Goal: Task Accomplishment & Management: Manage account settings

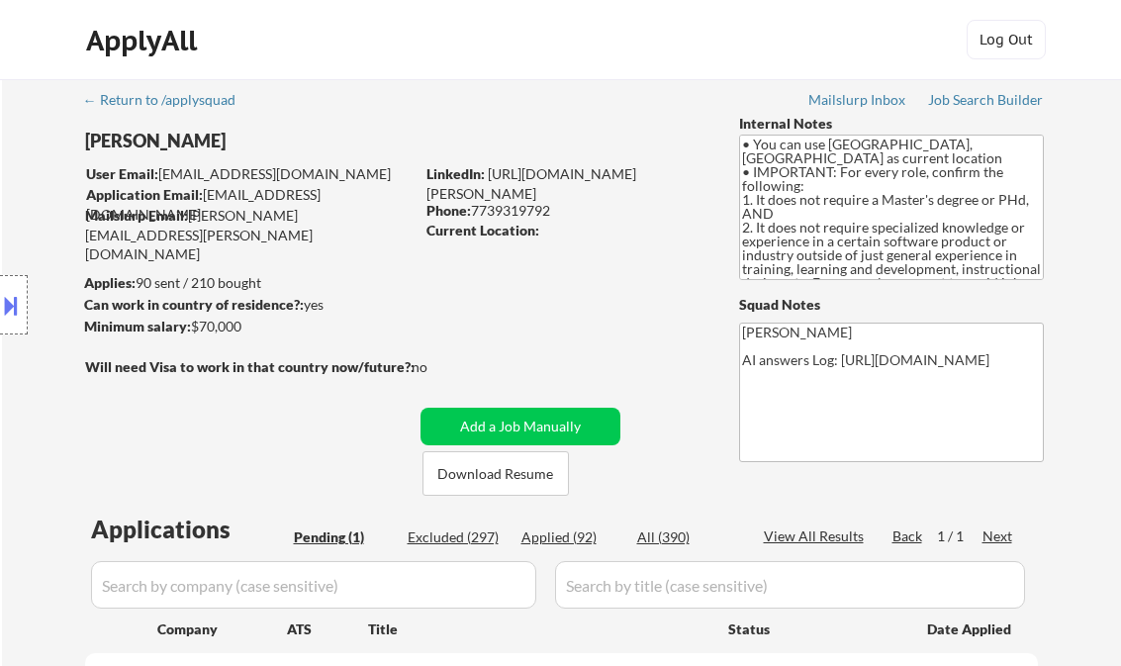
scroll to position [396, 0]
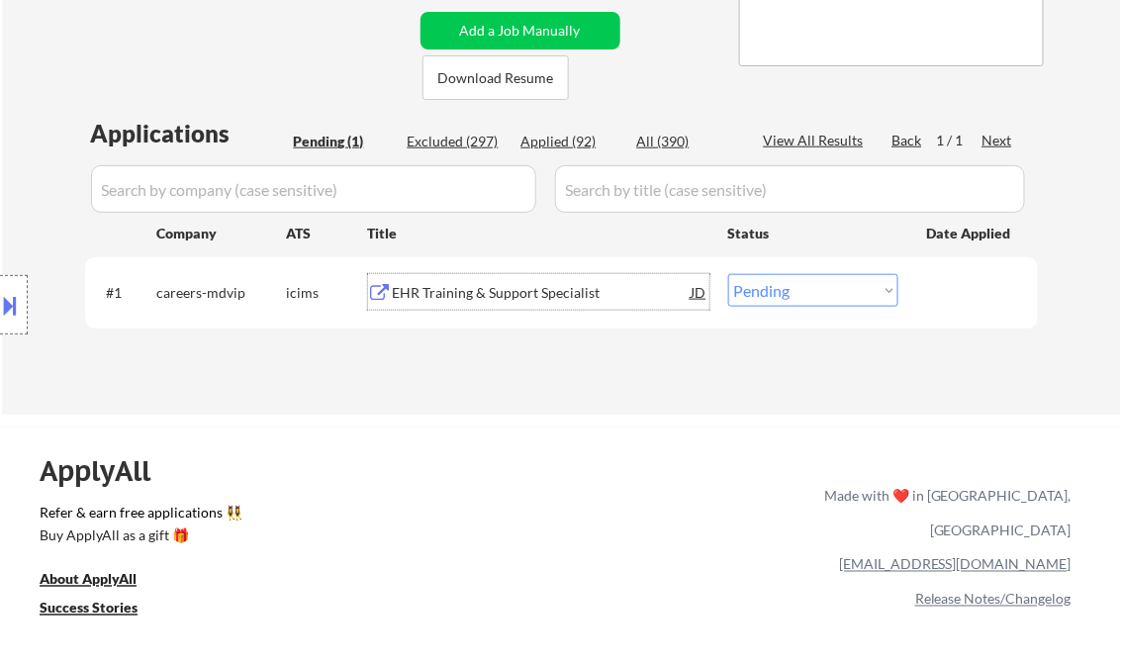
drag, startPoint x: 0, startPoint y: 0, endPoint x: 832, endPoint y: 306, distance: 886.8
click at [829, 279] on select "Choose an option... Pending Applied Excluded (Questions) Excluded (Expired) Exc…" at bounding box center [813, 290] width 170 height 33
select select ""excluded__bad_match_""
click at [728, 274] on select "Choose an option... Pending Applied Excluded (Questions) Excluded (Expired) Exc…" at bounding box center [813, 290] width 170 height 33
click at [543, 393] on div "← Return to /applysquad Mailslurp Inbox Job Search Builder Joshua Mayen-Vargas …" at bounding box center [562, 41] width 988 height 716
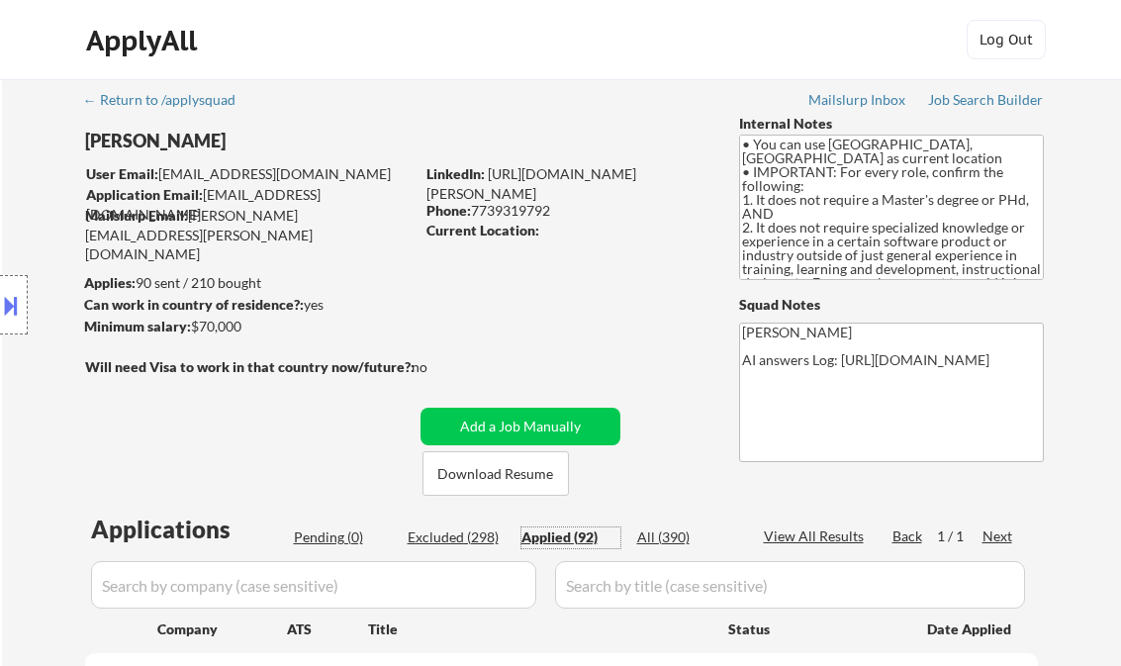
select select ""applied""
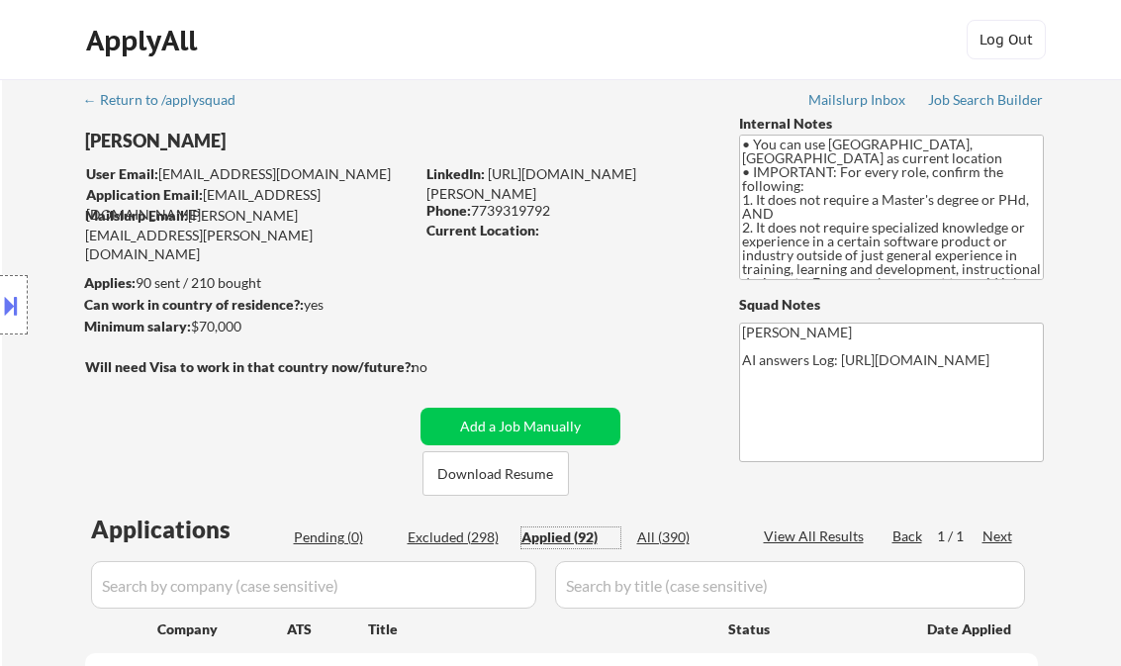
select select ""applied""
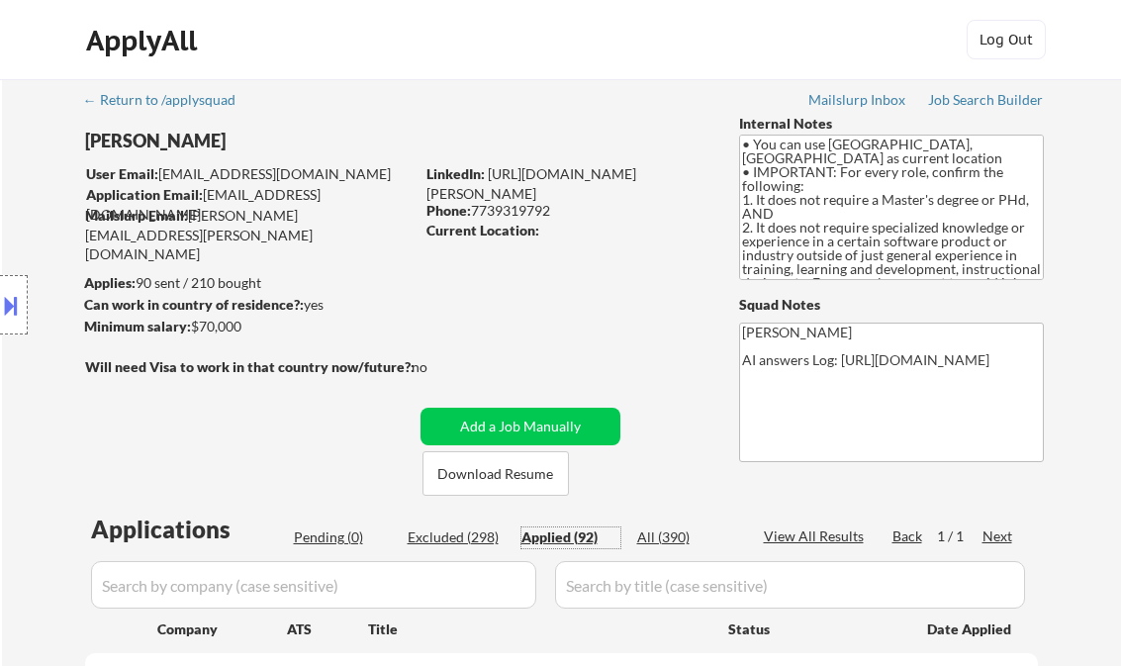
select select ""applied""
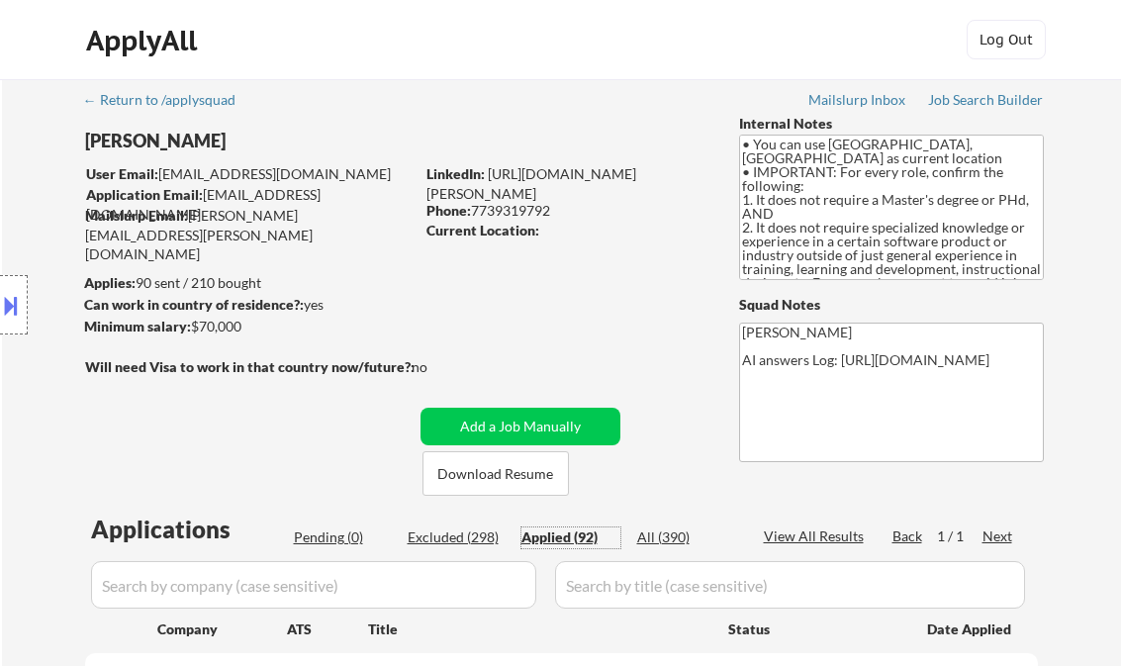
select select ""applied""
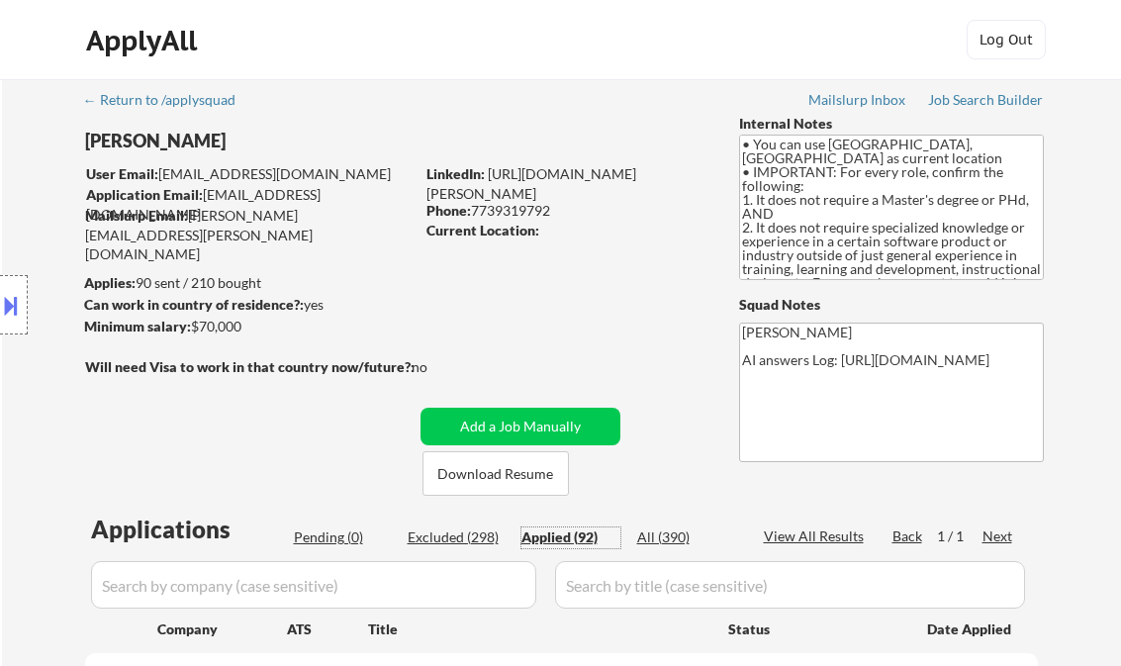
select select ""applied""
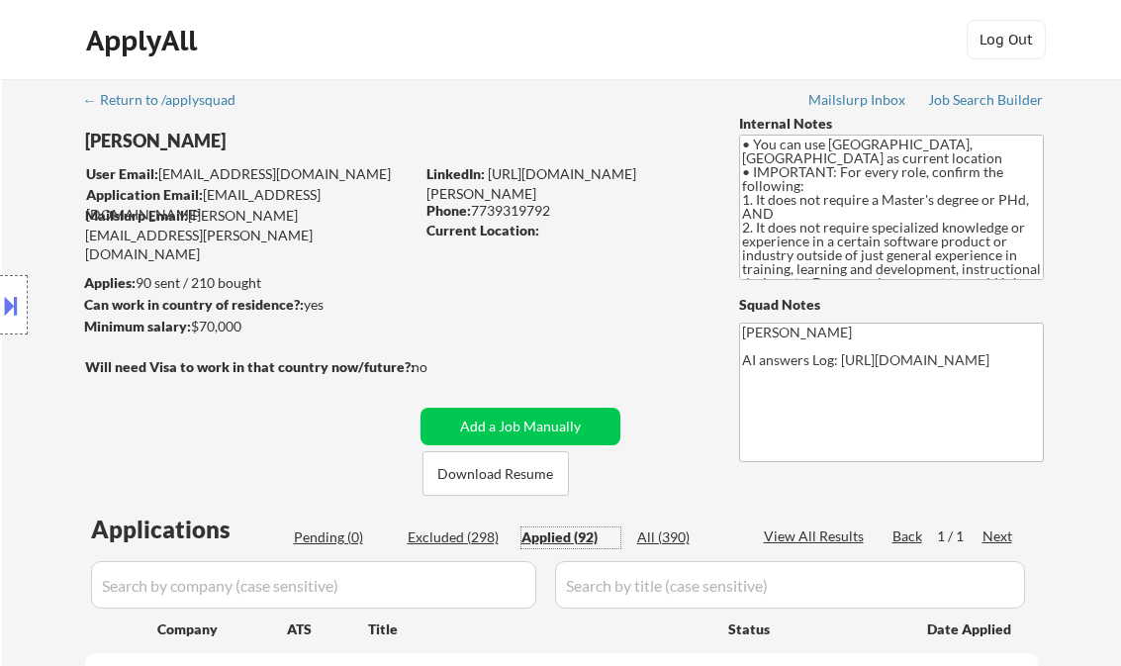
select select ""applied""
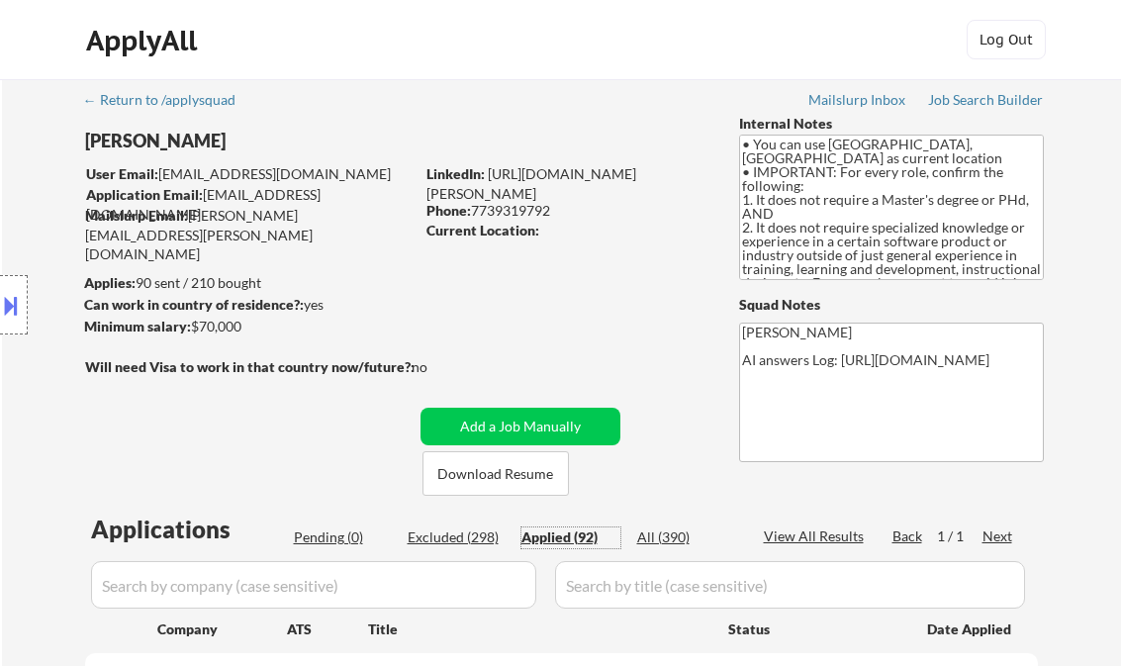
select select ""applied""
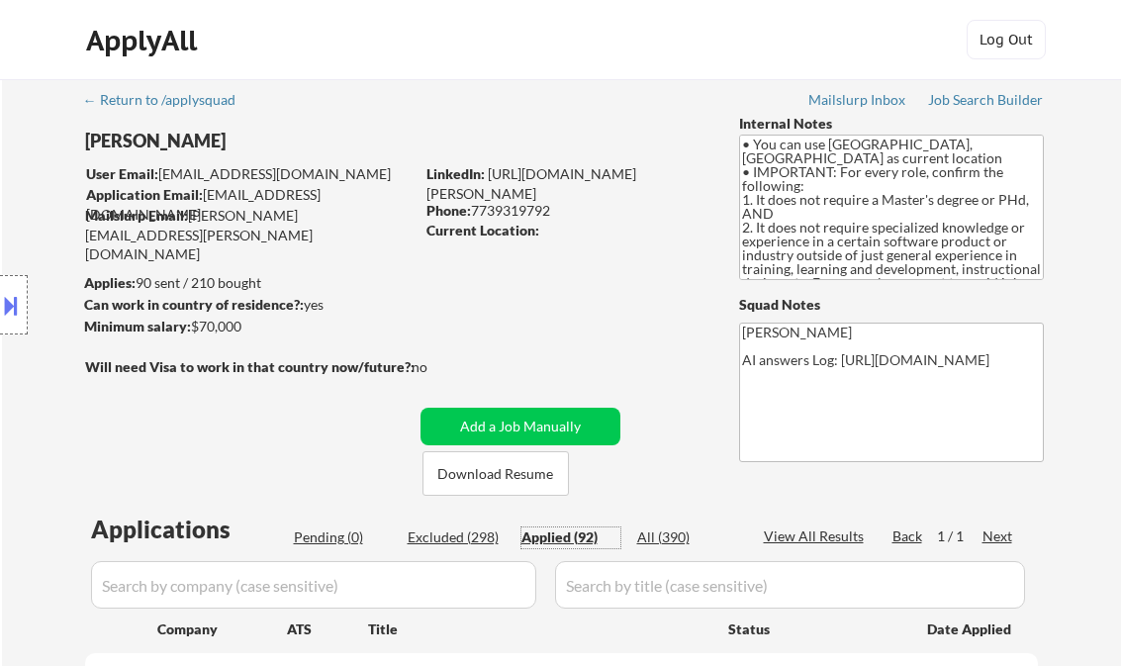
select select ""applied""
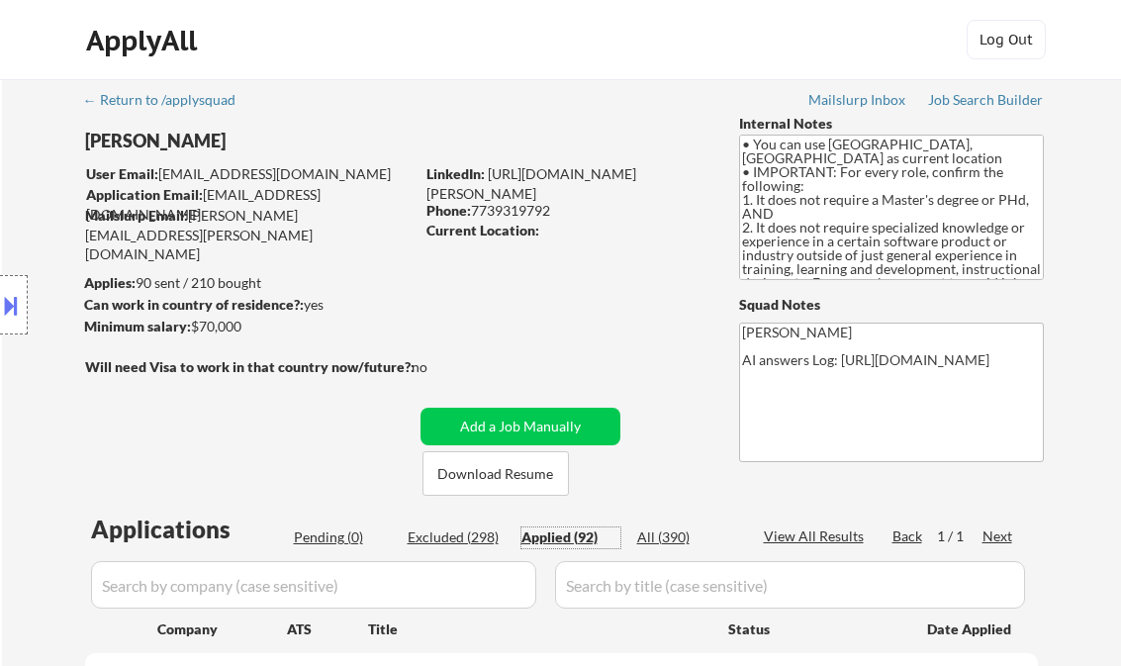
select select ""applied""
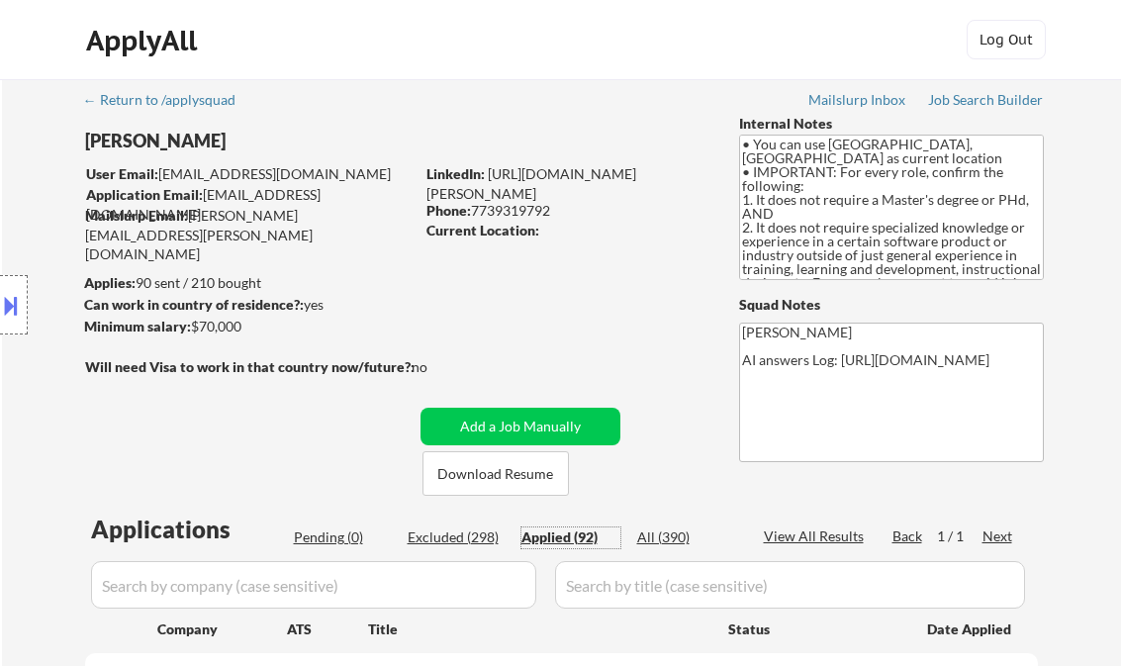
select select ""applied""
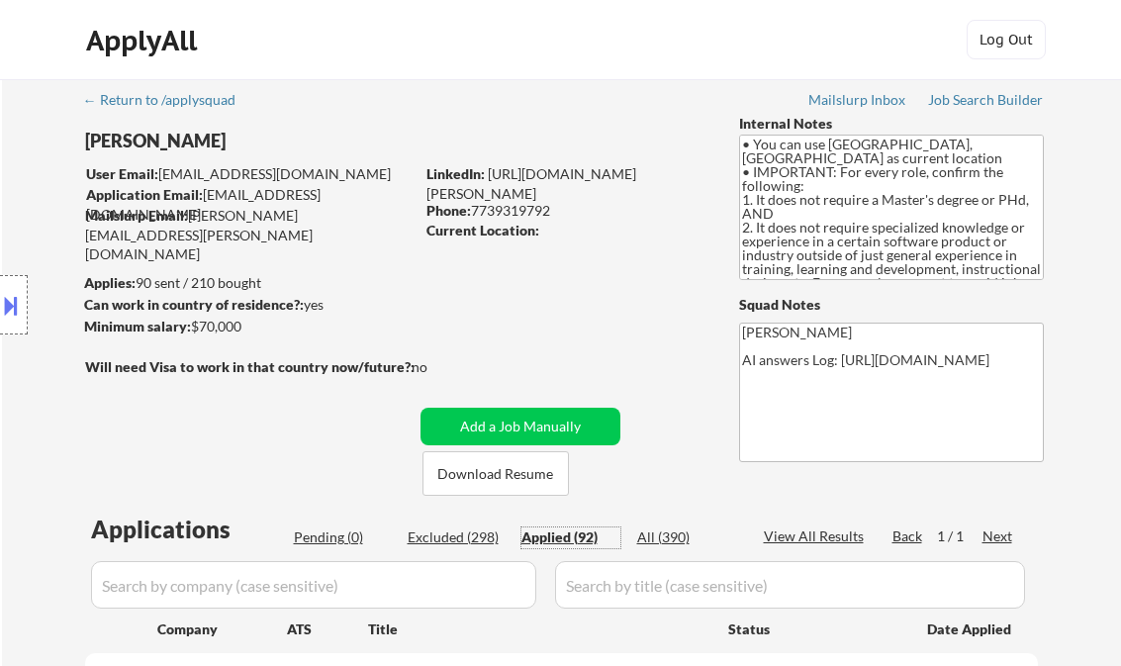
select select ""applied""
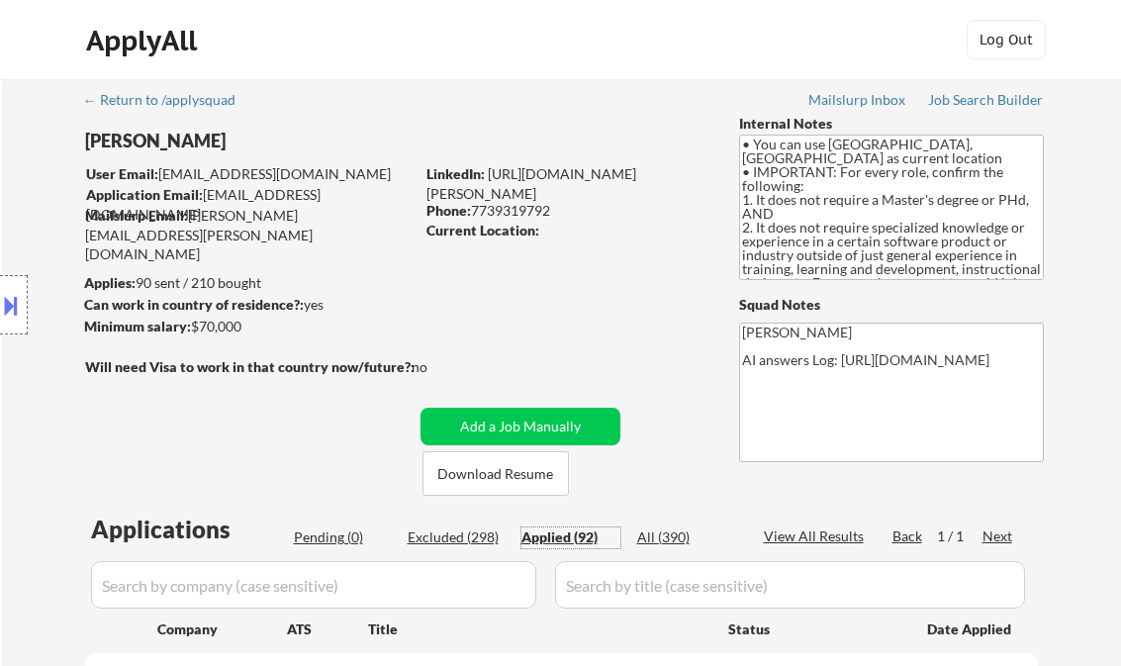
select select ""applied""
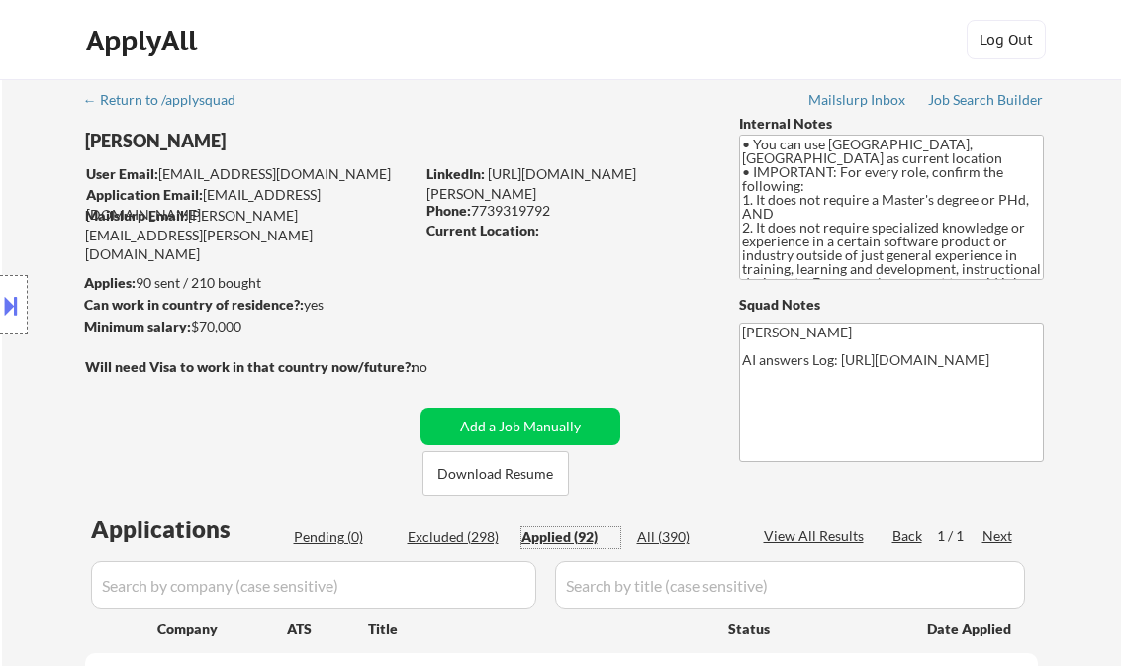
select select ""applied""
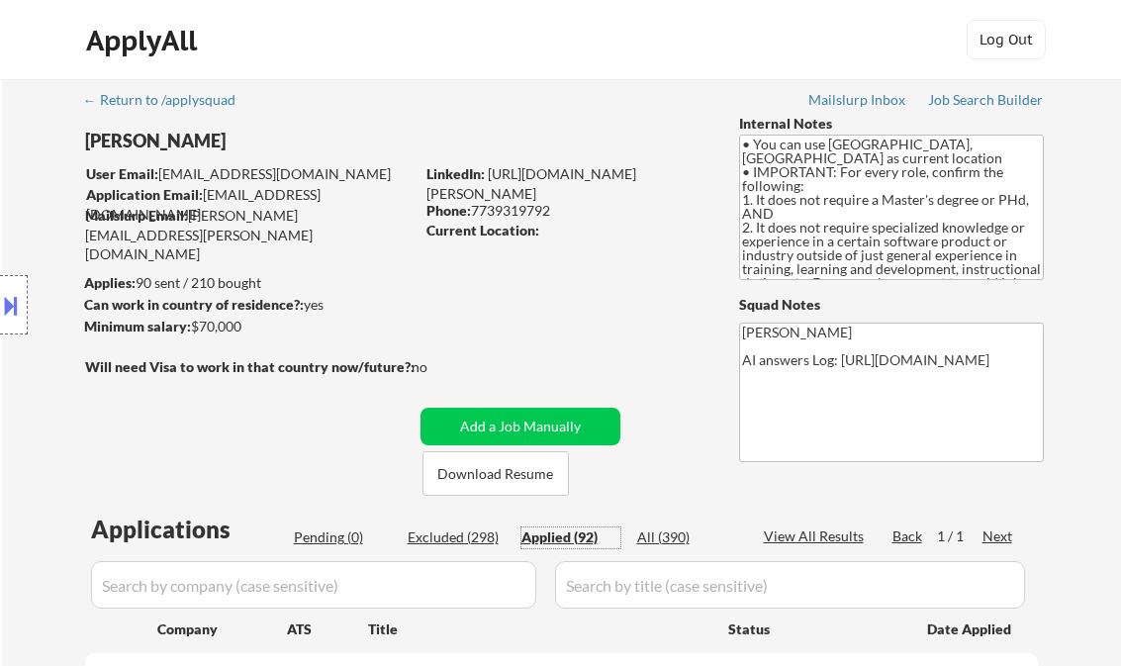
select select ""applied""
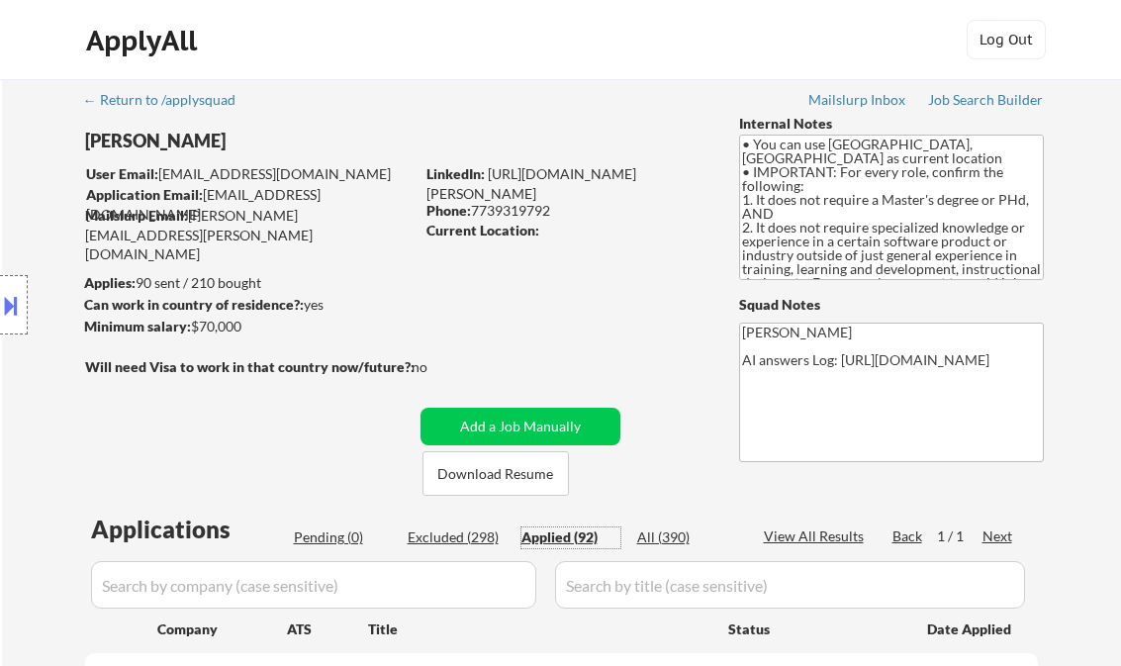
select select ""applied""
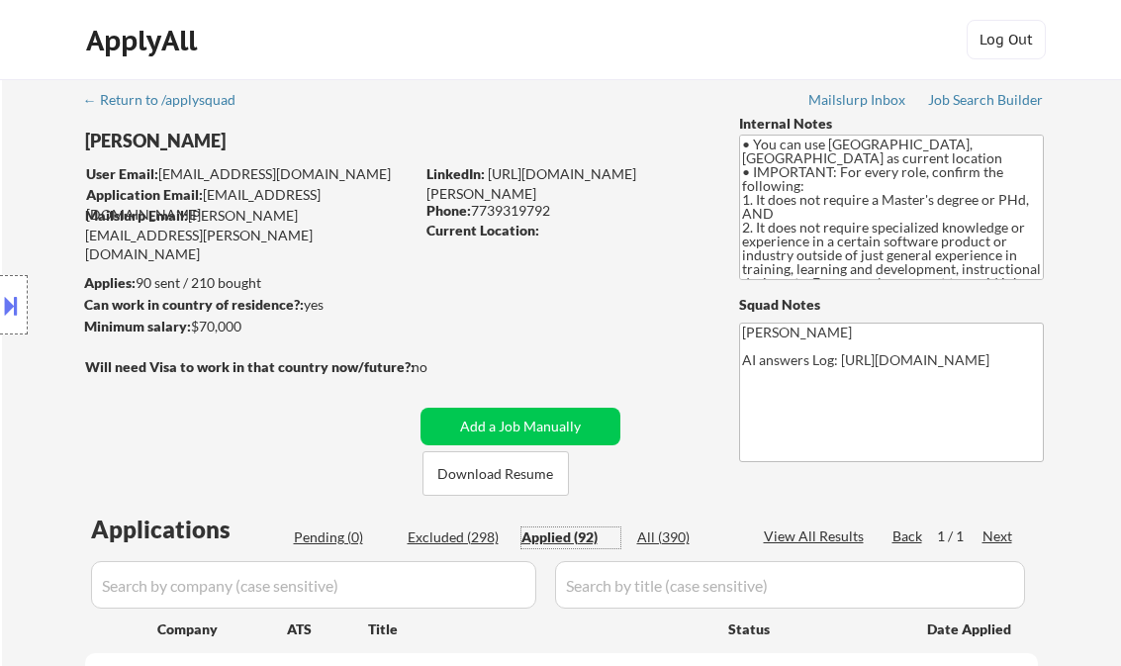
select select ""applied""
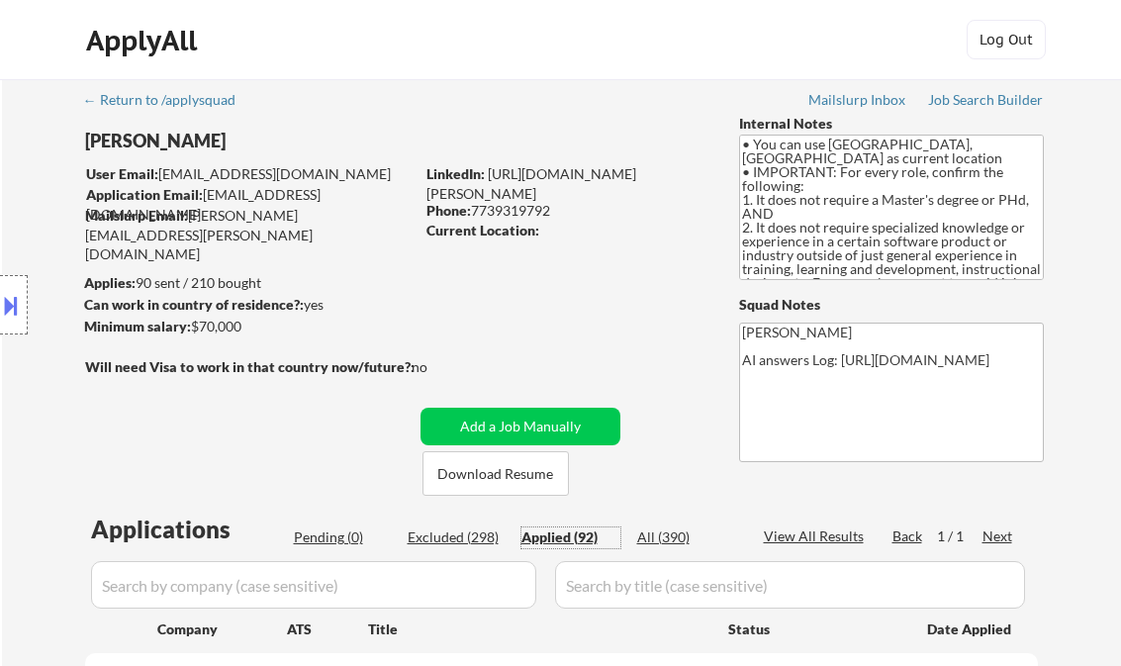
select select ""applied""
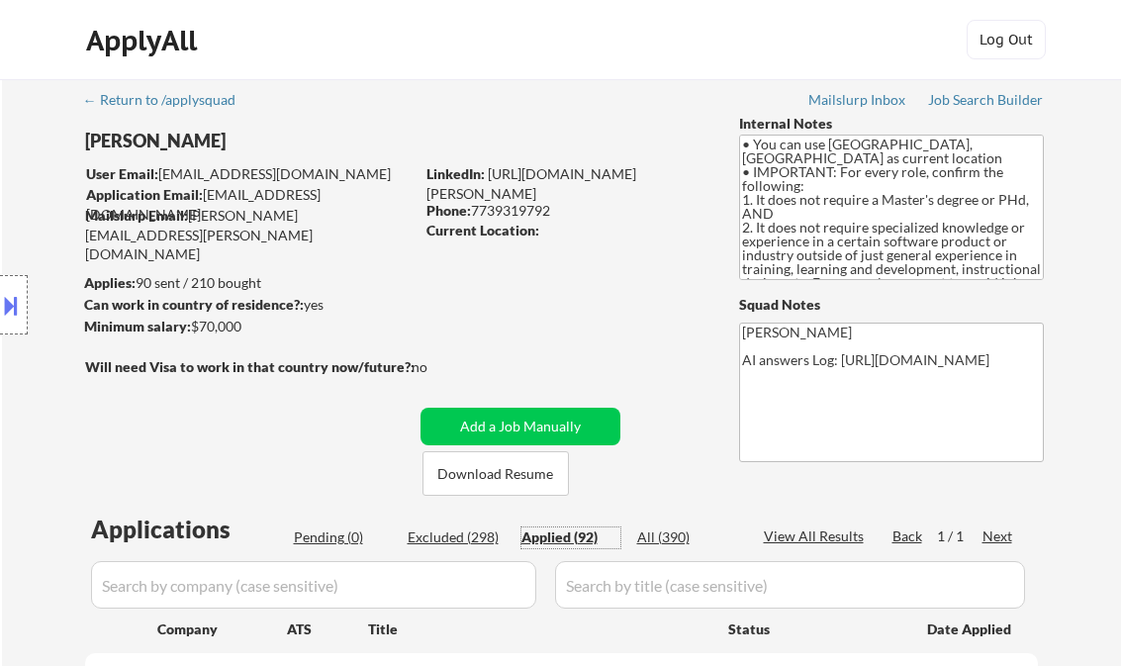
select select ""applied""
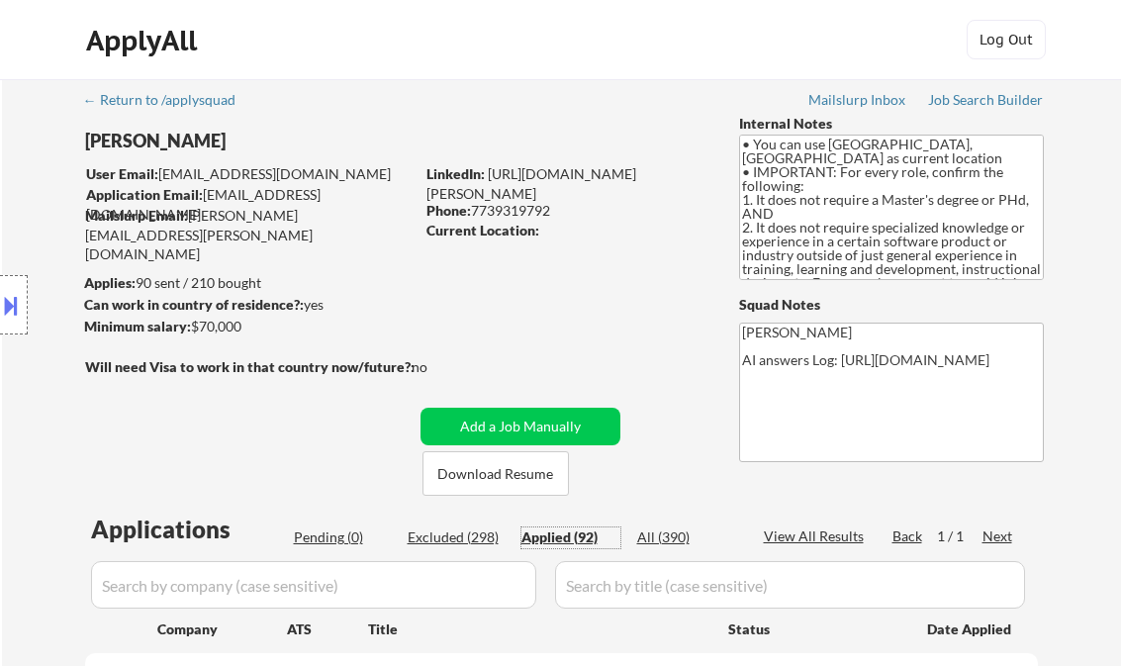
select select ""applied""
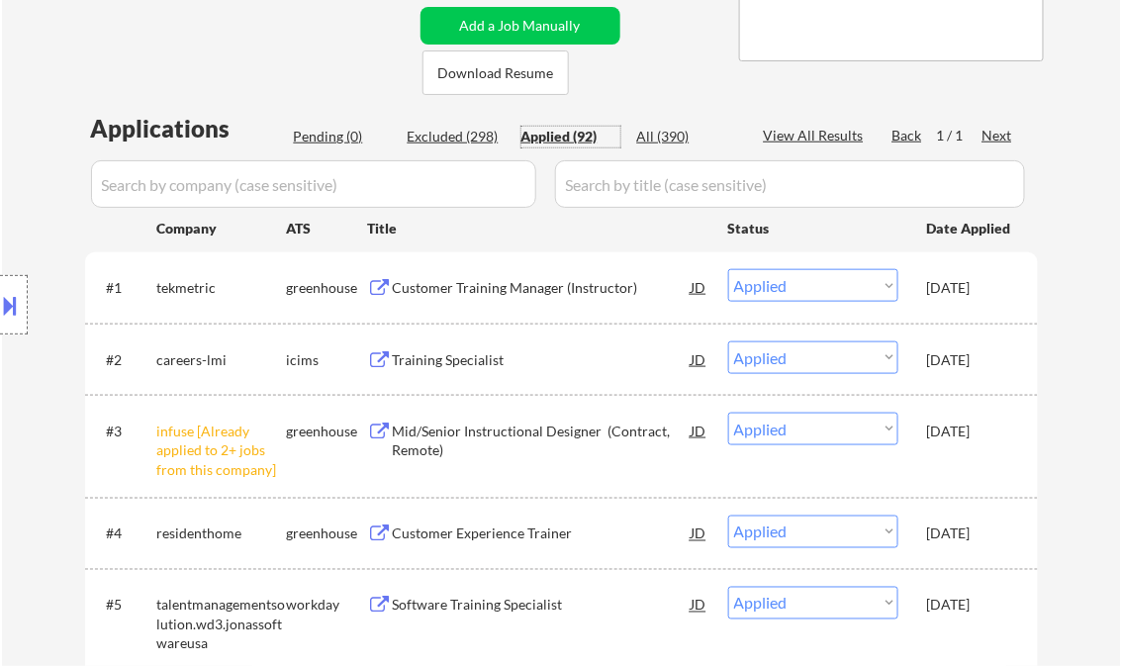
scroll to position [475, 0]
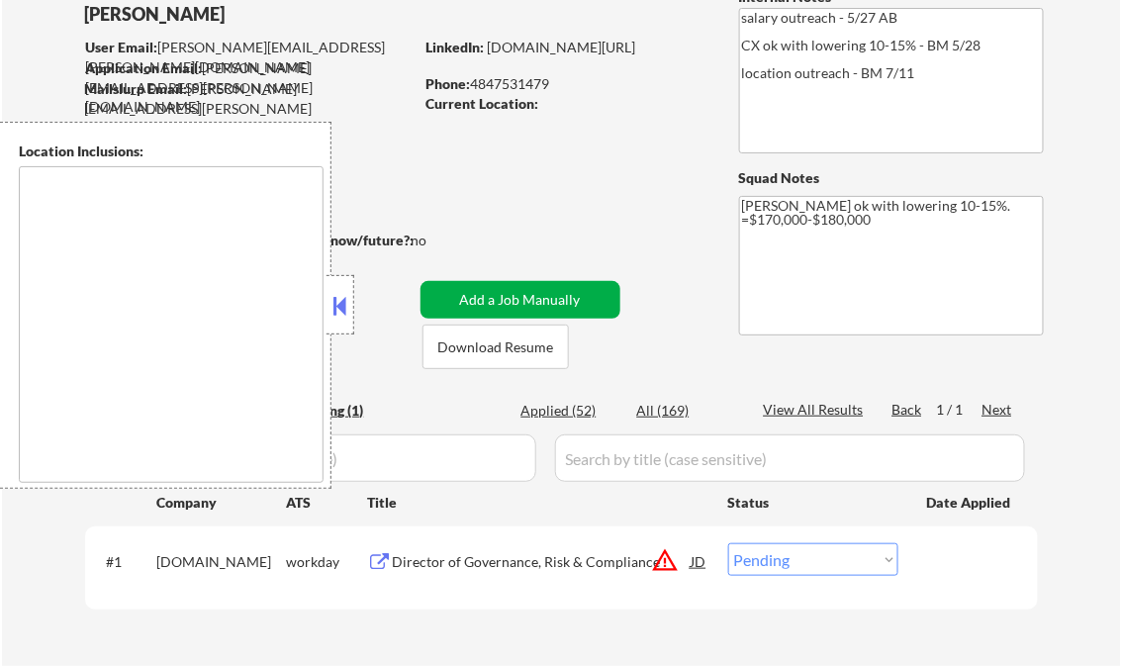
scroll to position [158, 0]
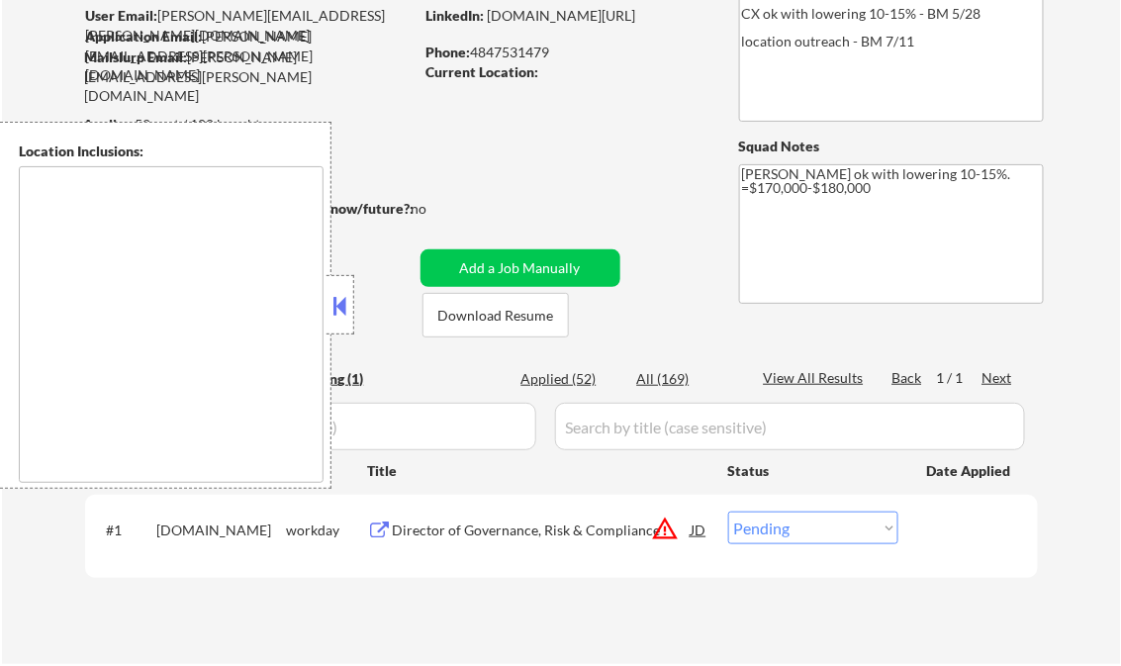
click at [342, 301] on button at bounding box center [341, 306] width 22 height 30
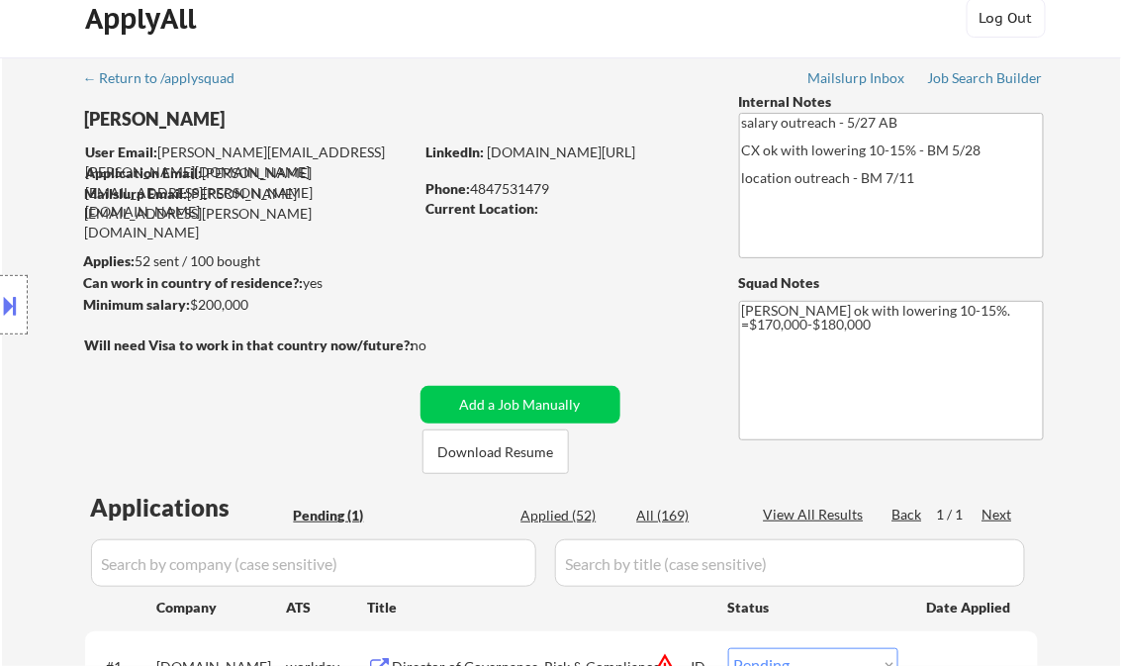
scroll to position [0, 0]
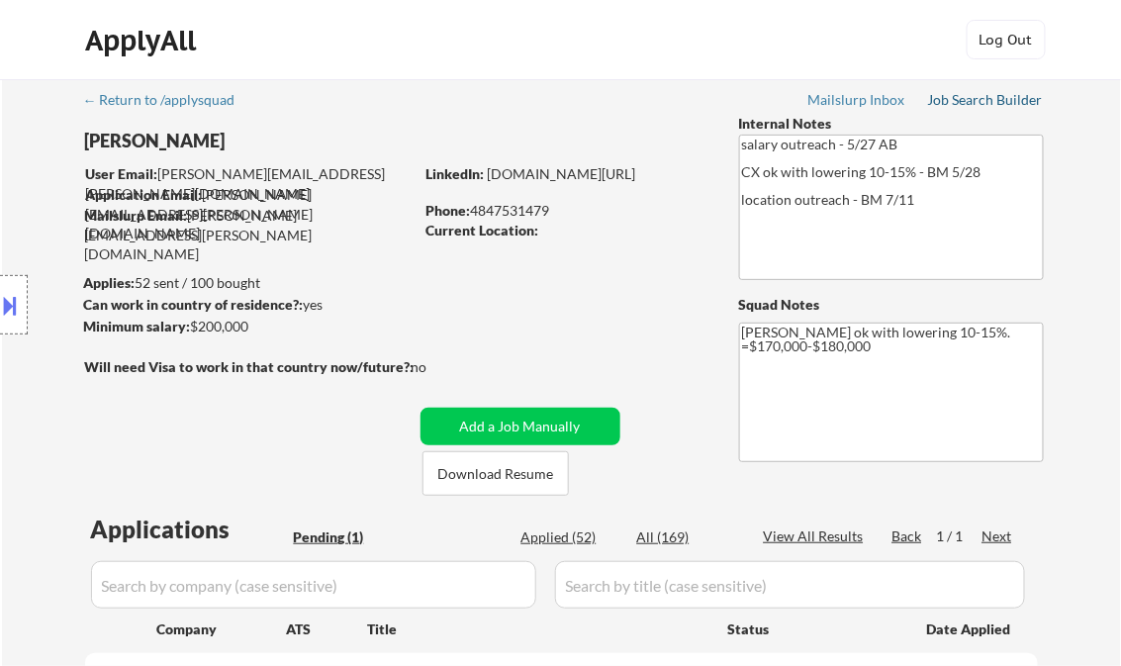
click at [982, 98] on div "Job Search Builder" at bounding box center [986, 100] width 116 height 14
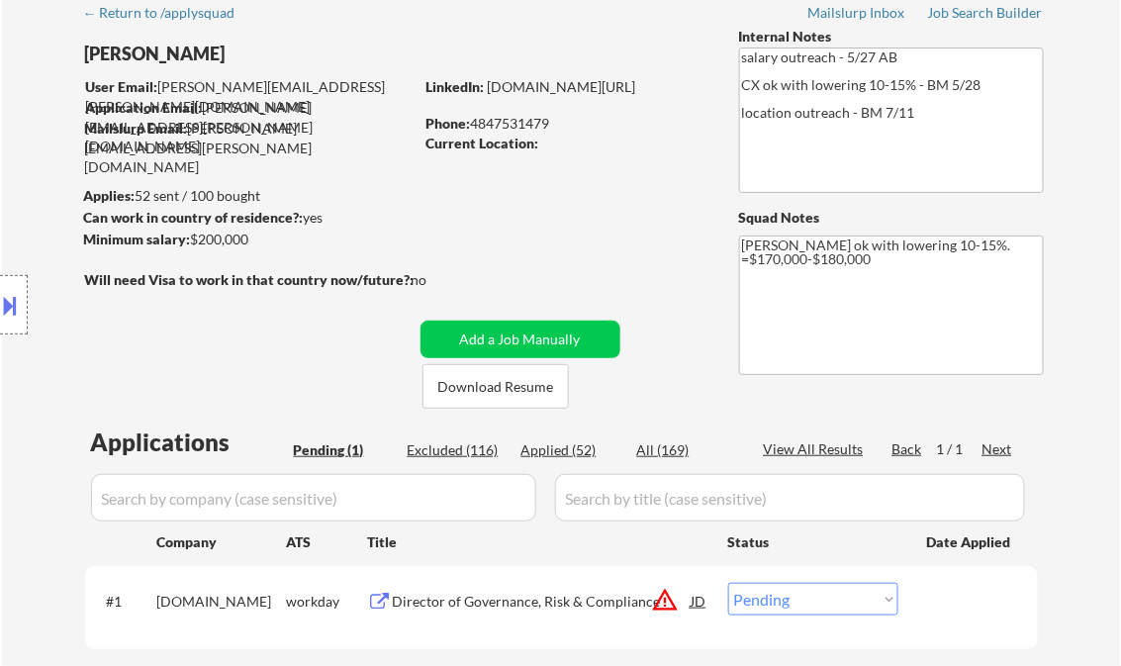
scroll to position [238, 0]
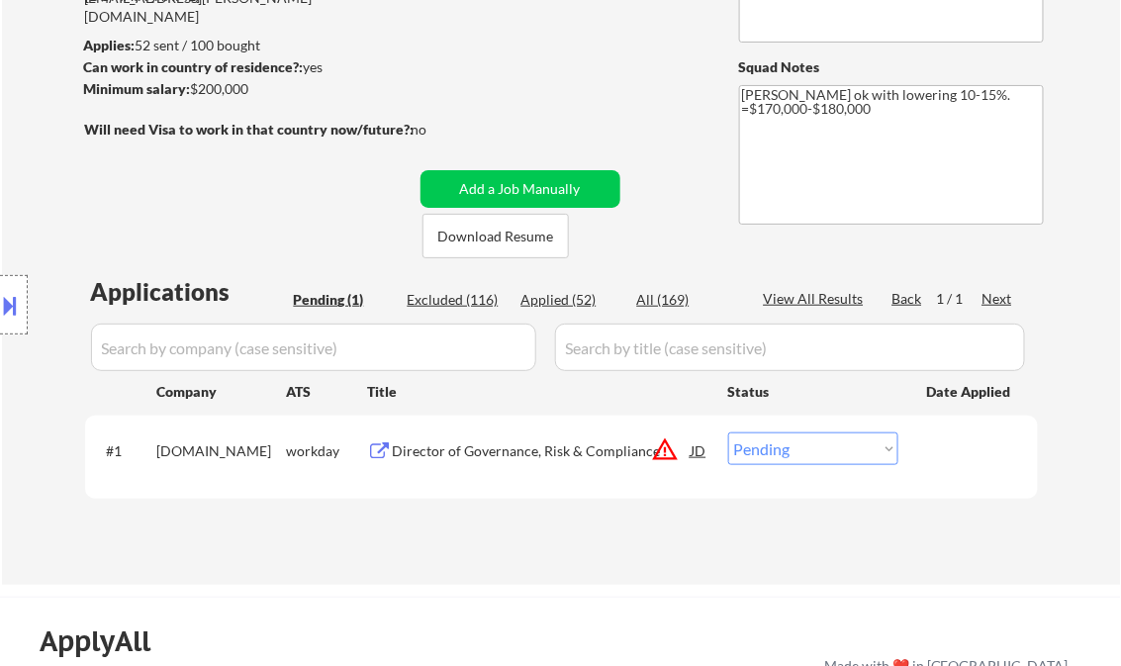
click at [503, 458] on div "Director of Governance, Risk & Compliance" at bounding box center [542, 451] width 299 height 20
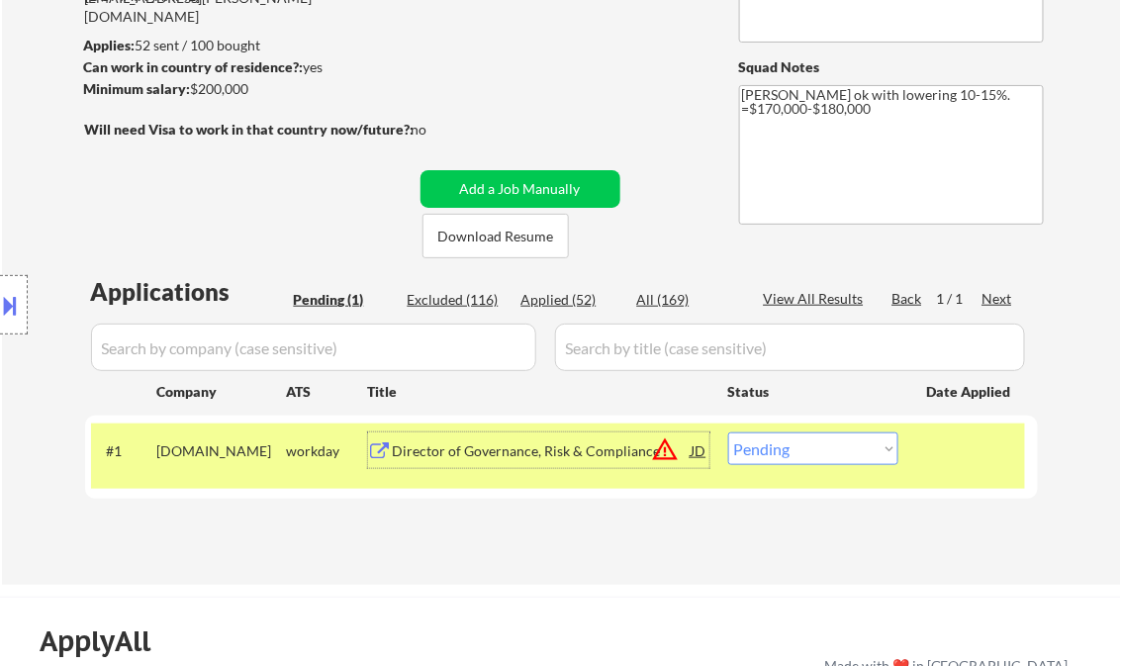
click at [15, 309] on button at bounding box center [11, 305] width 22 height 33
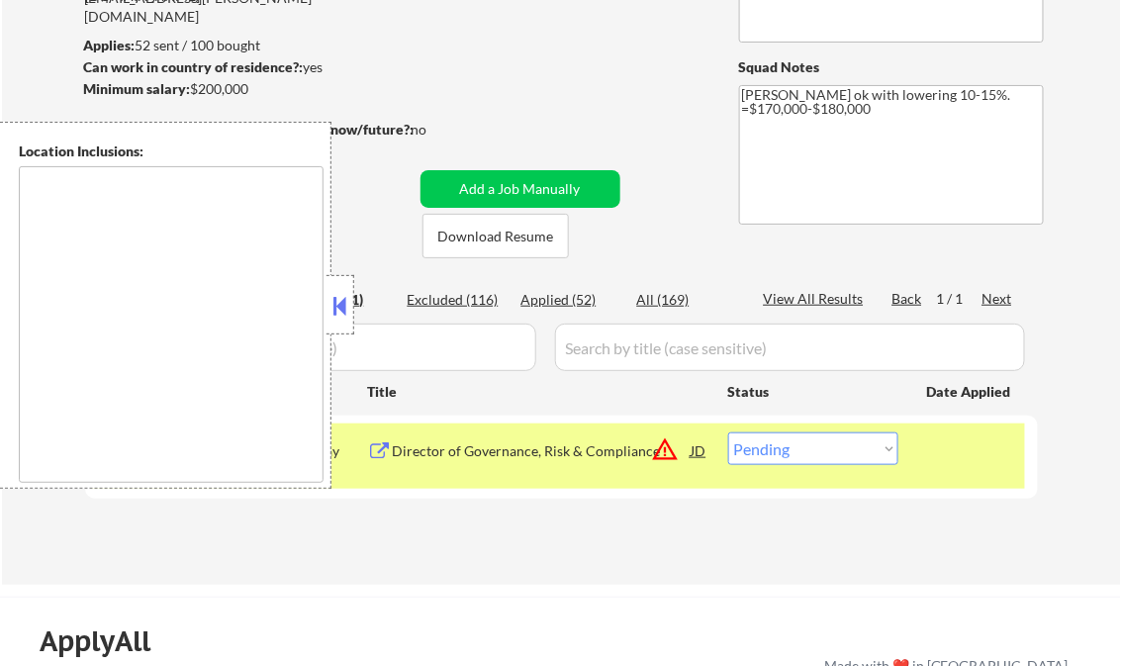
click at [342, 302] on button at bounding box center [341, 306] width 22 height 30
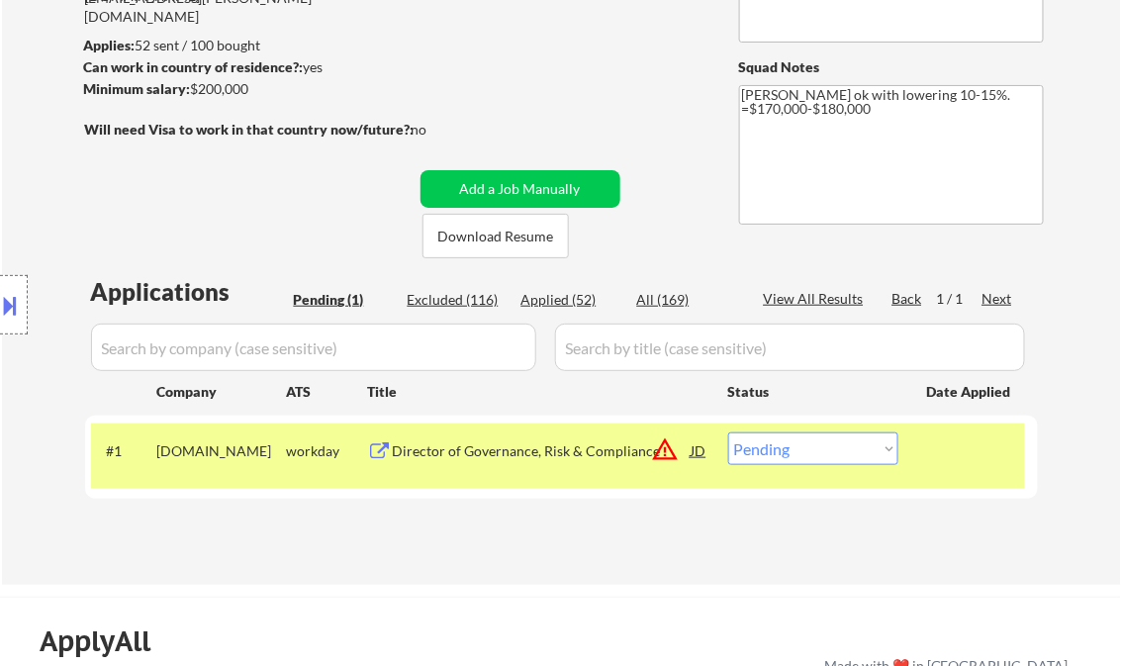
click at [499, 448] on div "Director of Governance, Risk & Compliance" at bounding box center [542, 451] width 299 height 20
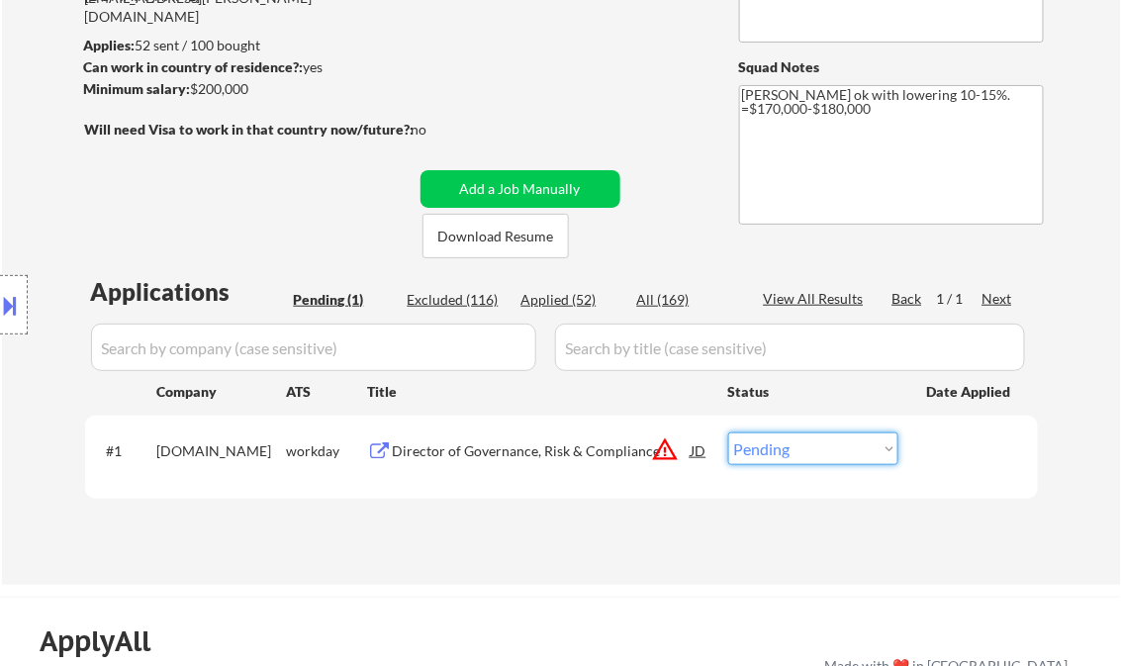
drag, startPoint x: 794, startPoint y: 452, endPoint x: 804, endPoint y: 454, distance: 10.1
click at [794, 453] on select "Choose an option... Pending Applied Excluded (Questions) Excluded (Expired) Exc…" at bounding box center [813, 449] width 170 height 33
select select ""applied""
click at [728, 433] on select "Choose an option... Pending Applied Excluded (Questions) Excluded (Expired) Exc…" at bounding box center [813, 449] width 170 height 33
drag, startPoint x: 647, startPoint y: 64, endPoint x: 630, endPoint y: 44, distance: 26.7
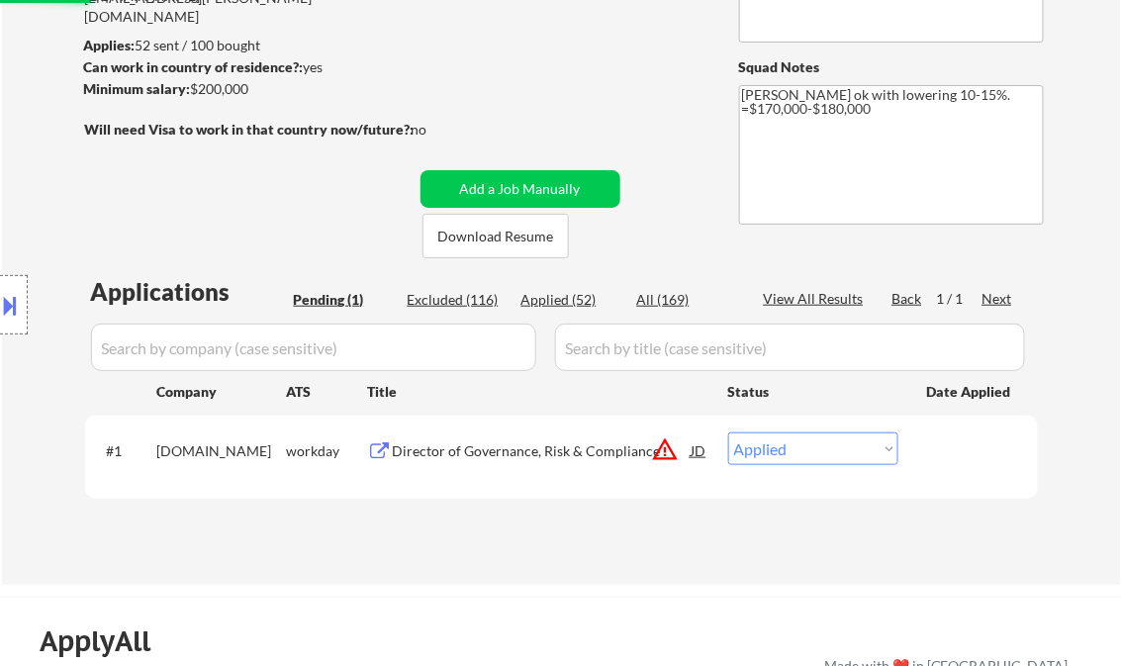
click at [647, 61] on div "← Return to /applysquad Mailslurp Inbox Job Search Builder Bruce Herndon User E…" at bounding box center [562, 205] width 988 height 727
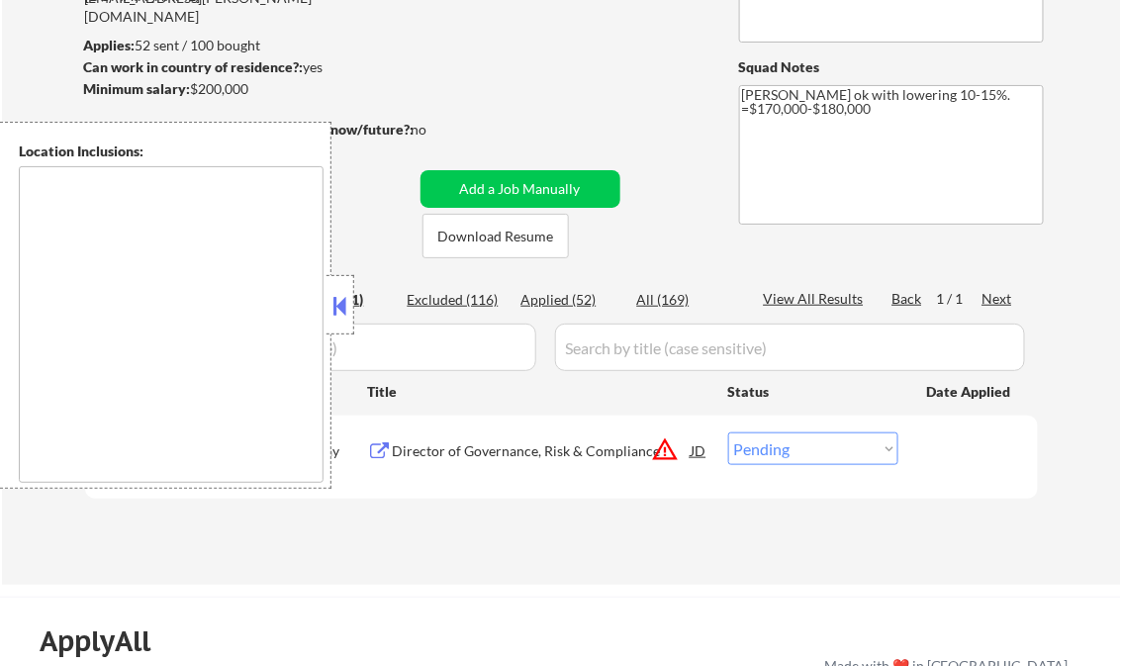
scroll to position [158, 0]
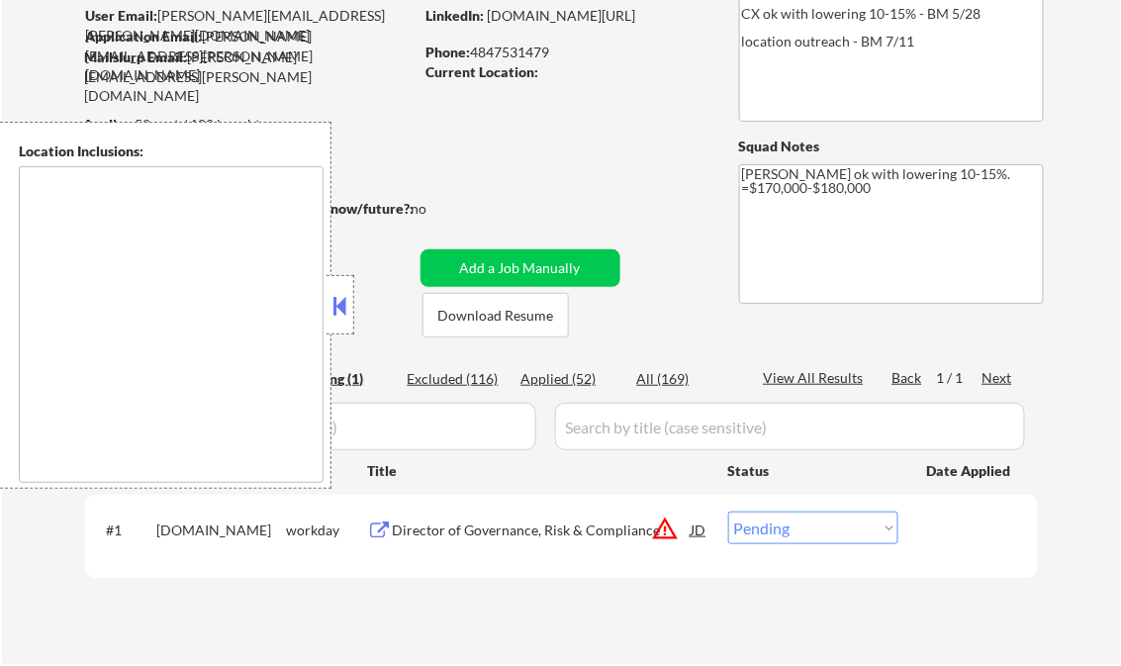
click at [337, 301] on button at bounding box center [341, 306] width 22 height 30
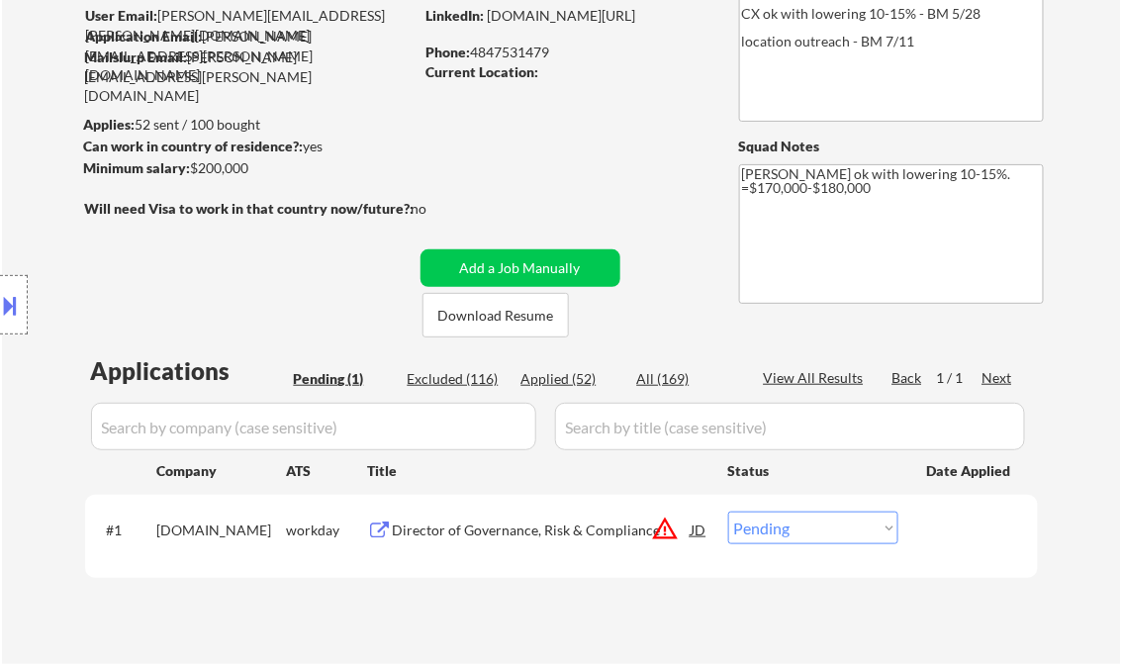
click at [585, 376] on div "Applied (52)" at bounding box center [571, 379] width 99 height 20
select select ""applied""
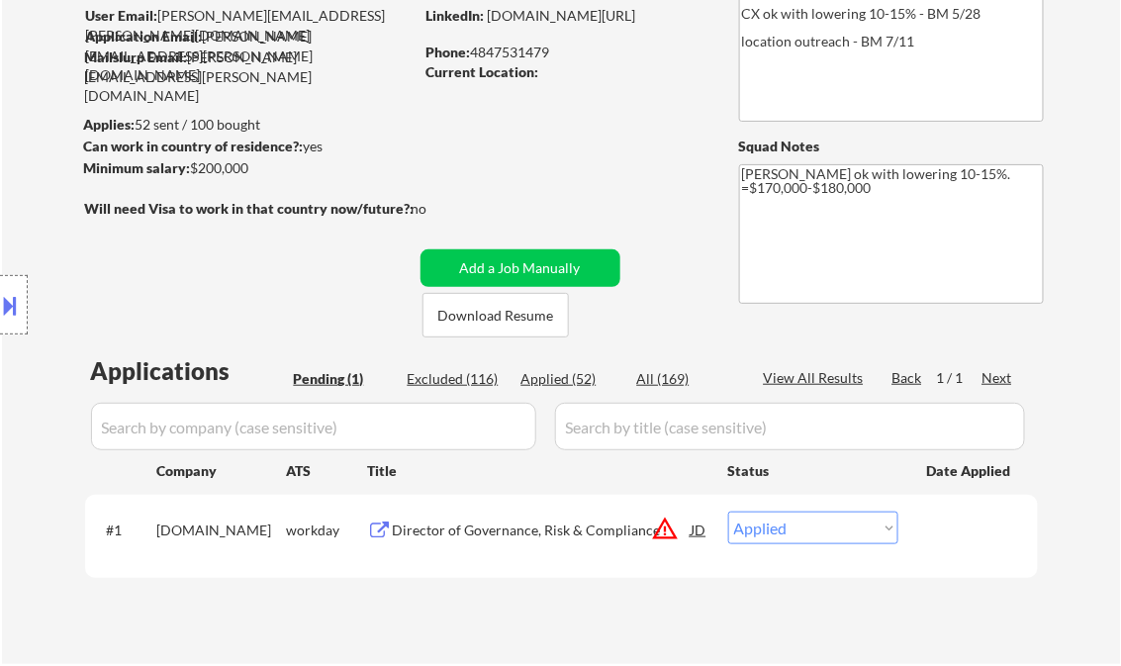
select select ""applied""
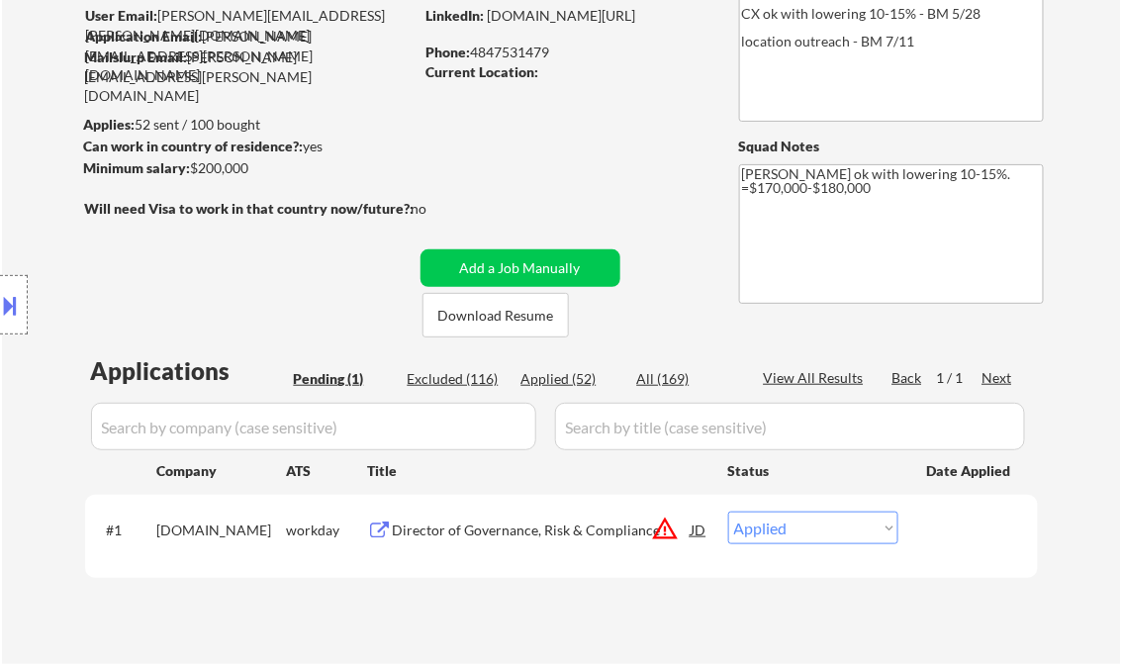
select select ""applied""
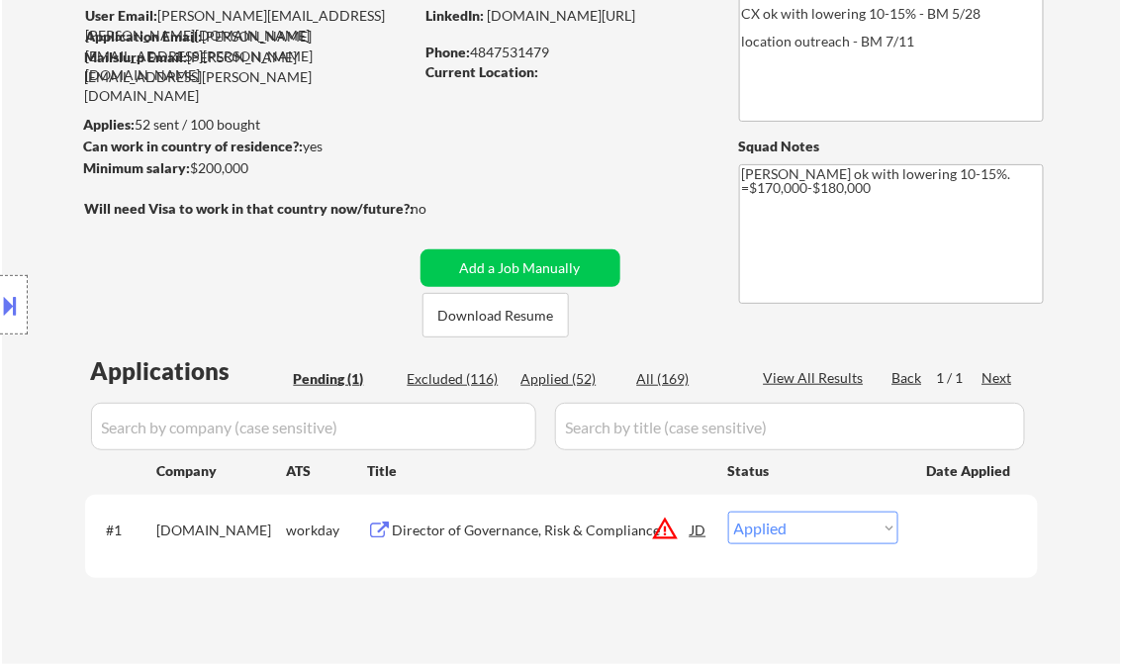
select select ""applied""
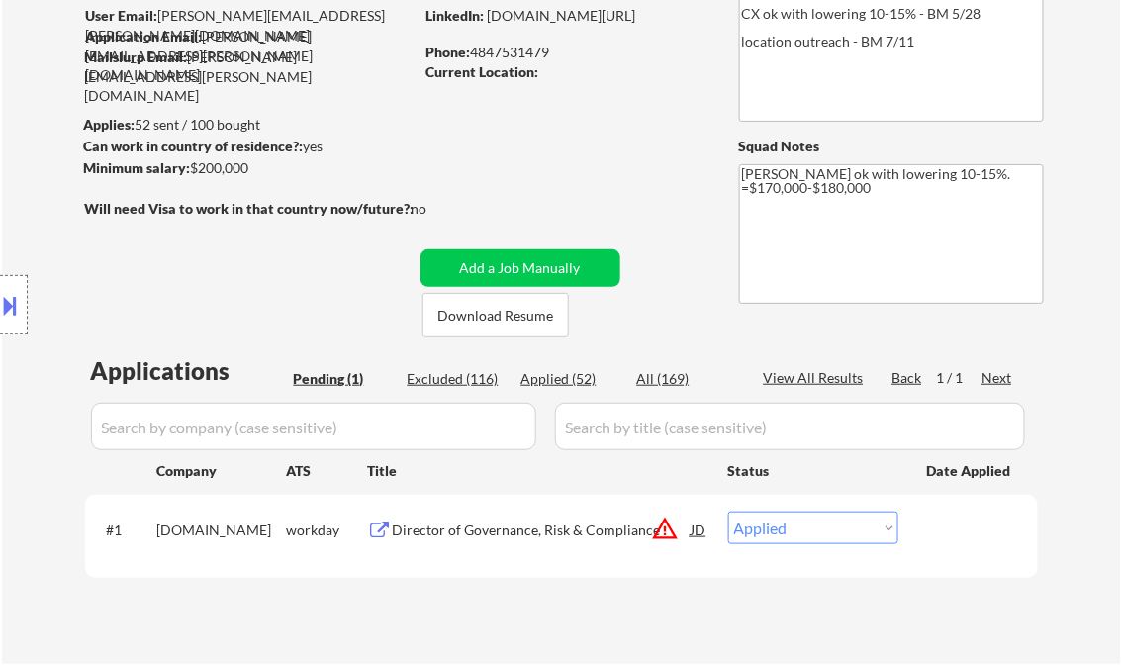
select select ""applied""
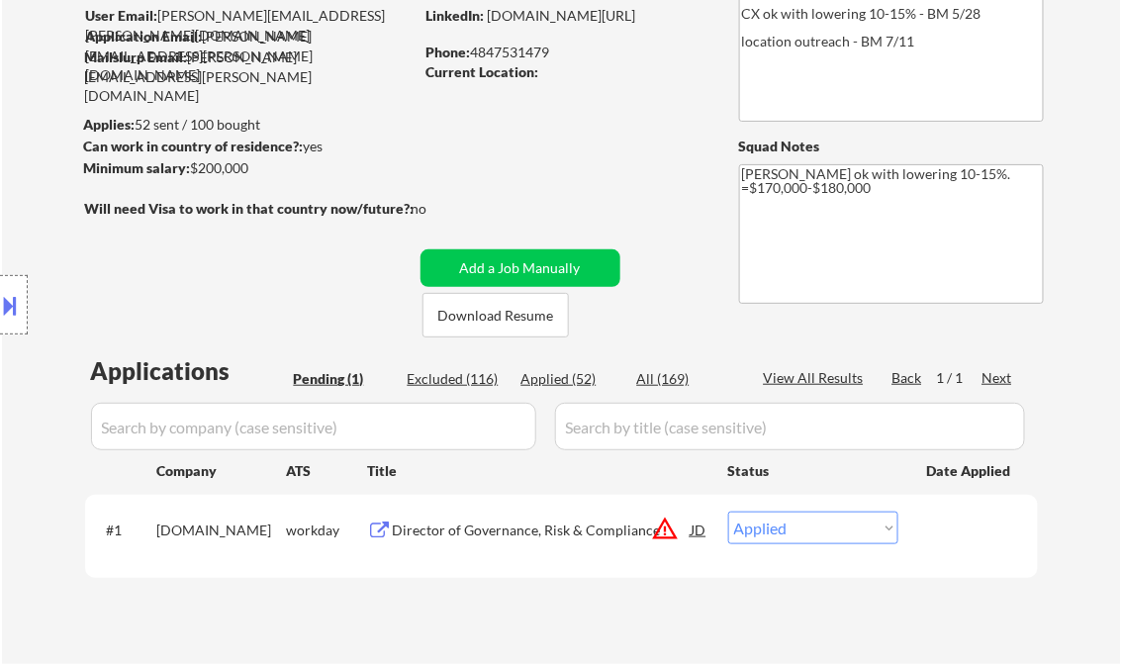
select select ""applied""
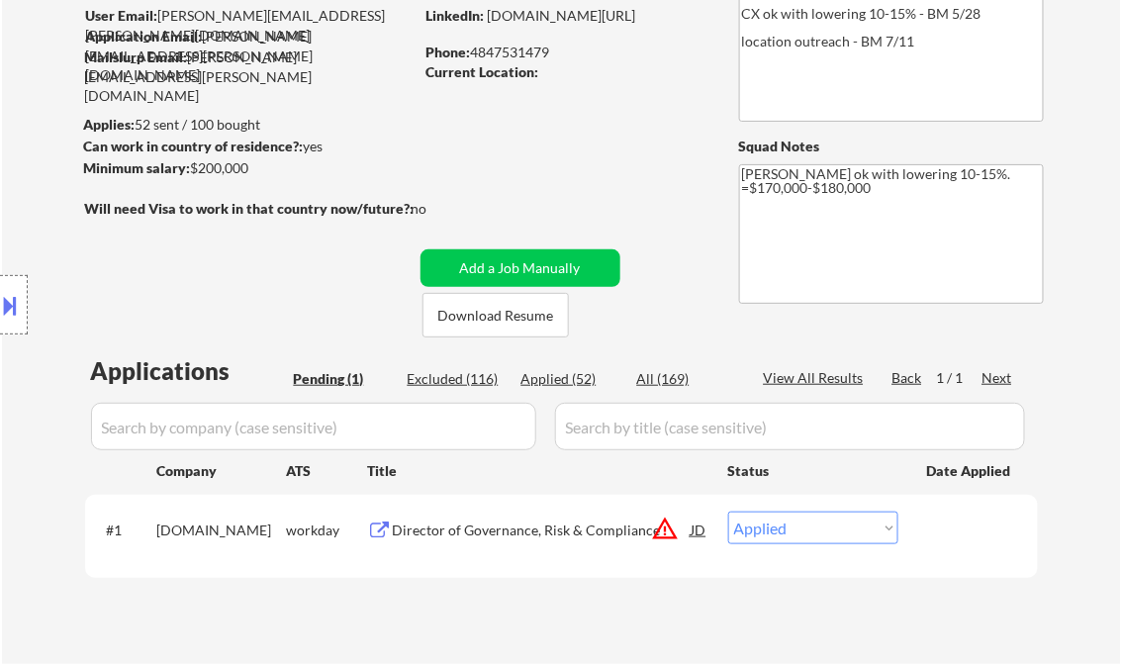
select select ""applied""
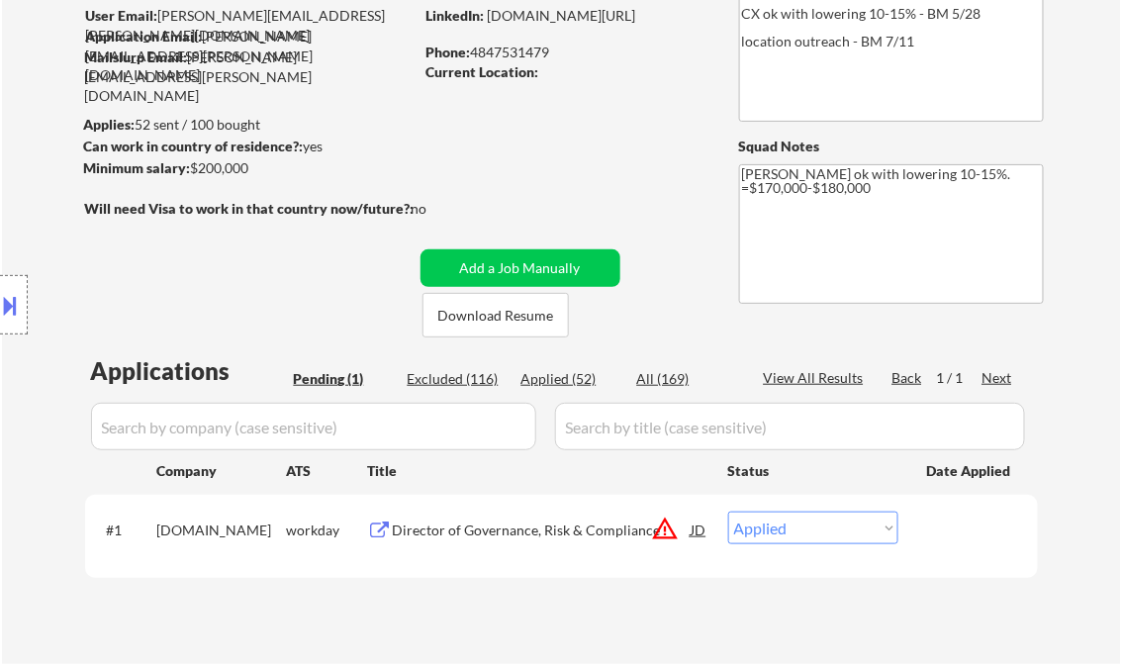
select select ""applied""
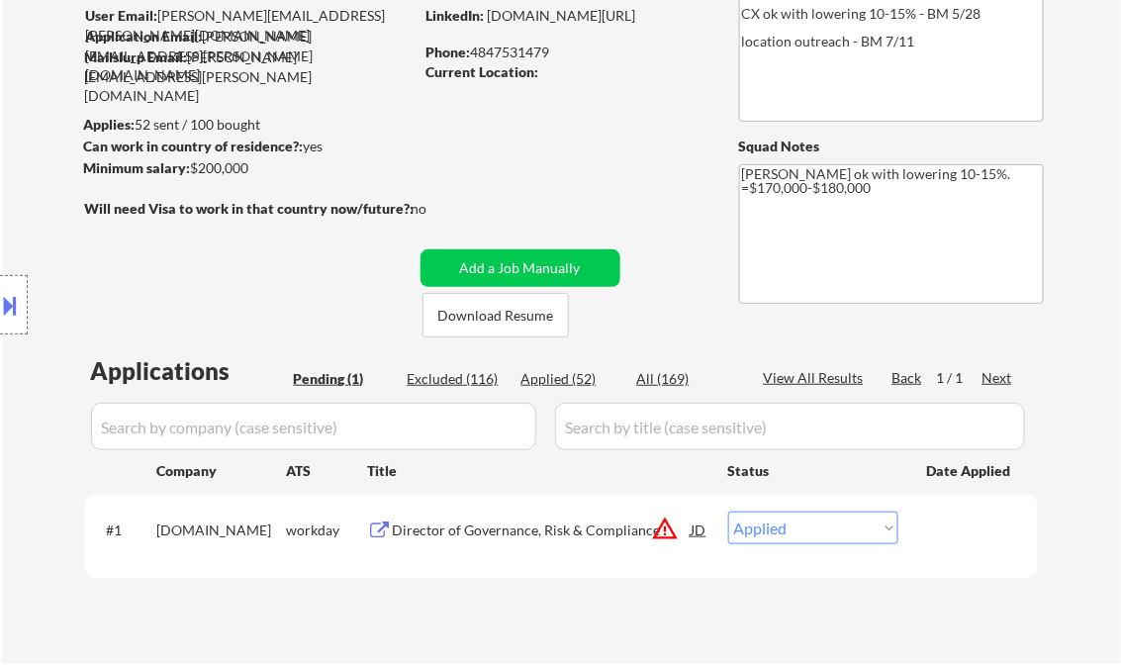
select select ""applied""
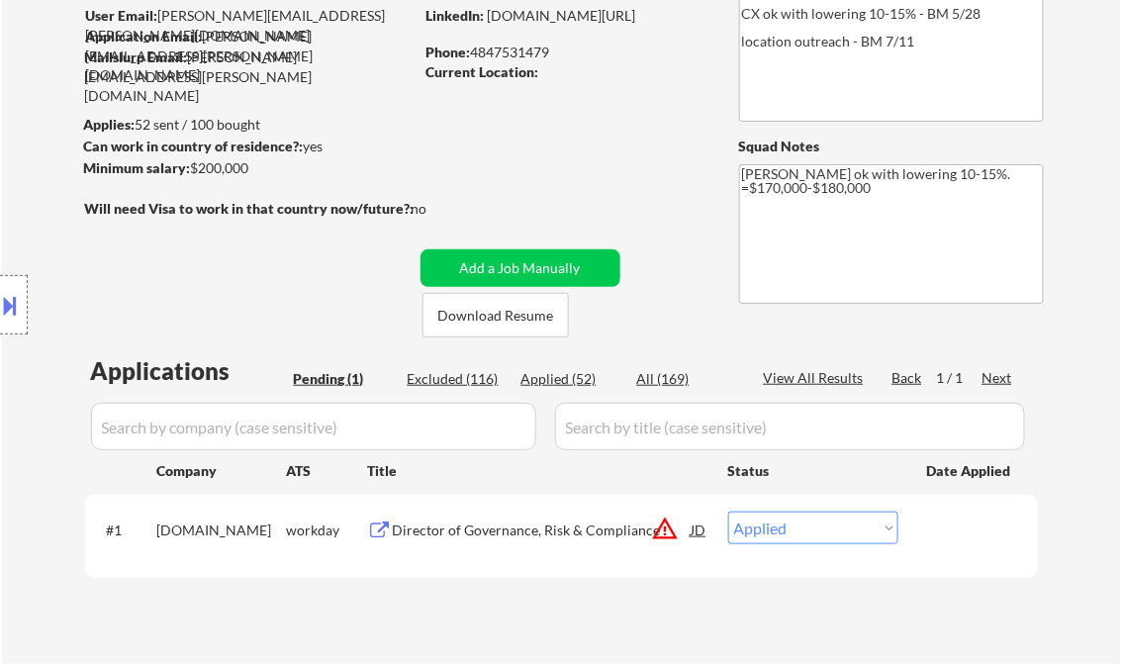
select select ""applied""
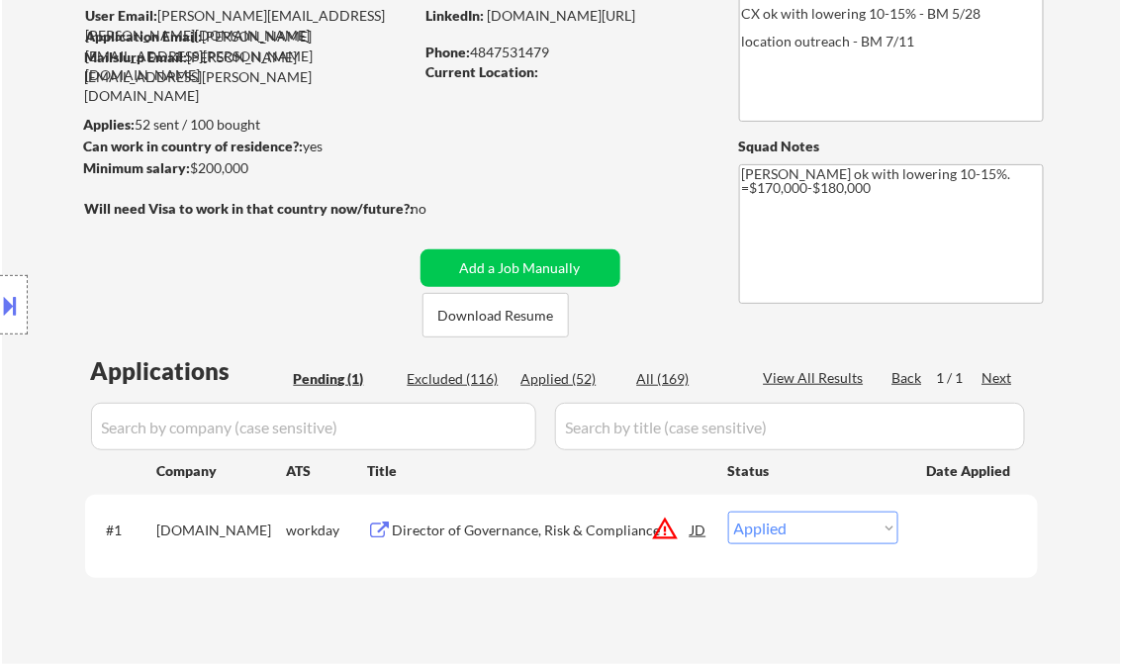
select select ""applied""
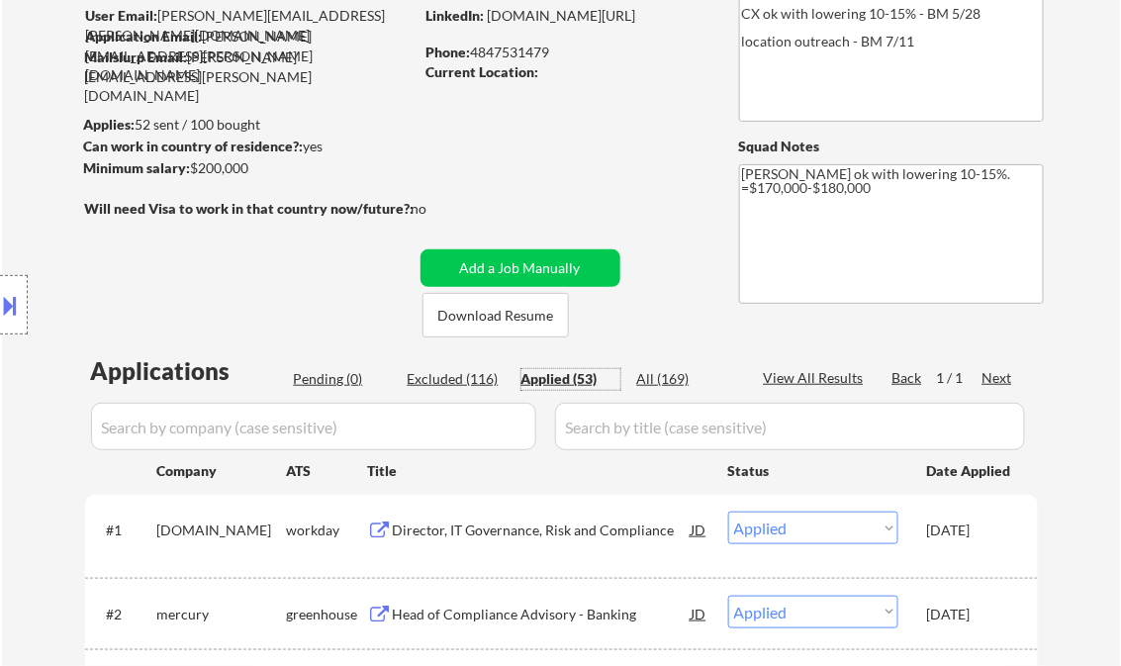
select select ""applied""
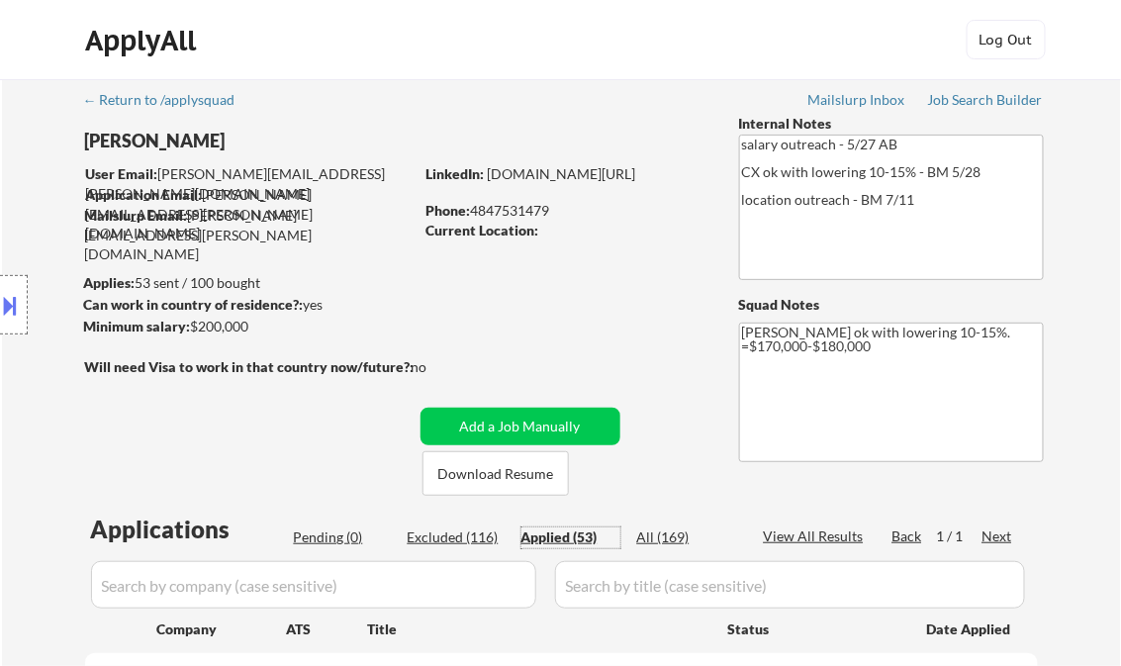
scroll to position [238, 0]
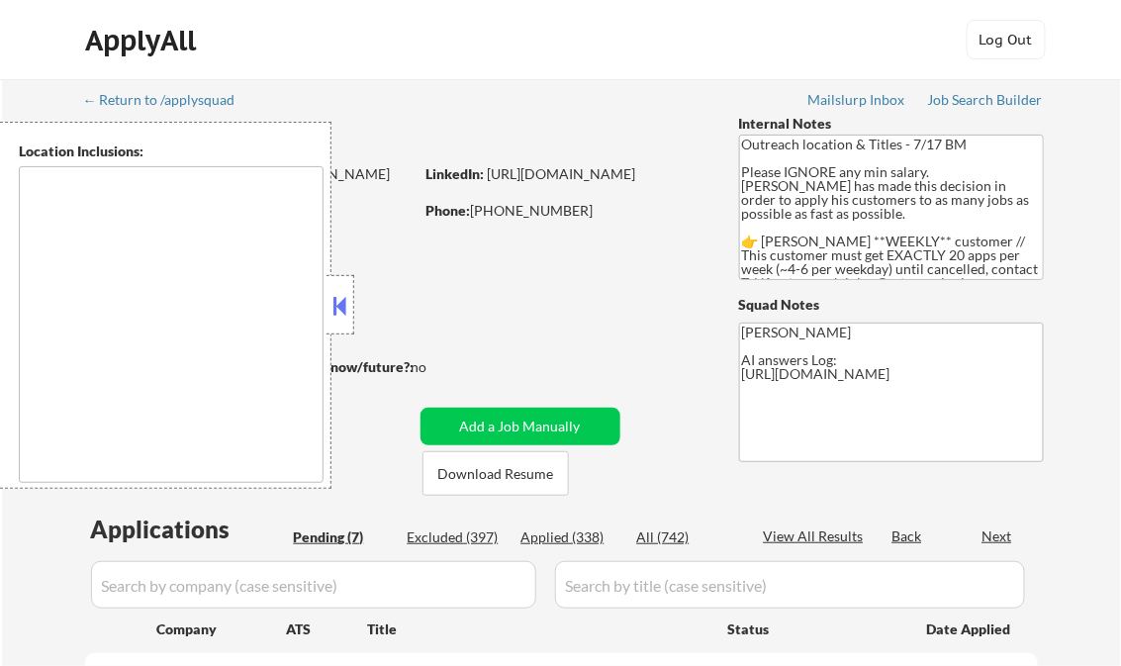
type textarea "[GEOGRAPHIC_DATA], IL [GEOGRAPHIC_DATA], [GEOGRAPHIC_DATA] [GEOGRAPHIC_DATA], […"
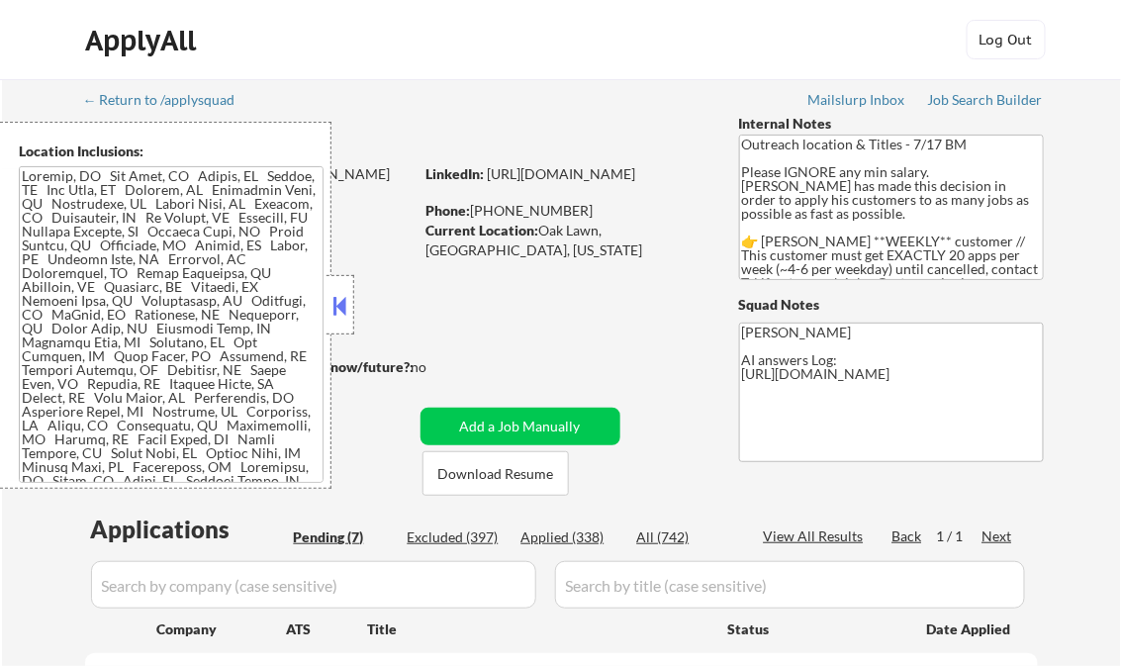
click at [340, 311] on button at bounding box center [341, 306] width 22 height 30
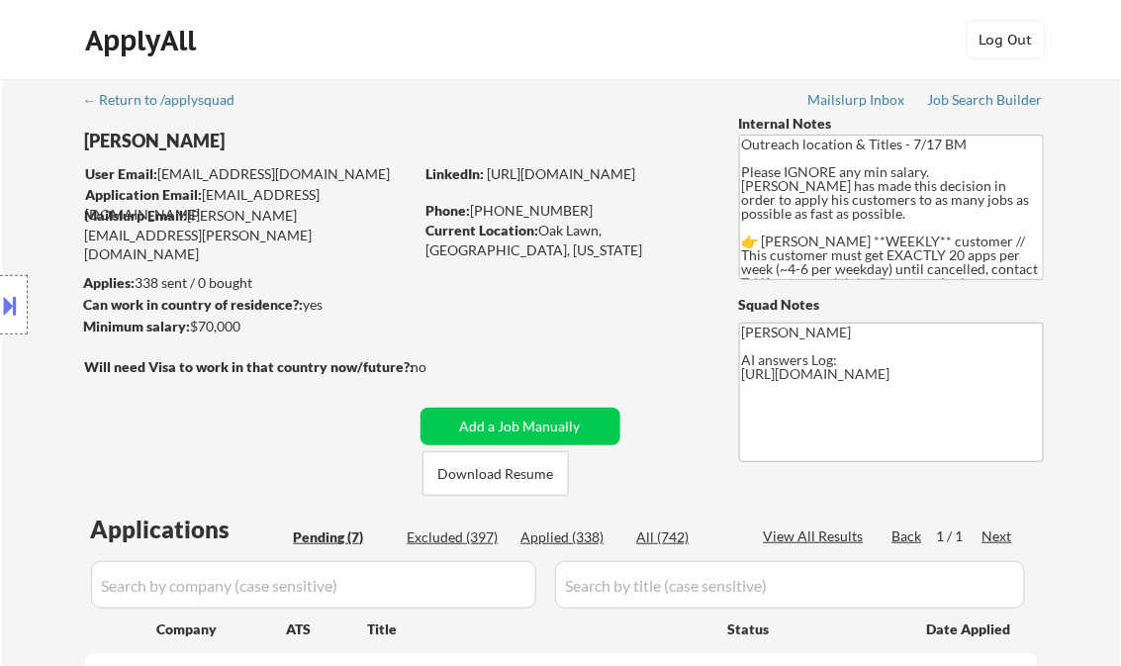
select select ""pending""
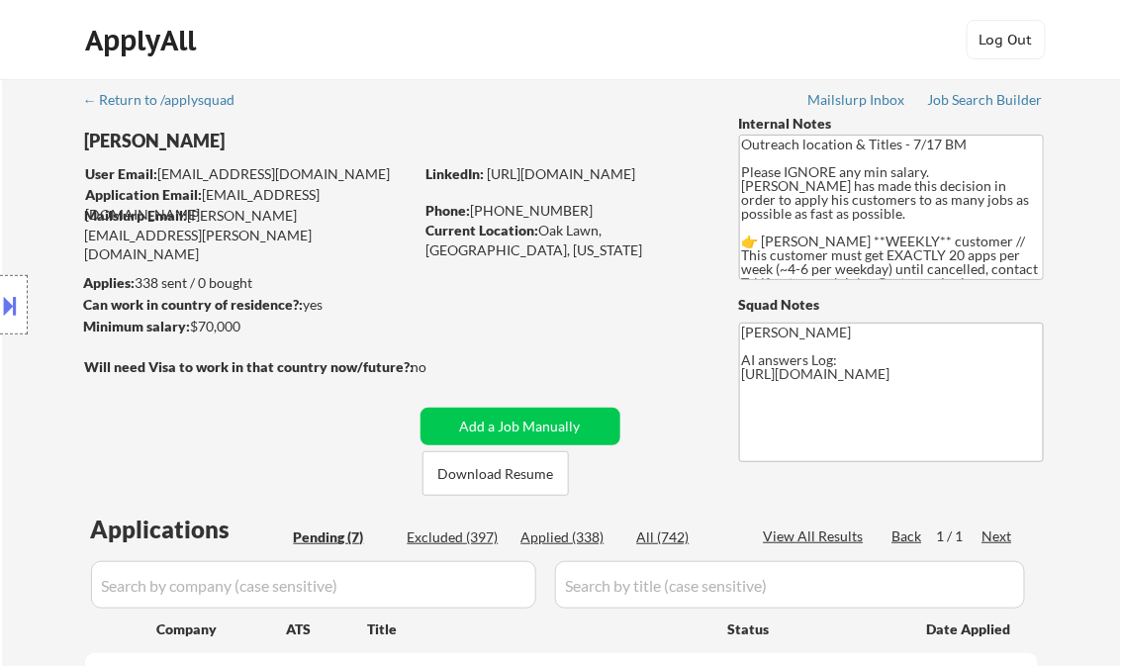
select select ""pending""
click at [964, 97] on div "Job Search Builder" at bounding box center [986, 100] width 116 height 14
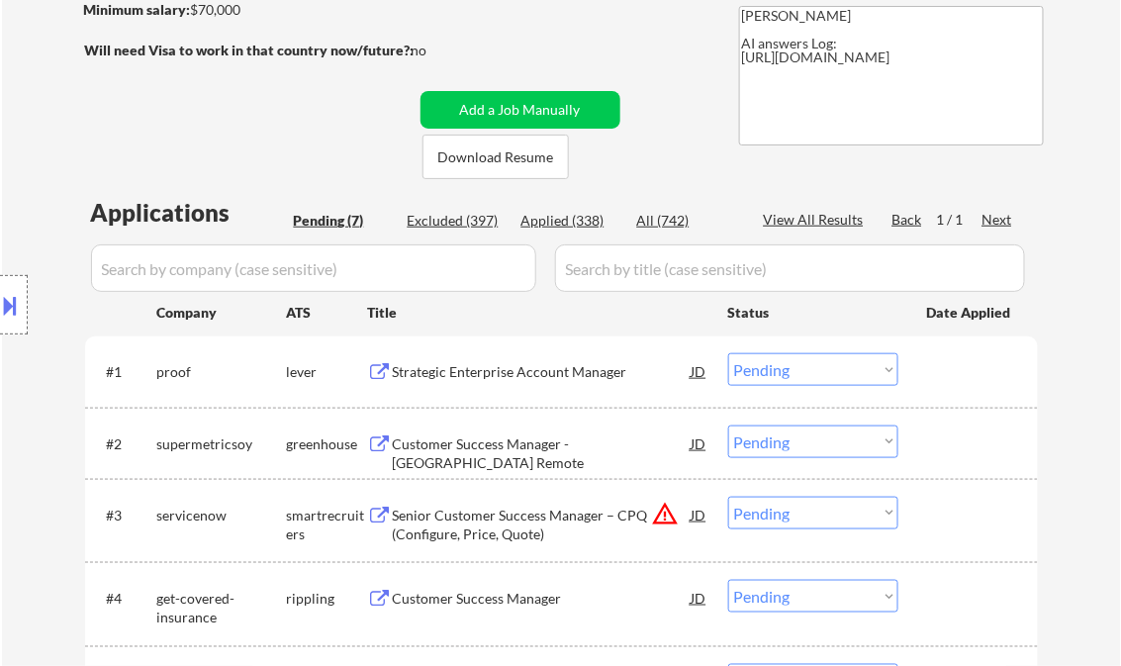
click at [525, 376] on div "Strategic Enterprise Account Manager" at bounding box center [542, 372] width 299 height 20
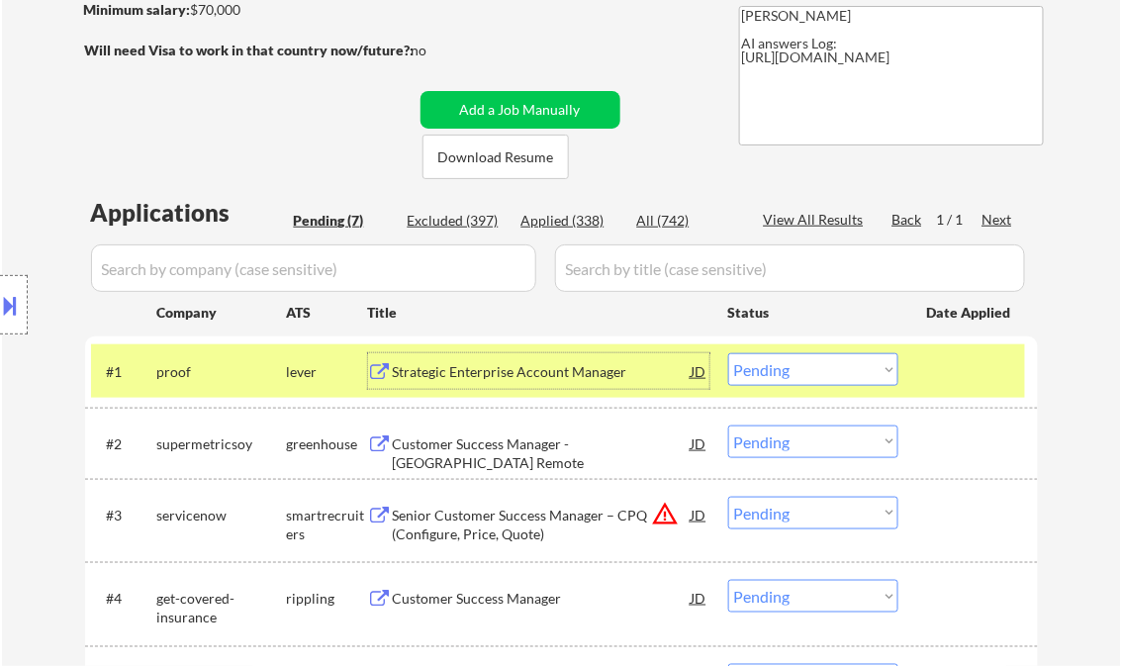
click at [796, 372] on select "Choose an option... Pending Applied Excluded (Questions) Excluded (Expired) Exc…" at bounding box center [813, 369] width 170 height 33
click at [728, 353] on select "Choose an option... Pending Applied Excluded (Questions) Excluded (Expired) Exc…" at bounding box center [813, 369] width 170 height 33
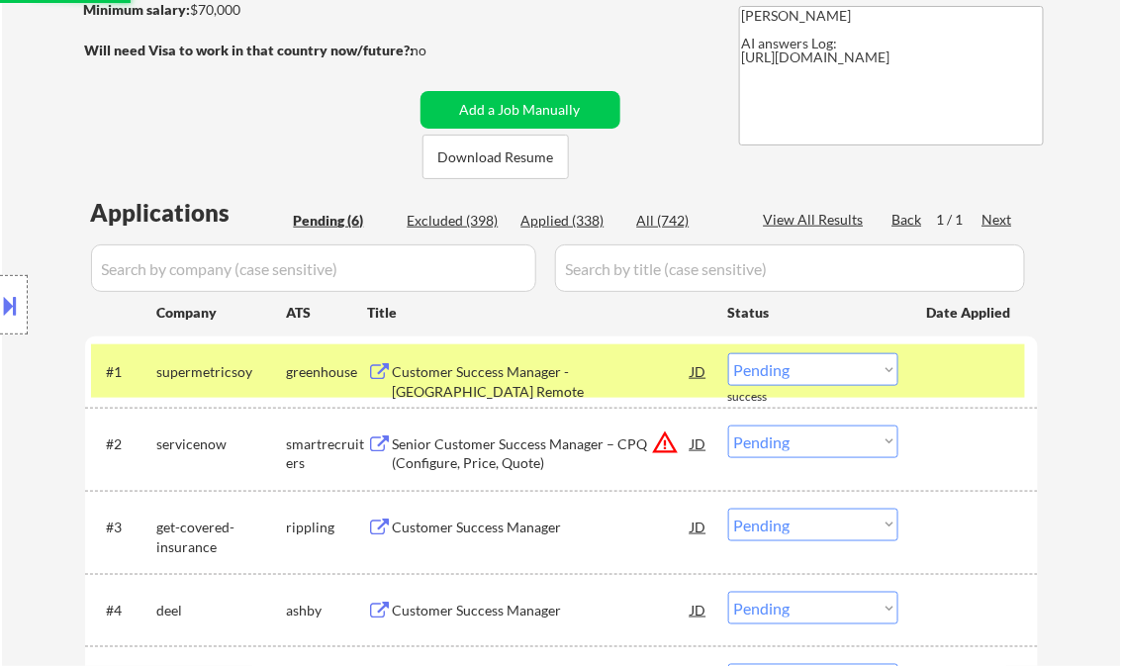
click at [509, 370] on div "Customer Success Manager - [GEOGRAPHIC_DATA] Remote" at bounding box center [542, 381] width 299 height 39
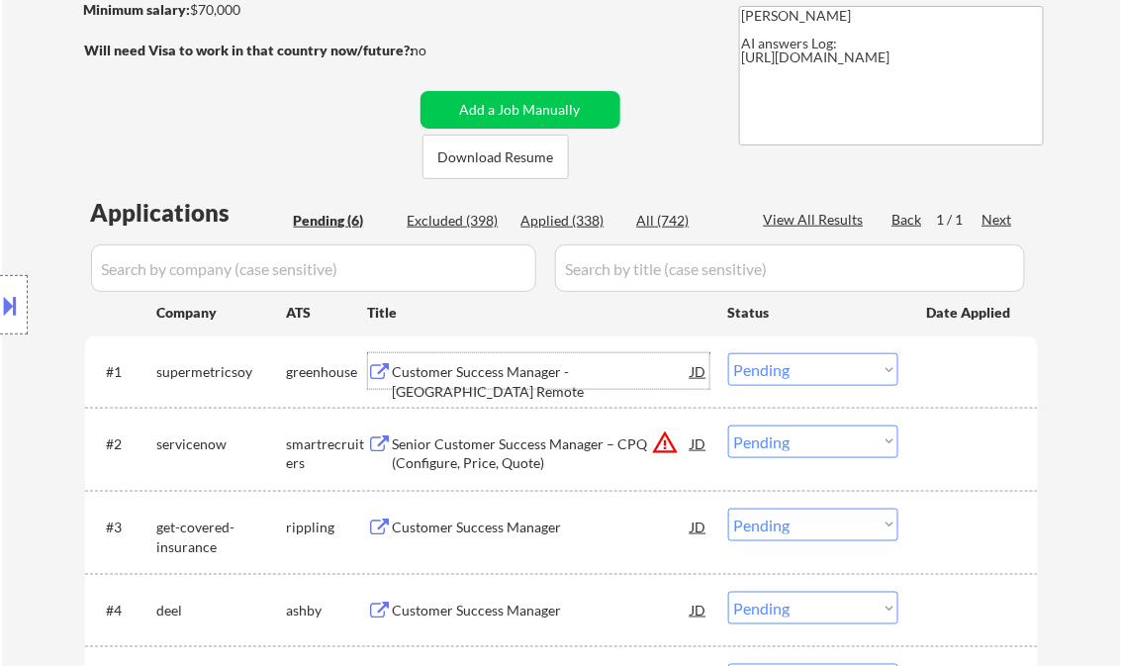
drag, startPoint x: 782, startPoint y: 375, endPoint x: 784, endPoint y: 385, distance: 10.1
click at [782, 375] on select "Choose an option... Pending Applied Excluded (Questions) Excluded (Expired) Exc…" at bounding box center [813, 369] width 170 height 33
click at [728, 353] on select "Choose an option... Pending Applied Excluded (Questions) Excluded (Expired) Exc…" at bounding box center [813, 369] width 170 height 33
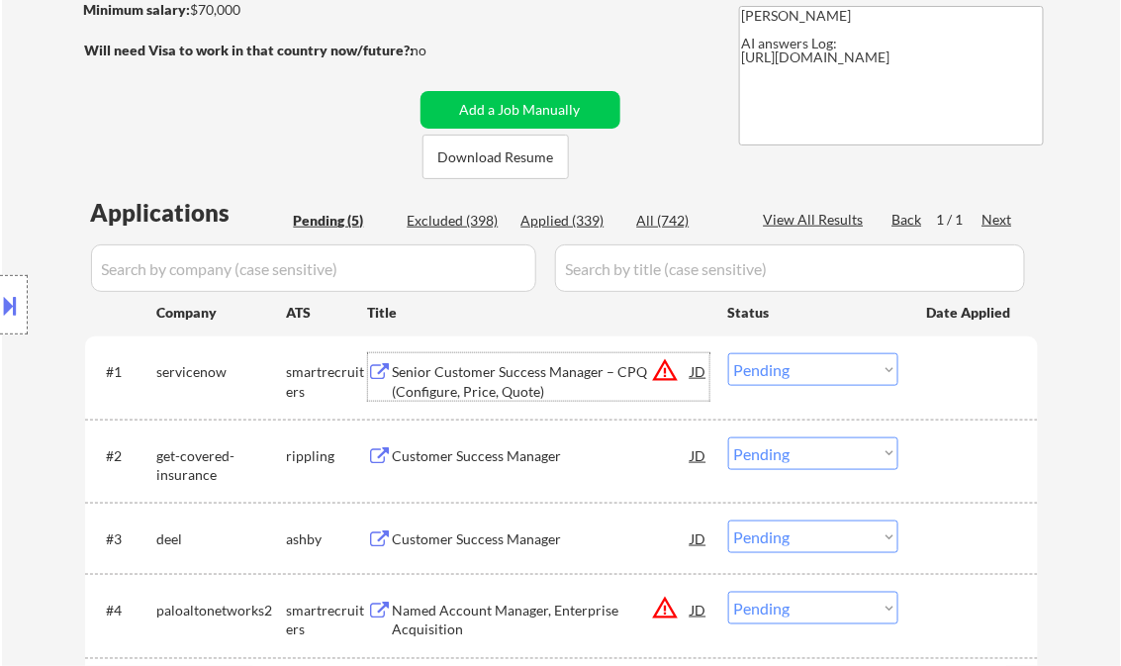
click at [481, 383] on div "Senior Customer Success Manager – CPQ (Configure, Price, Quote)" at bounding box center [542, 381] width 299 height 39
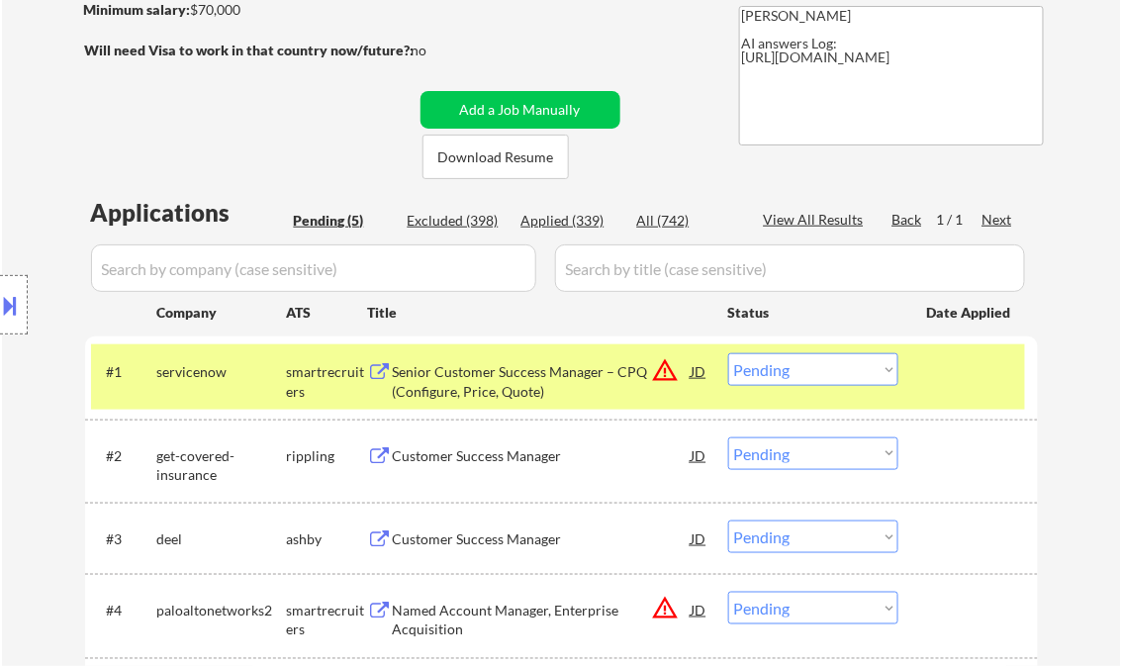
click at [17, 300] on button at bounding box center [11, 305] width 22 height 33
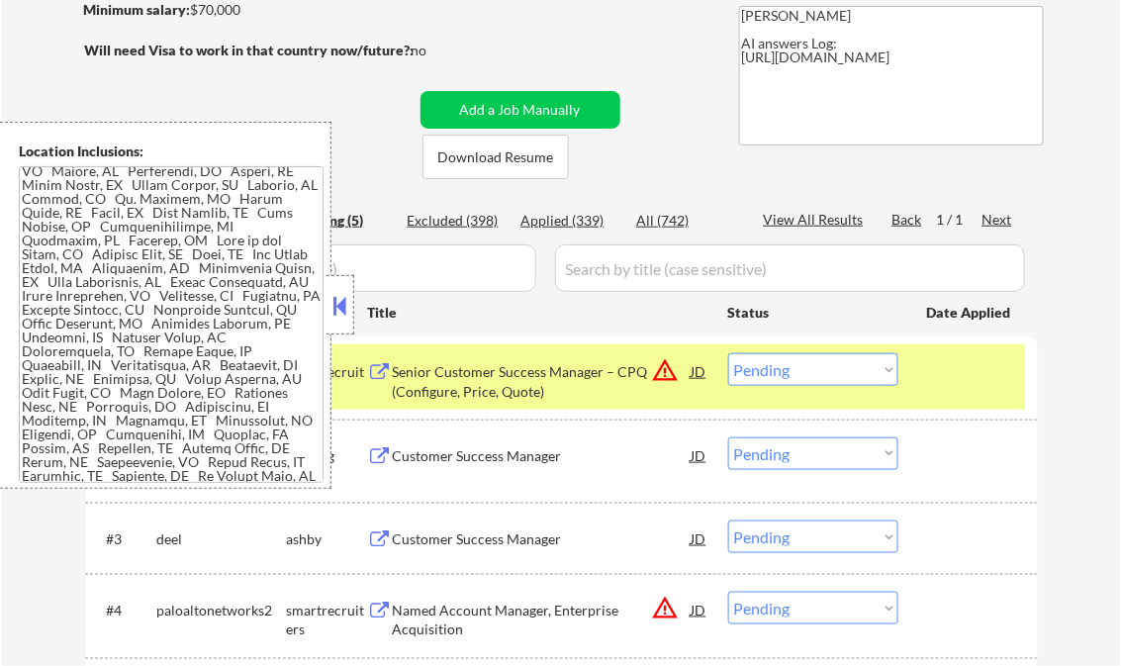
scroll to position [450, 0]
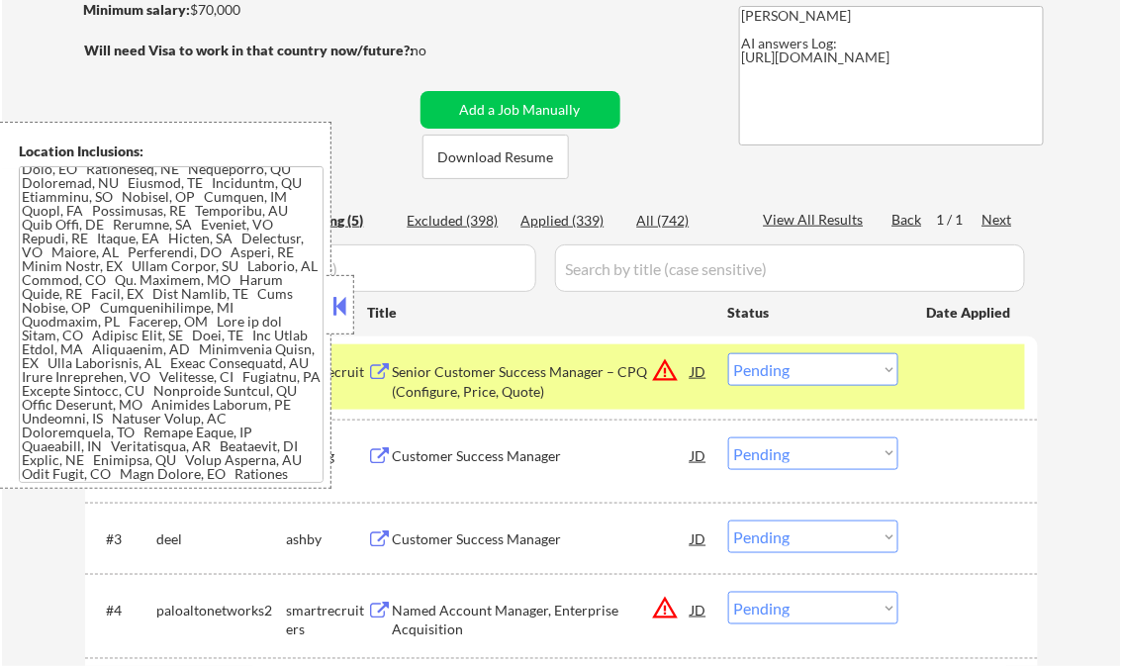
click at [339, 311] on button at bounding box center [341, 306] width 22 height 30
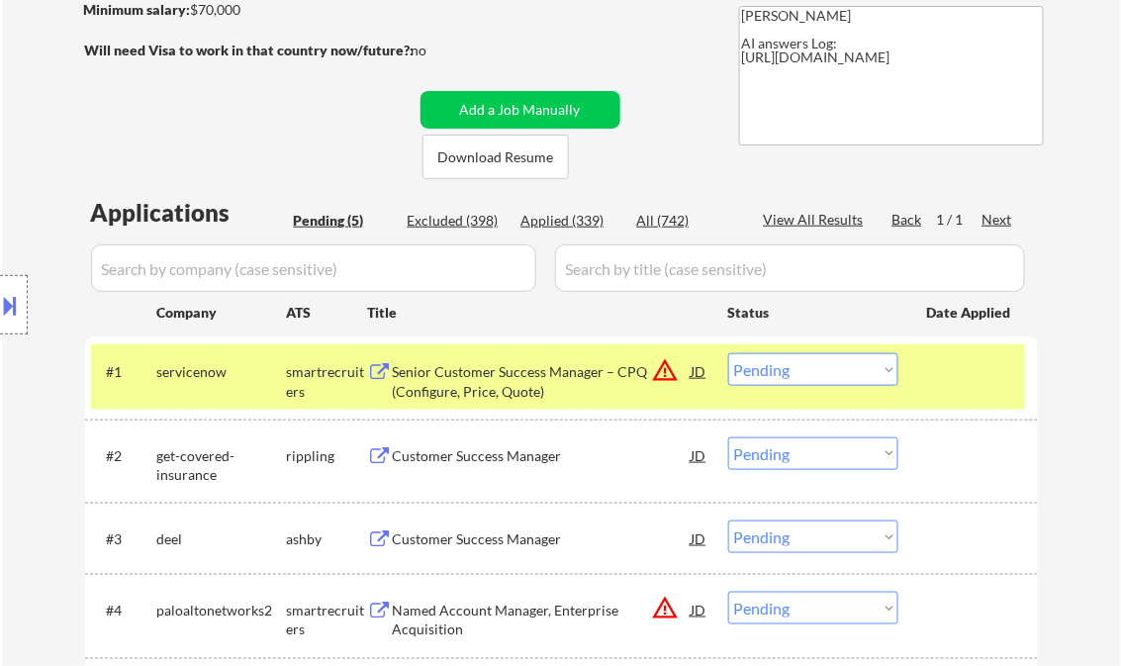
click at [809, 368] on select "Choose an option... Pending Applied Excluded (Questions) Excluded (Expired) Exc…" at bounding box center [813, 369] width 170 height 33
click at [728, 353] on select "Choose an option... Pending Applied Excluded (Questions) Excluded (Expired) Exc…" at bounding box center [813, 369] width 170 height 33
click at [539, 457] on div "Customer Success Manager" at bounding box center [542, 456] width 299 height 20
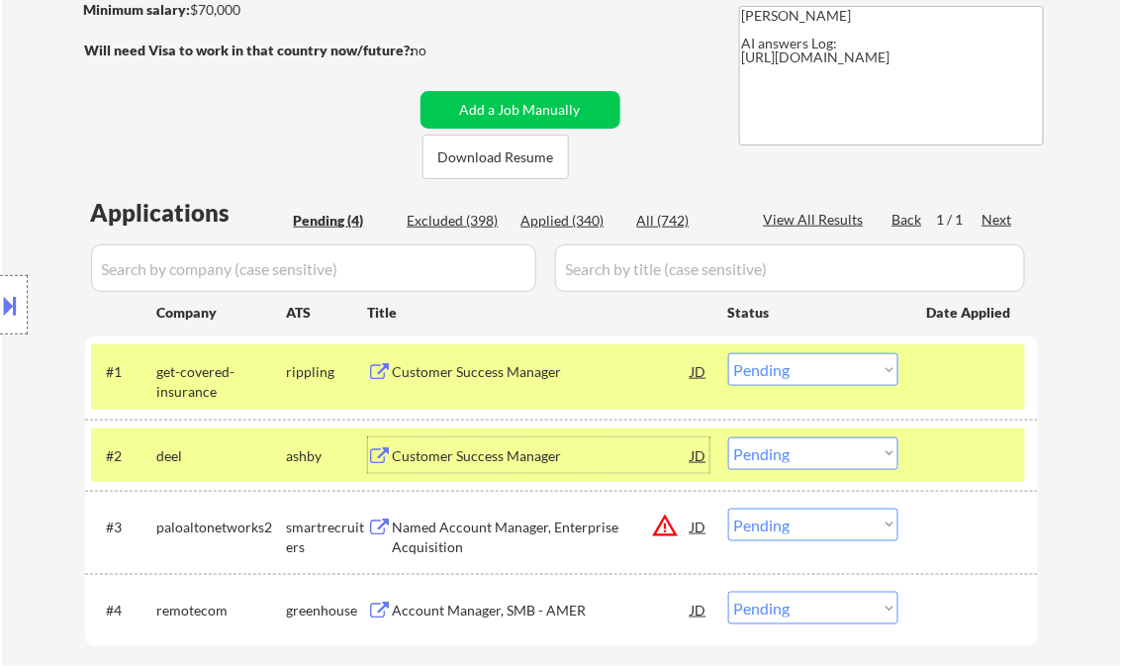
click at [792, 373] on select "Choose an option... Pending Applied Excluded (Questions) Excluded (Expired) Exc…" at bounding box center [813, 369] width 170 height 33
click at [728, 353] on select "Choose an option... Pending Applied Excluded (Questions) Excluded (Expired) Exc…" at bounding box center [813, 369] width 170 height 33
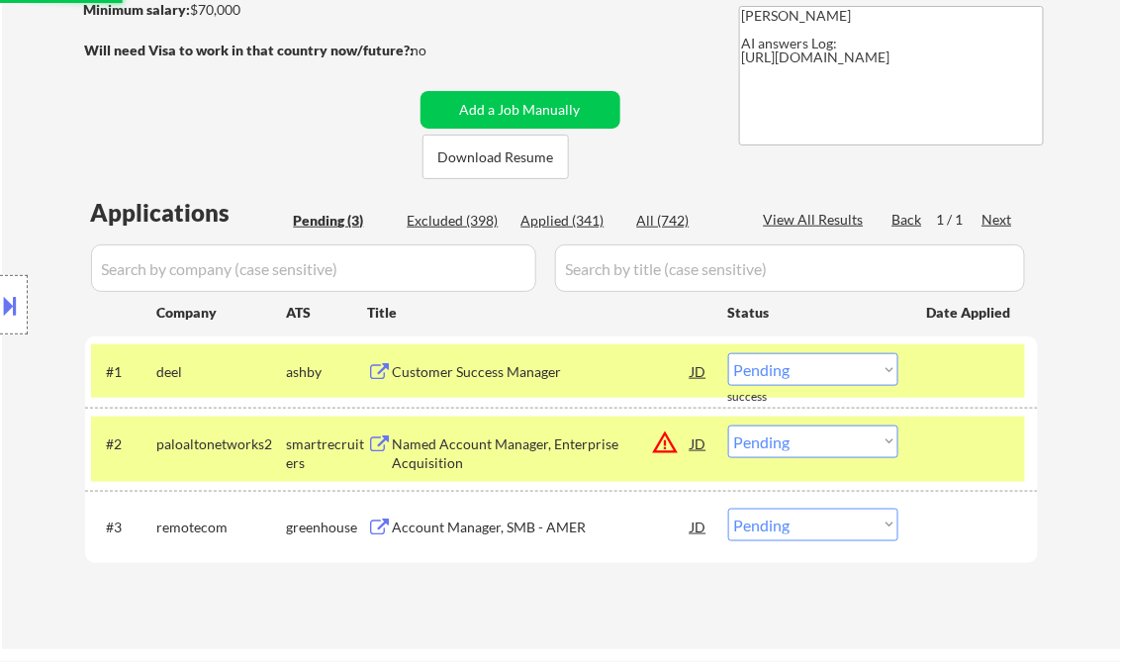
click at [469, 376] on div "Customer Success Manager" at bounding box center [542, 372] width 299 height 20
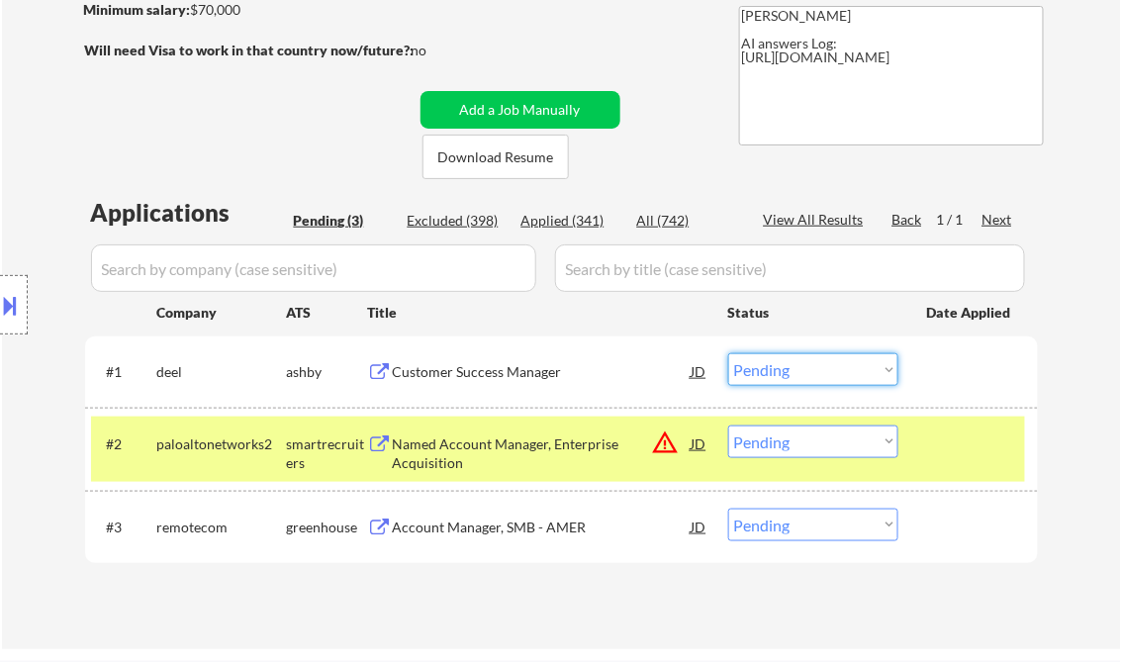
drag, startPoint x: 767, startPoint y: 356, endPoint x: 801, endPoint y: 370, distance: 36.4
click at [767, 356] on select "Choose an option... Pending Applied Excluded (Questions) Excluded (Expired) Exc…" at bounding box center [813, 369] width 170 height 33
click at [728, 353] on select "Choose an option... Pending Applied Excluded (Questions) Excluded (Expired) Exc…" at bounding box center [813, 369] width 170 height 33
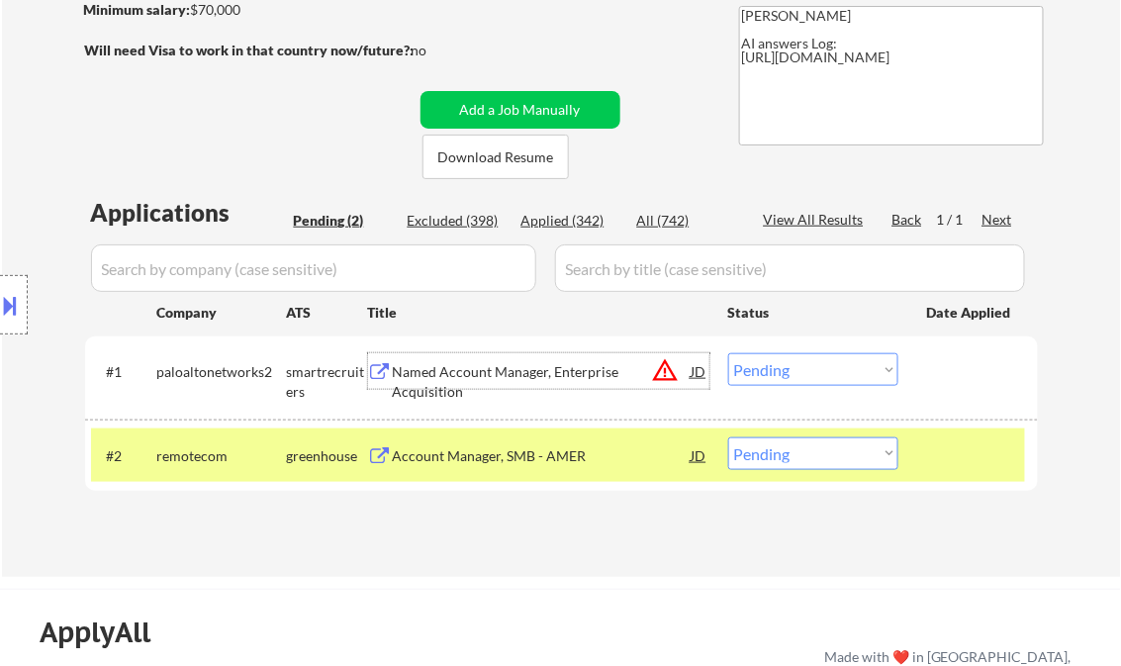
click at [487, 366] on div "Named Account Manager, Enterprise Acquisition" at bounding box center [542, 381] width 299 height 39
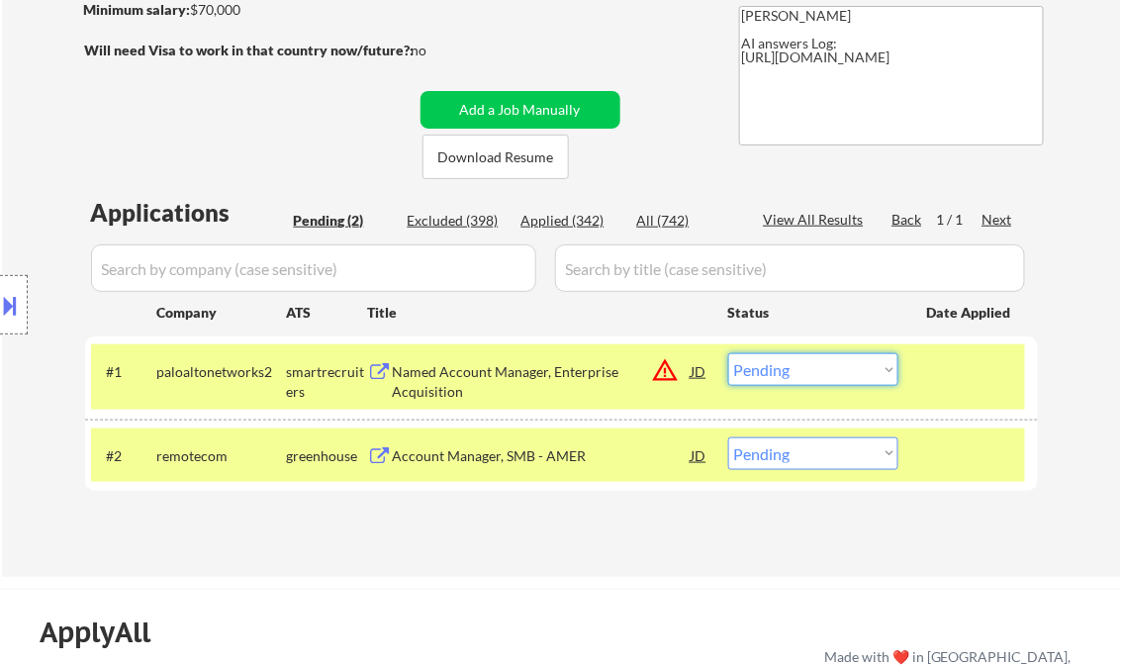
drag, startPoint x: 784, startPoint y: 367, endPoint x: 815, endPoint y: 388, distance: 37.1
click at [784, 367] on select "Choose an option... Pending Applied Excluded (Questions) Excluded (Expired) Exc…" at bounding box center [813, 369] width 170 height 33
click at [728, 353] on select "Choose an option... Pending Applied Excluded (Questions) Excluded (Expired) Exc…" at bounding box center [813, 369] width 170 height 33
click at [522, 449] on div "Account Manager, SMB - AMER" at bounding box center [542, 456] width 299 height 20
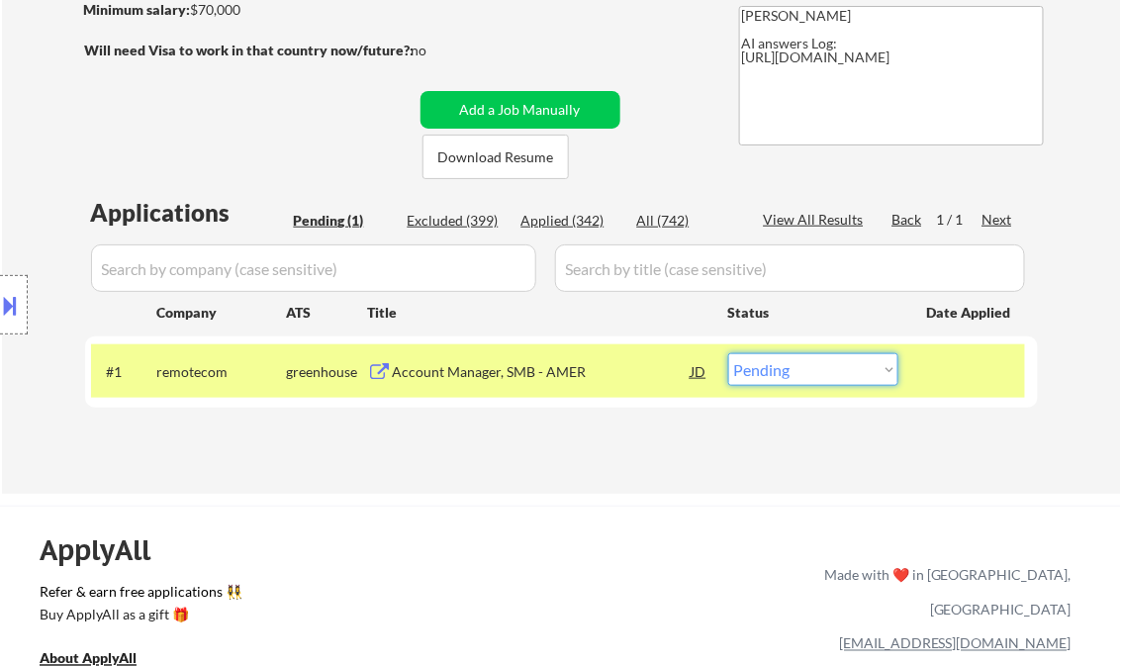
drag, startPoint x: 774, startPoint y: 371, endPoint x: 774, endPoint y: 387, distance: 15.8
click at [774, 371] on select "Choose an option... Pending Applied Excluded (Questions) Excluded (Expired) Exc…" at bounding box center [813, 369] width 170 height 33
select select ""applied""
click at [728, 353] on select "Choose an option... Pending Applied Excluded (Questions) Excluded (Expired) Exc…" at bounding box center [813, 369] width 170 height 33
click at [517, 440] on div "Applications Pending (1) Excluded (399) Applied (342) All (742) View All Result…" at bounding box center [561, 325] width 953 height 259
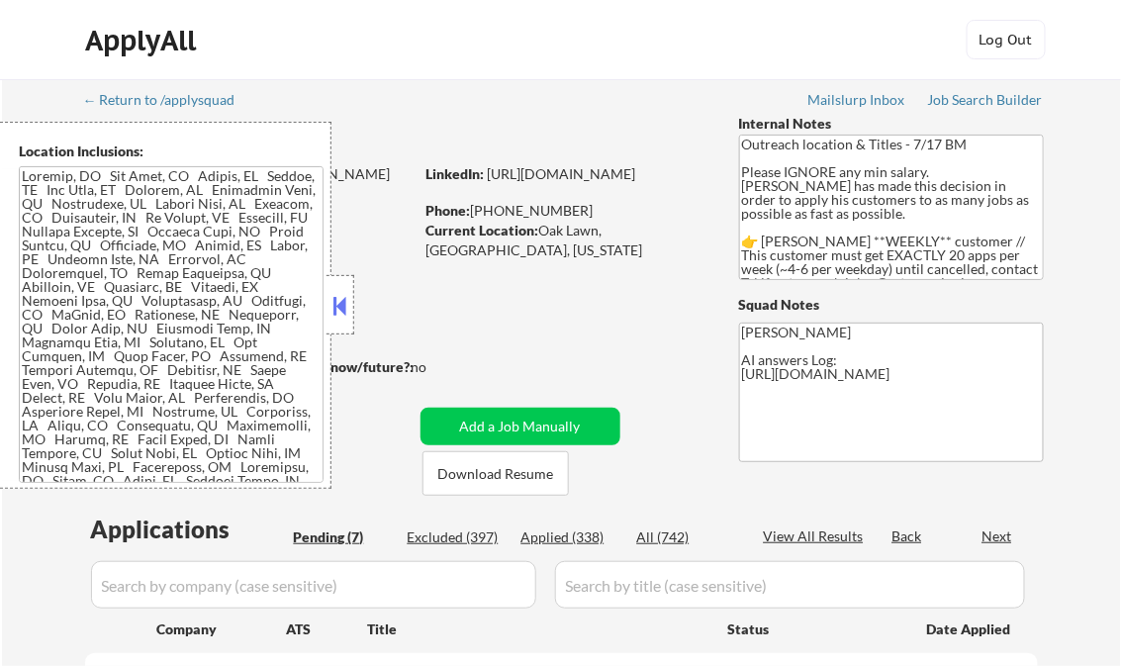
select select ""pending""
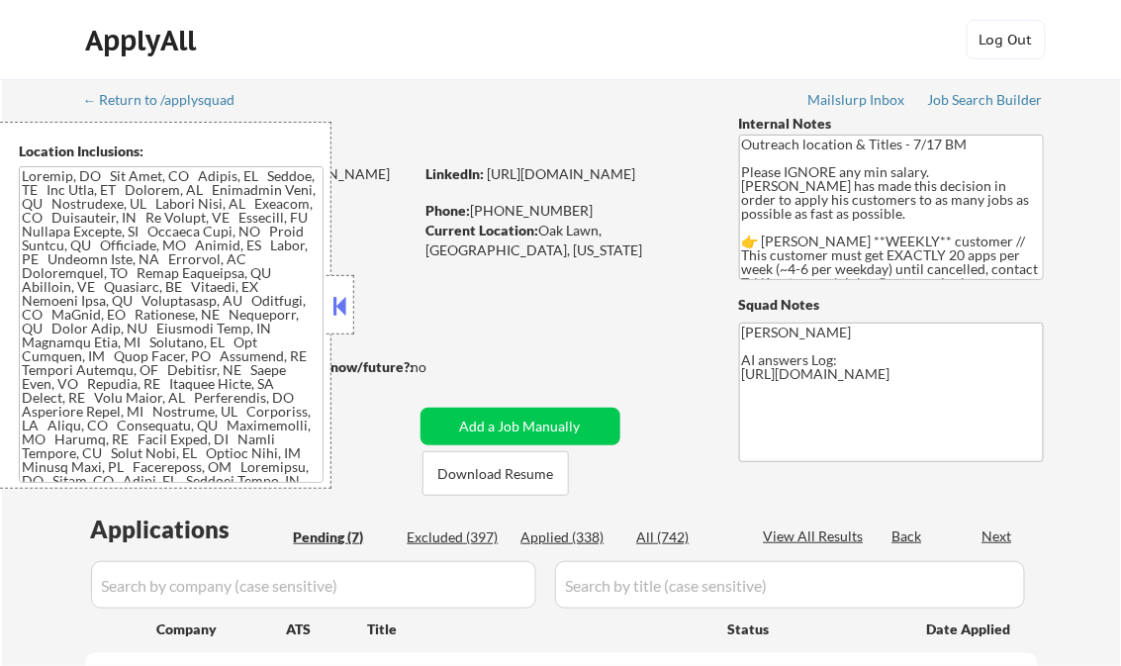
select select ""pending""
click at [329, 286] on div at bounding box center [341, 304] width 28 height 59
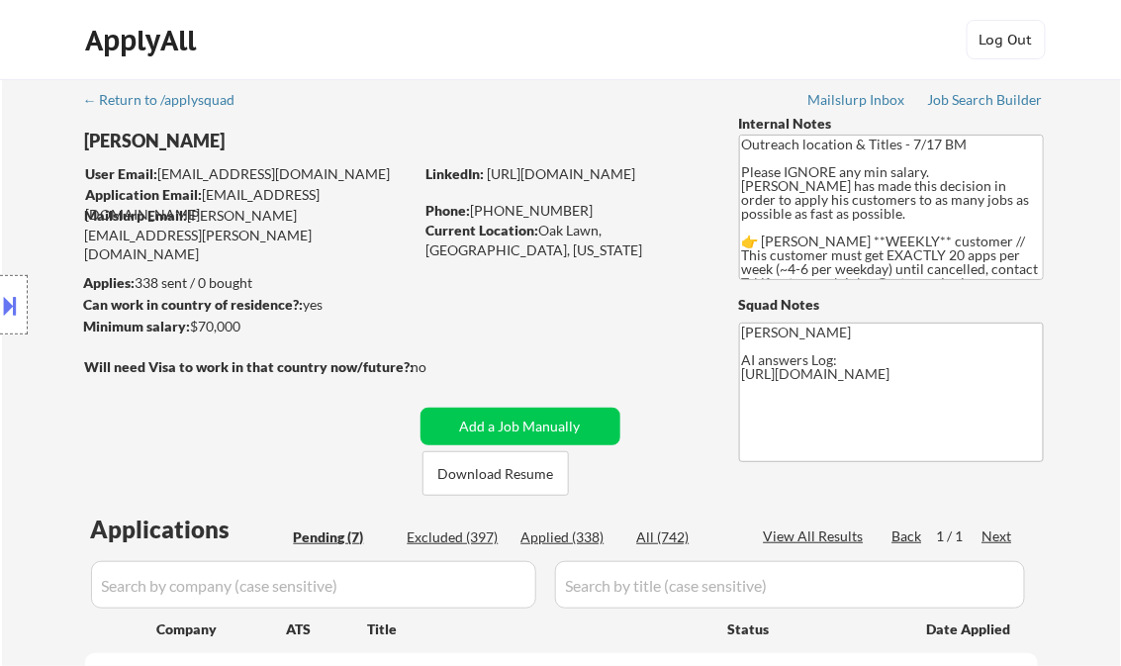
click at [586, 536] on div "Applied (338)" at bounding box center [571, 538] width 99 height 20
select select ""applied""
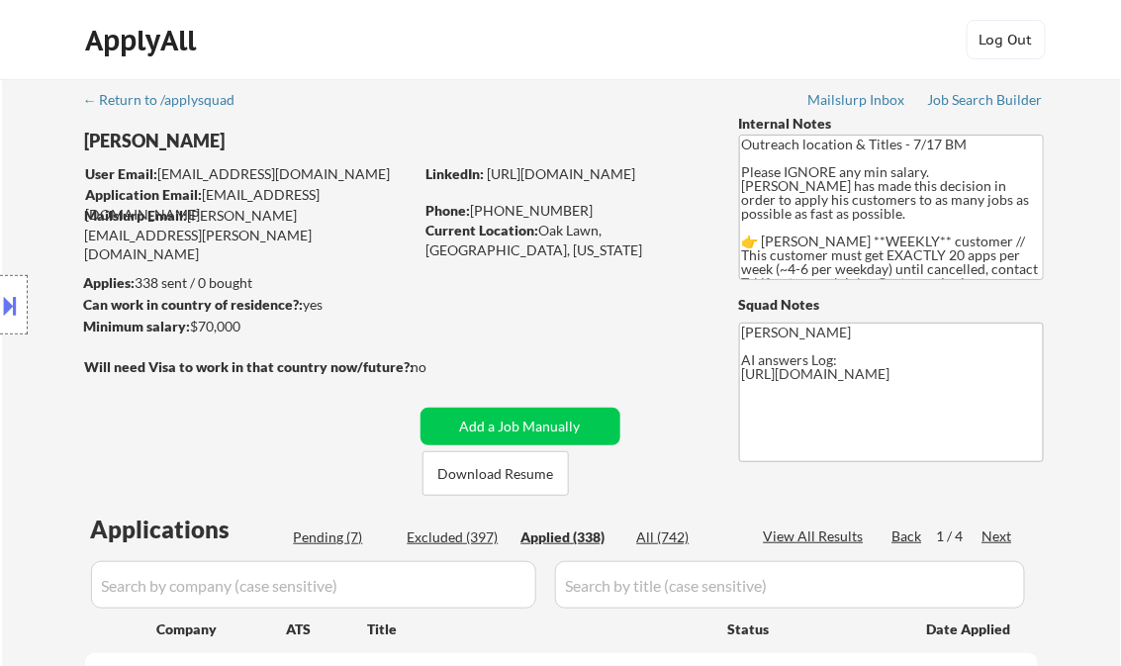
select select ""applied""
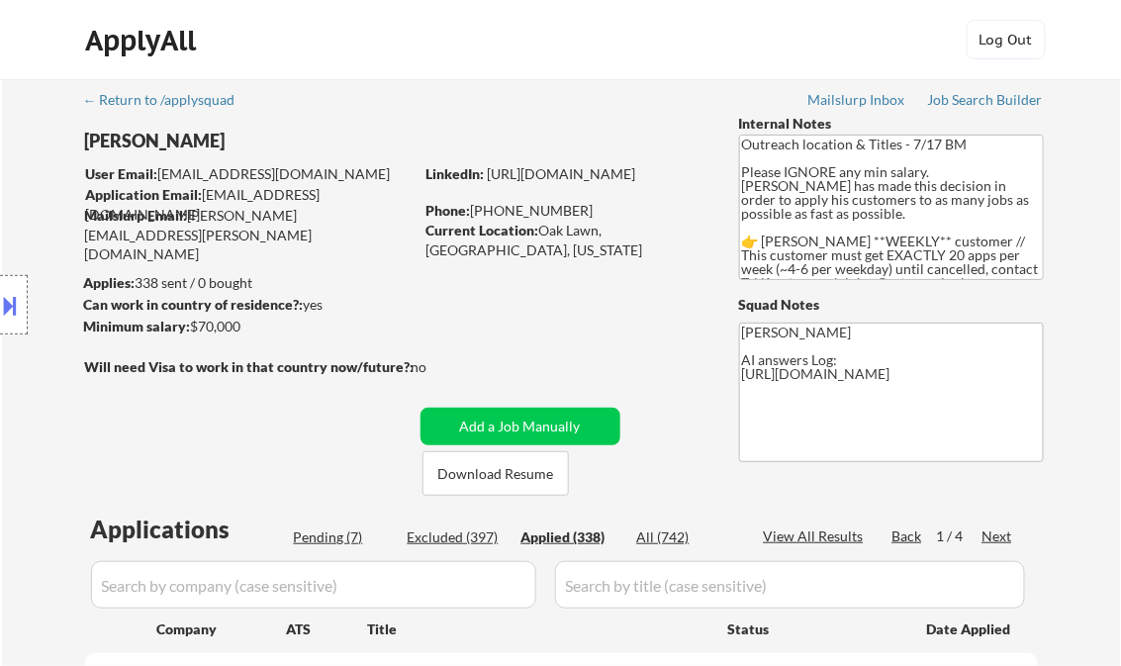
select select ""applied""
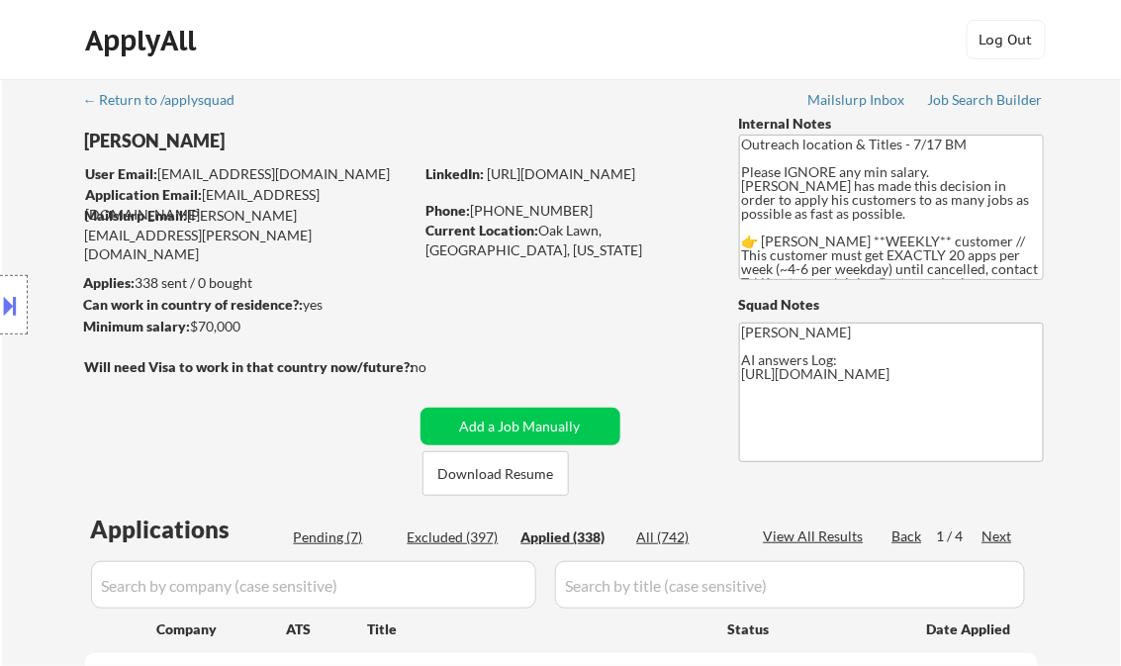
select select ""applied""
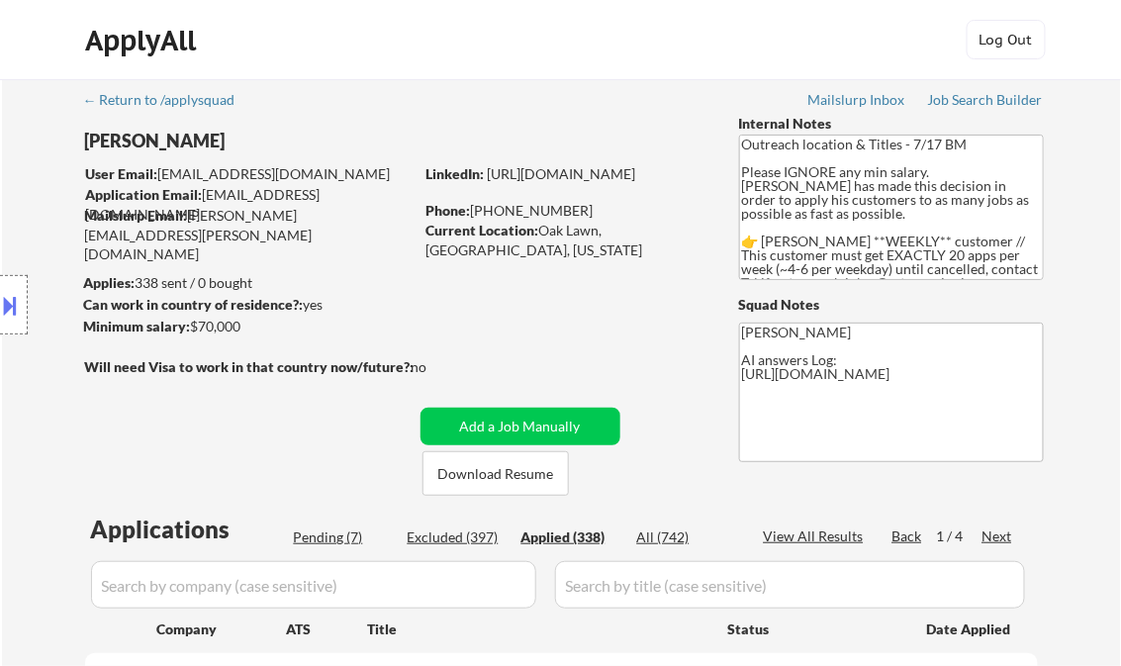
select select ""applied""
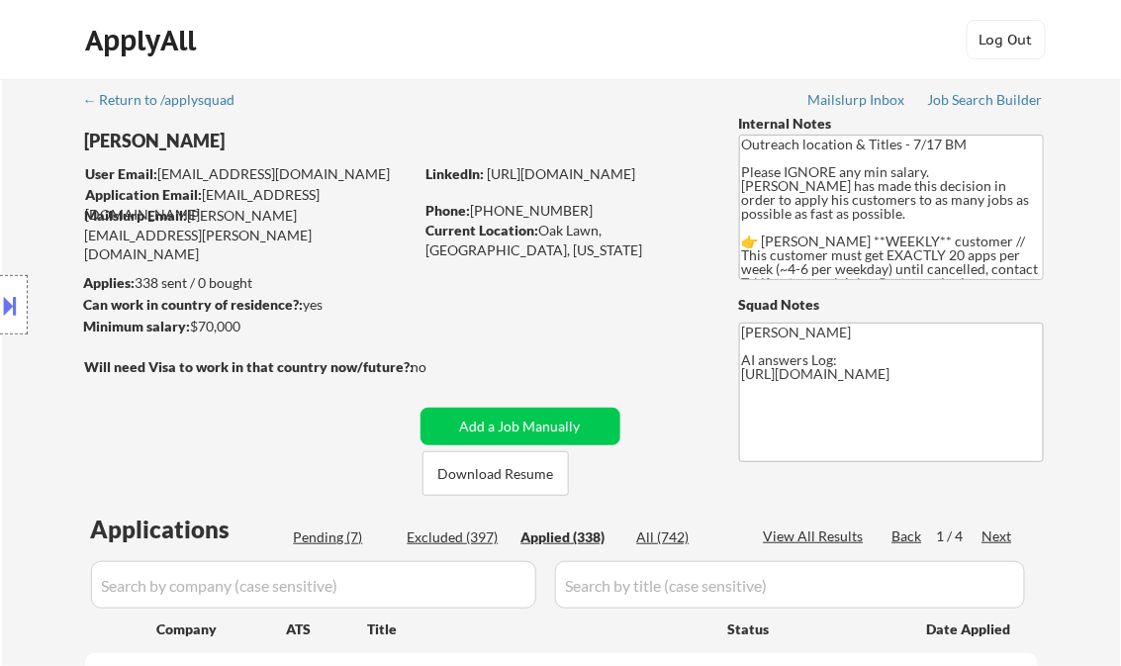
select select ""applied""
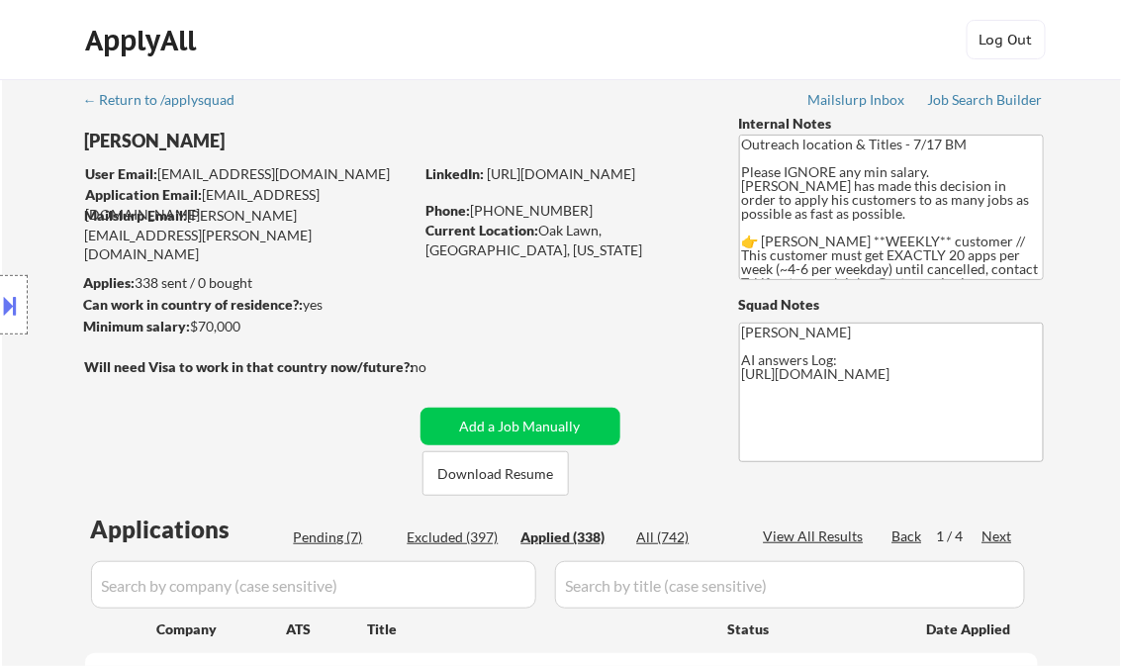
select select ""applied""
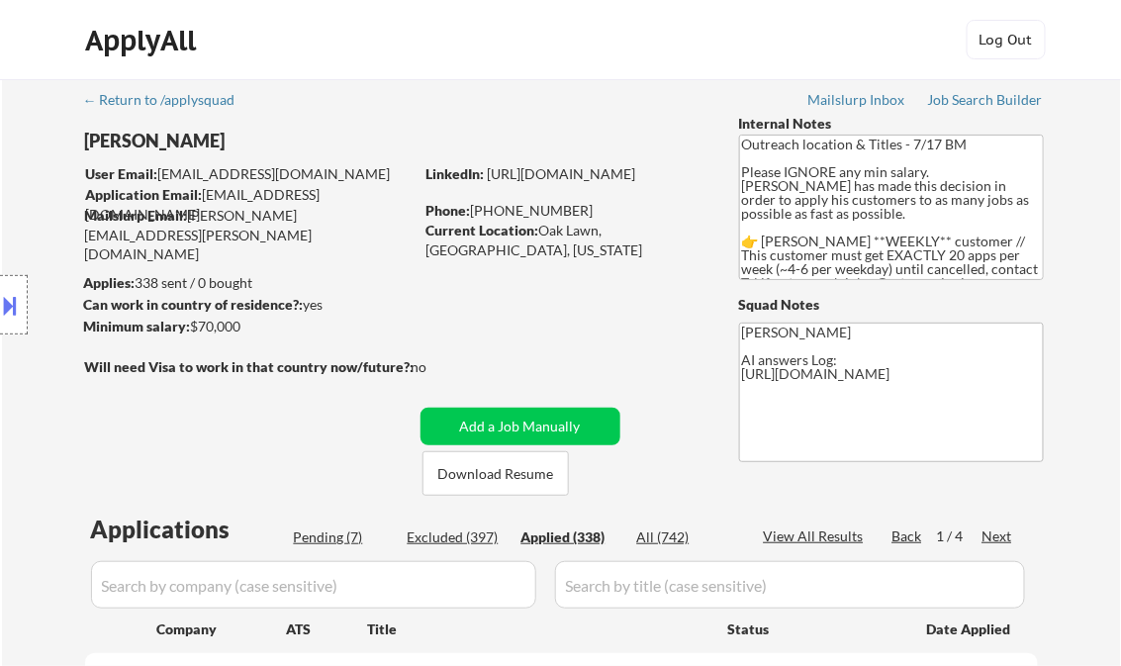
select select ""applied""
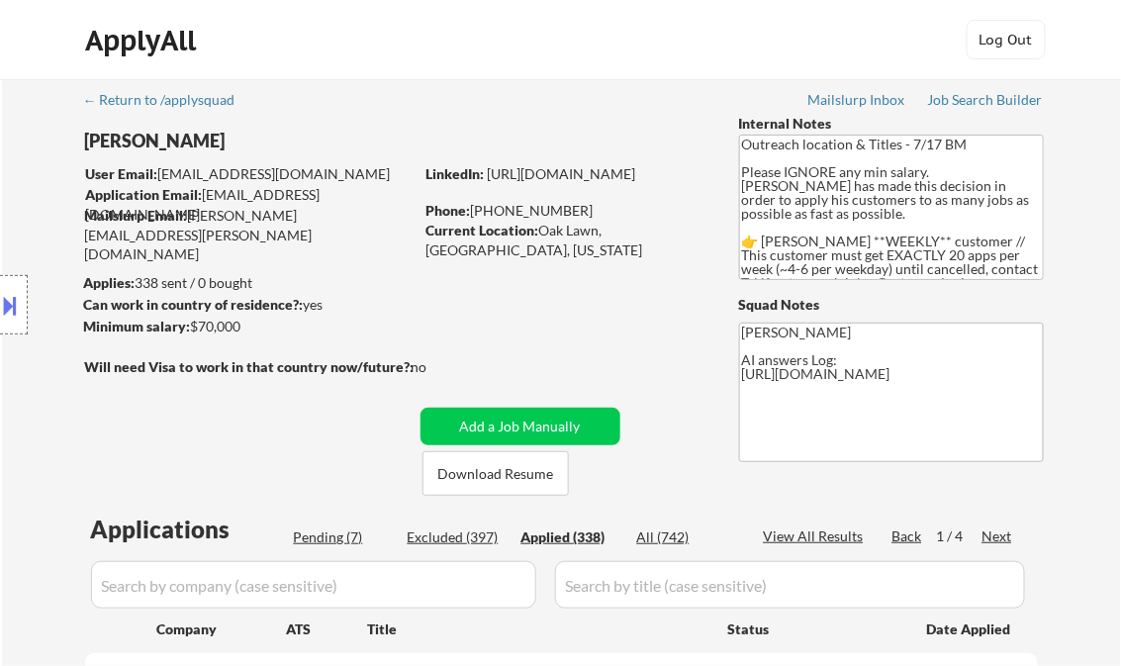
select select ""applied""
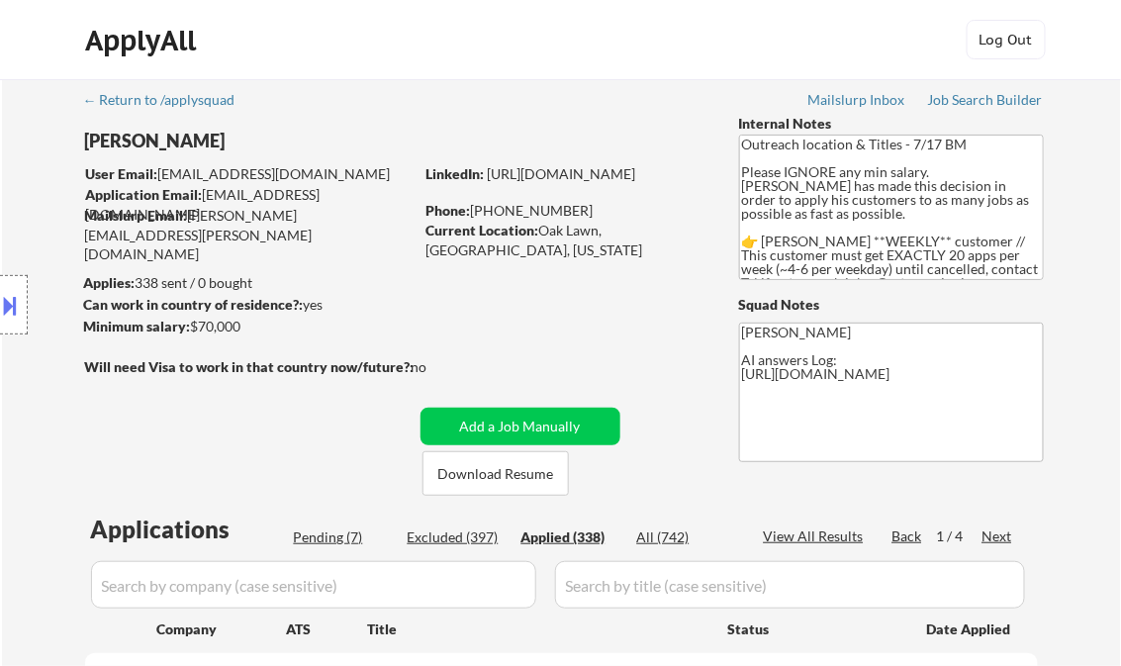
select select ""applied""
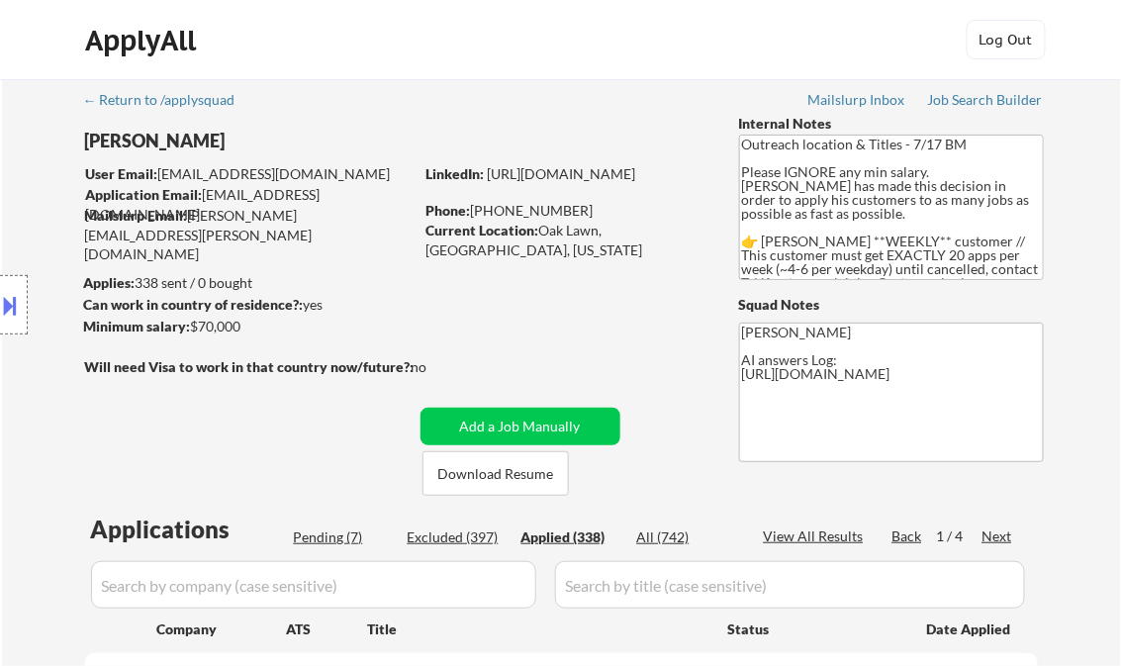
select select ""applied""
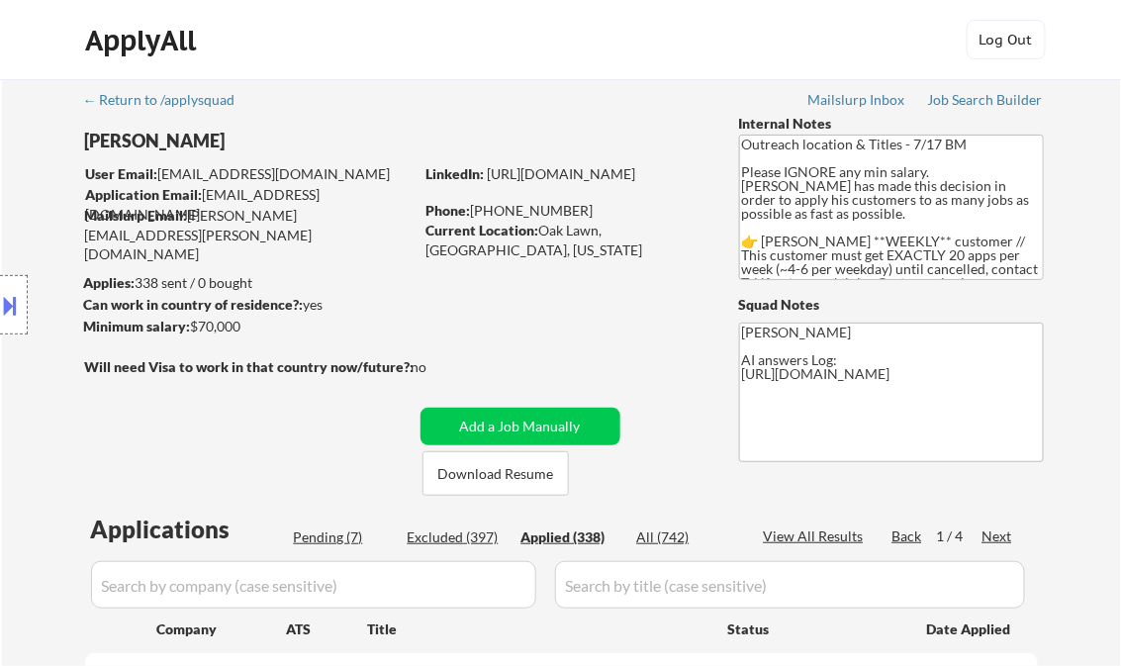
select select ""applied""
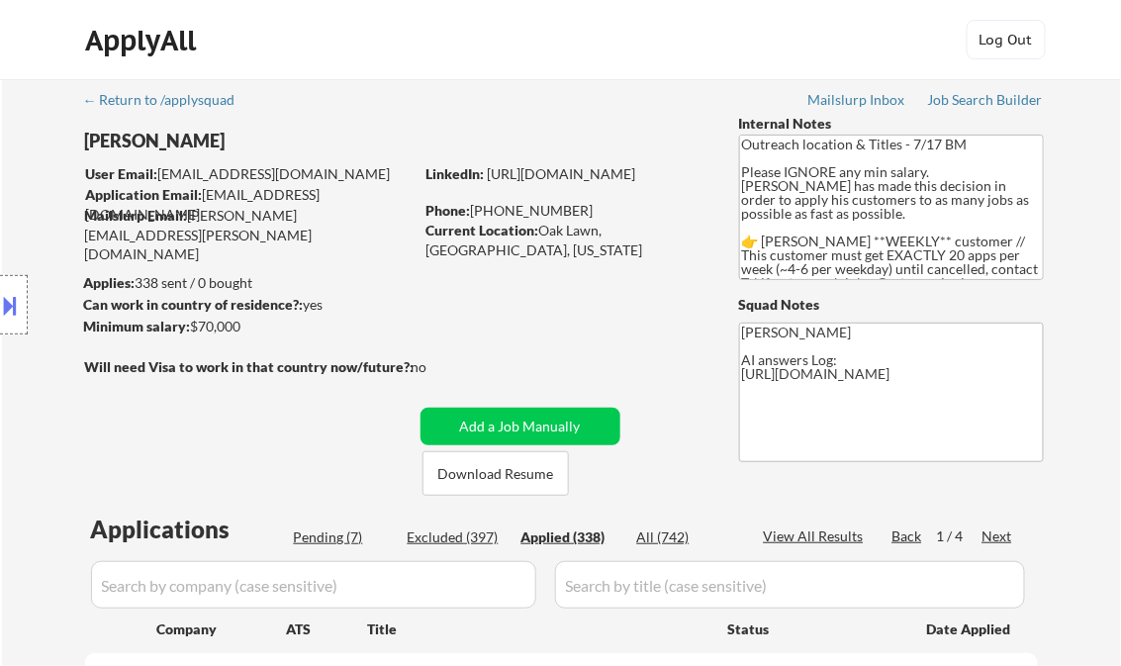
select select ""applied""
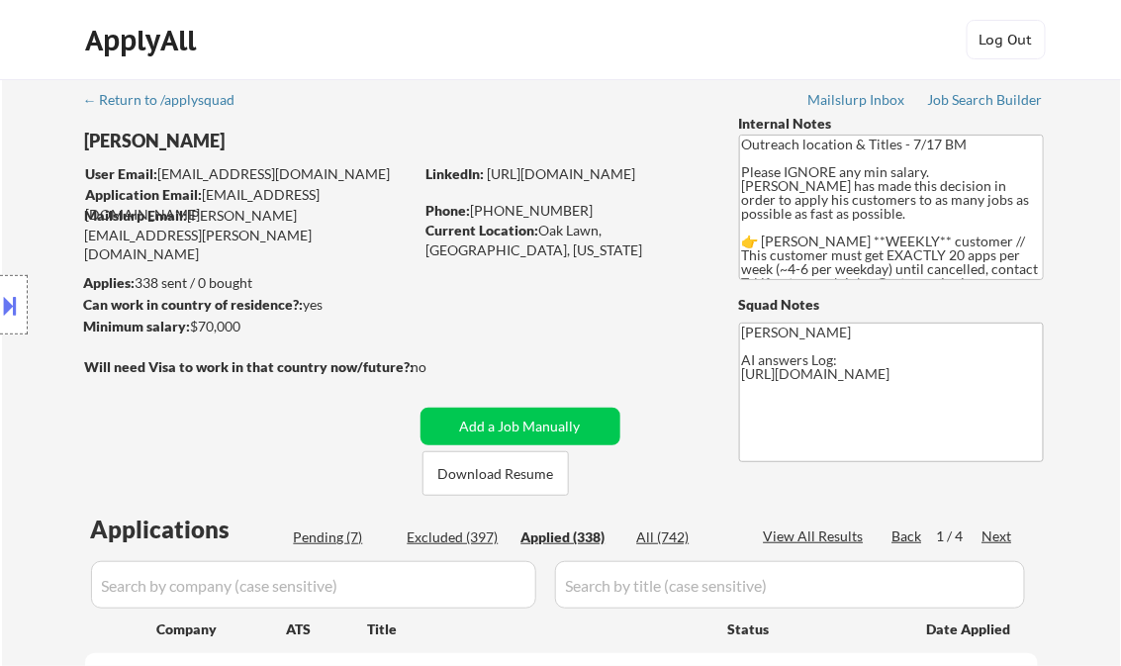
select select ""applied""
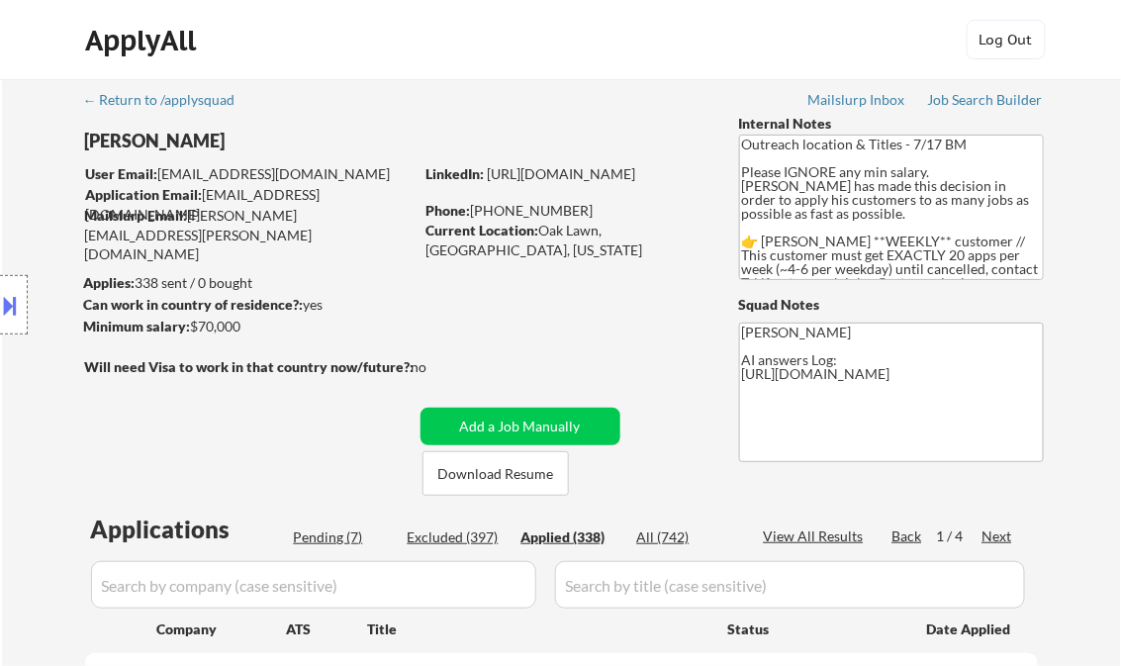
select select ""applied""
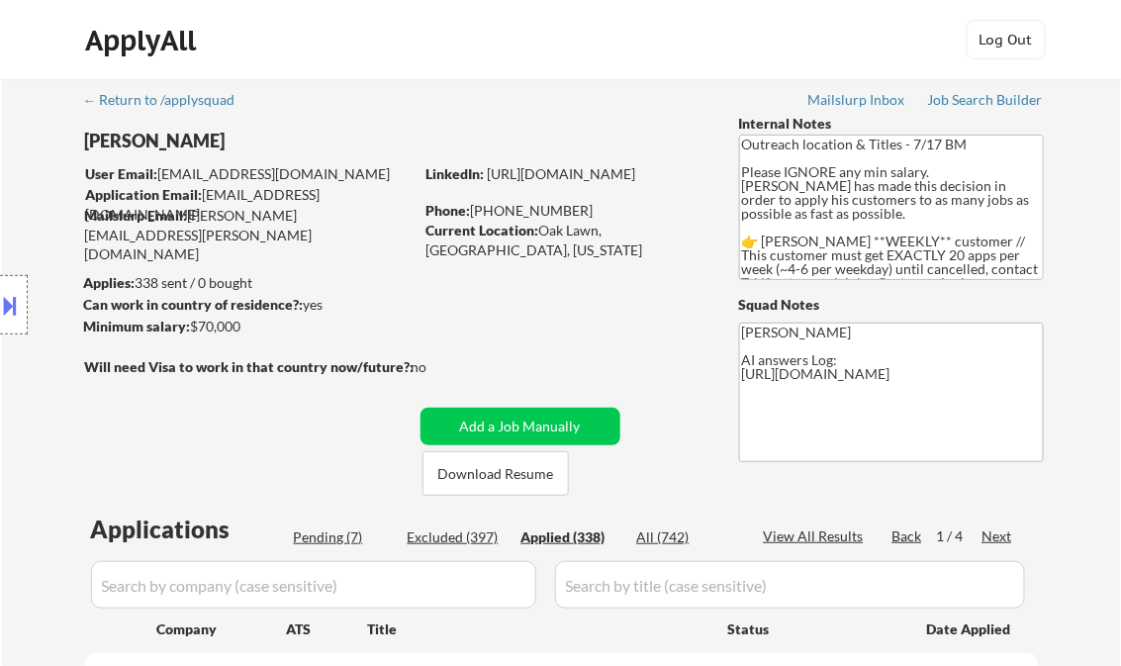
select select ""applied""
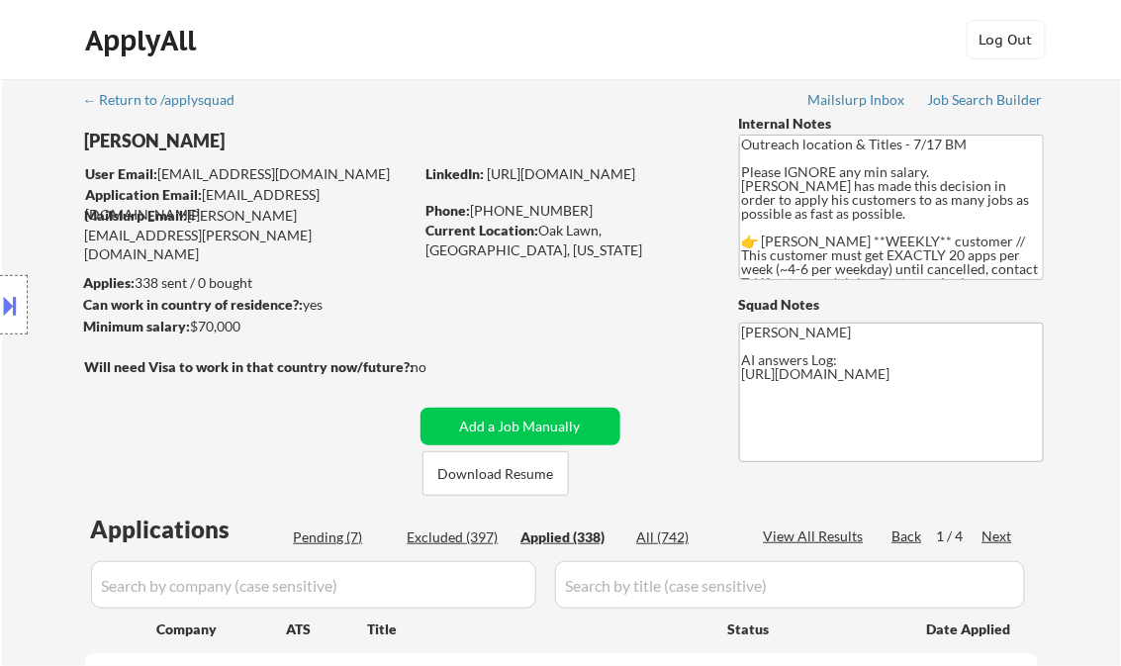
select select ""applied""
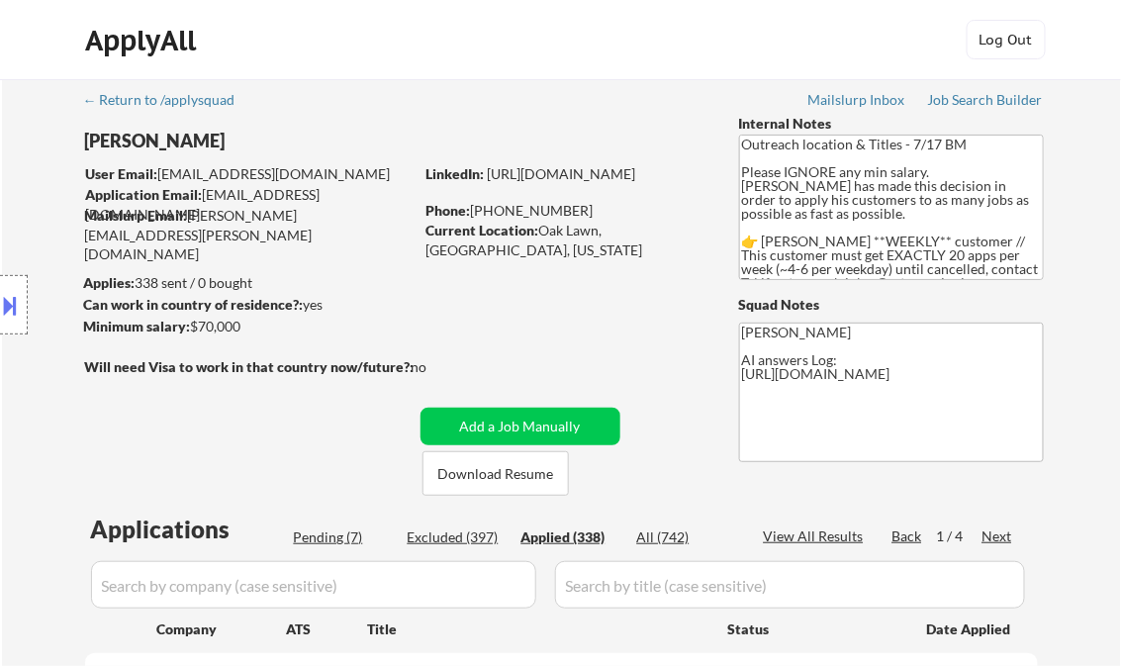
select select ""applied""
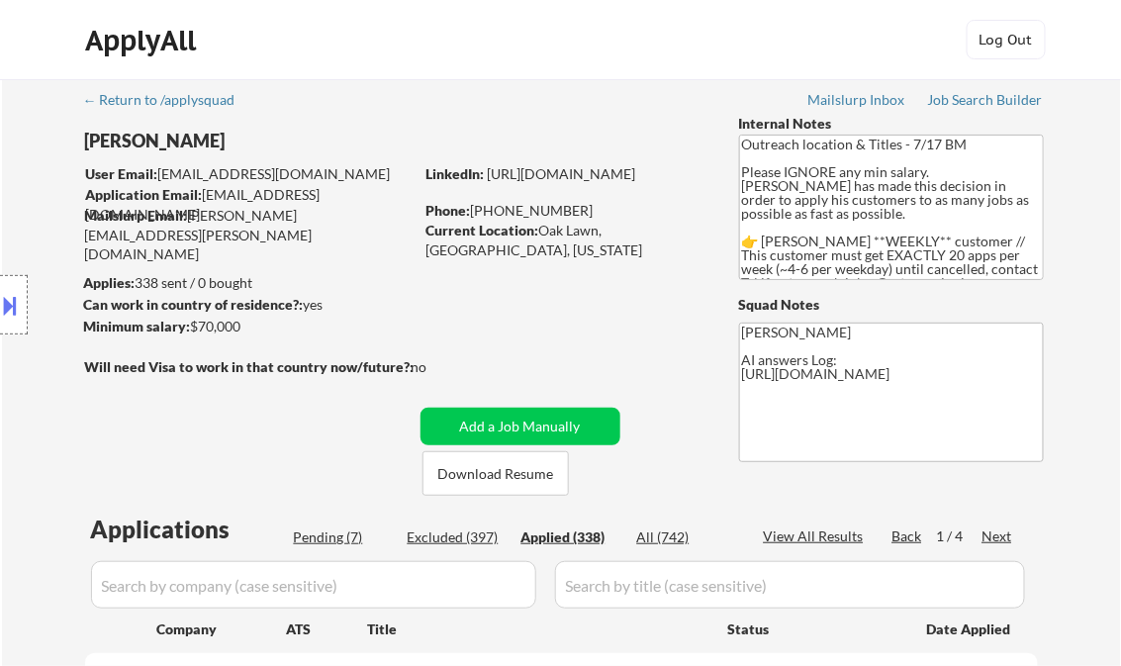
select select ""applied""
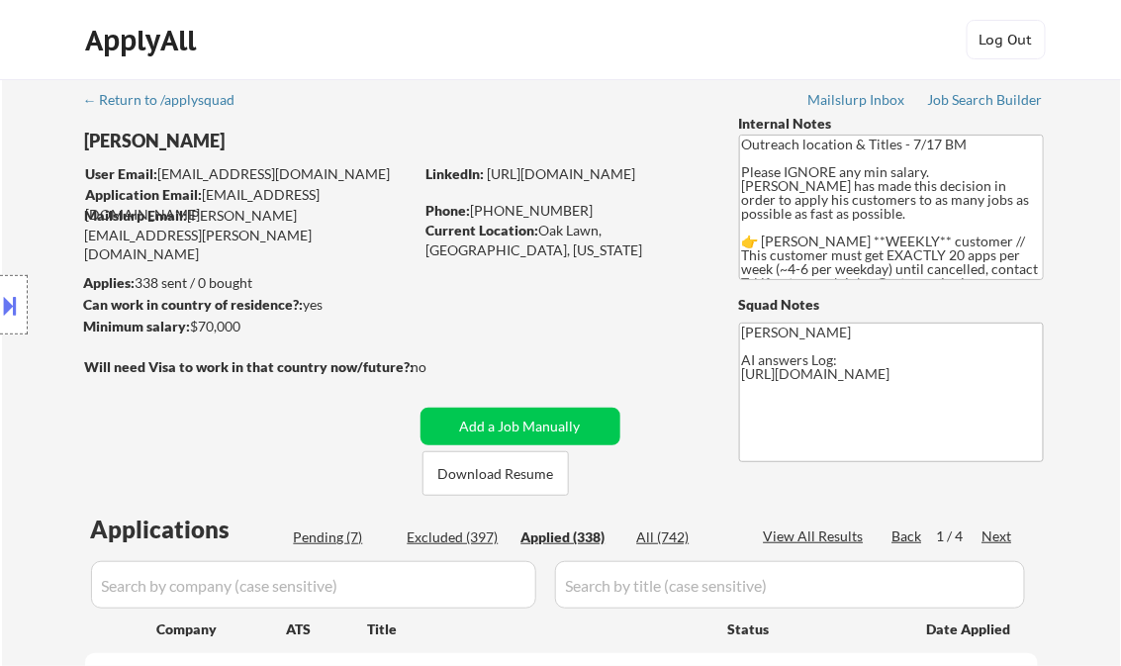
select select ""applied""
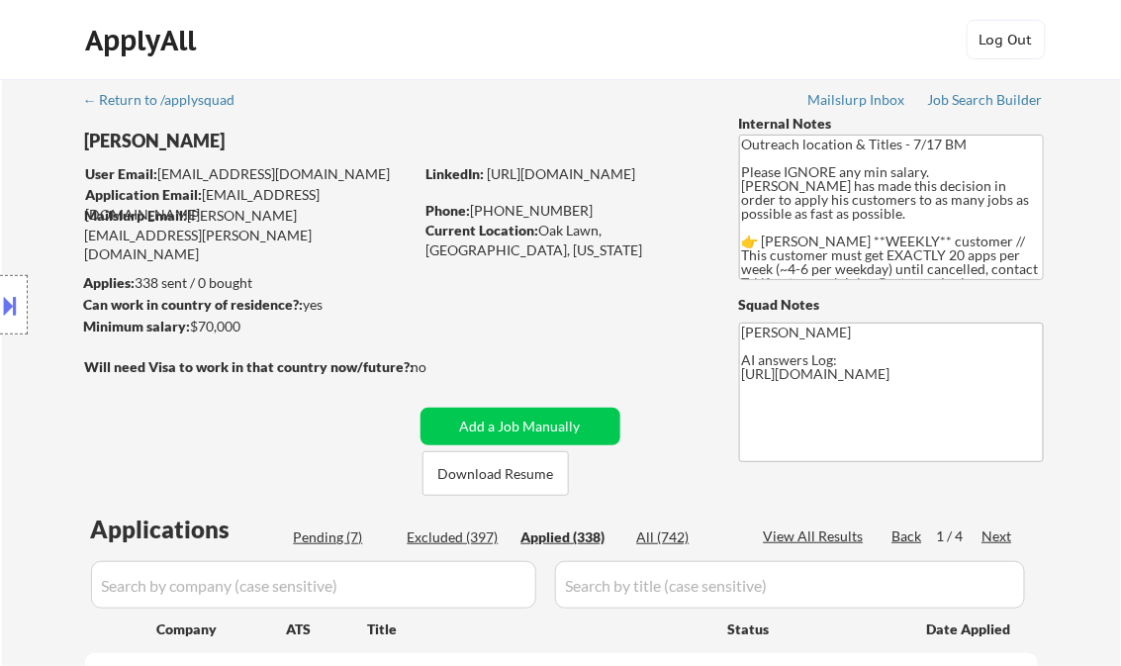
select select ""applied""
click at [808, 539] on div "View All Results" at bounding box center [817, 537] width 106 height 20
select select ""applied""
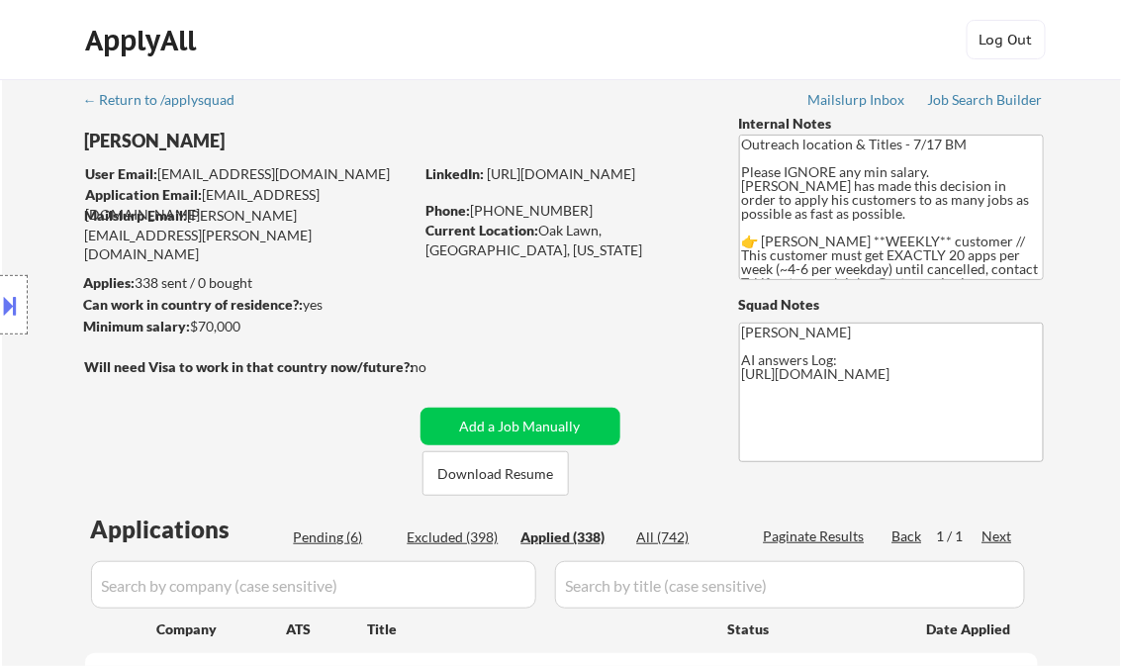
select select ""applied""
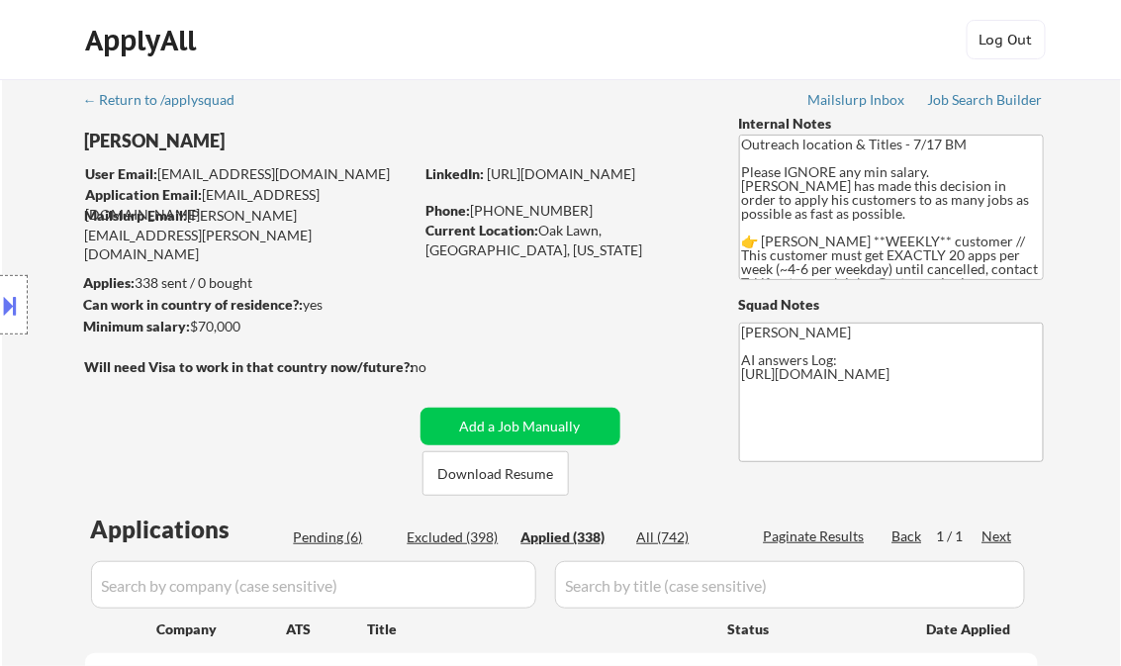
select select ""applied""
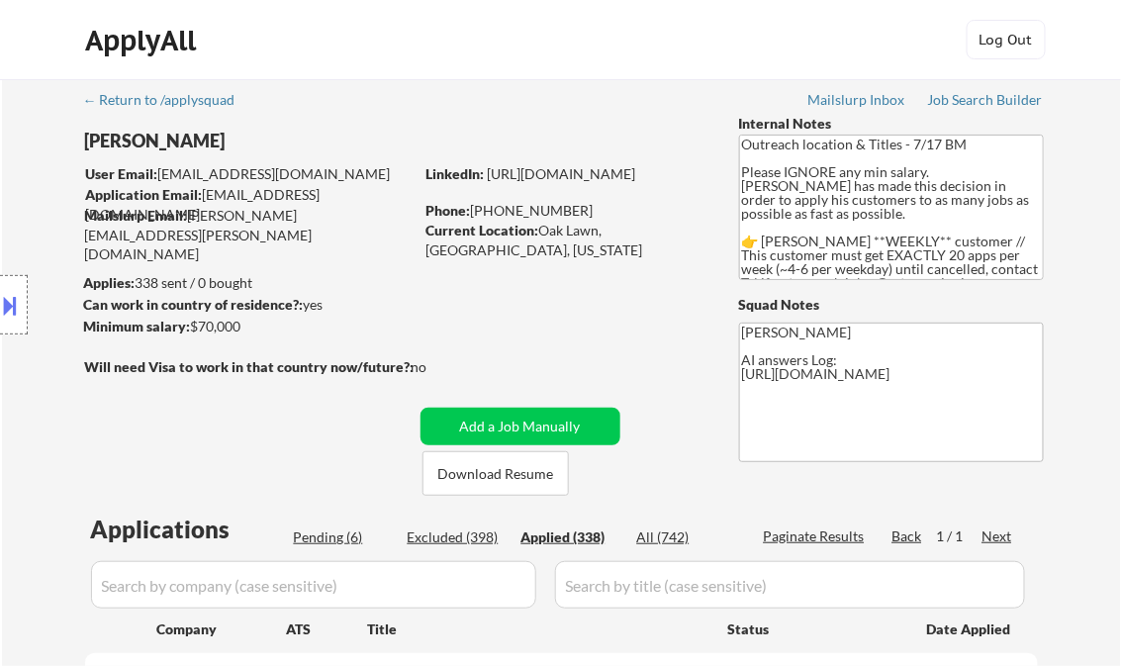
select select ""applied""
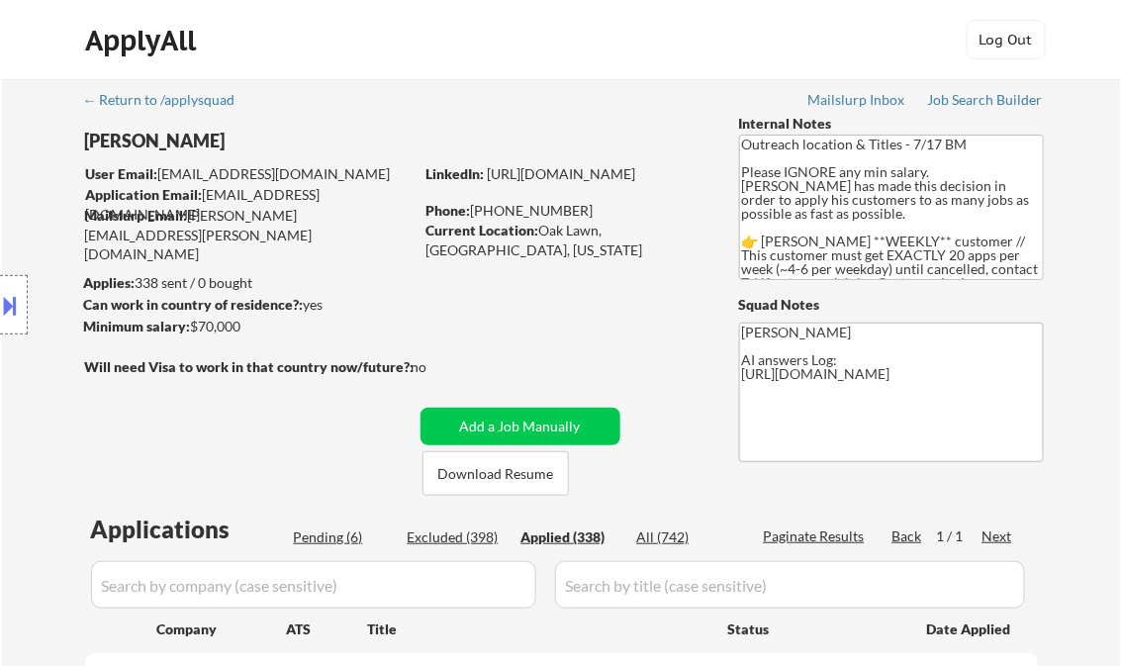
select select ""applied""
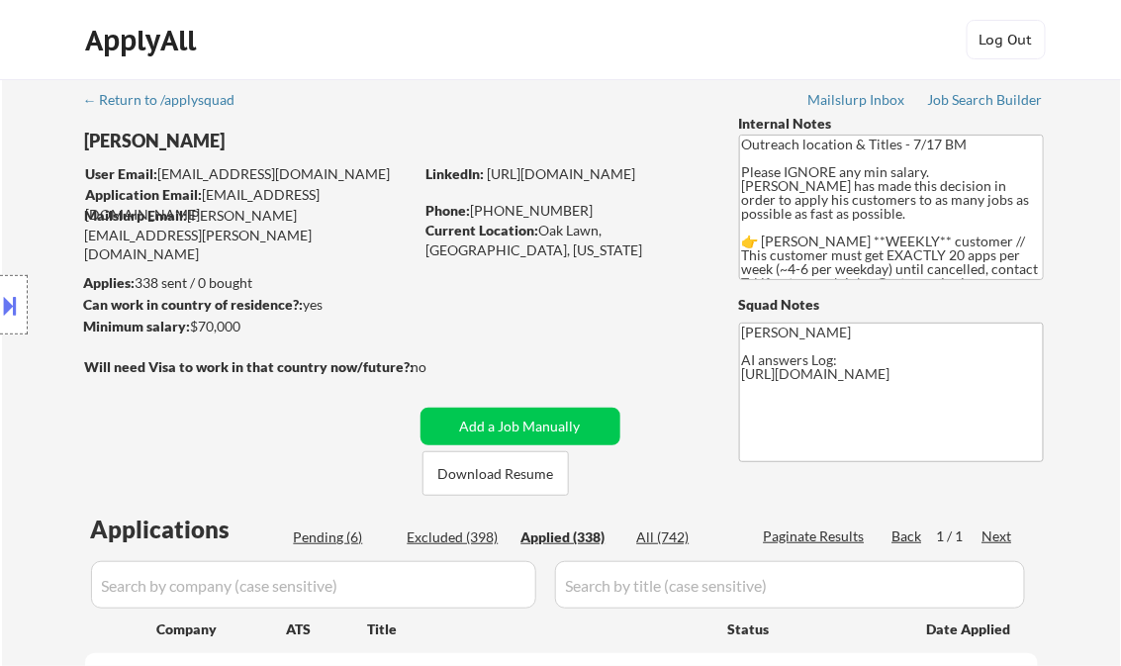
select select ""applied""
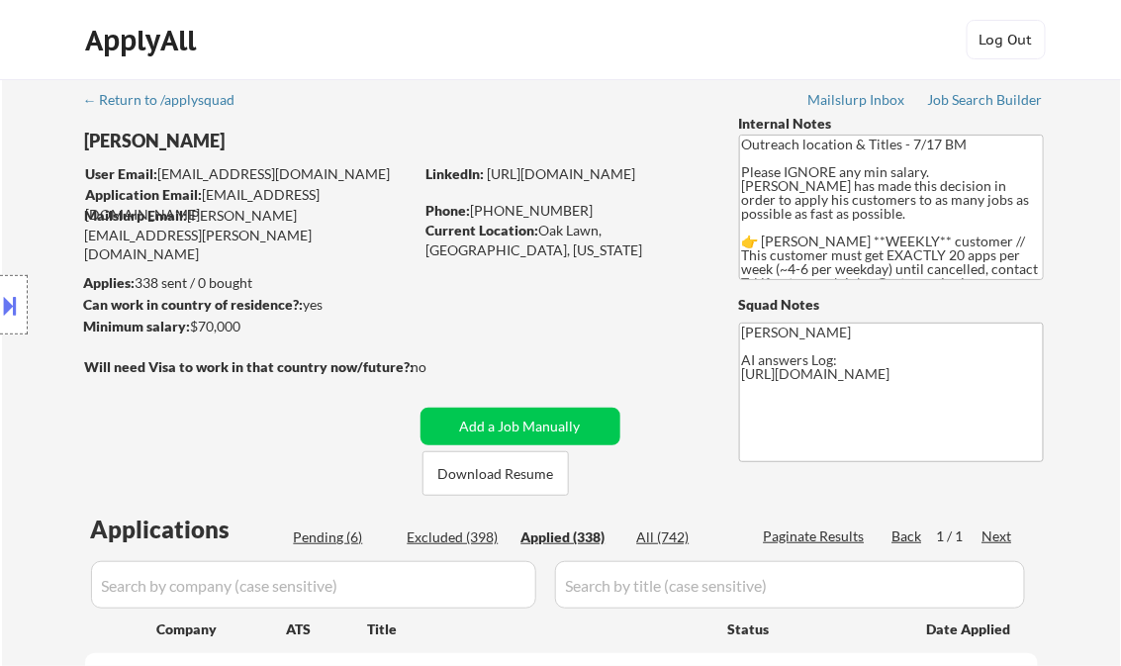
select select ""applied""
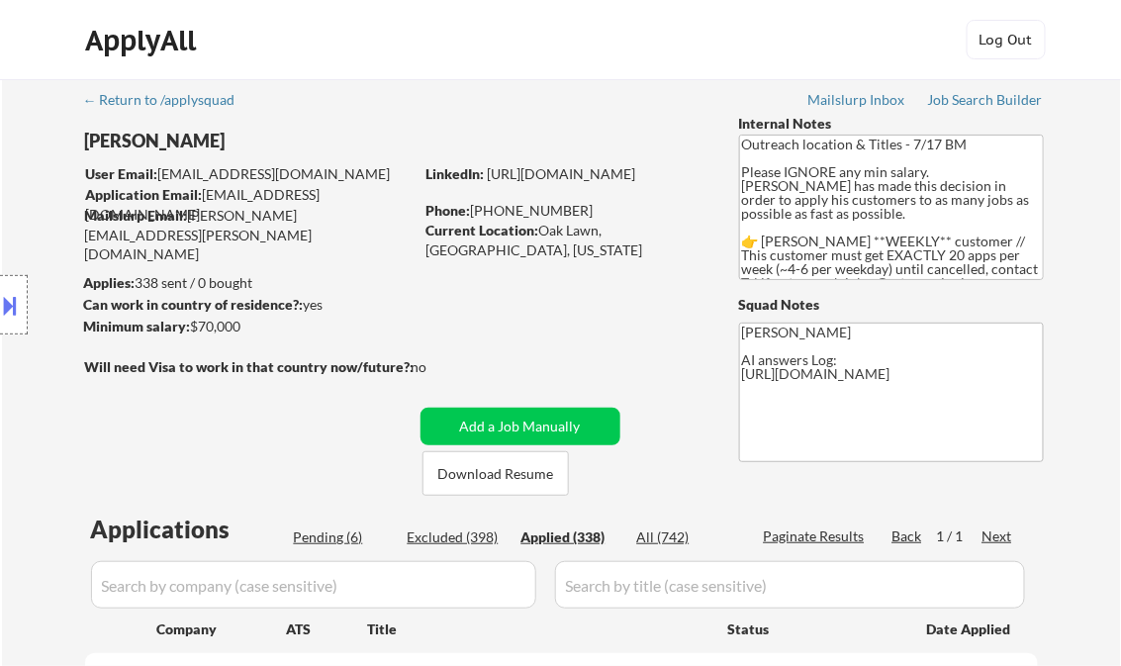
select select ""applied""
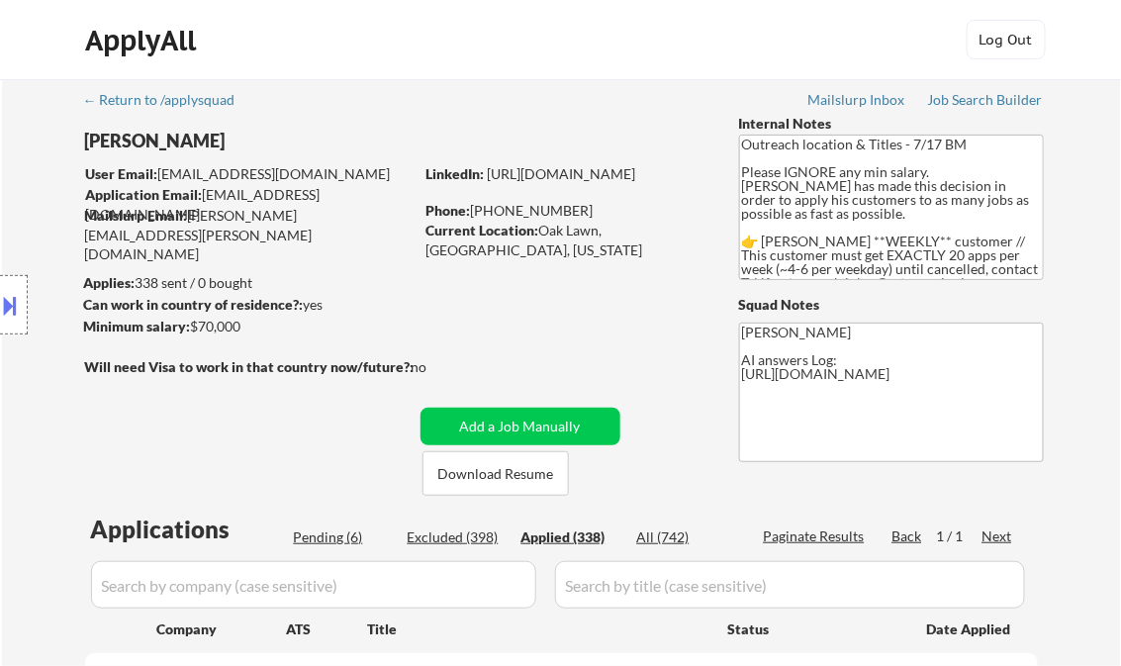
select select ""applied""
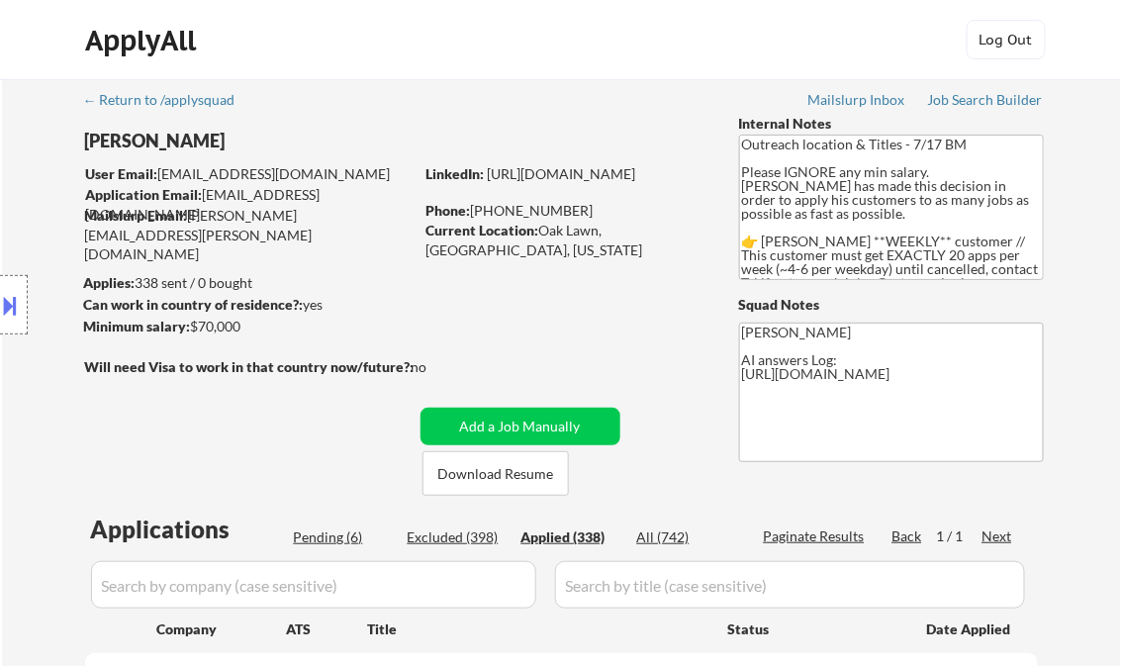
select select ""applied""
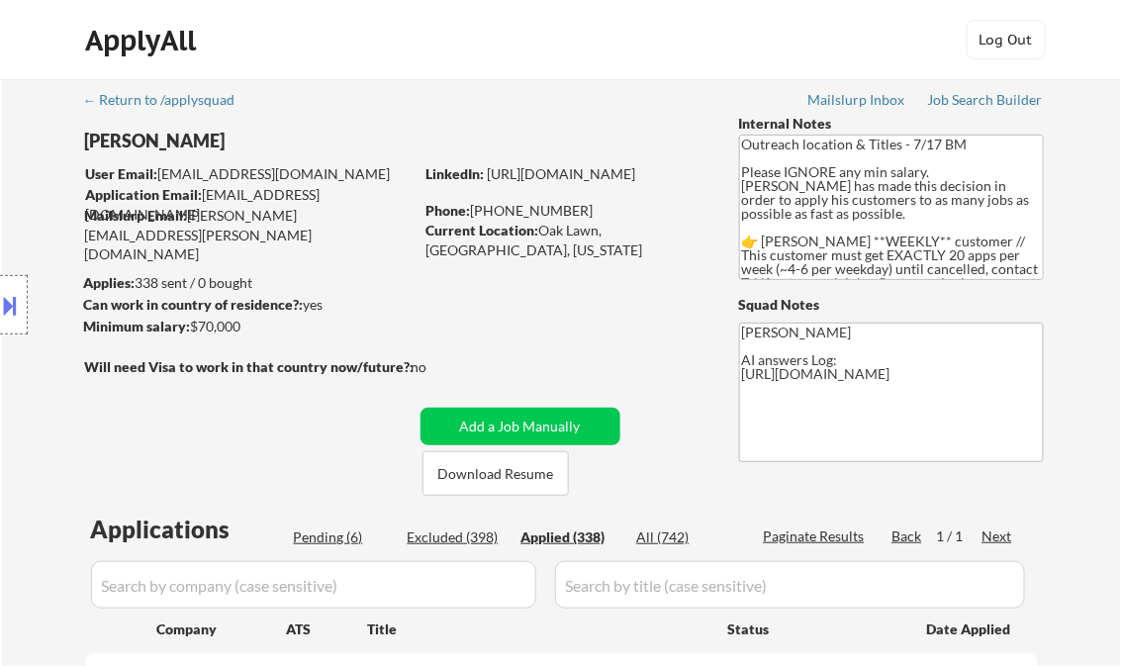
select select ""applied""
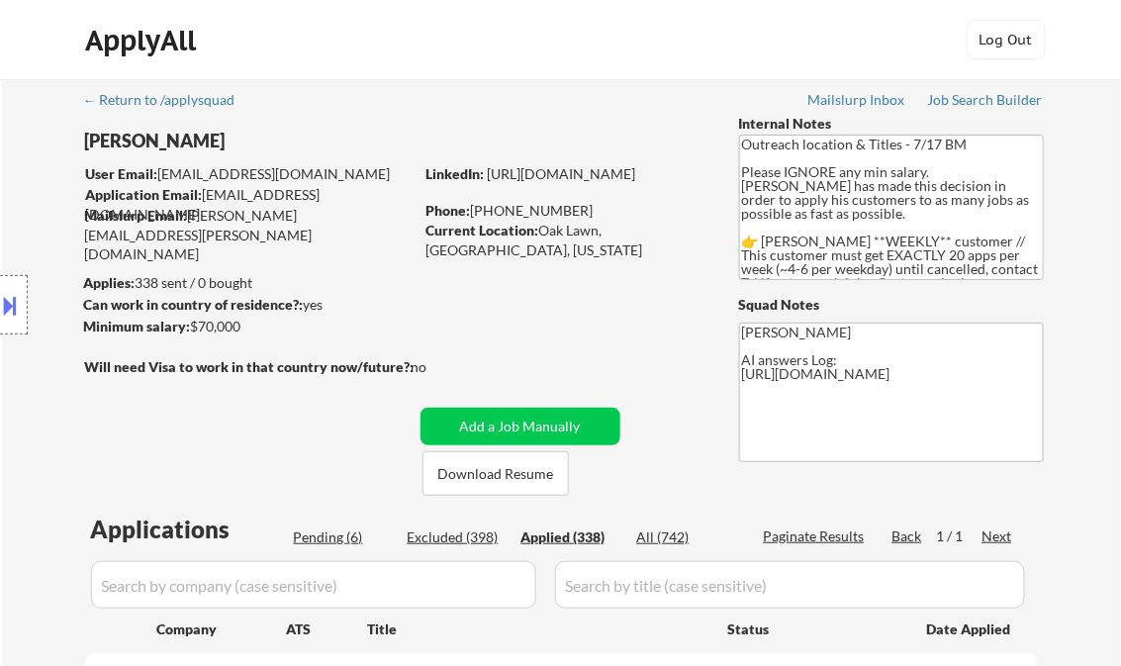
select select ""applied""
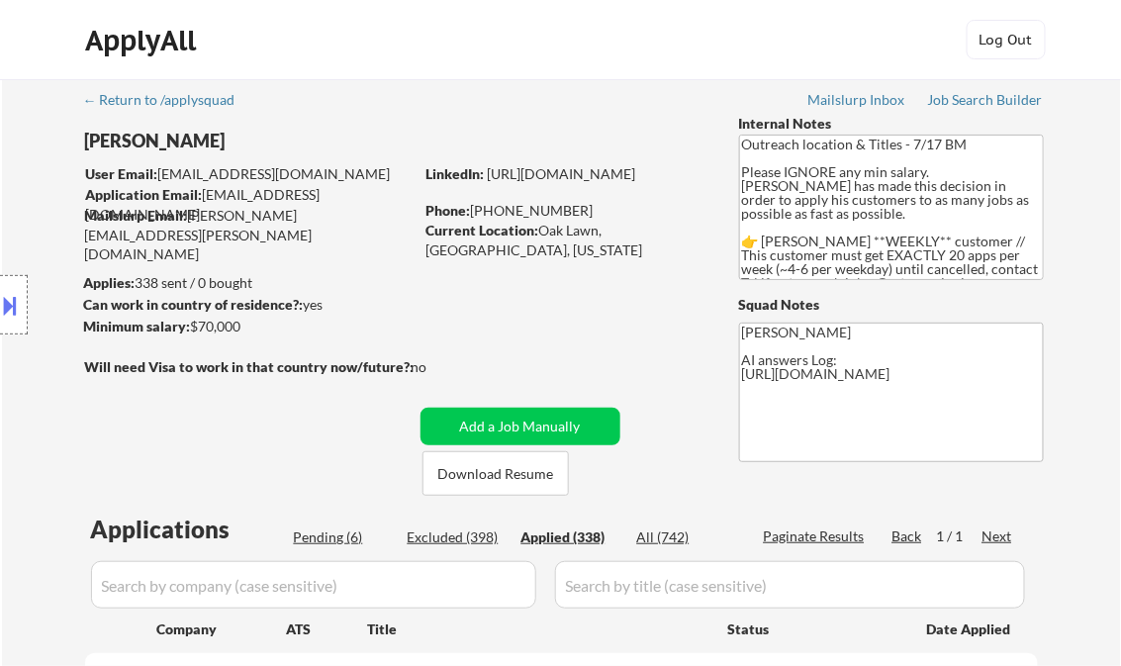
select select ""applied""
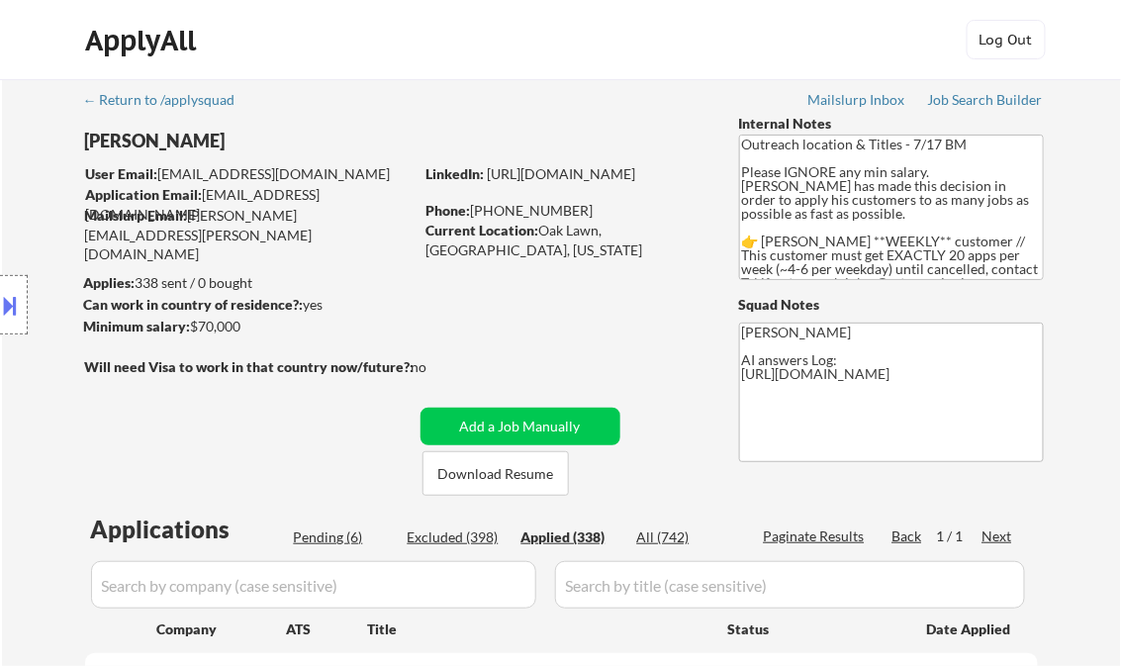
select select ""applied""
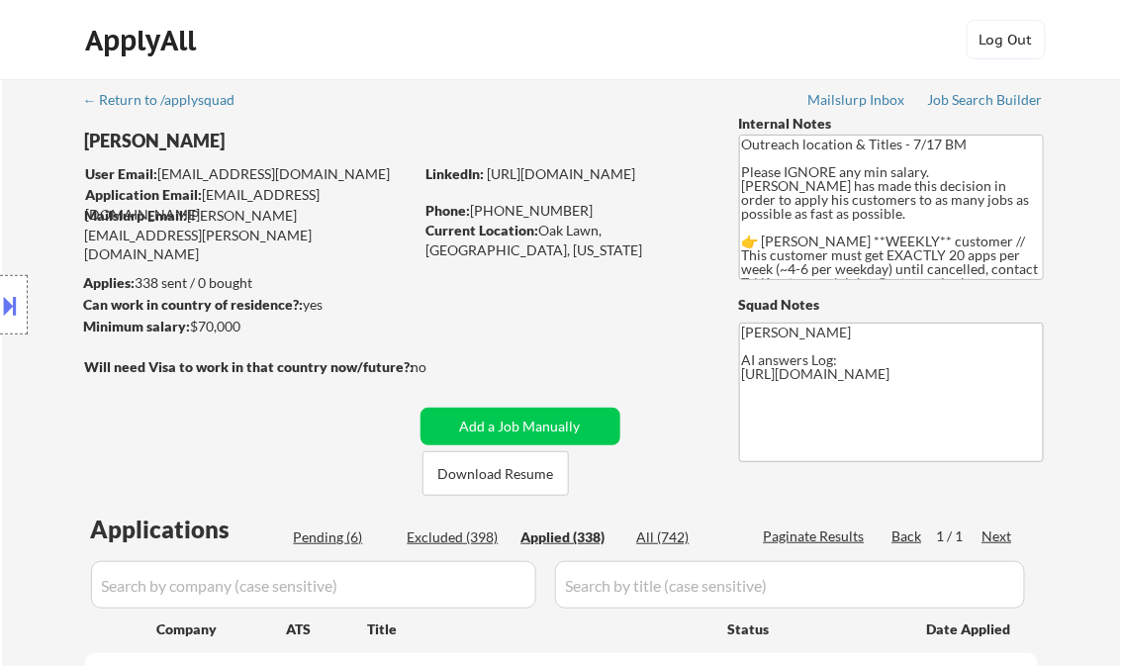
select select ""applied""
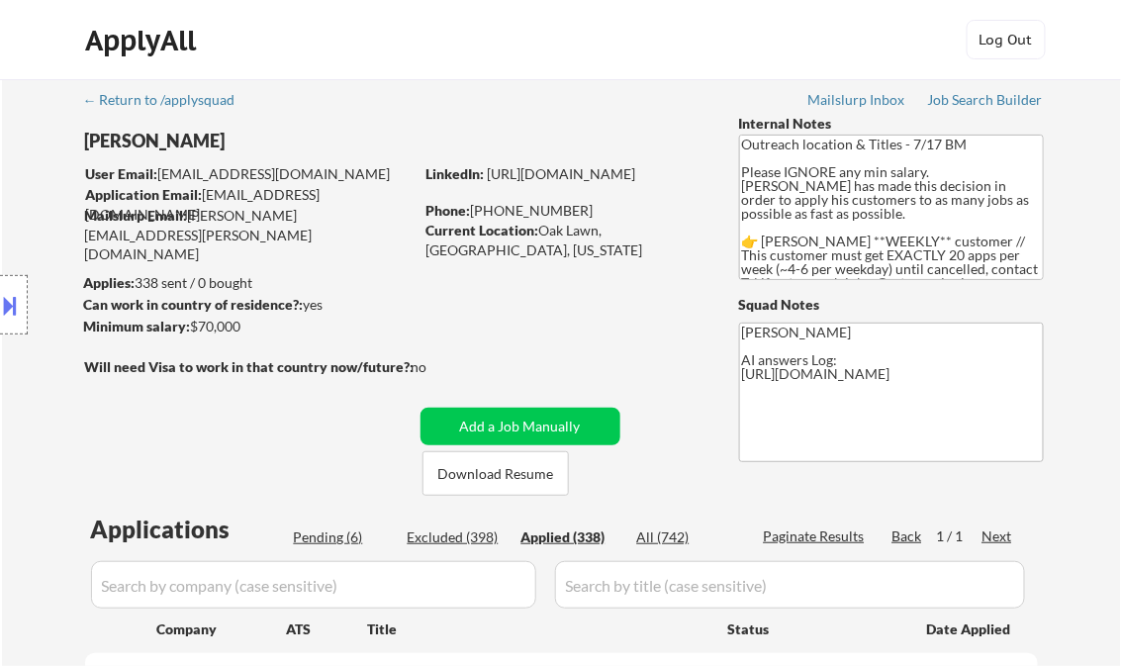
select select ""applied""
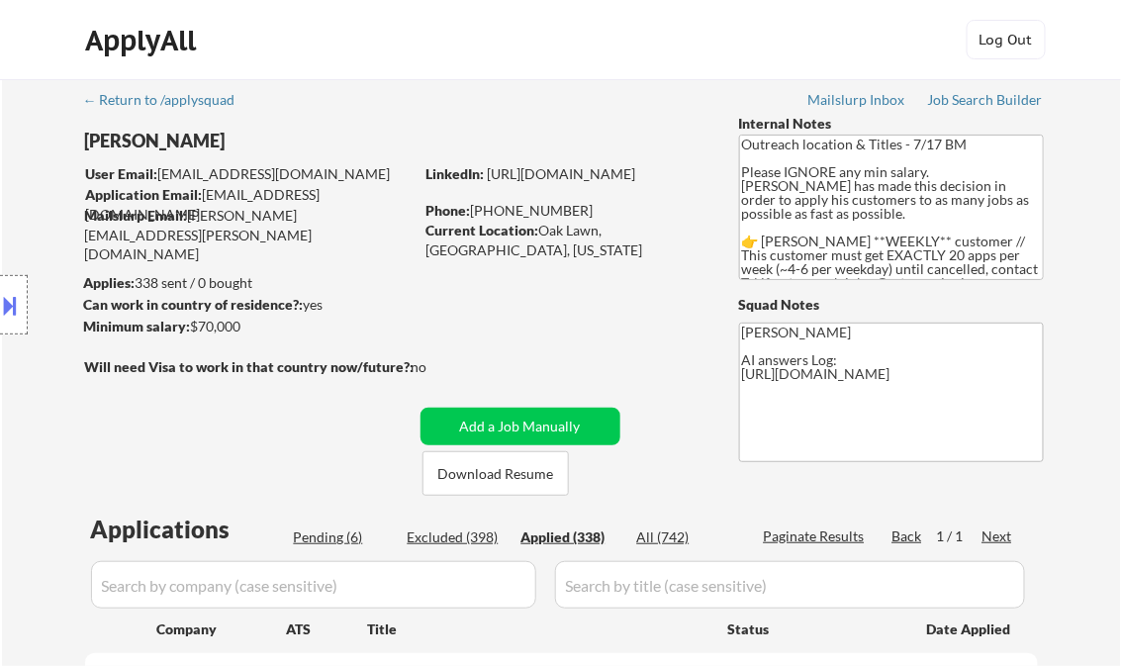
select select ""applied""
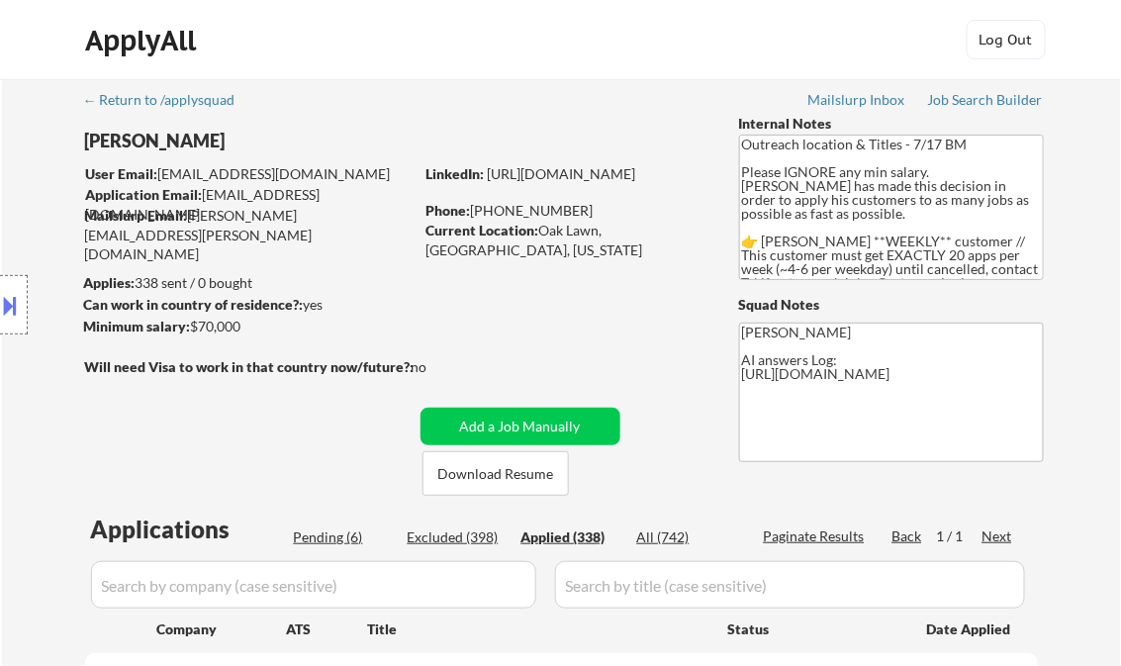
select select ""applied""
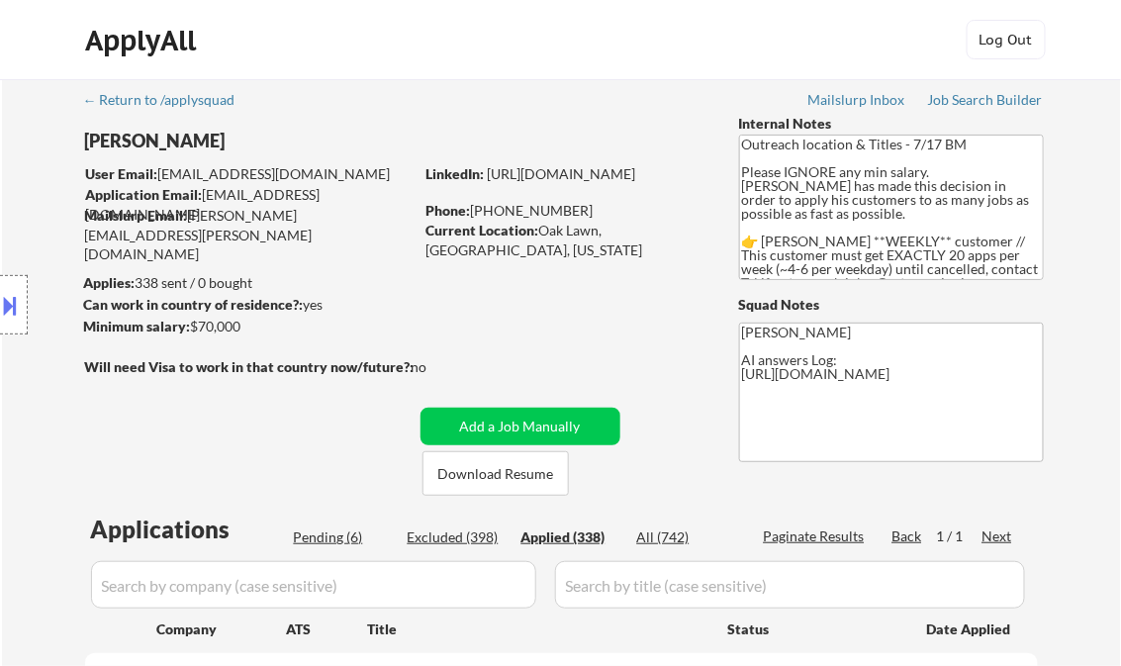
select select ""applied""
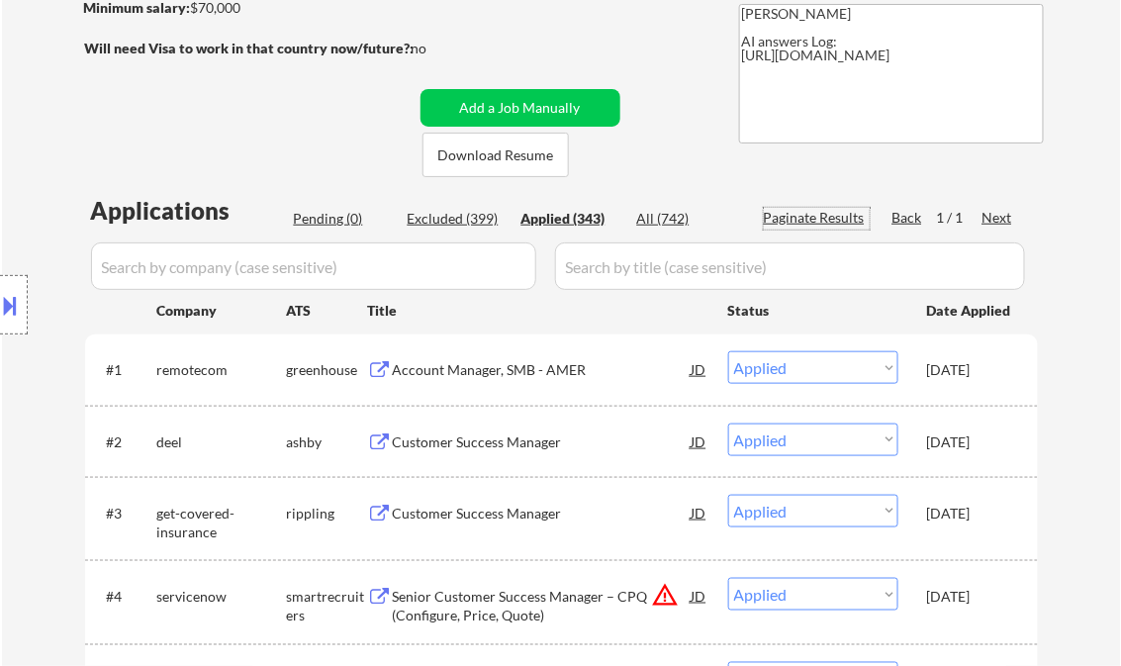
scroll to position [317, 0]
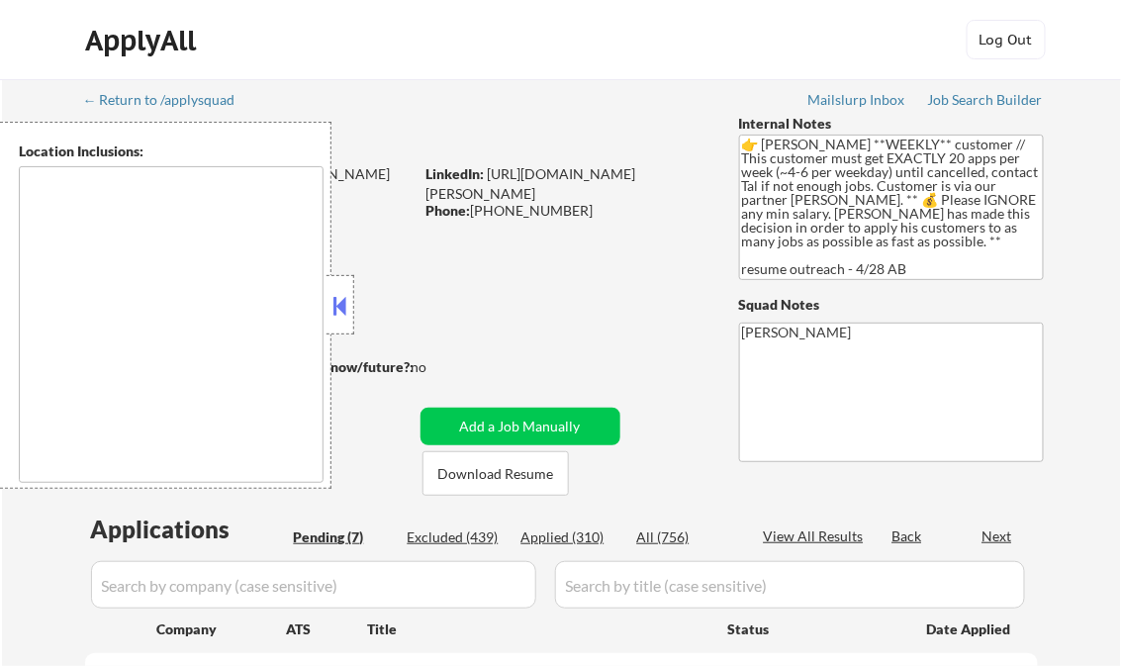
click at [344, 319] on button at bounding box center [341, 306] width 22 height 30
select select ""pending""
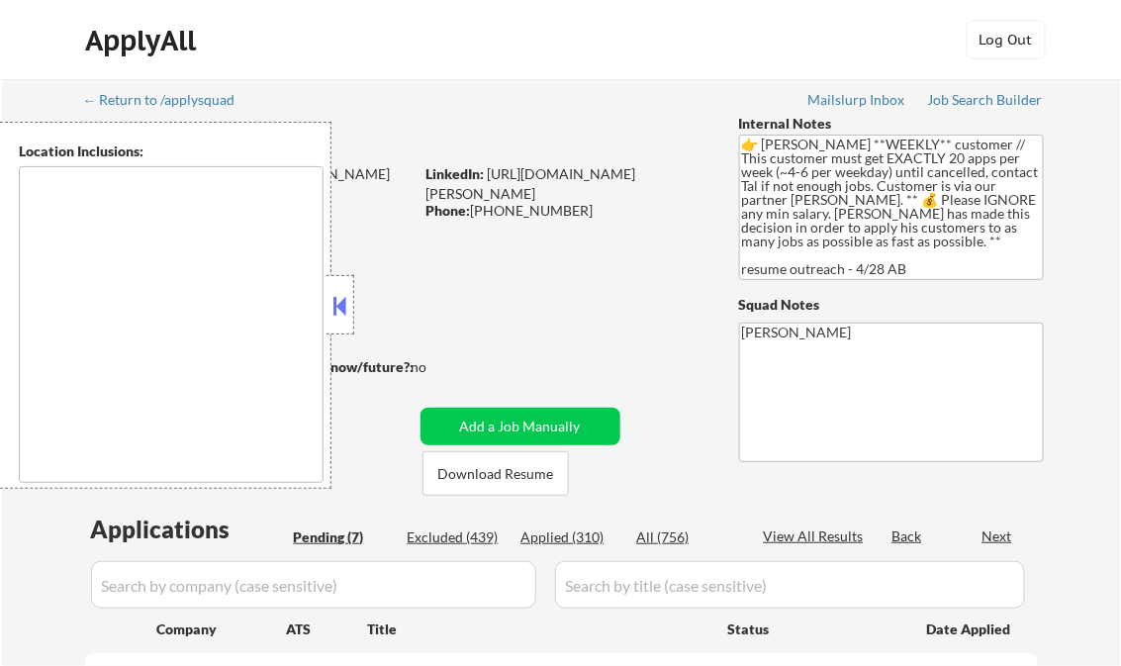
select select ""pending""
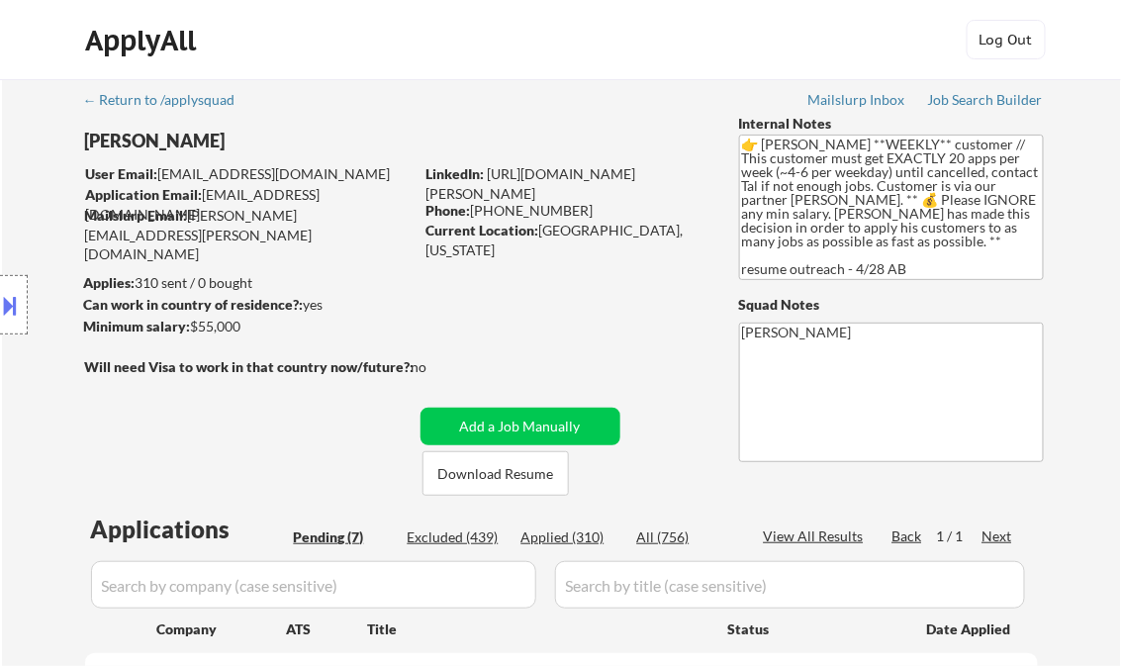
drag, startPoint x: 957, startPoint y: 107, endPoint x: 968, endPoint y: 113, distance: 12.4
click at [957, 107] on div "Job Search Builder" at bounding box center [986, 100] width 116 height 14
click at [1005, 101] on div "Job Search Builder" at bounding box center [986, 100] width 116 height 14
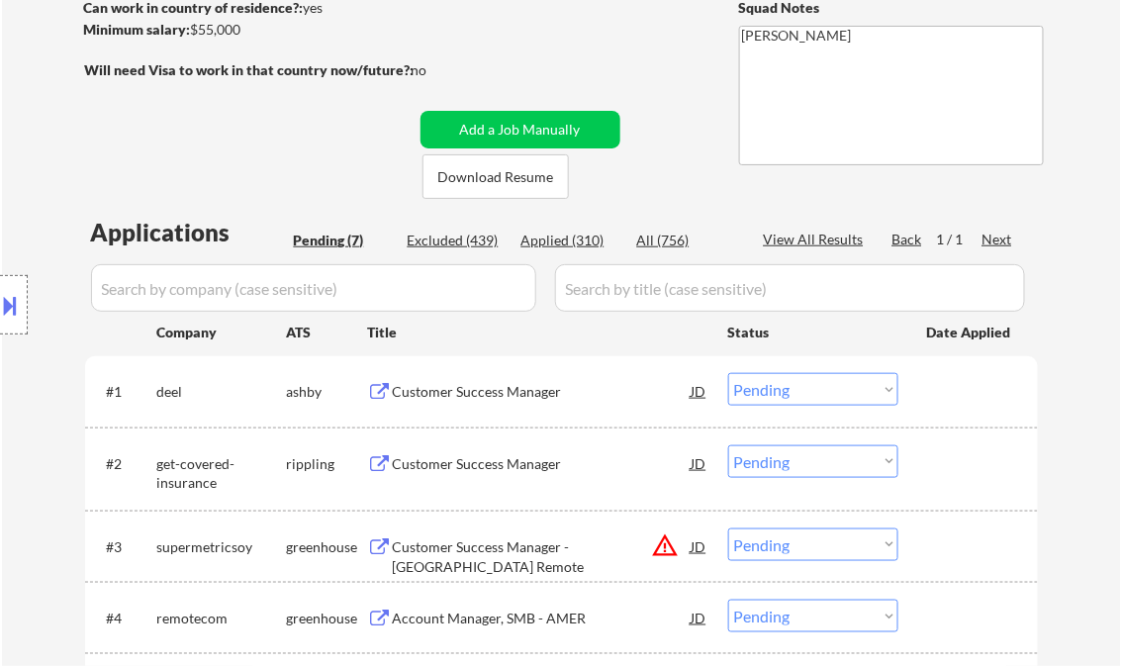
scroll to position [317, 0]
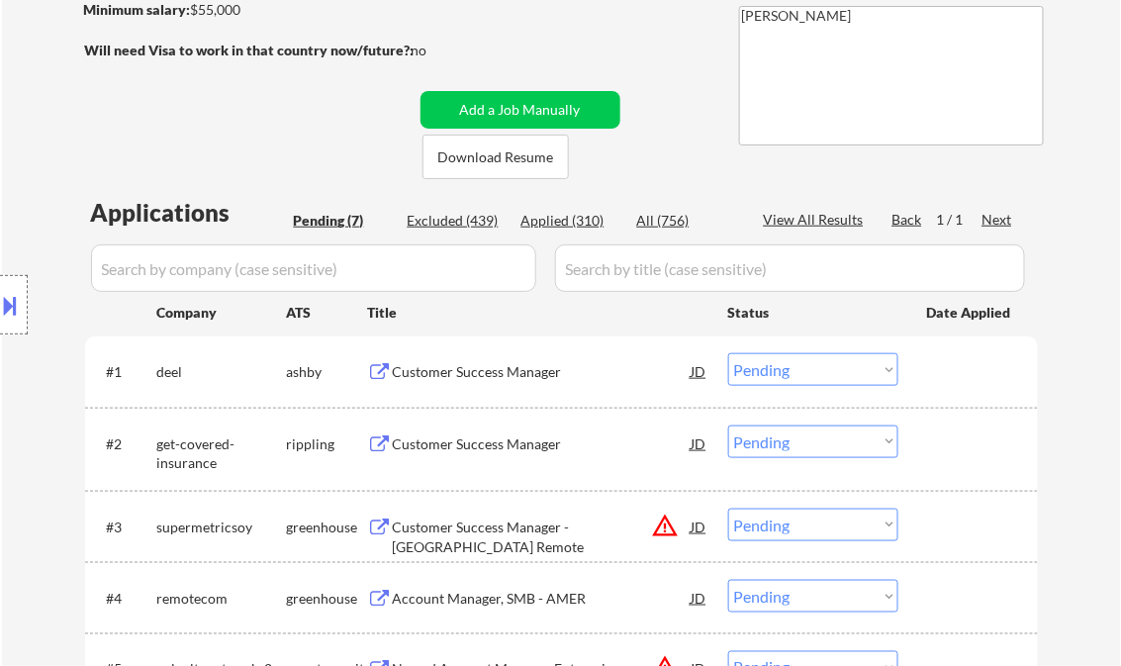
click at [484, 376] on div "Customer Success Manager" at bounding box center [542, 372] width 299 height 20
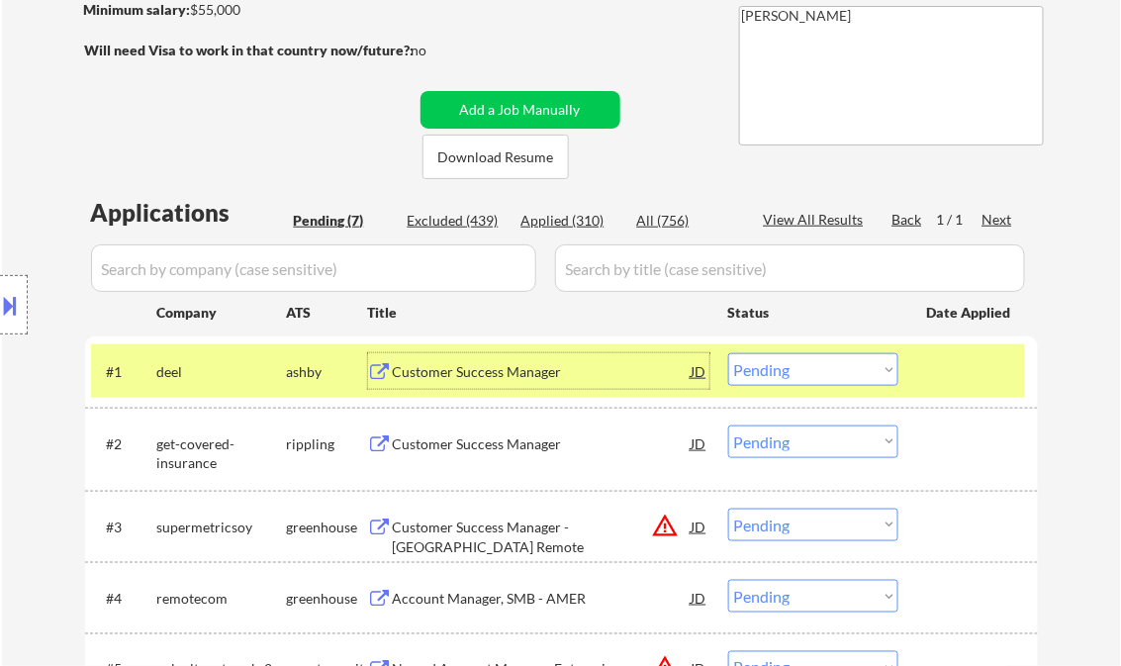
click at [762, 377] on select "Choose an option... Pending Applied Excluded (Questions) Excluded (Expired) Exc…" at bounding box center [813, 369] width 170 height 33
click at [728, 353] on select "Choose an option... Pending Applied Excluded (Questions) Excluded (Expired) Exc…" at bounding box center [813, 369] width 170 height 33
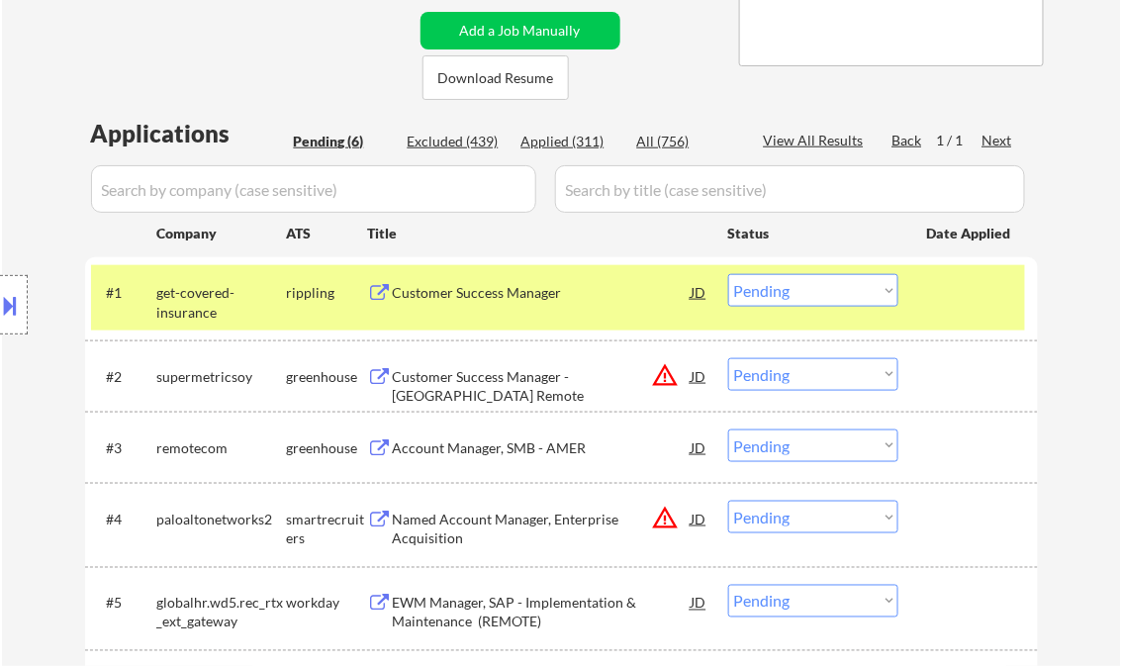
click at [467, 307] on div "Customer Success Manager" at bounding box center [542, 292] width 299 height 36
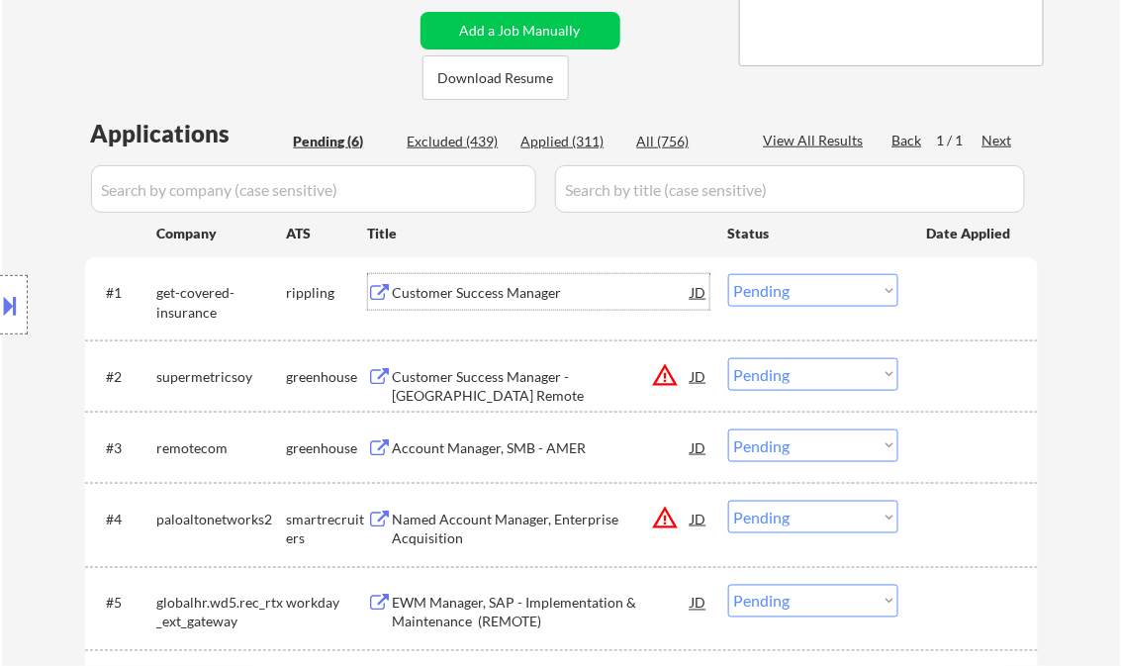
drag, startPoint x: 768, startPoint y: 290, endPoint x: 800, endPoint y: 306, distance: 35.4
click at [768, 290] on select "Choose an option... Pending Applied Excluded (Questions) Excluded (Expired) Exc…" at bounding box center [813, 290] width 170 height 33
click at [728, 274] on select "Choose an option... Pending Applied Excluded (Questions) Excluded (Expired) Exc…" at bounding box center [813, 290] width 170 height 33
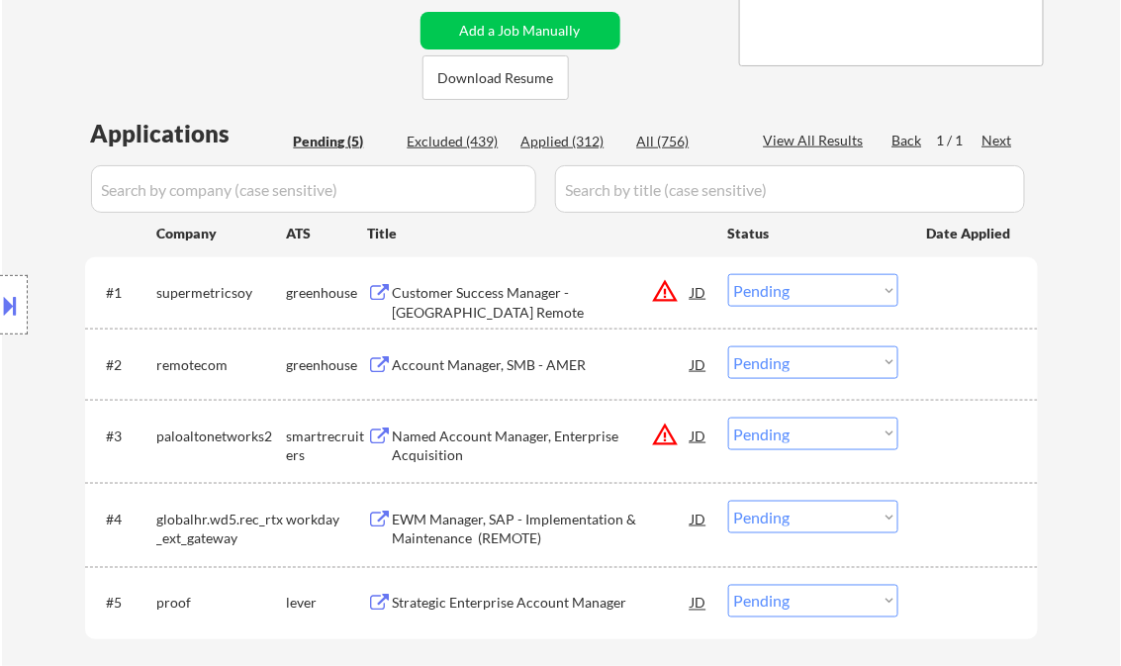
click at [447, 293] on div "Customer Success Manager - [GEOGRAPHIC_DATA] Remote" at bounding box center [542, 302] width 299 height 39
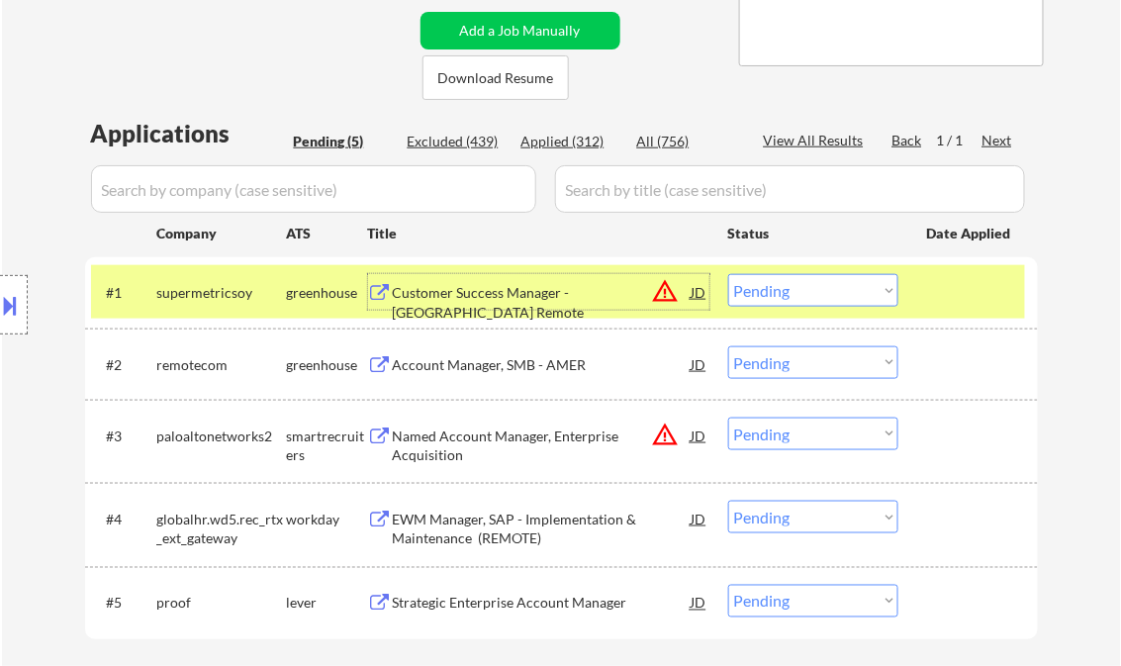
drag, startPoint x: 3, startPoint y: 300, endPoint x: 72, endPoint y: 357, distance: 90.0
click at [5, 300] on button at bounding box center [11, 305] width 22 height 33
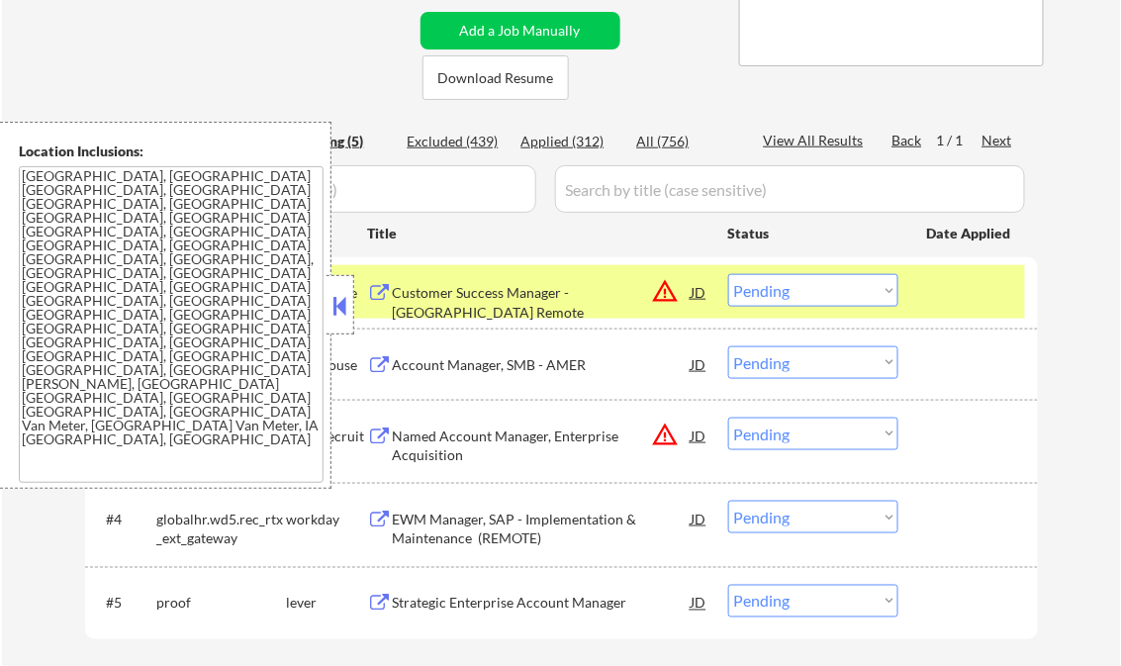
click at [339, 311] on button at bounding box center [341, 306] width 22 height 30
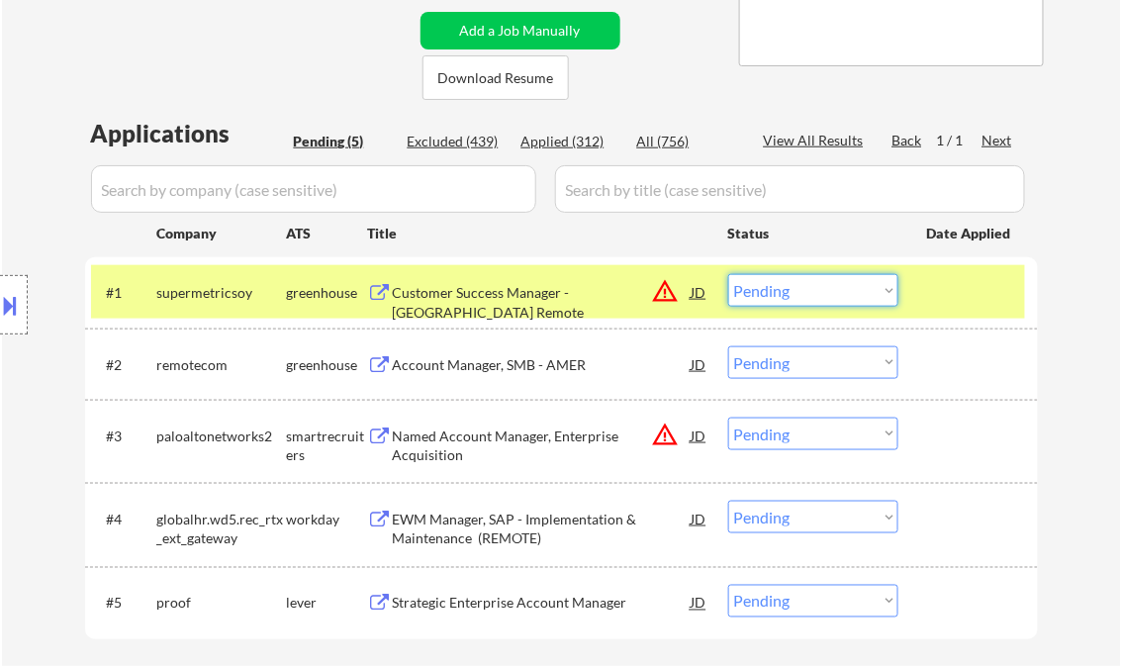
drag, startPoint x: 774, startPoint y: 289, endPoint x: 787, endPoint y: 306, distance: 21.2
click at [774, 289] on select "Choose an option... Pending Applied Excluded (Questions) Excluded (Expired) Exc…" at bounding box center [813, 290] width 170 height 33
click at [728, 274] on select "Choose an option... Pending Applied Excluded (Questions) Excluded (Expired) Exc…" at bounding box center [813, 290] width 170 height 33
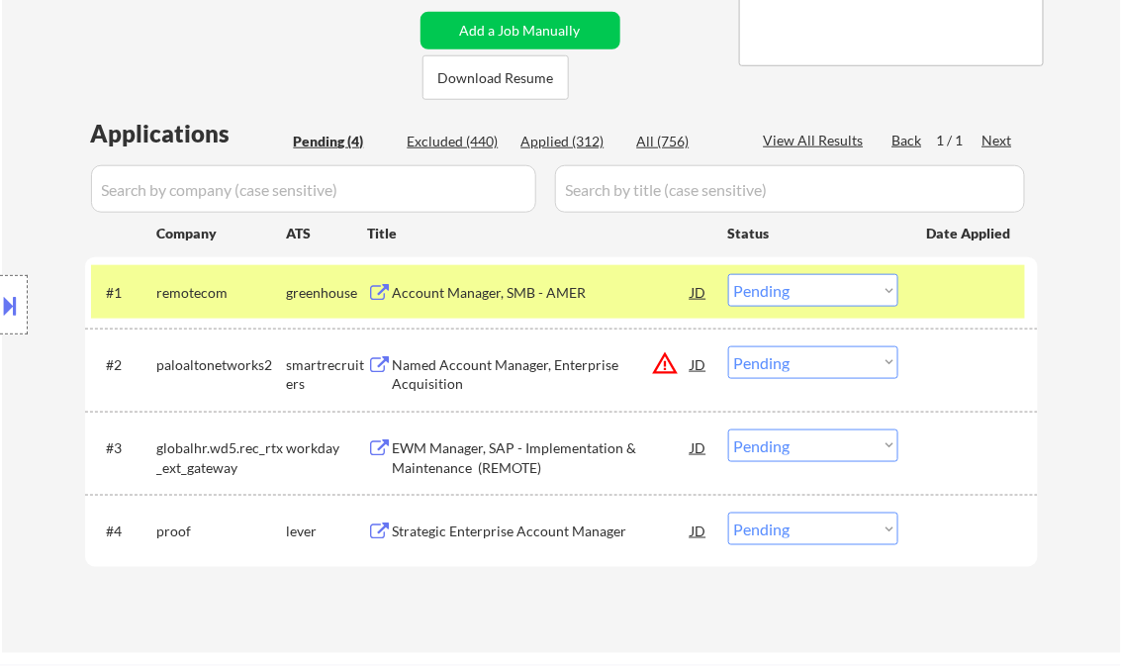
click at [482, 288] on div "Account Manager, SMB - AMER" at bounding box center [542, 293] width 299 height 20
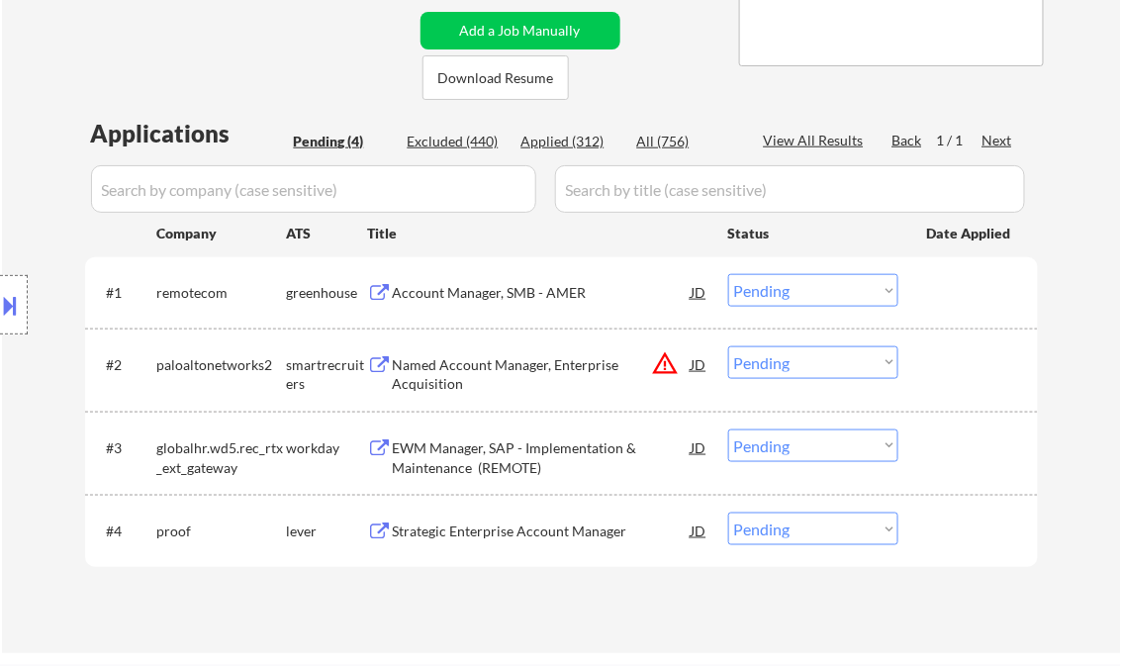
click at [818, 290] on select "Choose an option... Pending Applied Excluded (Questions) Excluded (Expired) Exc…" at bounding box center [813, 290] width 170 height 33
click at [728, 274] on select "Choose an option... Pending Applied Excluded (Questions) Excluded (Expired) Exc…" at bounding box center [813, 290] width 170 height 33
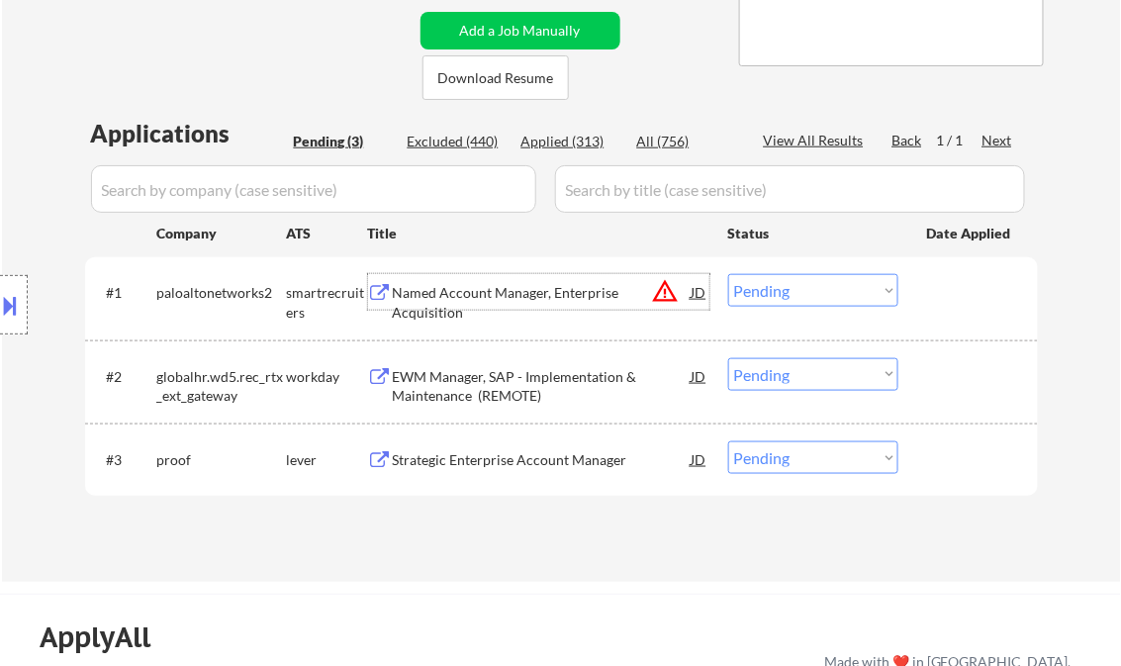
click at [479, 285] on div "Named Account Manager, Enterprise Acquisition" at bounding box center [542, 302] width 299 height 39
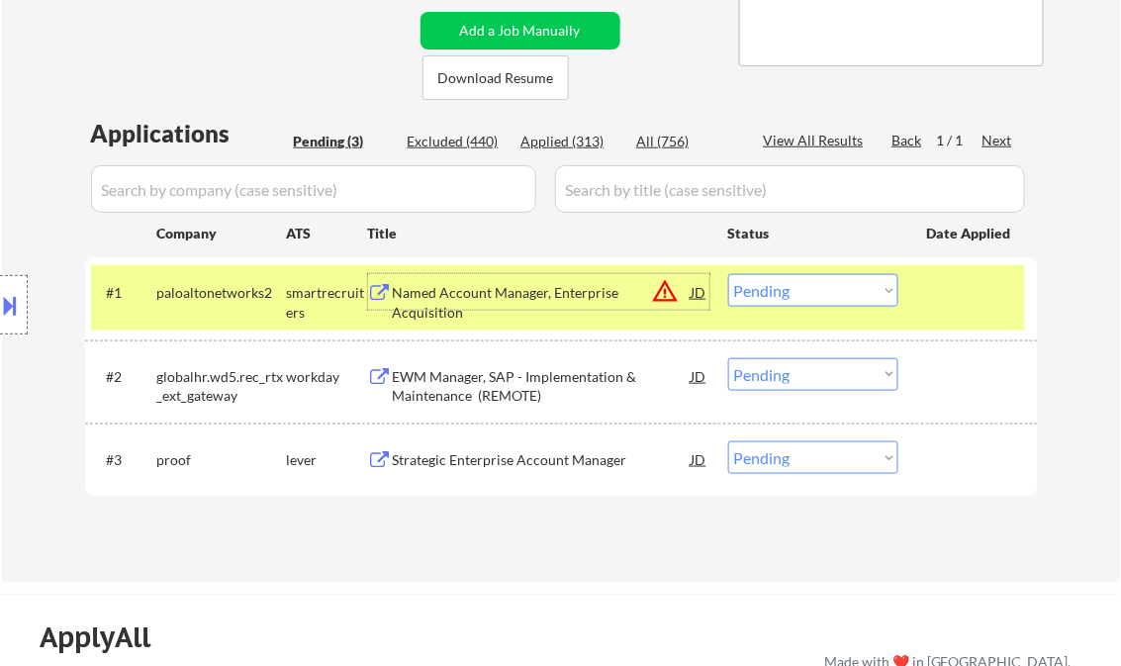
drag, startPoint x: 818, startPoint y: 293, endPoint x: 832, endPoint y: 303, distance: 17.8
click at [818, 293] on select "Choose an option... Pending Applied Excluded (Questions) Excluded (Expired) Exc…" at bounding box center [813, 290] width 170 height 33
click at [728, 274] on select "Choose an option... Pending Applied Excluded (Questions) Excluded (Expired) Exc…" at bounding box center [813, 290] width 170 height 33
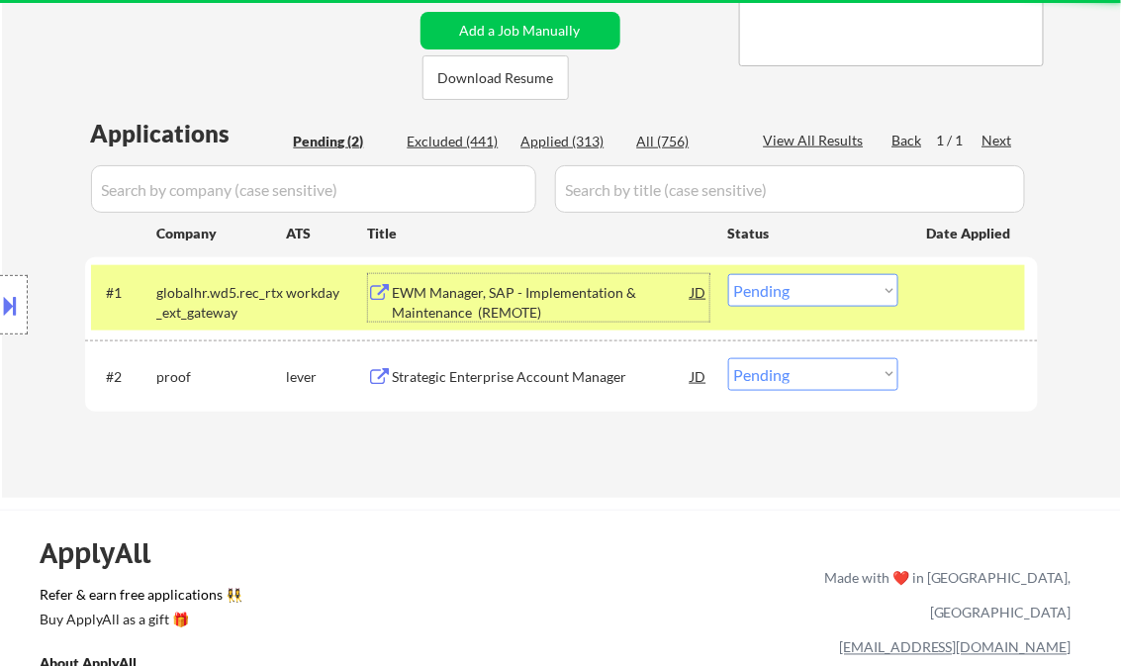
click at [527, 307] on div "EWM Manager, SAP - Implementation & Maintenance (REMOTE)" at bounding box center [542, 302] width 299 height 39
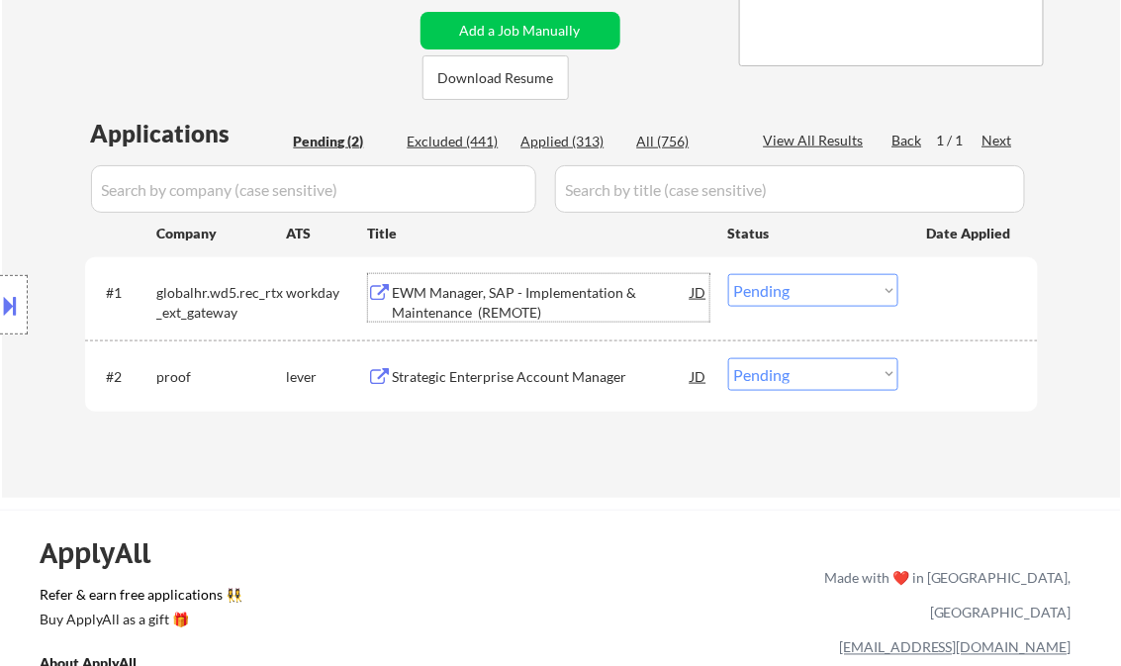
drag, startPoint x: 778, startPoint y: 291, endPoint x: 785, endPoint y: 306, distance: 16.4
click at [778, 291] on select "Choose an option... Pending Applied Excluded (Questions) Excluded (Expired) Exc…" at bounding box center [813, 290] width 170 height 33
click at [728, 274] on select "Choose an option... Pending Applied Excluded (Questions) Excluded (Expired) Exc…" at bounding box center [813, 290] width 170 height 33
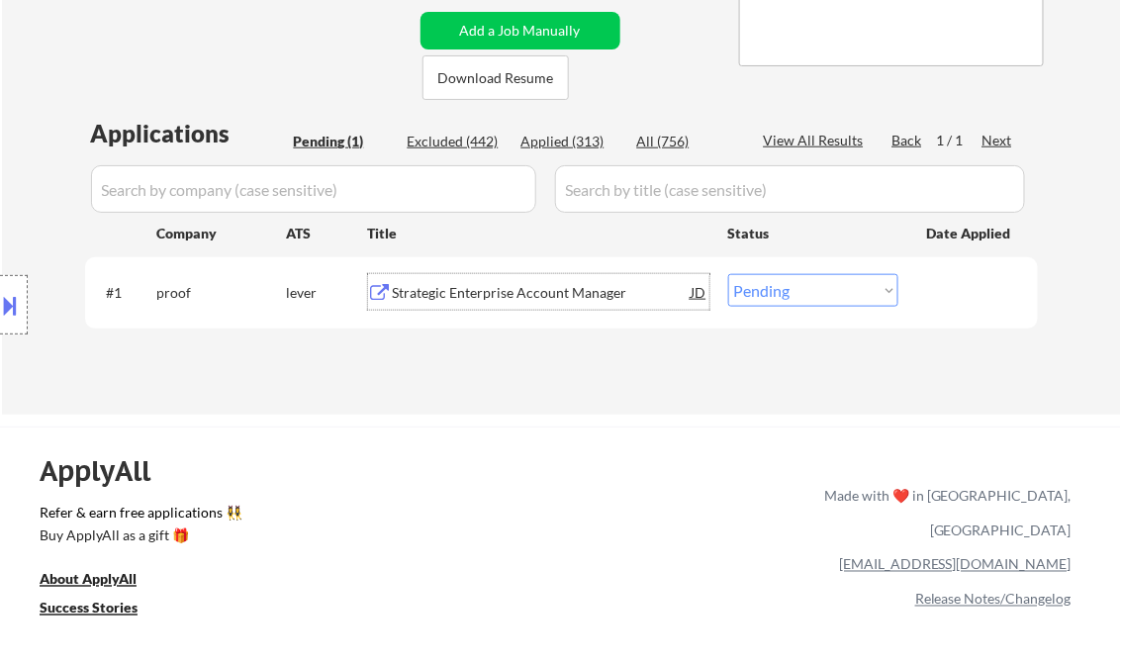
click at [484, 297] on div "Strategic Enterprise Account Manager" at bounding box center [542, 293] width 299 height 20
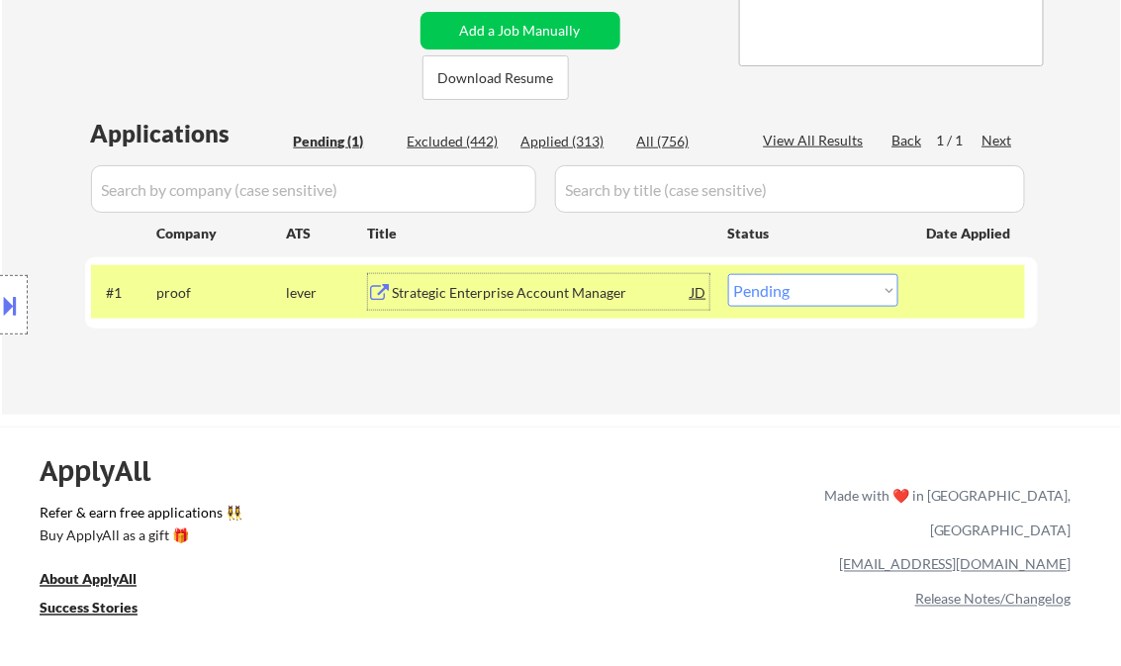
drag, startPoint x: 778, startPoint y: 285, endPoint x: 796, endPoint y: 293, distance: 19.5
click at [778, 285] on select "Choose an option... Pending Applied Excluded (Questions) Excluded (Expired) Exc…" at bounding box center [813, 290] width 170 height 33
select select ""excluded__bad_match_""
click at [728, 274] on select "Choose an option... Pending Applied Excluded (Questions) Excluded (Expired) Exc…" at bounding box center [813, 290] width 170 height 33
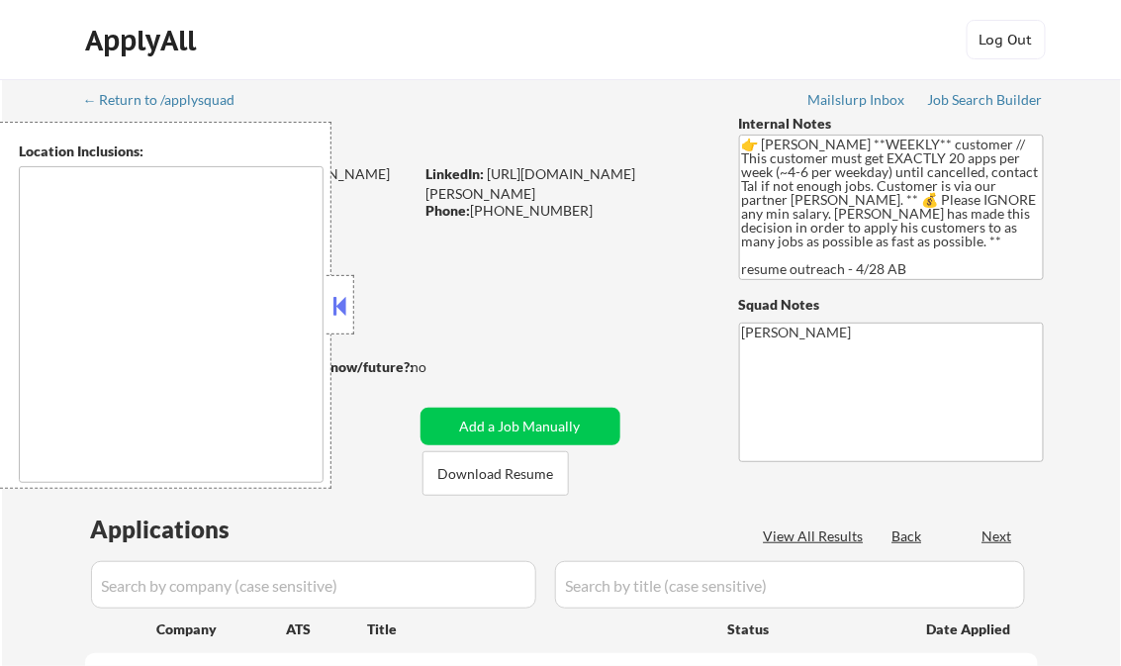
type textarea "[GEOGRAPHIC_DATA], [GEOGRAPHIC_DATA] [GEOGRAPHIC_DATA], [GEOGRAPHIC_DATA] [GEOG…"
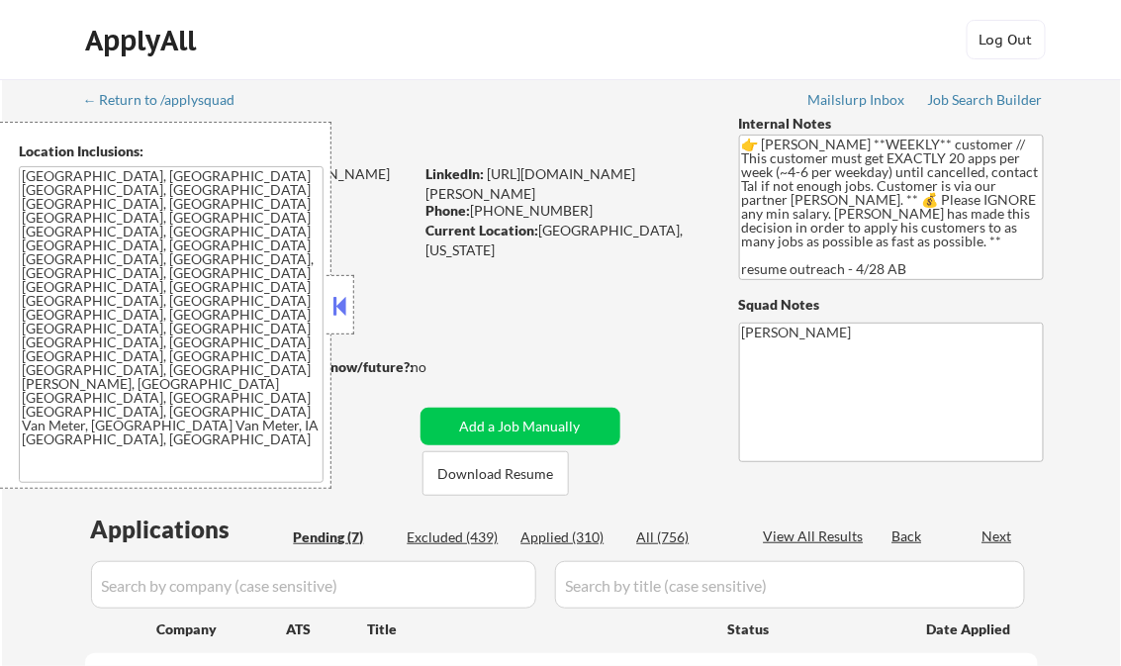
select select ""pending""
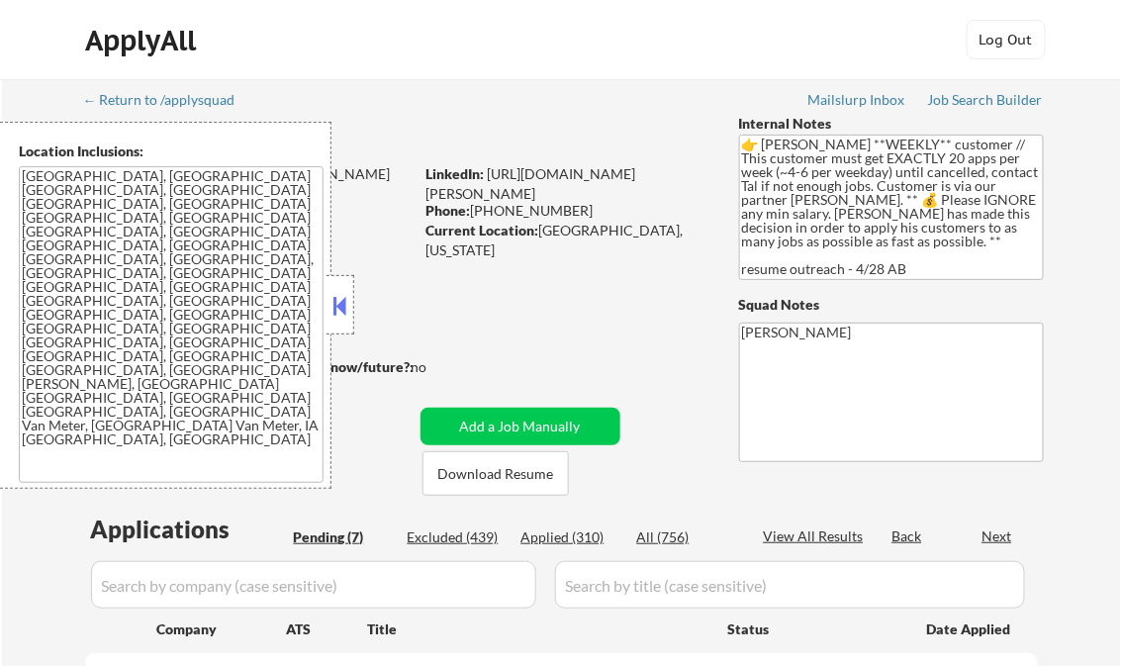
select select ""pending""
click at [336, 299] on button at bounding box center [341, 306] width 22 height 30
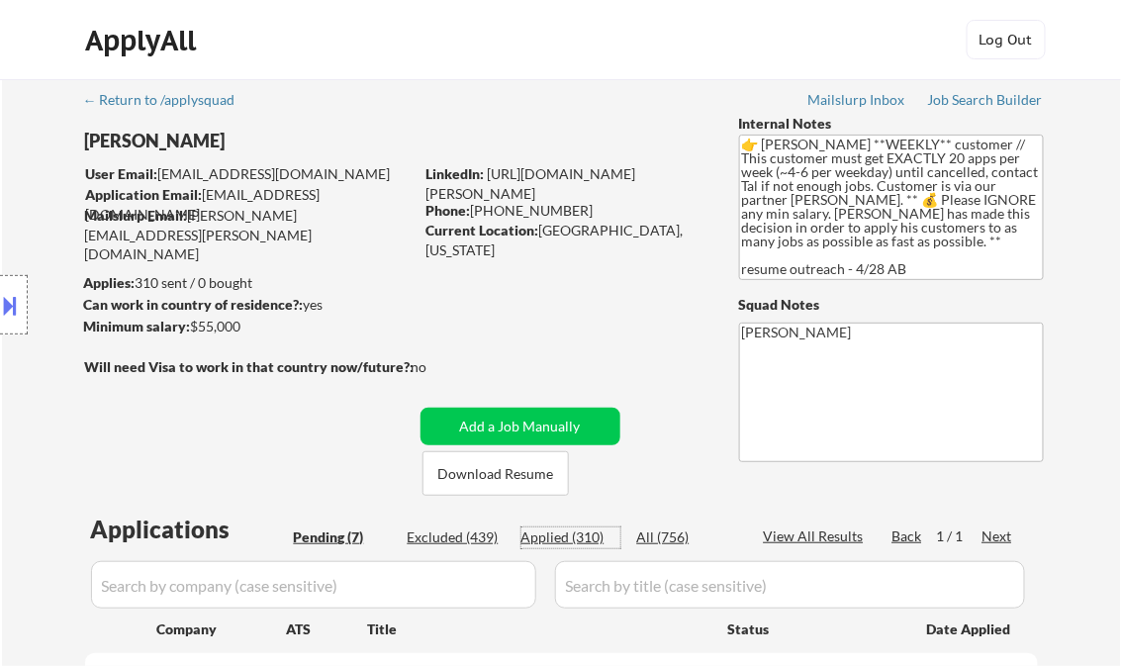
click at [594, 536] on div "Applied (310)" at bounding box center [571, 538] width 99 height 20
click at [794, 539] on div "View All Results" at bounding box center [817, 537] width 106 height 20
select select ""applied""
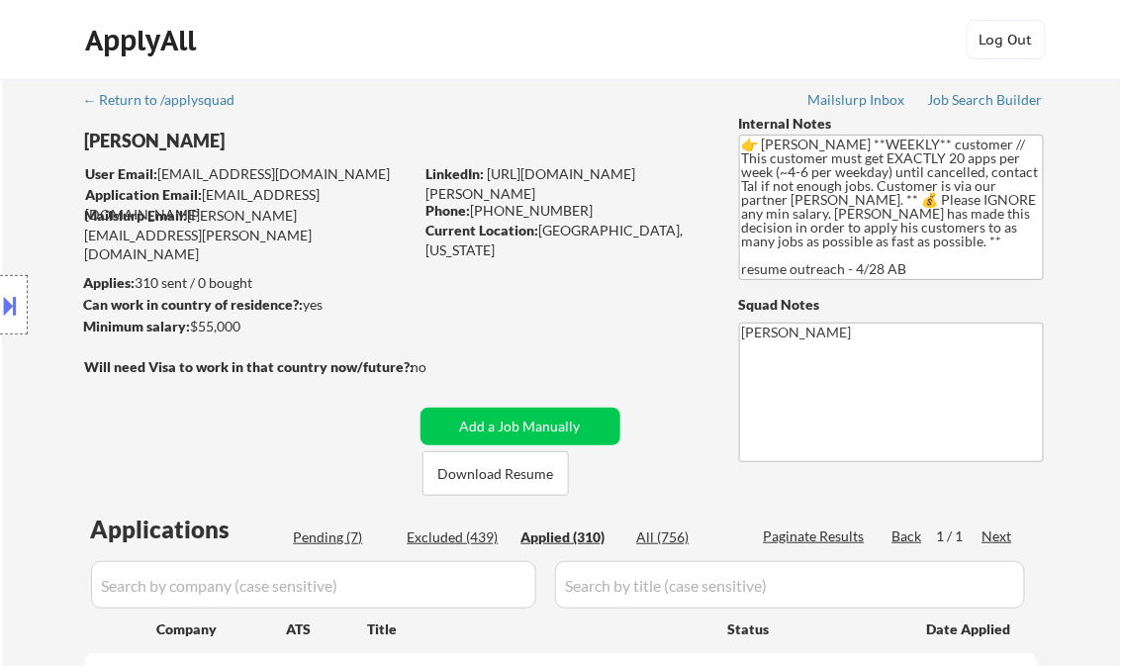
select select ""applied""
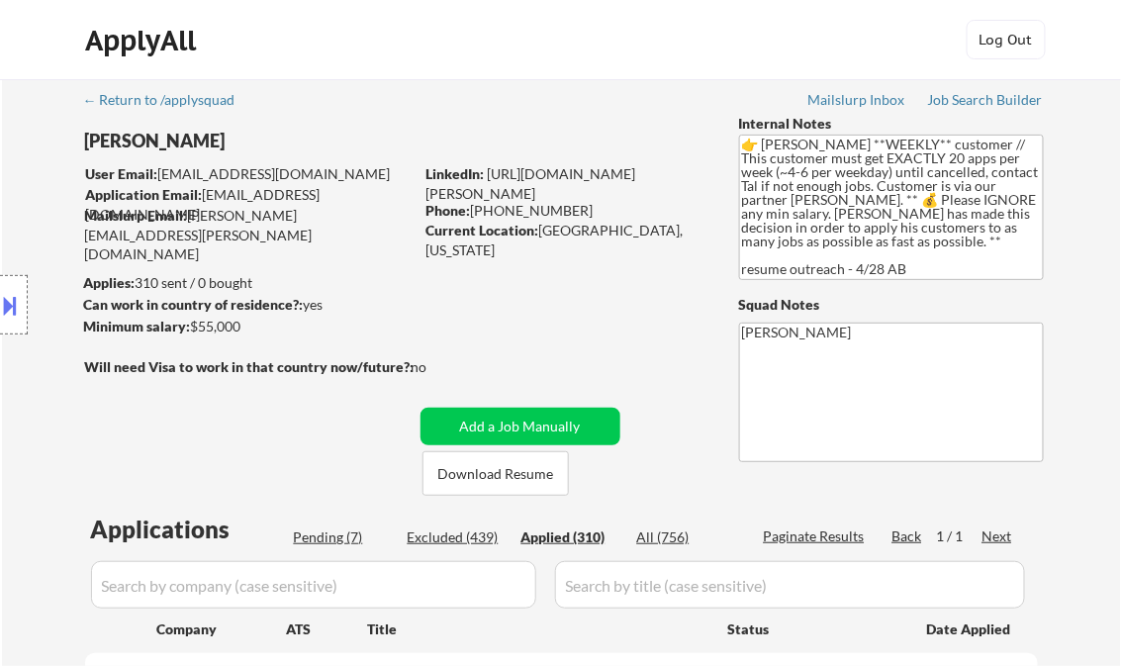
select select ""applied""
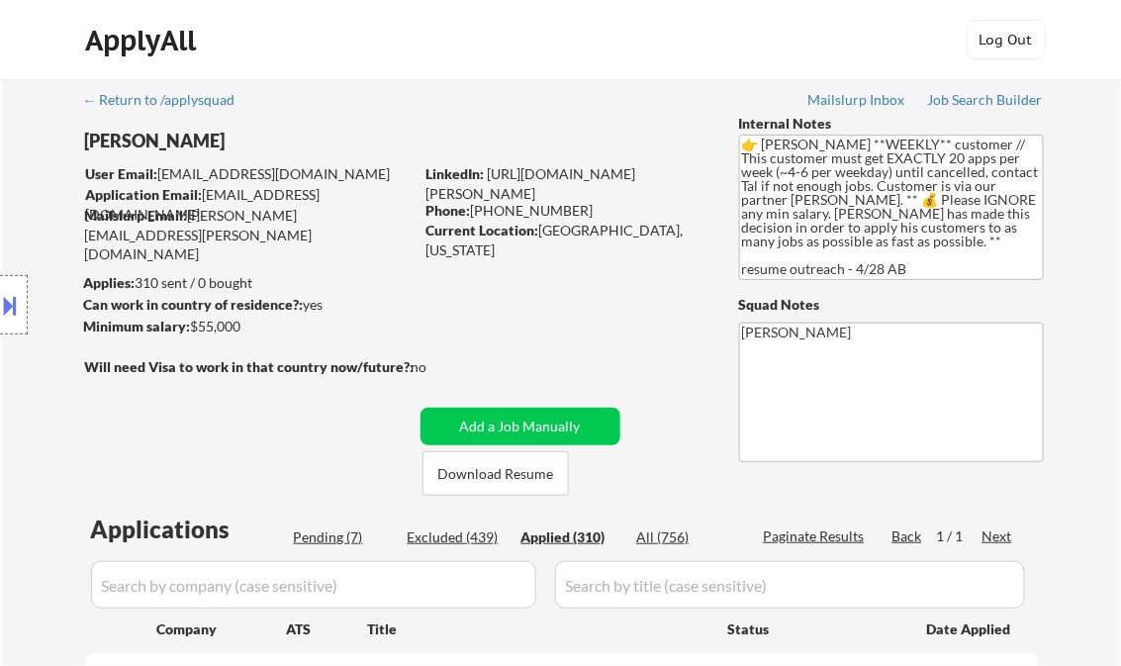
select select ""applied""
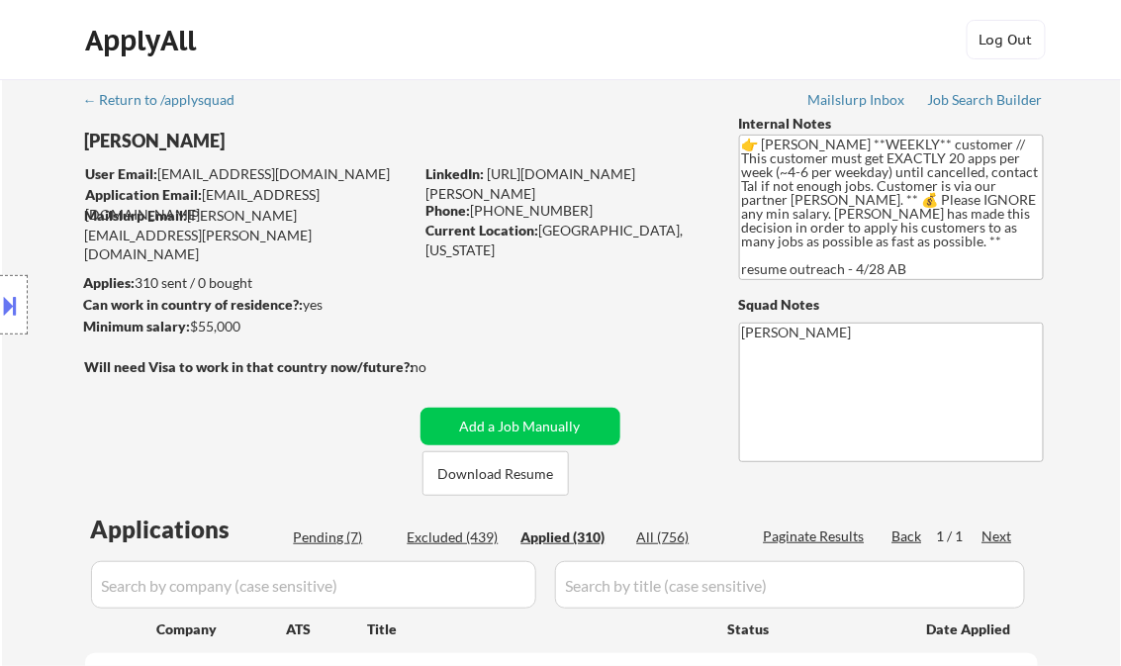
select select ""applied""
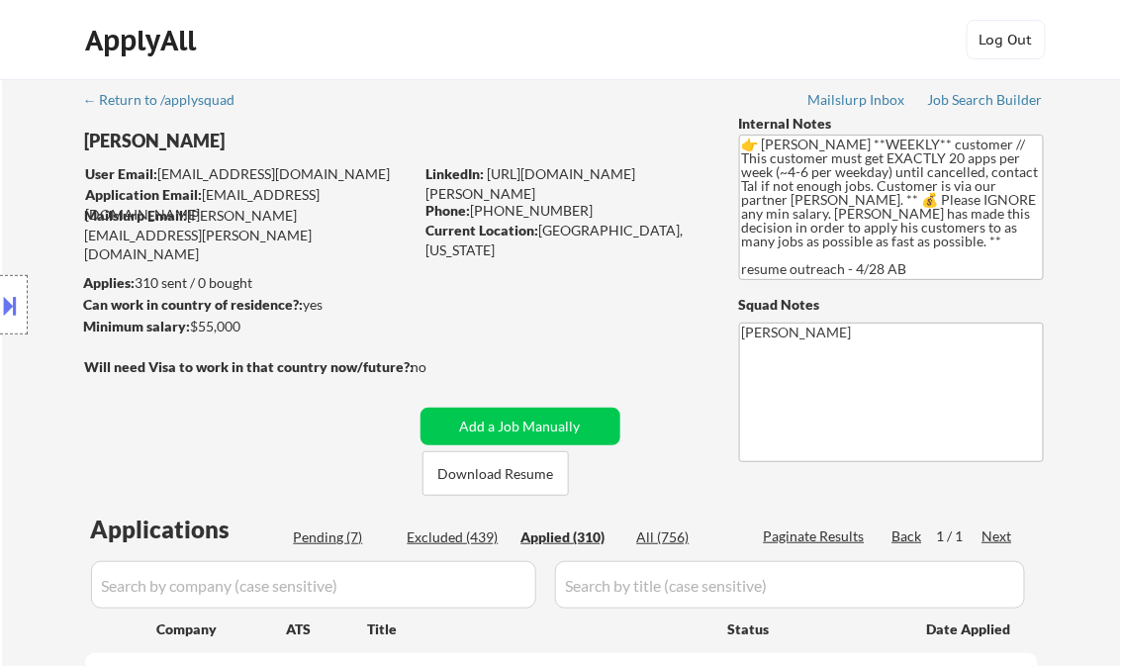
select select ""applied""
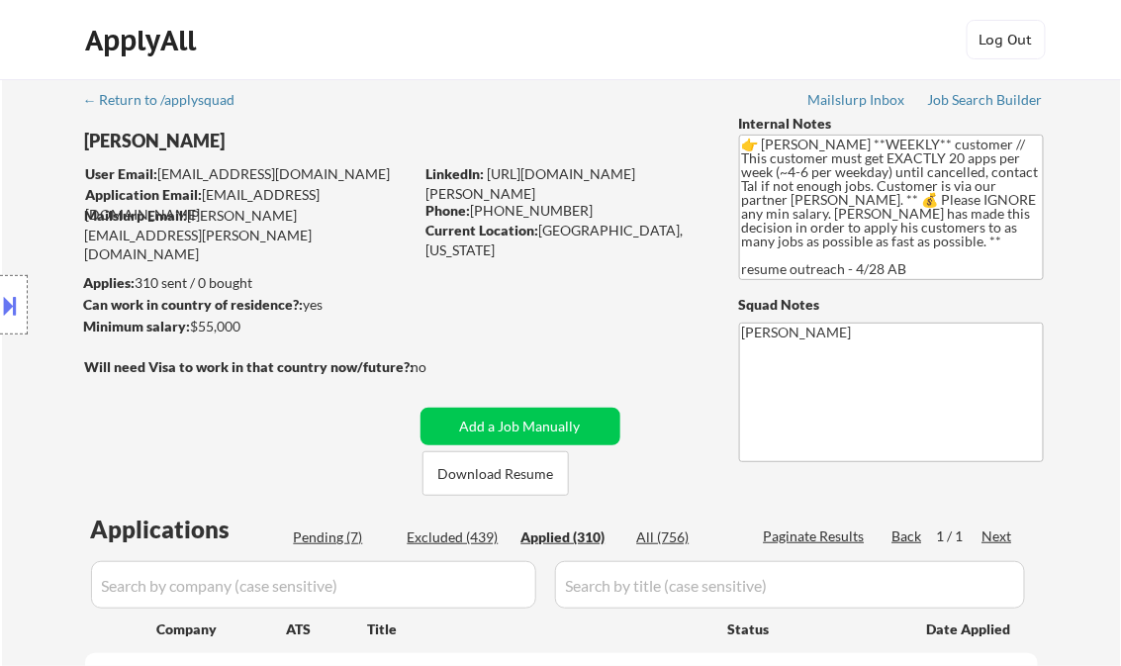
select select ""applied""
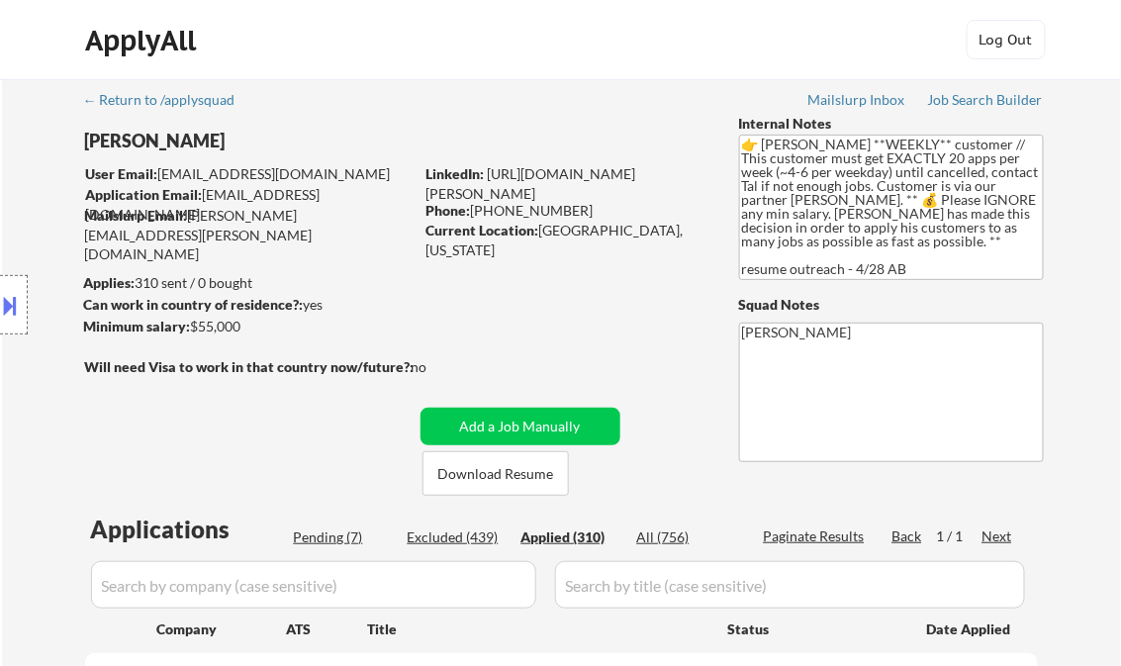
select select ""applied""
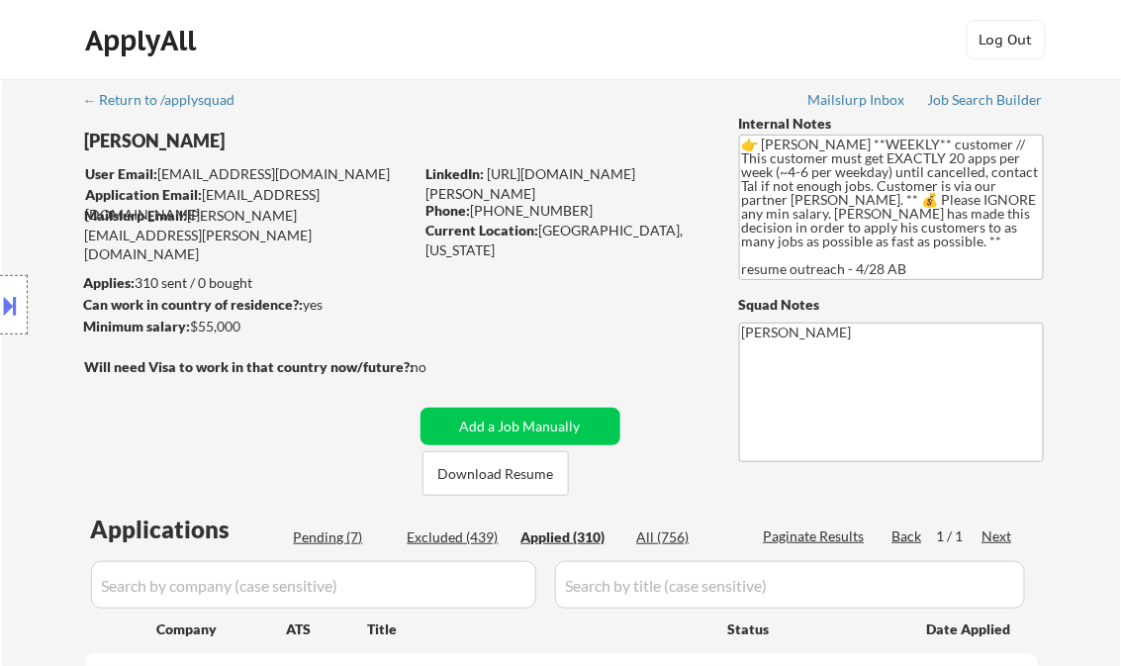
select select ""applied""
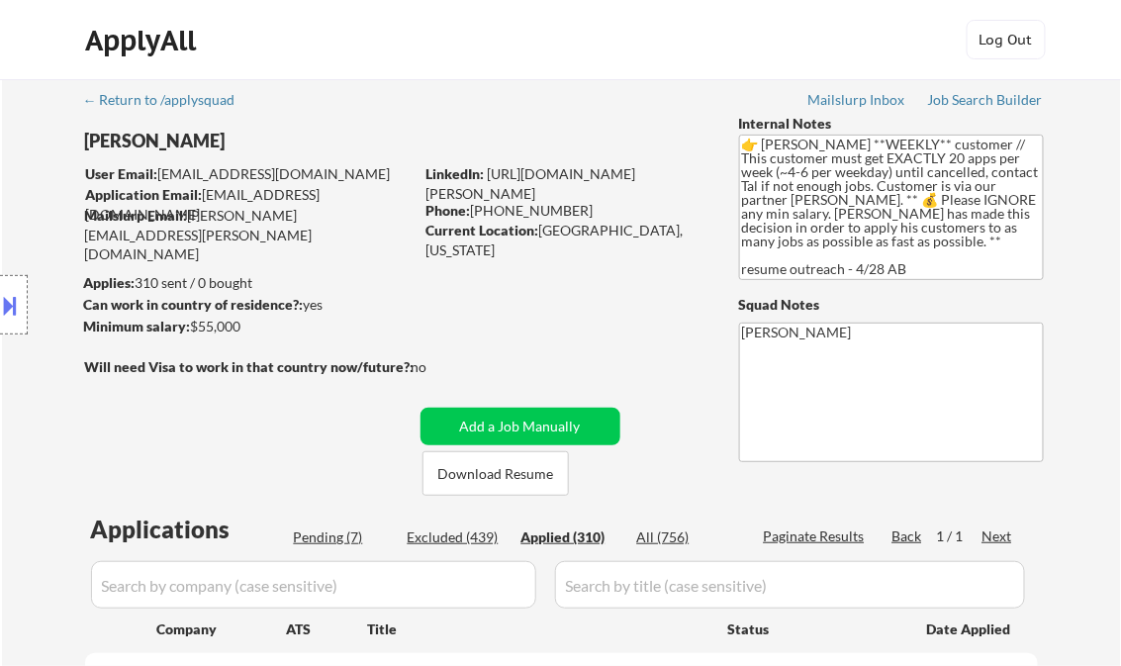
select select ""applied""
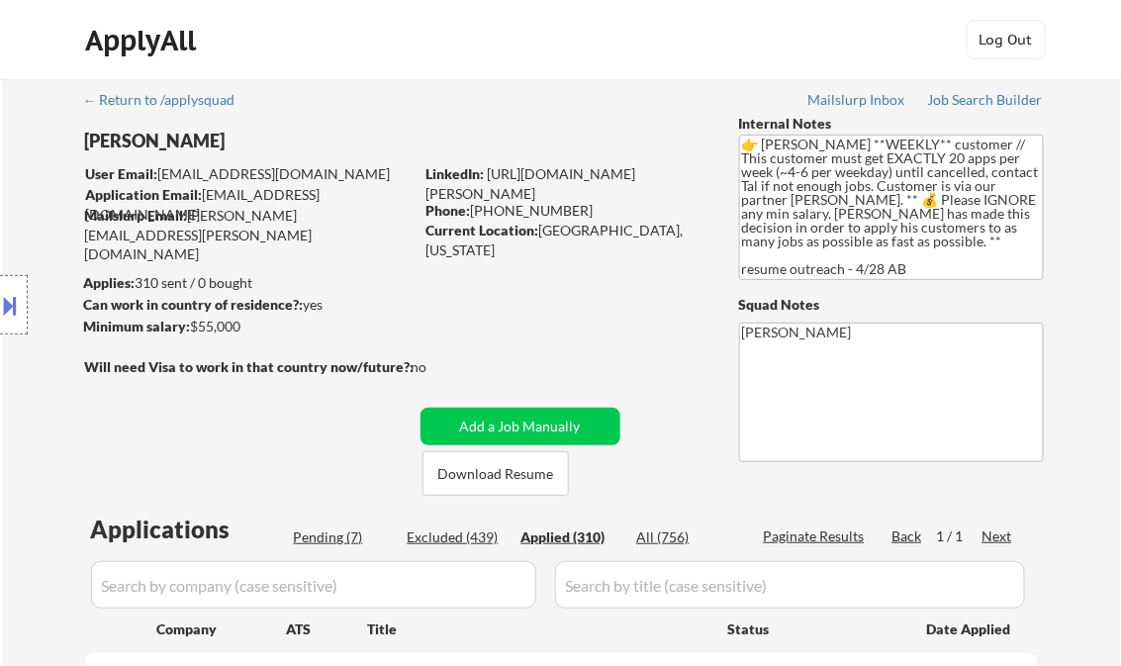
select select ""applied""
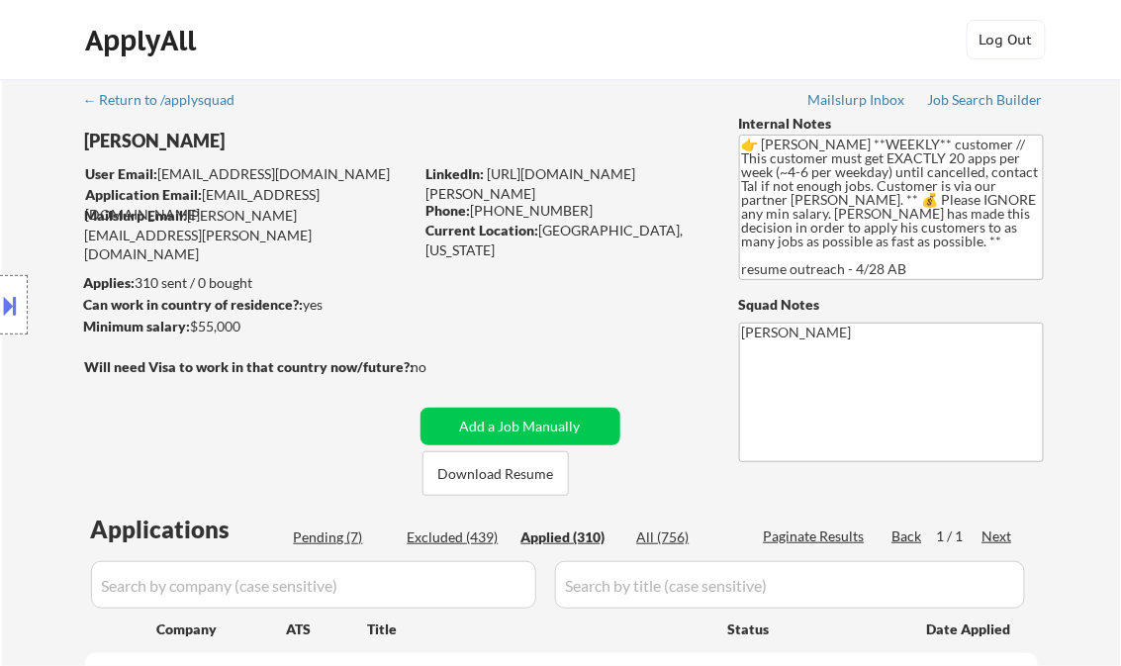
select select ""applied""
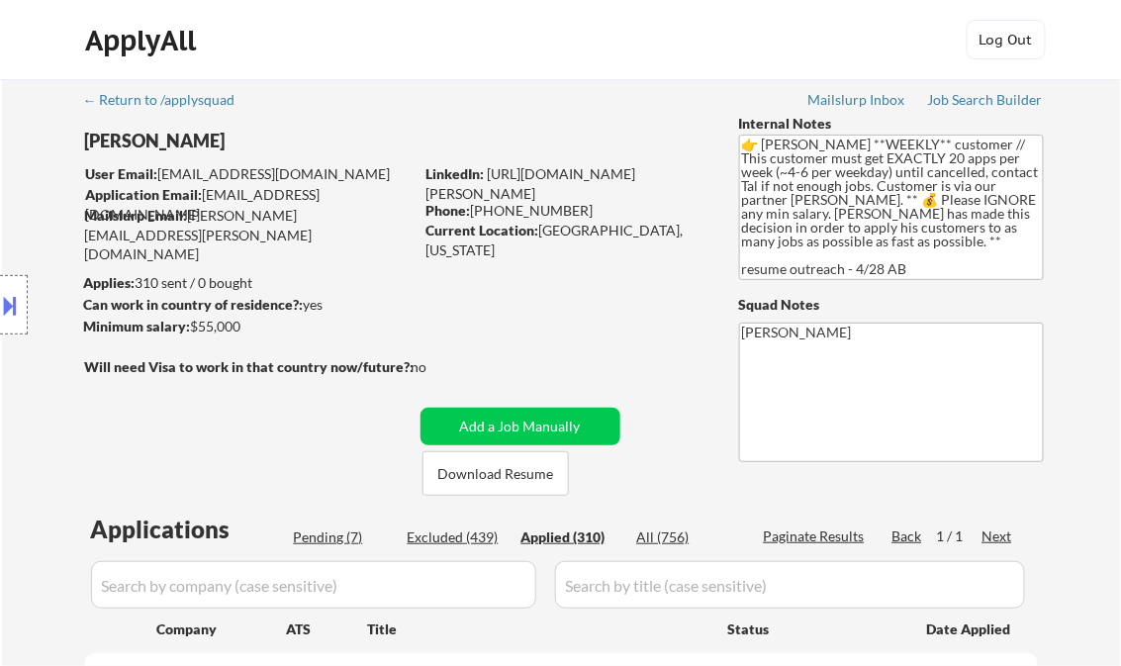
select select ""applied""
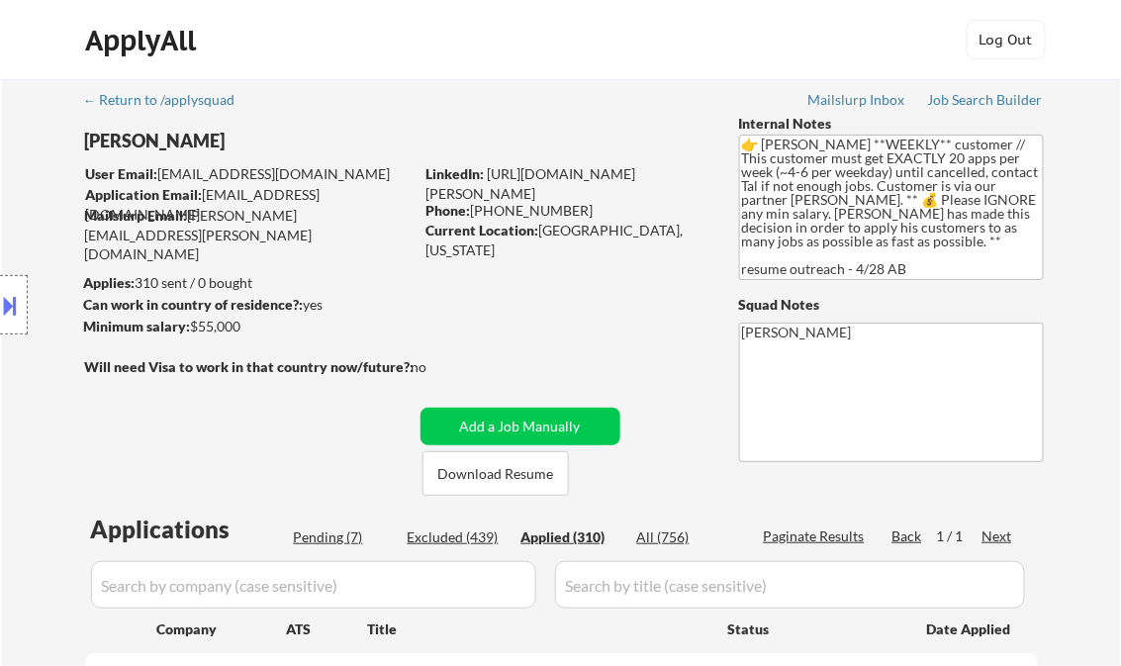
select select ""applied""
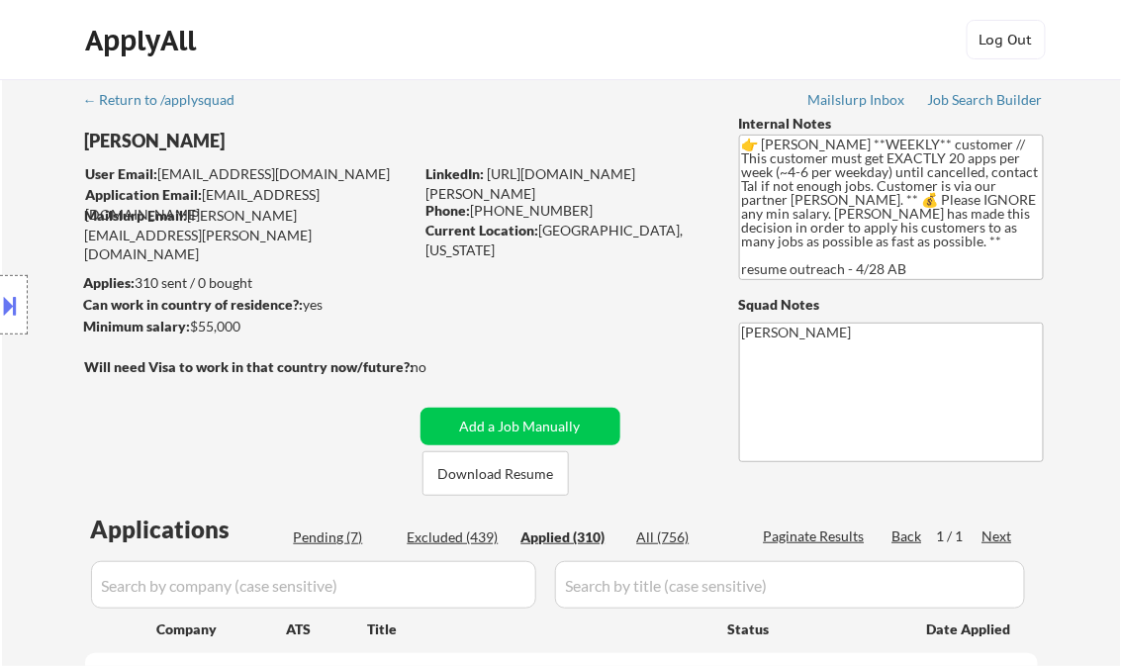
select select ""applied""
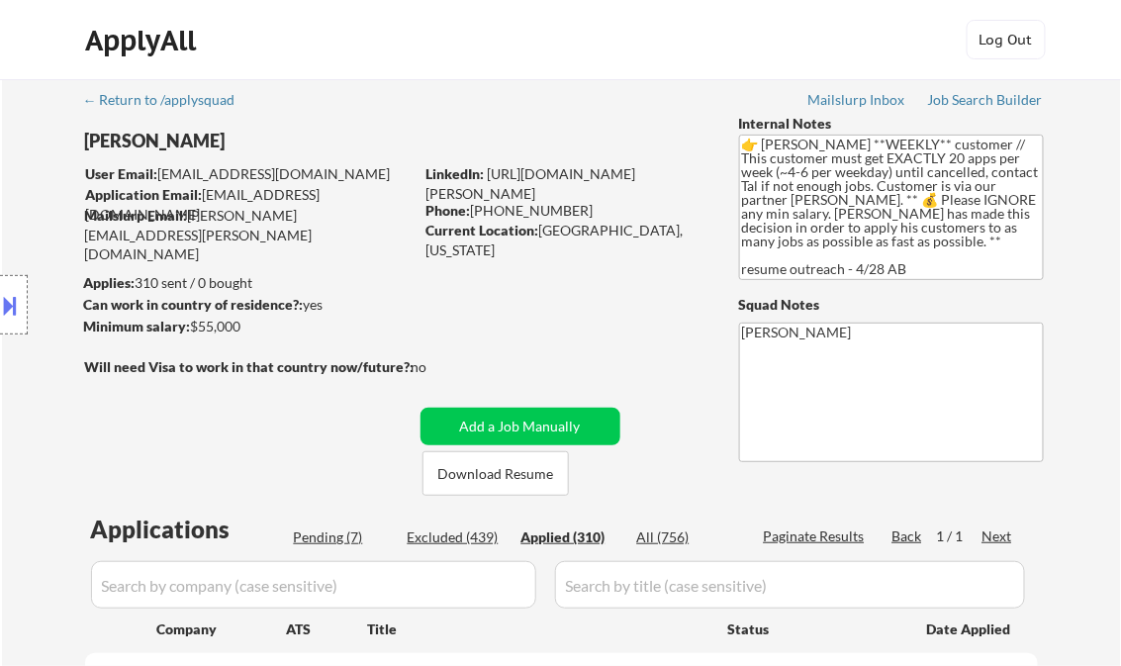
select select ""applied""
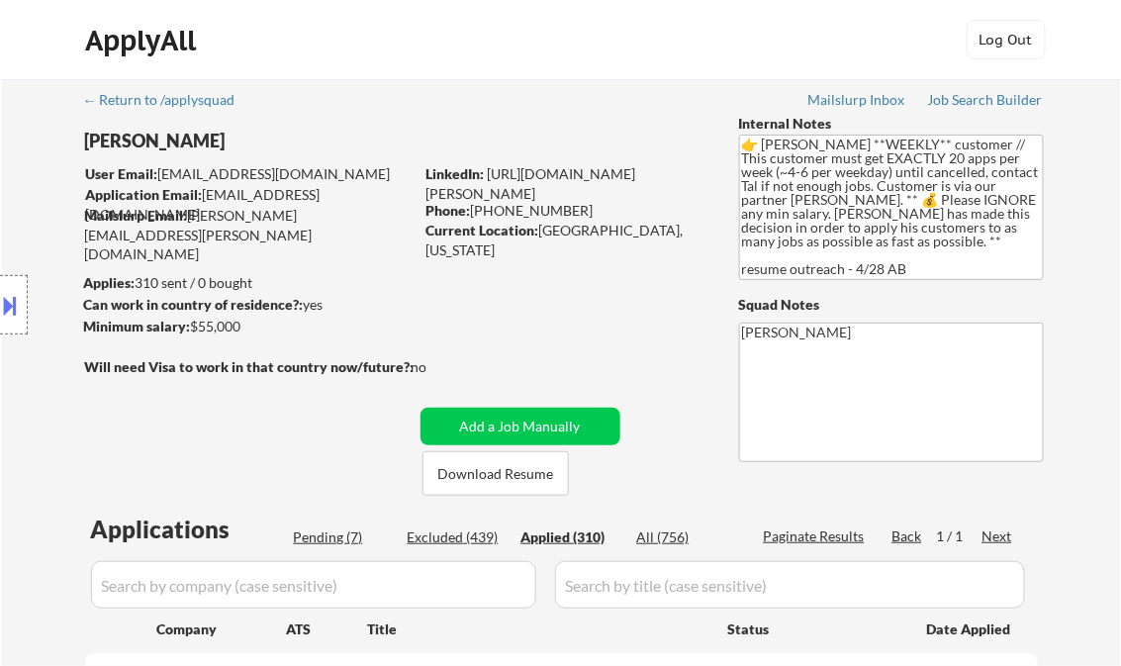
select select ""applied""
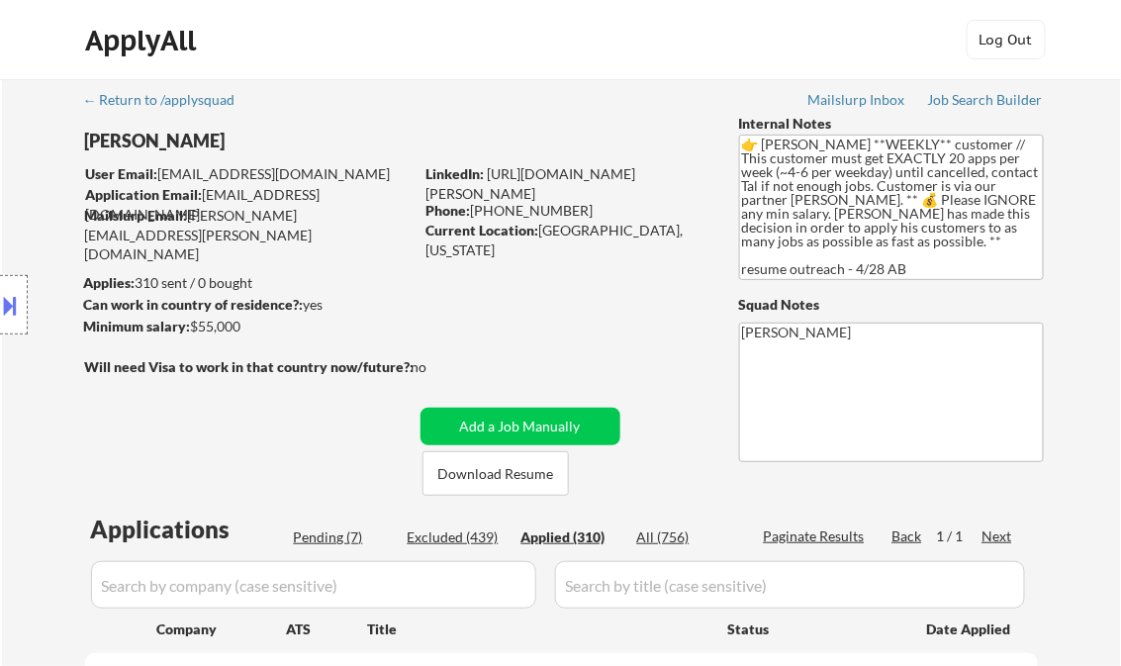
select select ""applied""
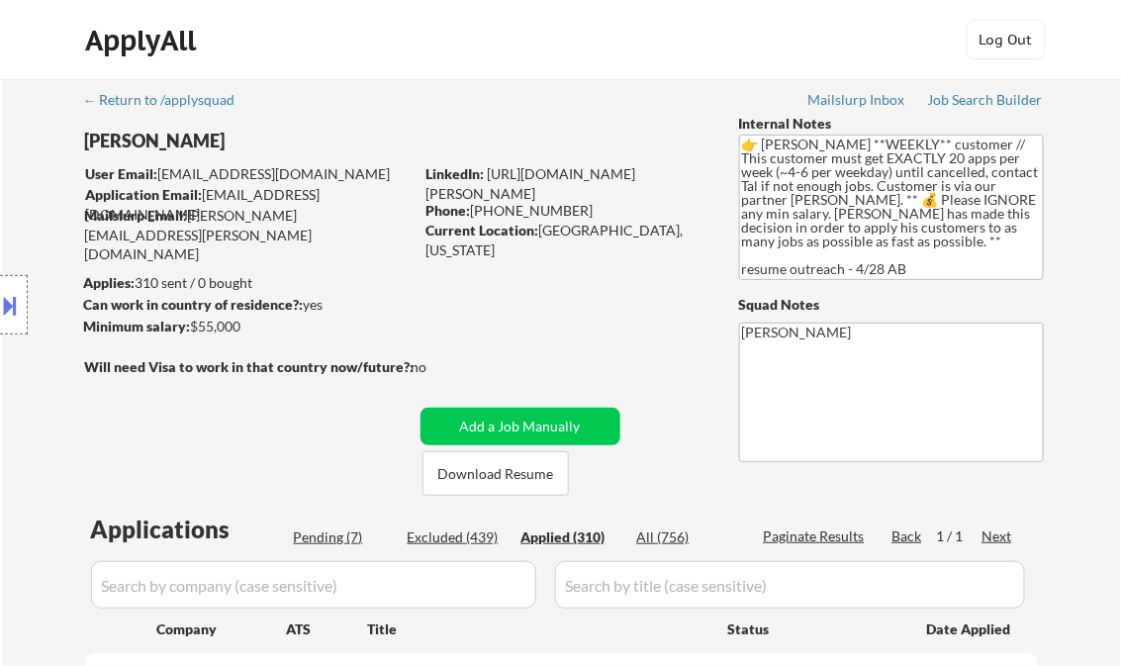
select select ""applied""
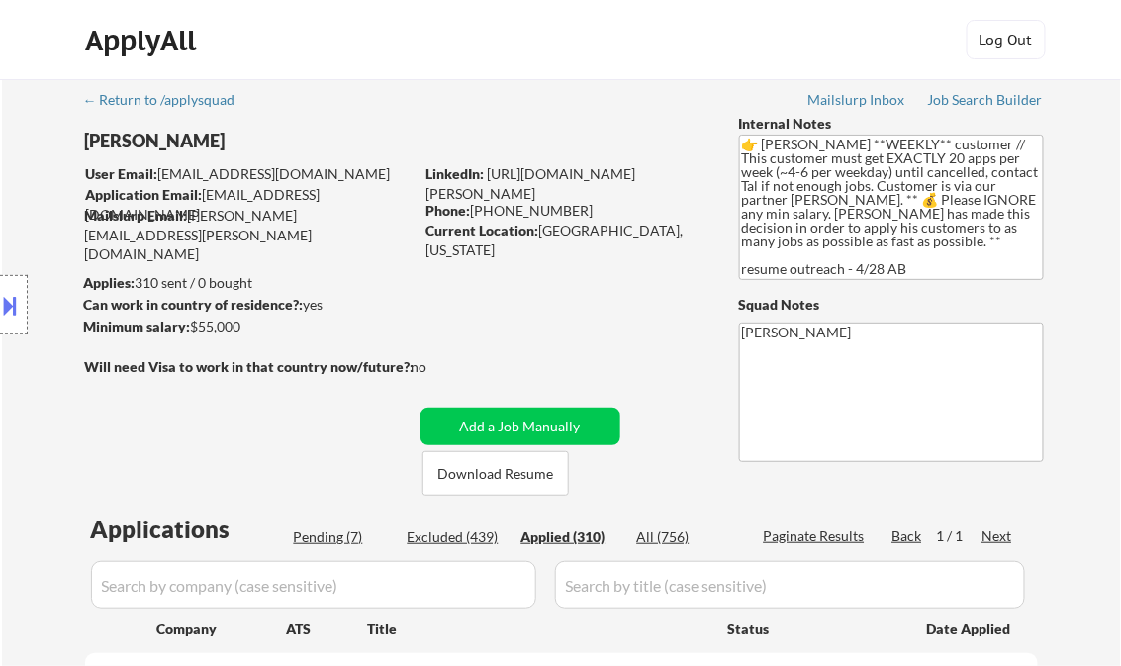
select select ""applied""
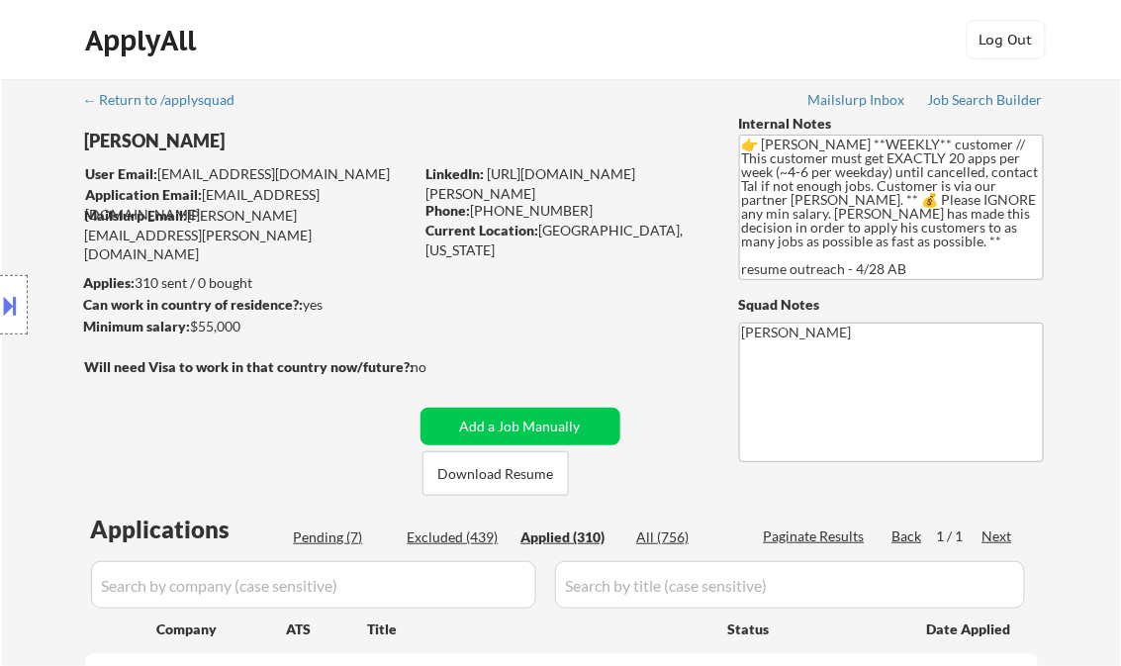
select select ""applied""
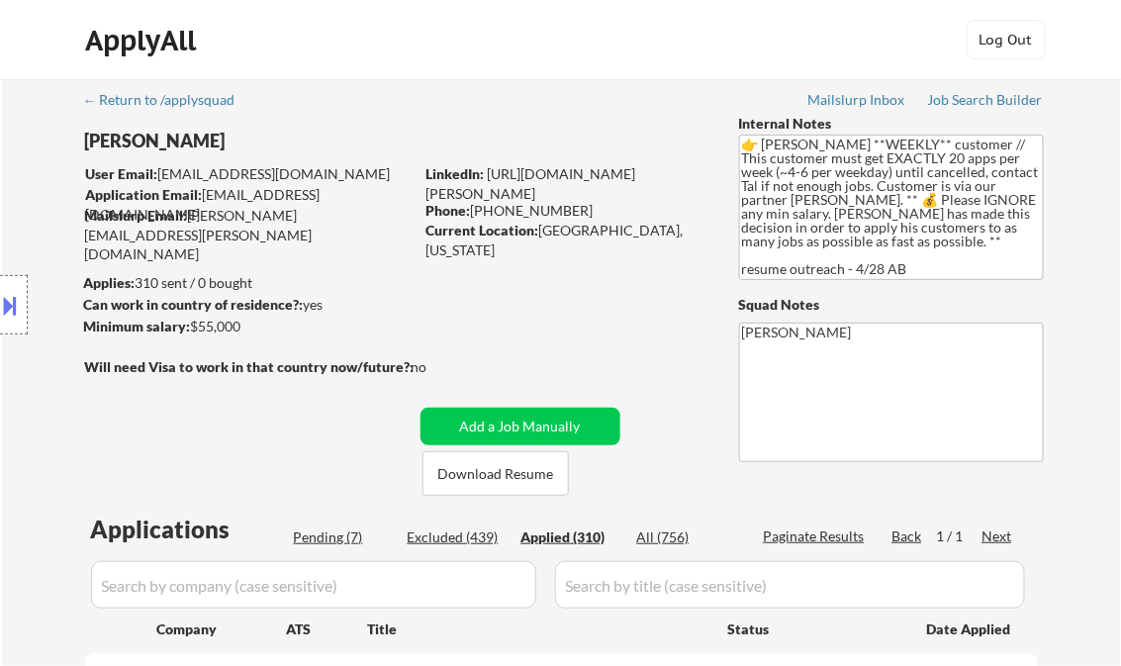
select select ""applied""
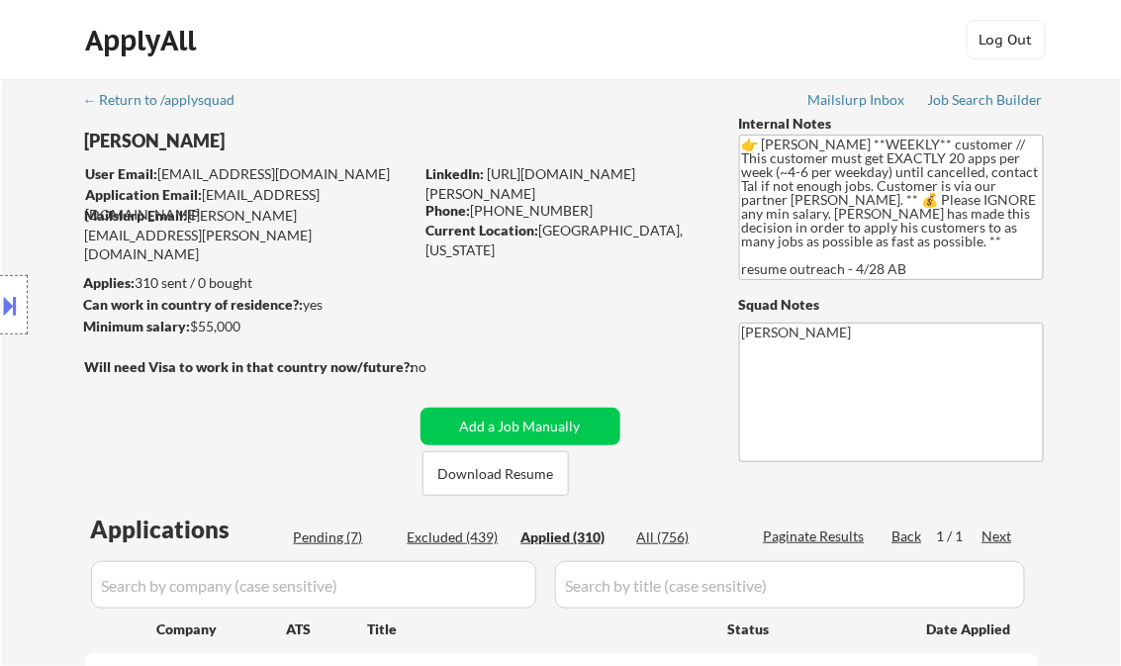
select select ""applied""
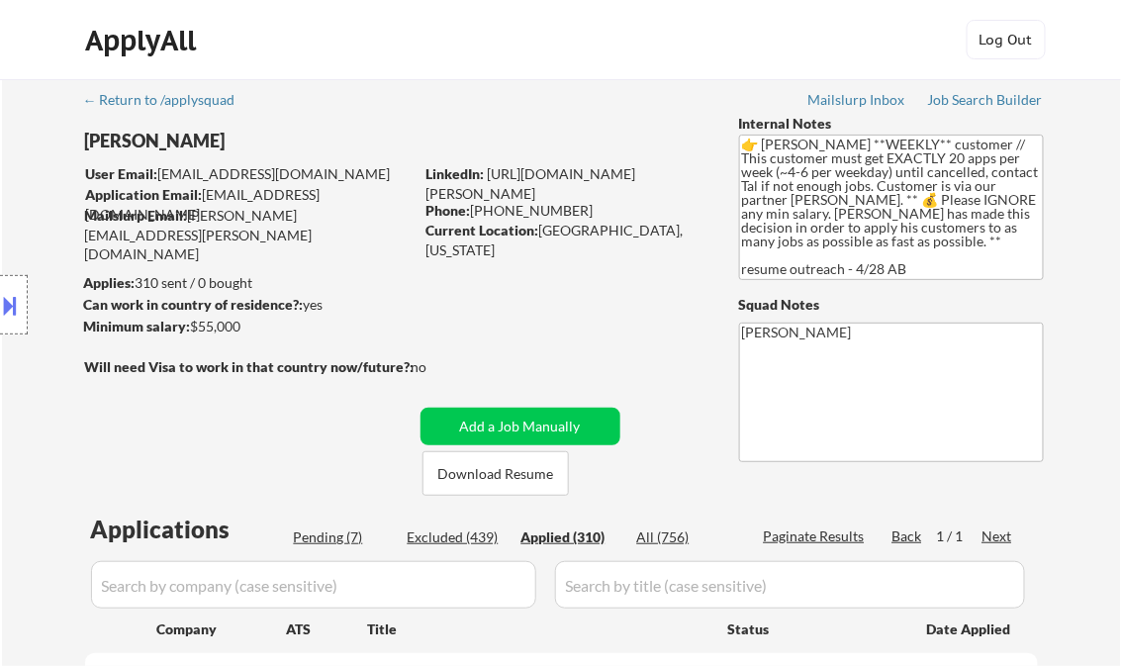
select select ""applied""
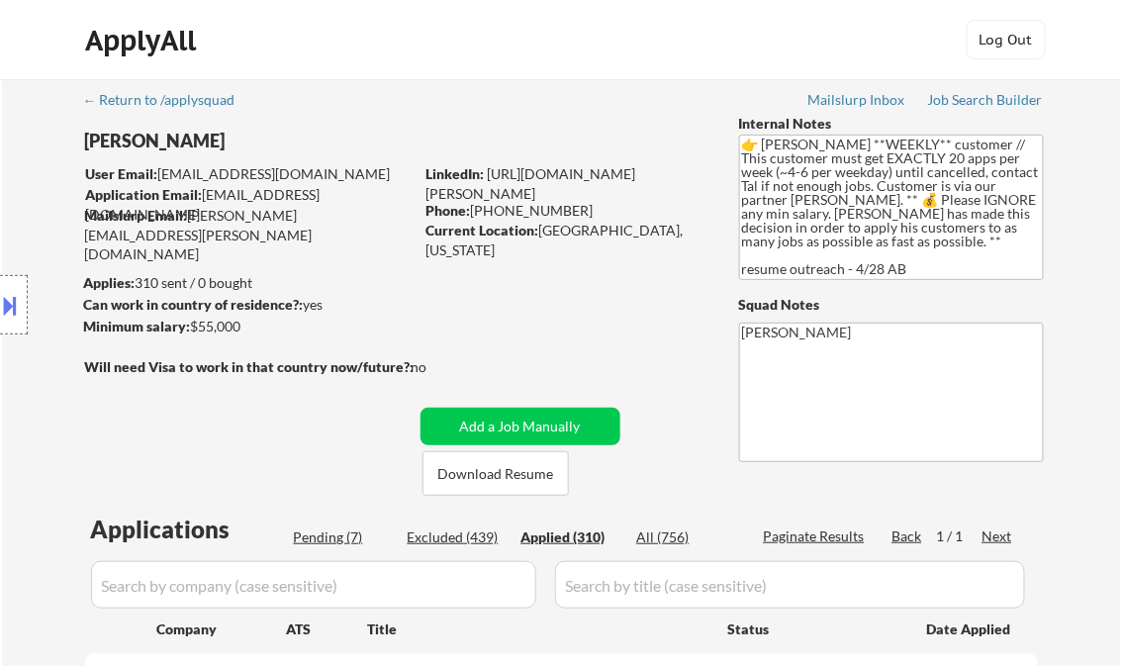
select select ""applied""
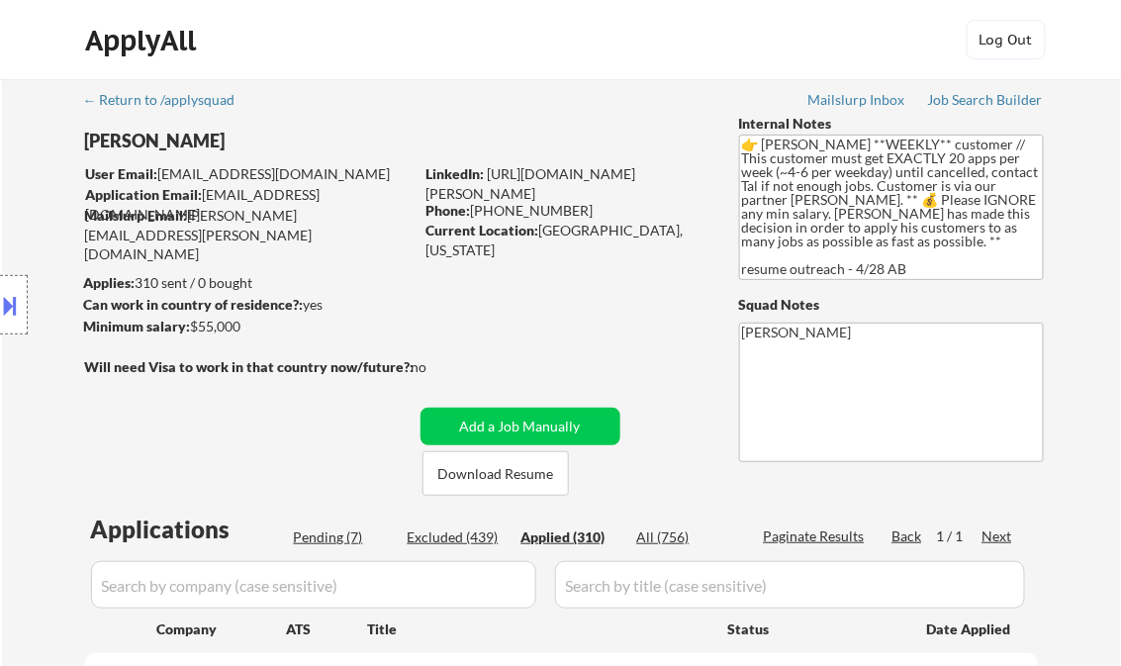
select select ""applied""
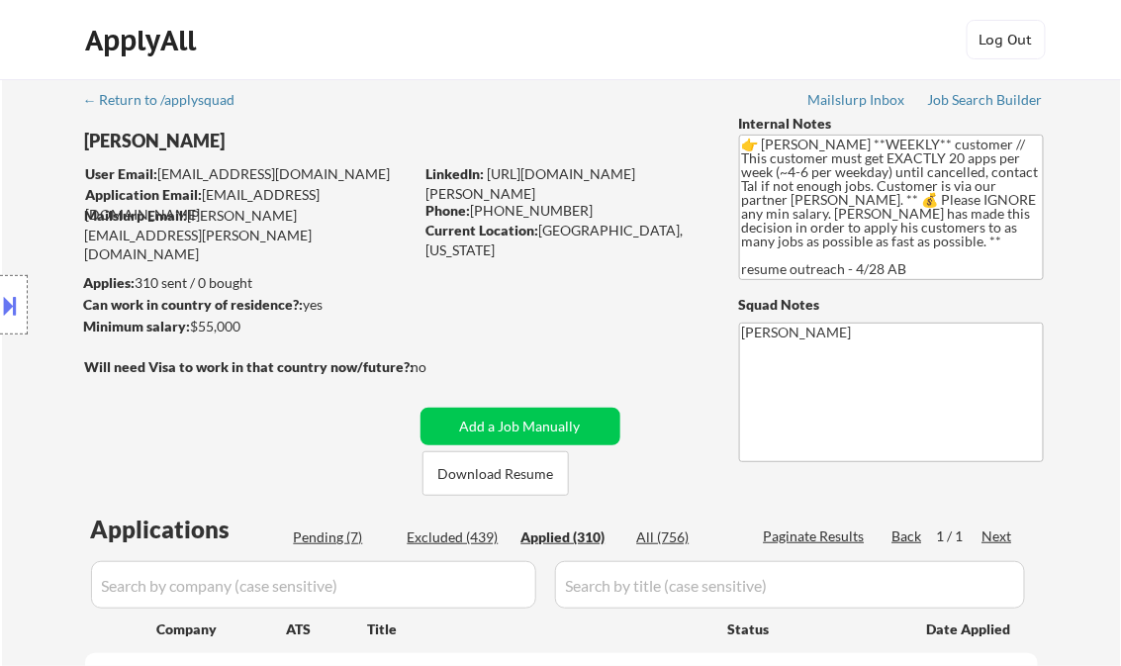
select select ""applied""
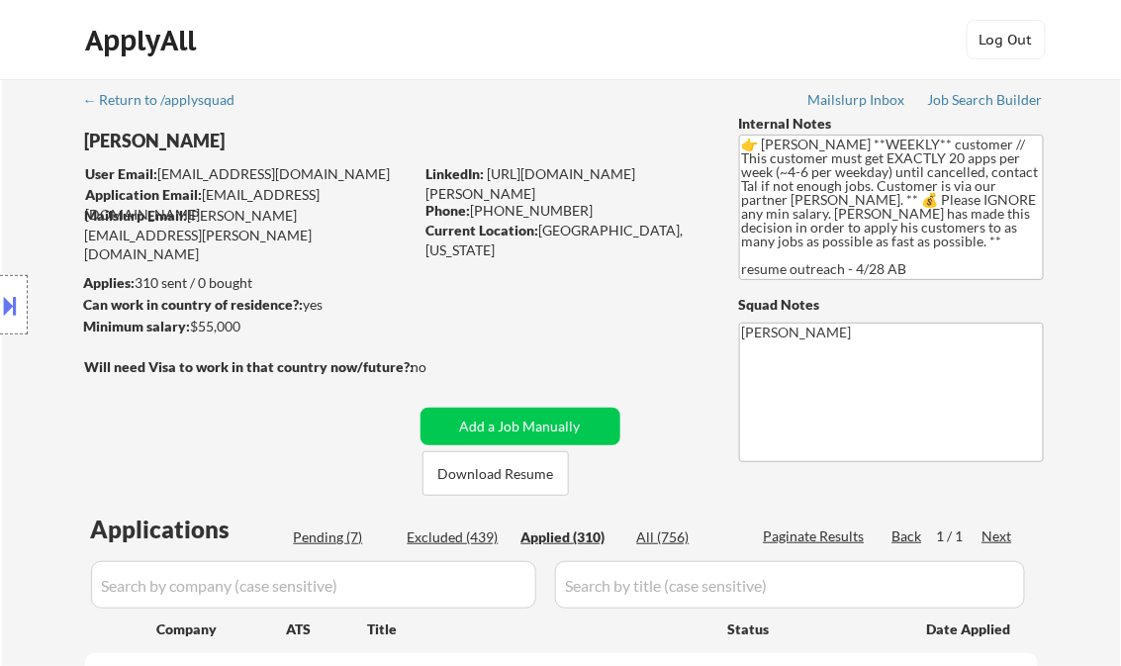
select select ""applied""
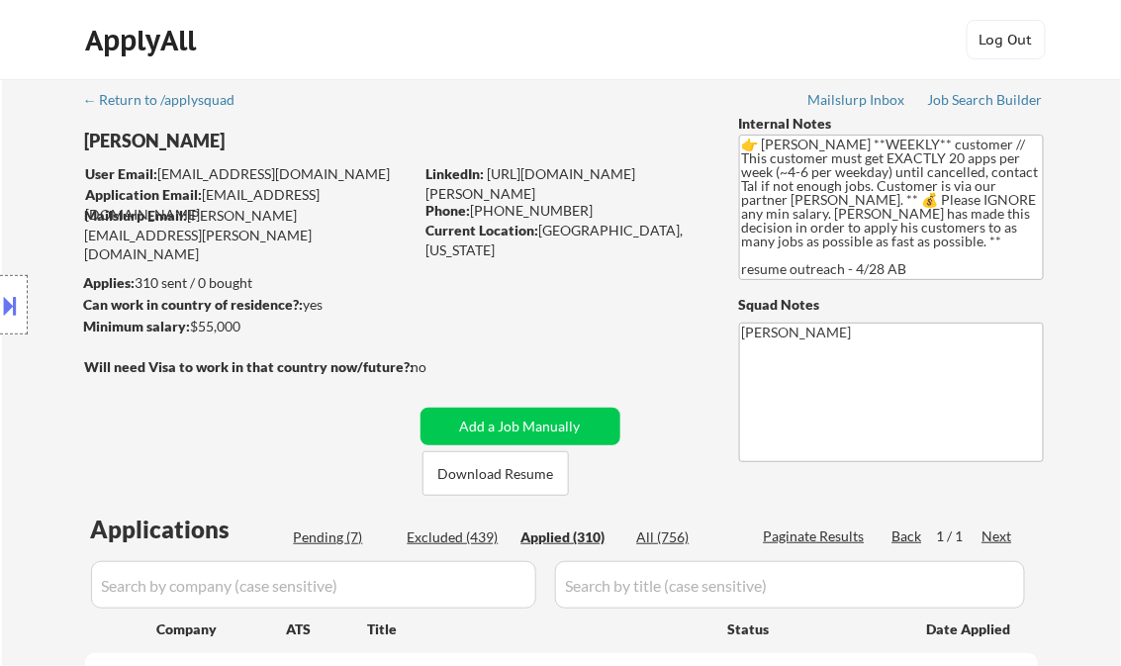
select select ""applied""
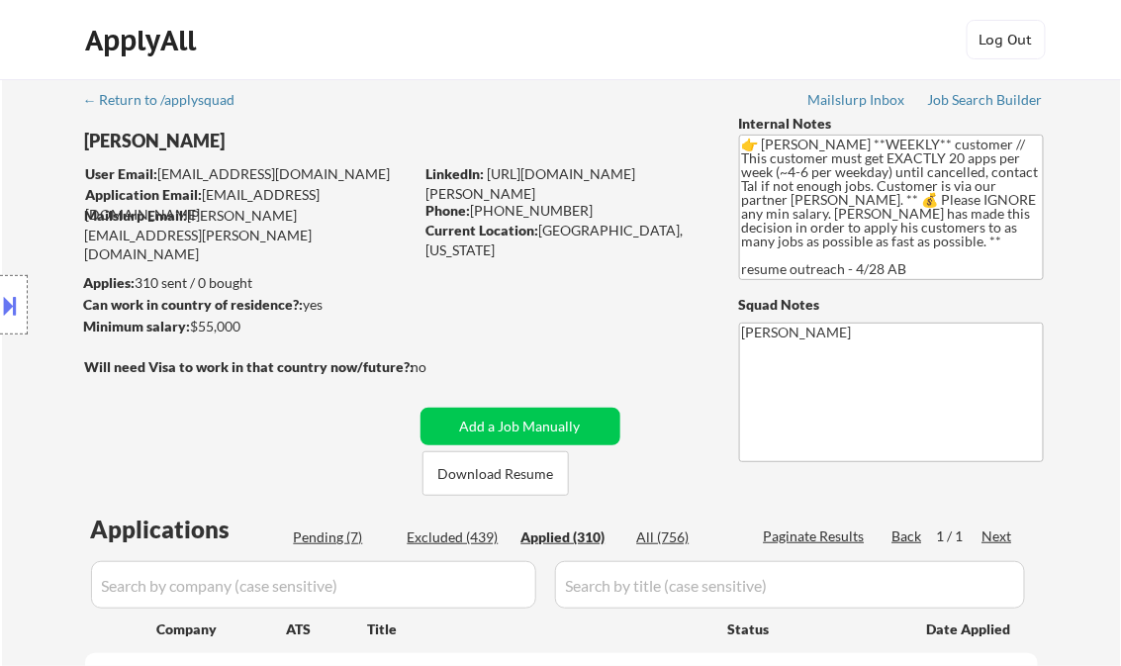
select select ""applied""
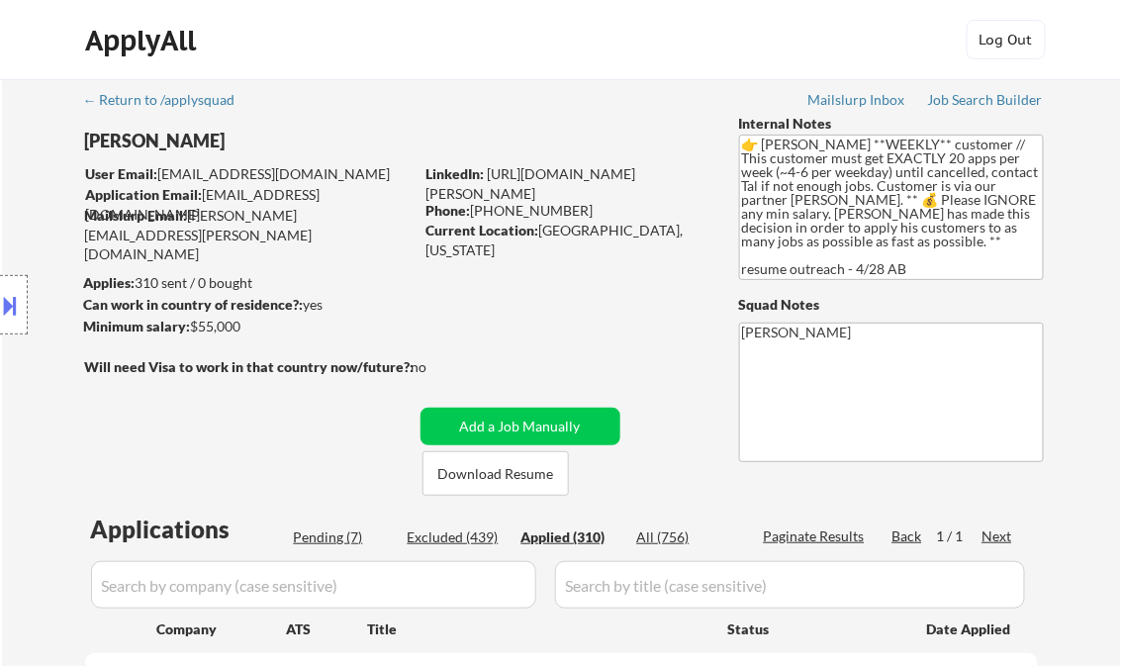
select select ""applied""
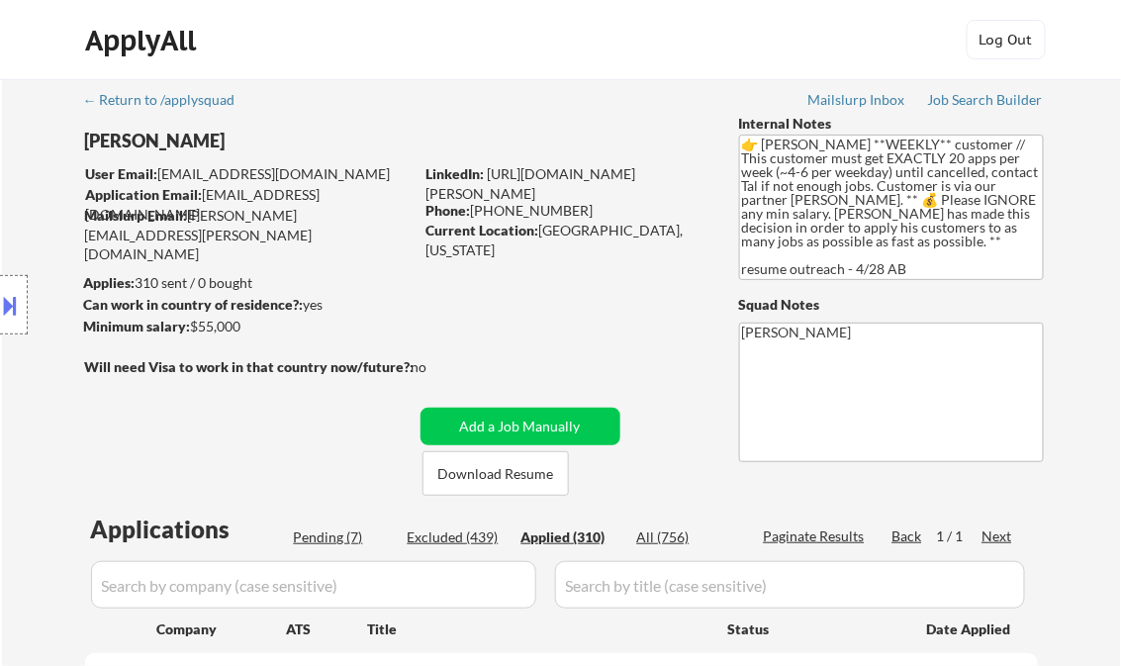
select select ""applied""
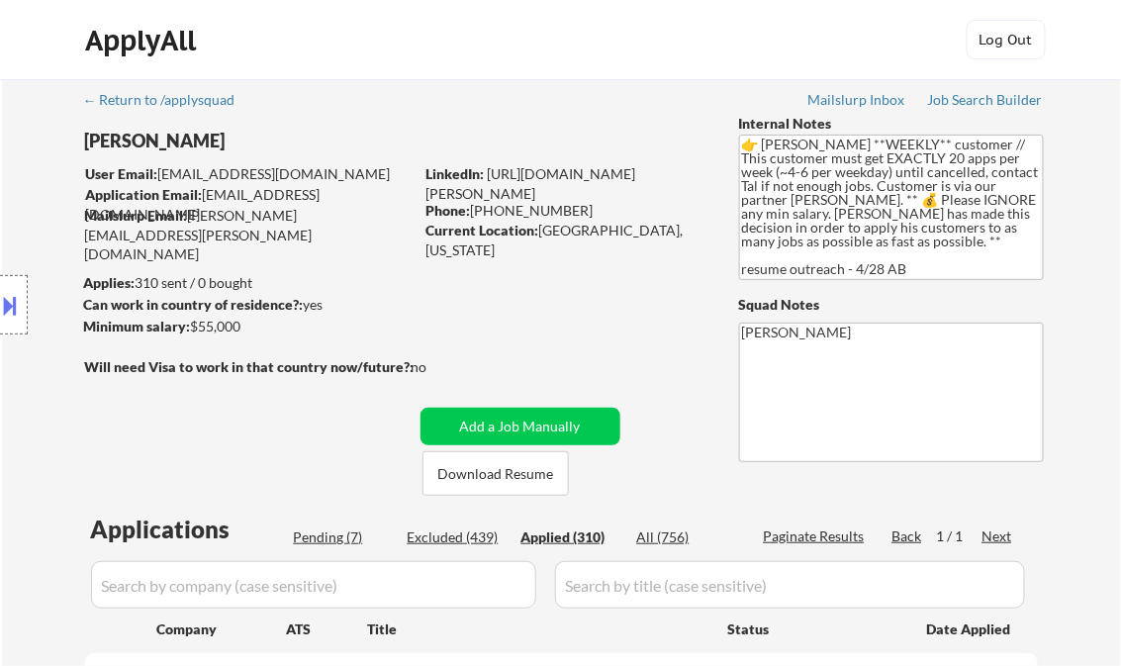
select select ""applied""
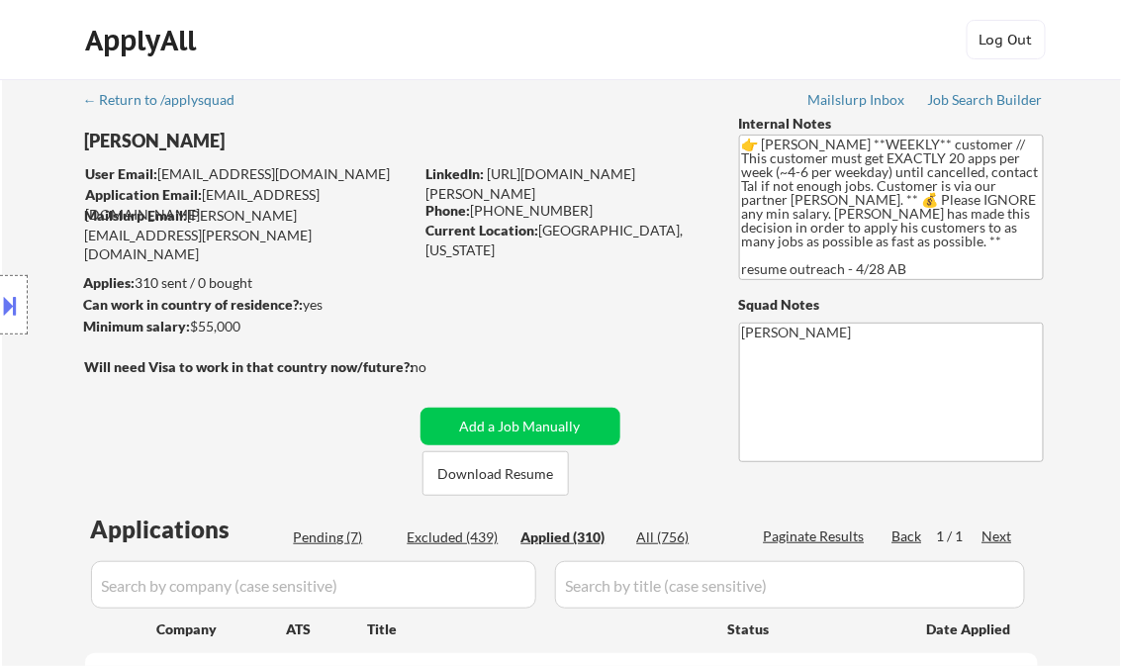
select select ""applied""
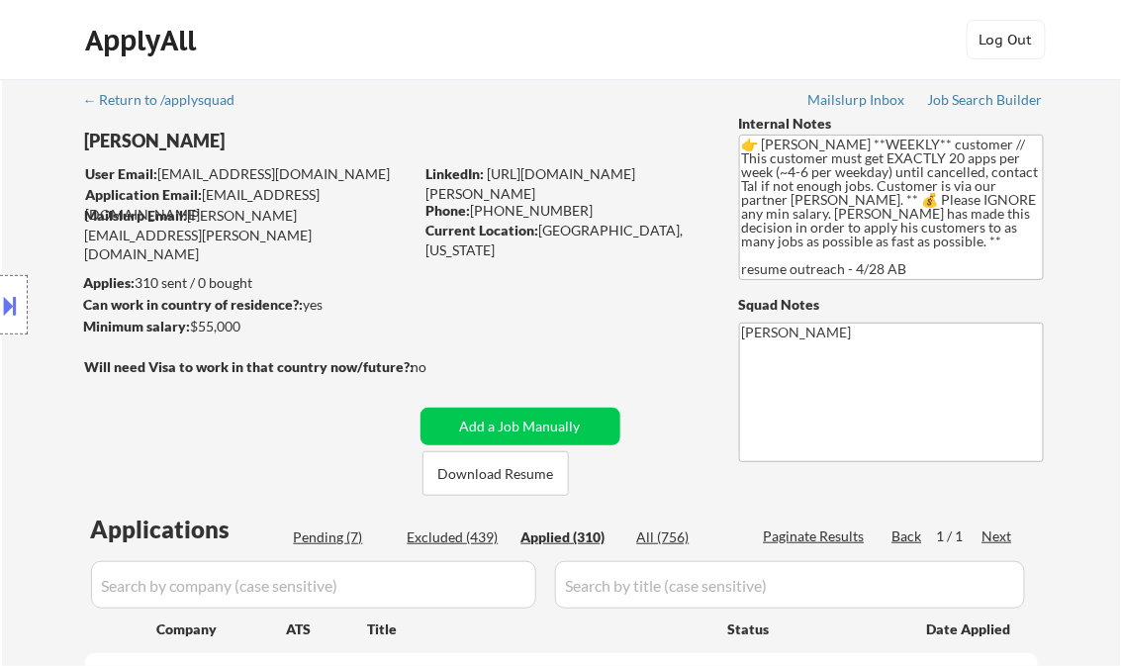
select select ""applied""
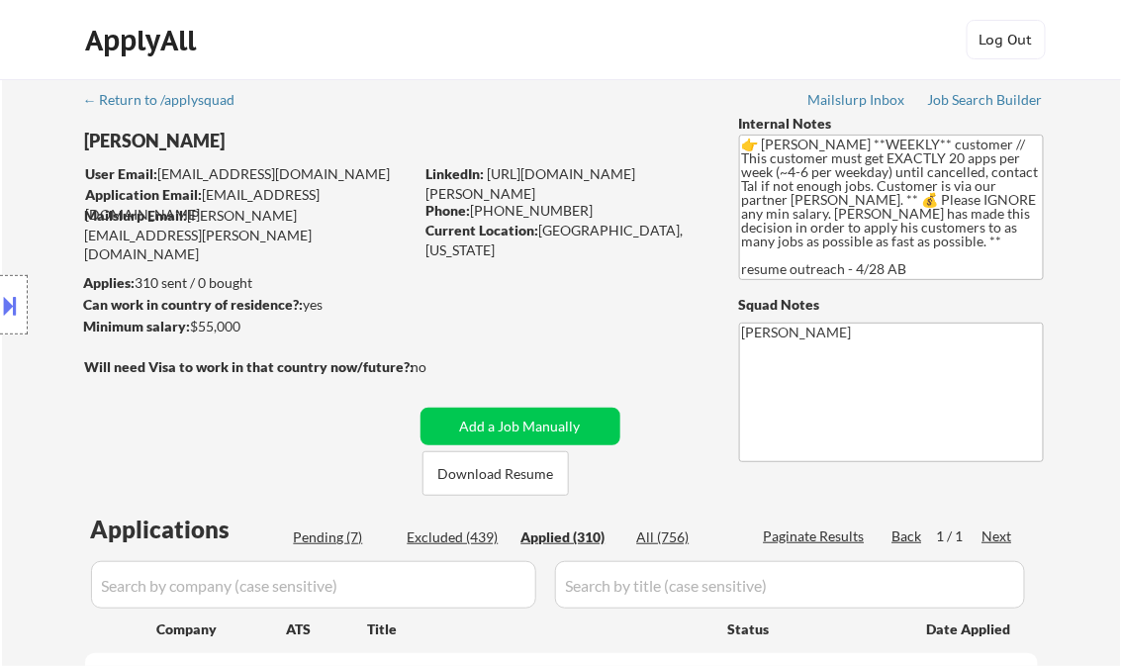
select select ""applied""
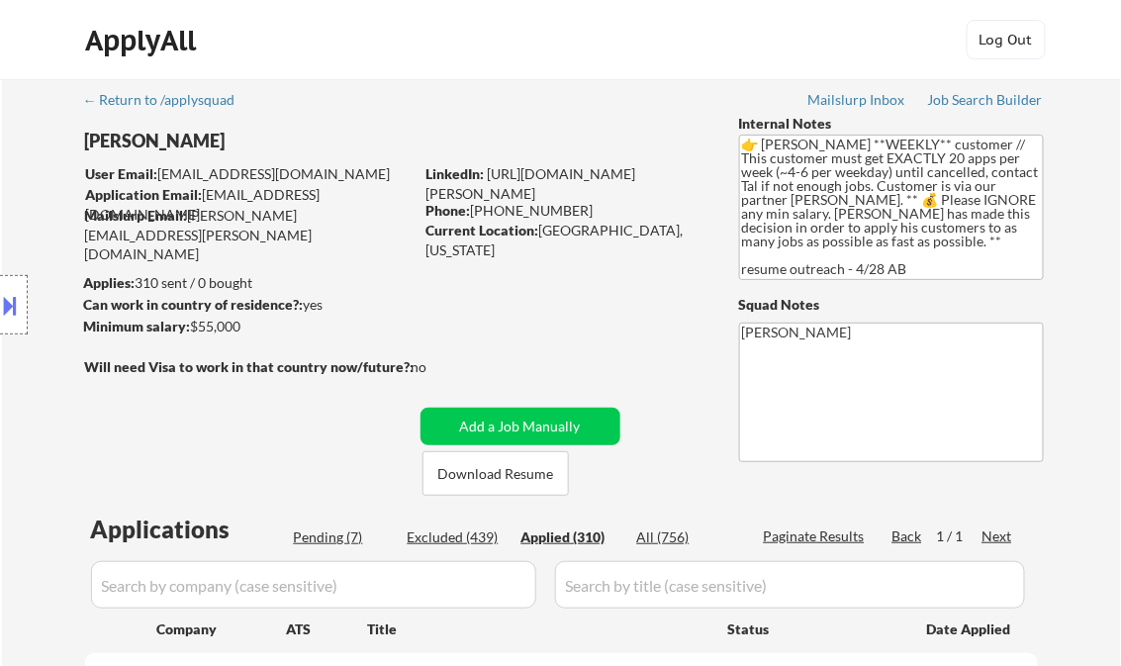
select select ""applied""
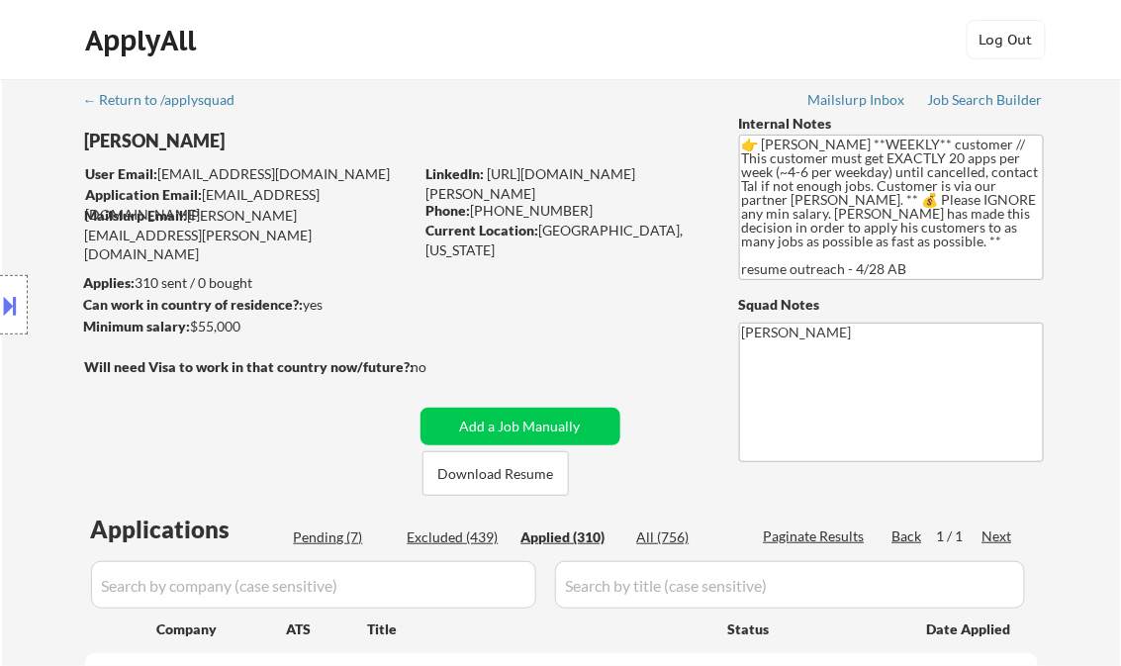
select select ""applied""
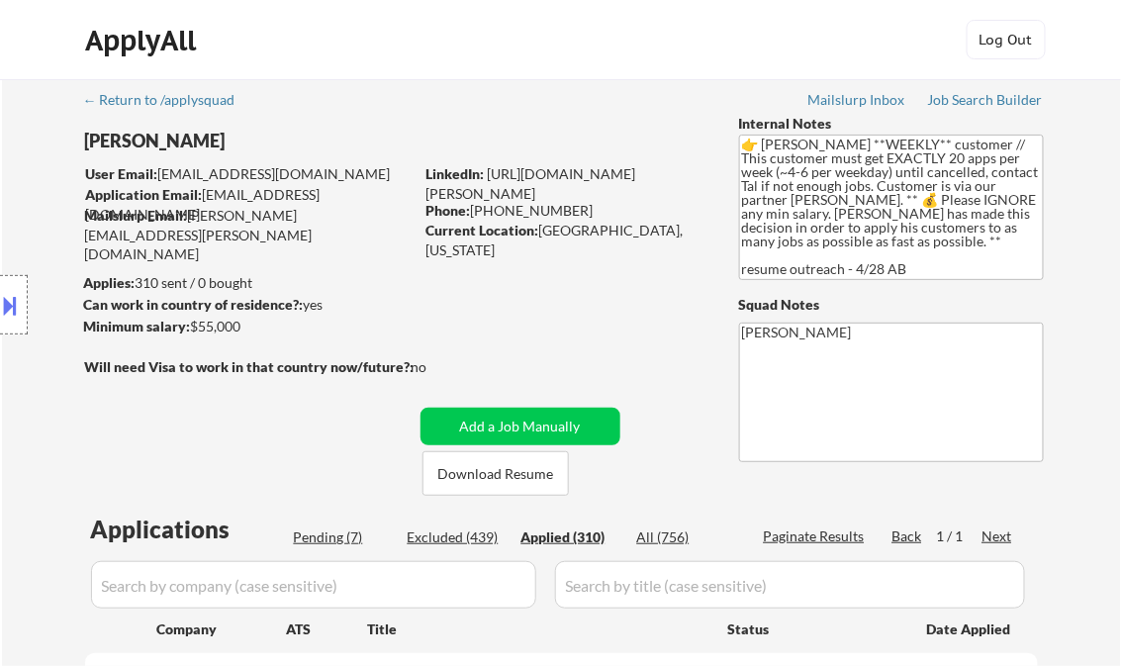
select select ""applied""
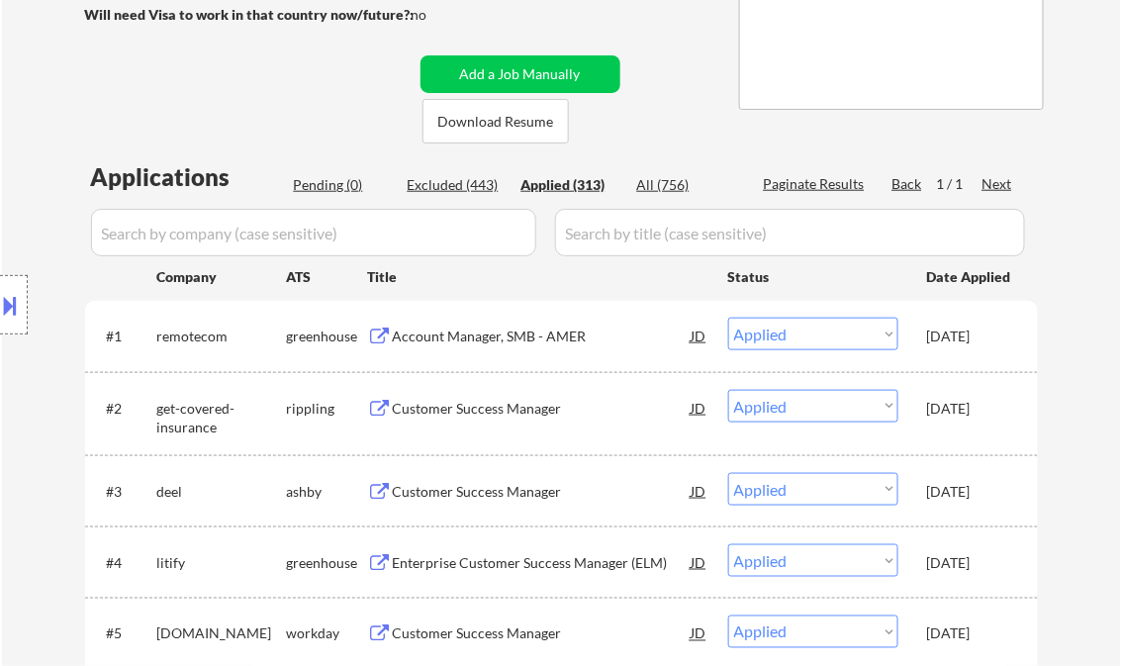
scroll to position [475, 0]
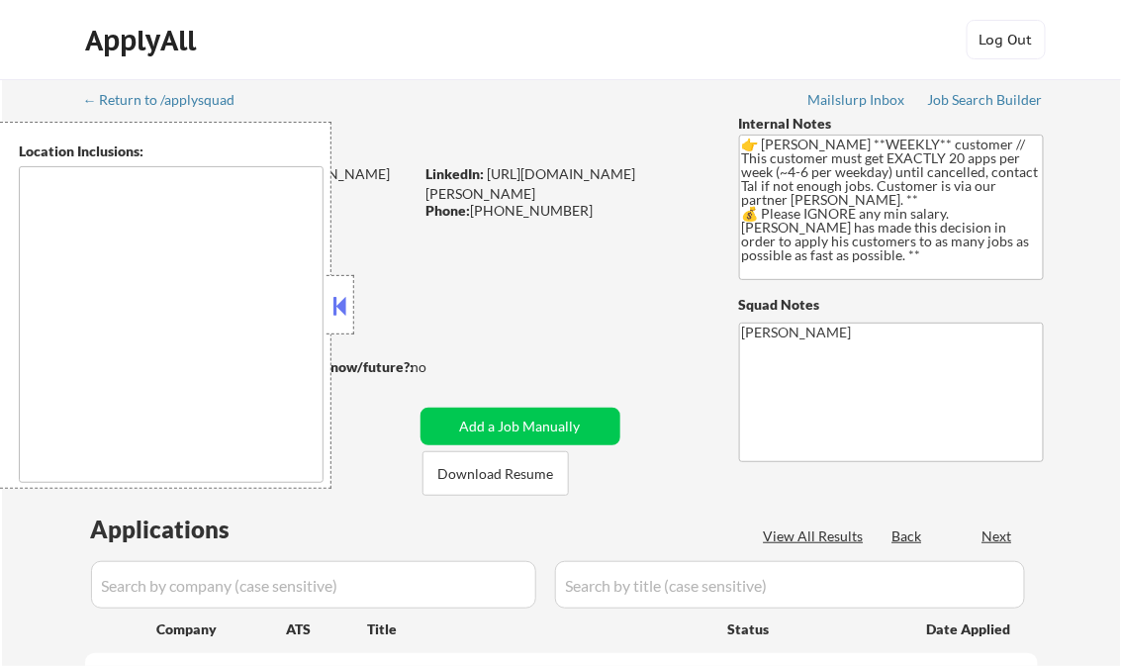
type textarea "[GEOGRAPHIC_DATA], [GEOGRAPHIC_DATA] [GEOGRAPHIC_DATA], [GEOGRAPHIC_DATA], [GEO…"
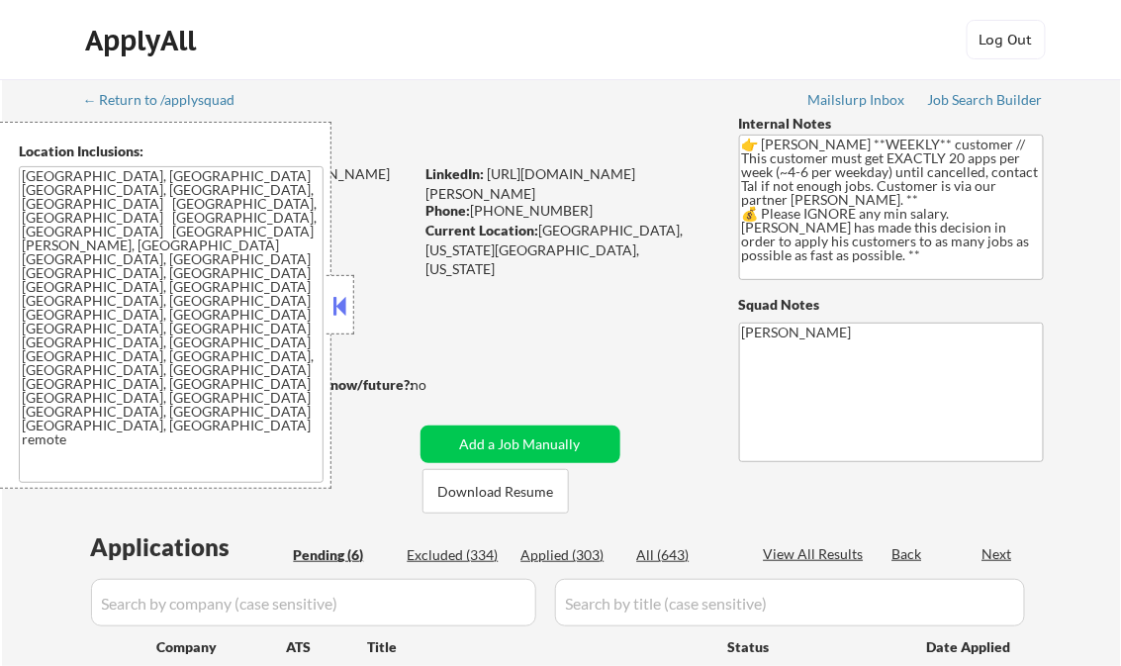
select select ""pending""
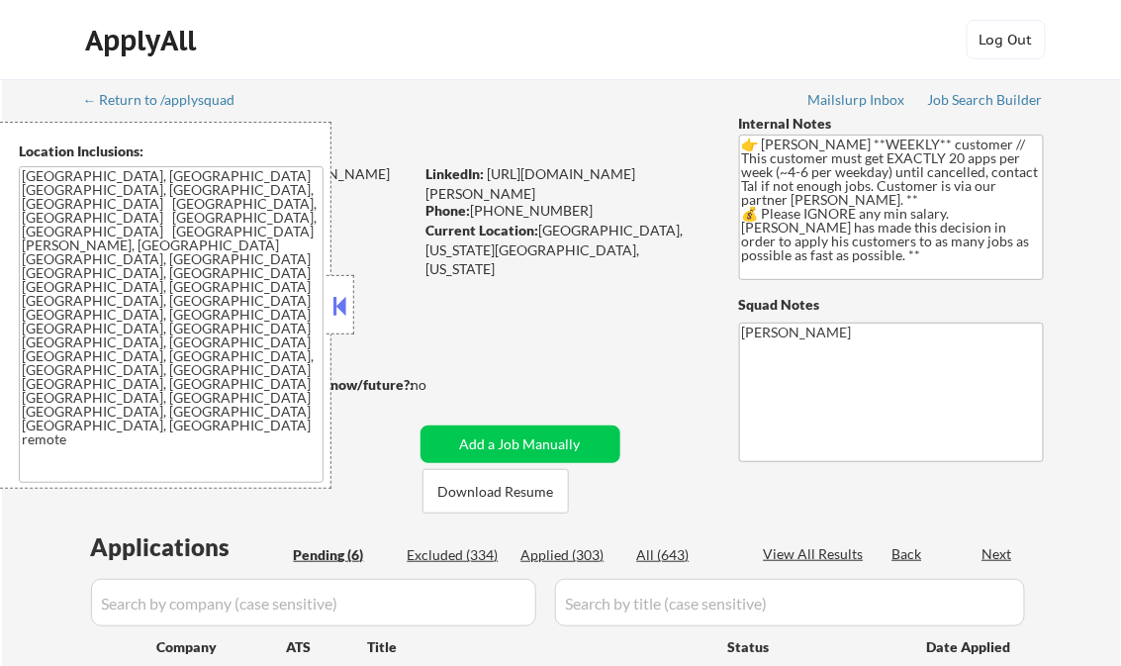
select select ""pending""
click at [339, 307] on button at bounding box center [341, 306] width 22 height 30
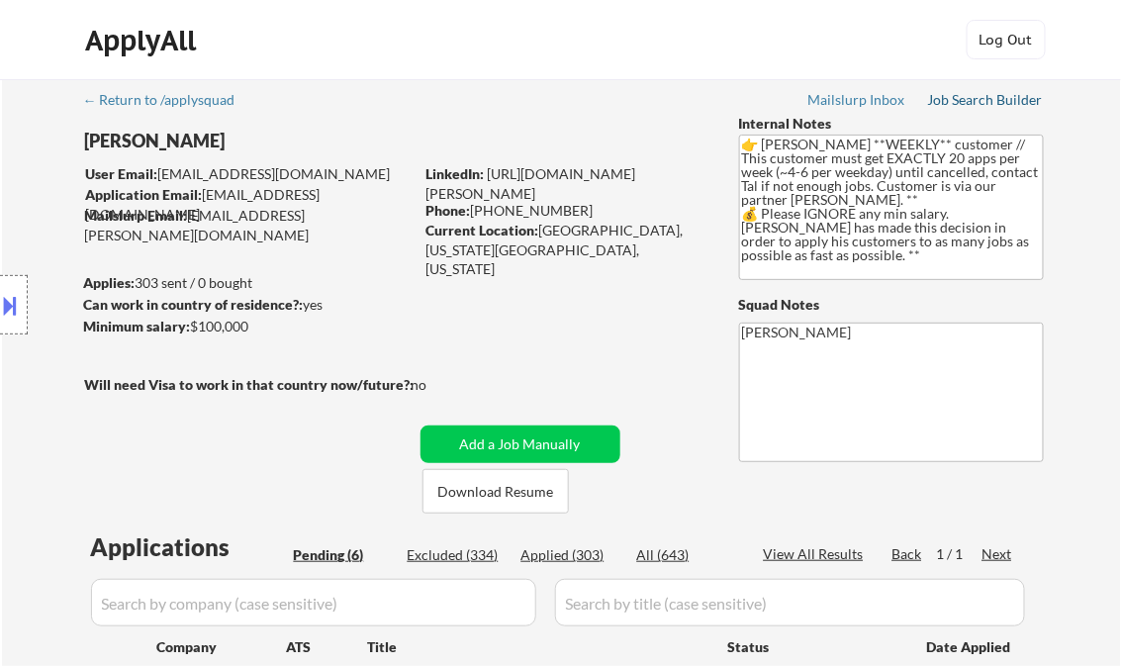
click at [973, 100] on div "Job Search Builder" at bounding box center [986, 100] width 116 height 14
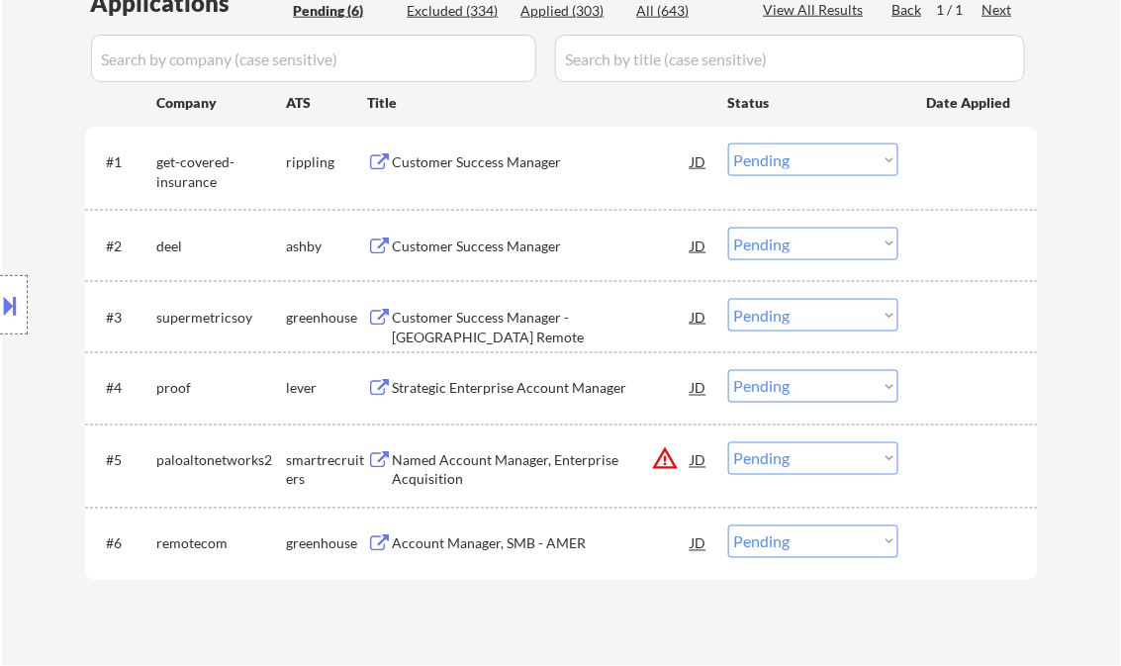
scroll to position [554, 0]
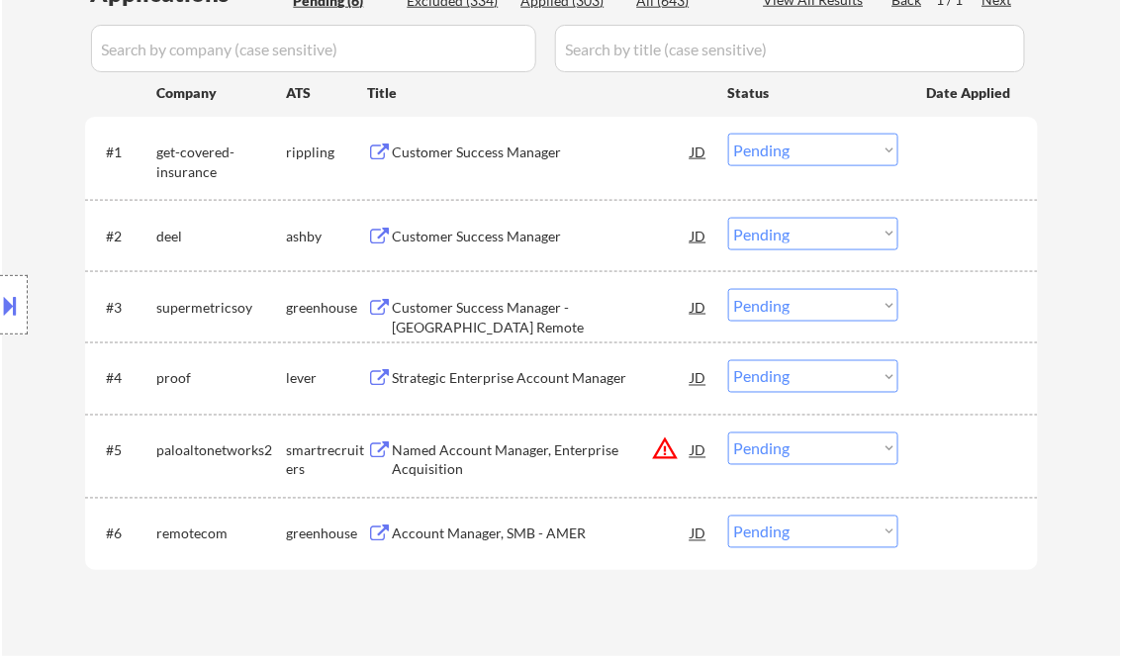
click at [465, 149] on div "Customer Success Manager" at bounding box center [542, 153] width 299 height 20
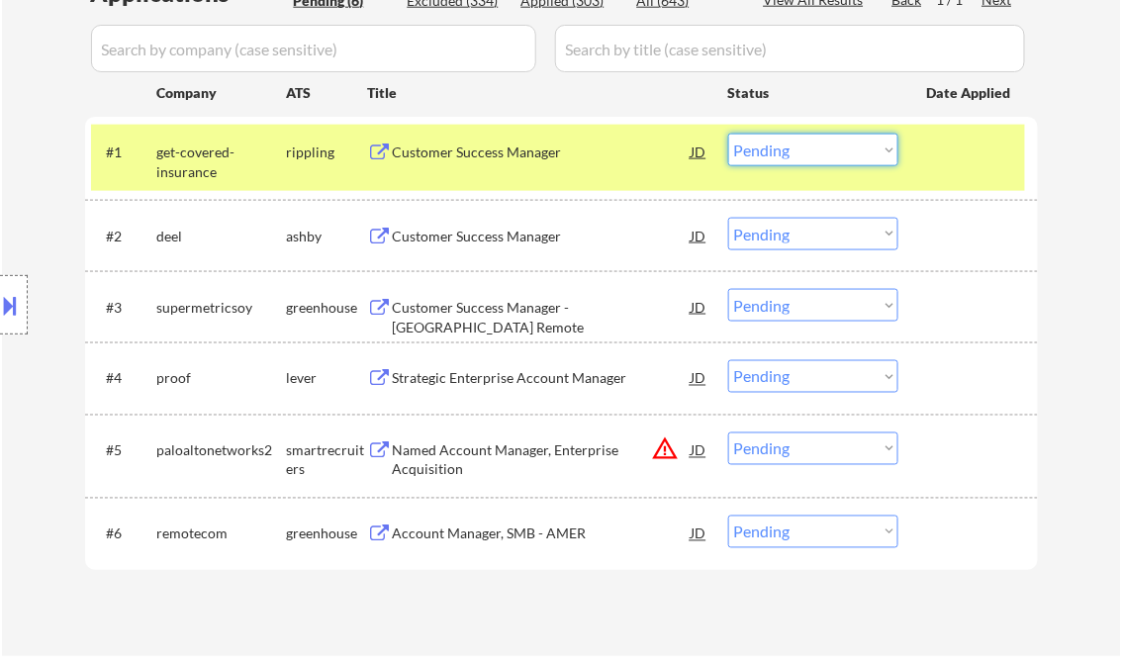
drag, startPoint x: 780, startPoint y: 154, endPoint x: 788, endPoint y: 163, distance: 11.9
click at [780, 154] on select "Choose an option... Pending Applied Excluded (Questions) Excluded (Expired) Exc…" at bounding box center [813, 150] width 170 height 33
click at [794, 158] on select "Choose an option... Pending Applied Excluded (Questions) Excluded (Expired) Exc…" at bounding box center [813, 150] width 170 height 33
click at [728, 134] on select "Choose an option... Pending Applied Excluded (Questions) Excluded (Expired) Exc…" at bounding box center [813, 150] width 170 height 33
click at [456, 234] on div "Customer Success Manager" at bounding box center [542, 237] width 299 height 20
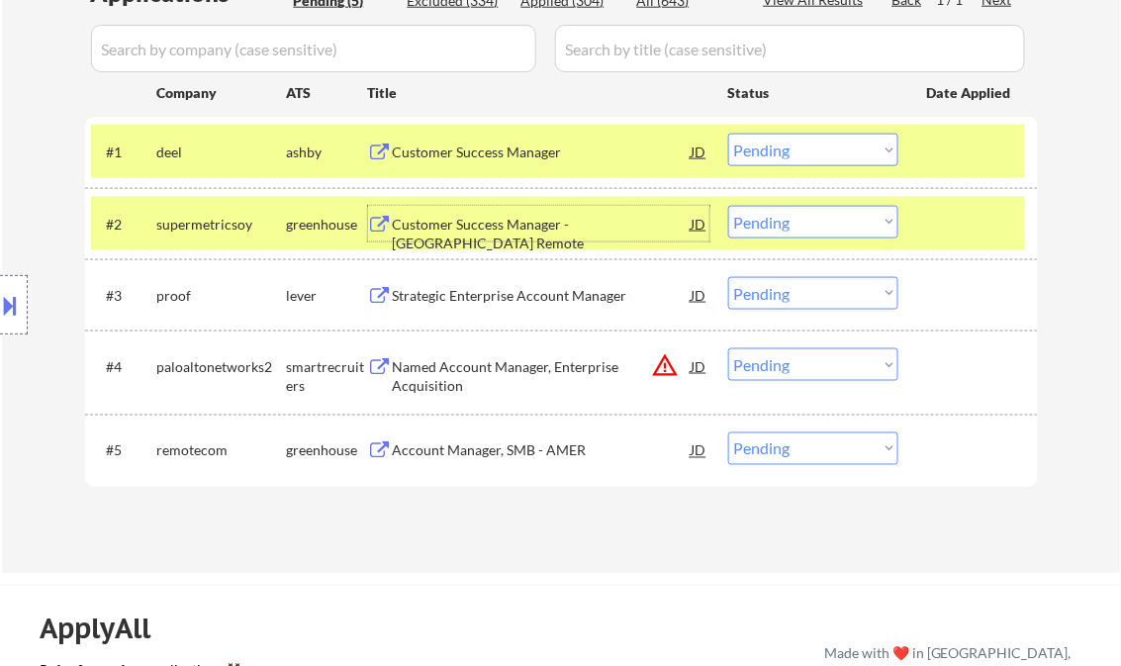
click at [810, 153] on select "Choose an option... Pending Applied Excluded (Questions) Excluded (Expired) Exc…" at bounding box center [813, 150] width 170 height 33
click at [728, 134] on select "Choose an option... Pending Applied Excluded (Questions) Excluded (Expired) Exc…" at bounding box center [813, 150] width 170 height 33
click at [495, 224] on div "Customer Success Manager - [GEOGRAPHIC_DATA] Remote" at bounding box center [542, 234] width 299 height 39
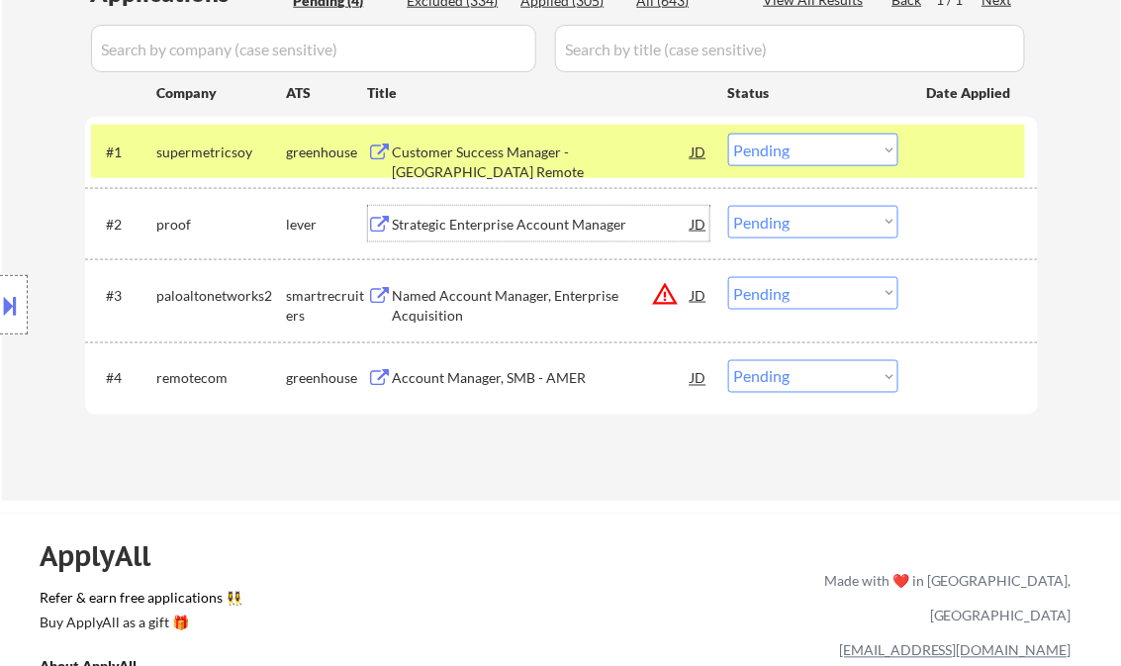
drag, startPoint x: 779, startPoint y: 153, endPoint x: 801, endPoint y: 167, distance: 25.8
click at [779, 153] on select "Choose an option... Pending Applied Excluded (Questions) Excluded (Expired) Exc…" at bounding box center [813, 150] width 170 height 33
click at [728, 134] on select "Choose an option... Pending Applied Excluded (Questions) Excluded (Expired) Exc…" at bounding box center [813, 150] width 170 height 33
click at [511, 228] on div "Strategic Enterprise Account Manager" at bounding box center [542, 225] width 299 height 20
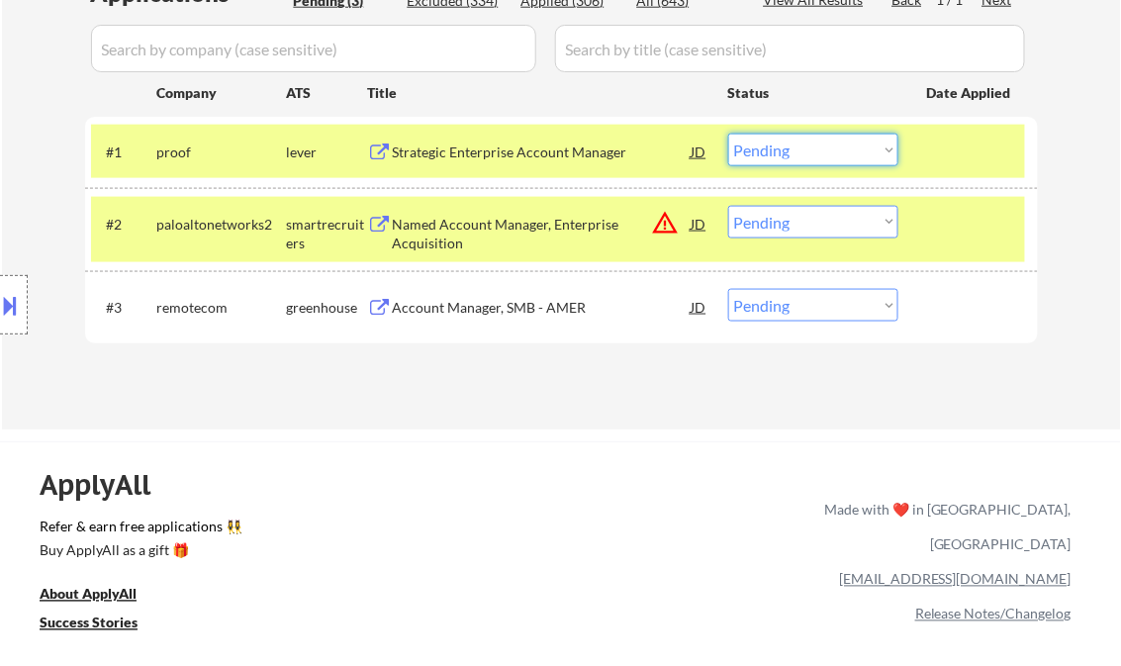
click at [776, 157] on select "Choose an option... Pending Applied Excluded (Questions) Excluded (Expired) Exc…" at bounding box center [813, 150] width 170 height 33
click at [728, 134] on select "Choose an option... Pending Applied Excluded (Questions) Excluded (Expired) Exc…" at bounding box center [813, 150] width 170 height 33
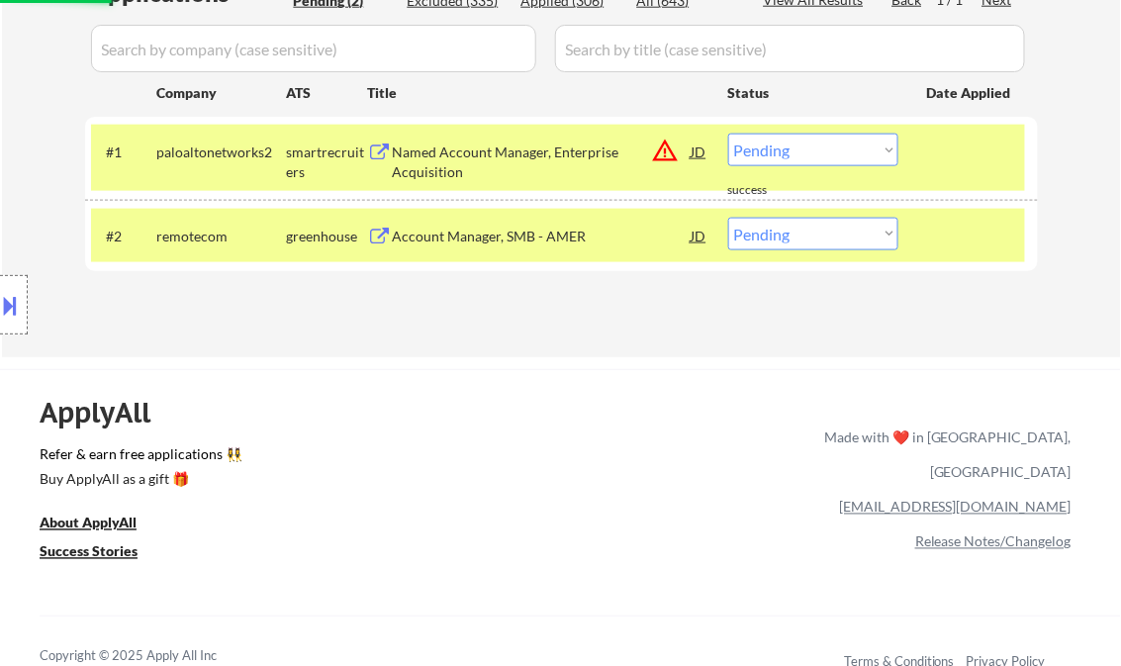
click at [500, 156] on div "Named Account Manager, Enterprise Acquisition" at bounding box center [542, 162] width 299 height 39
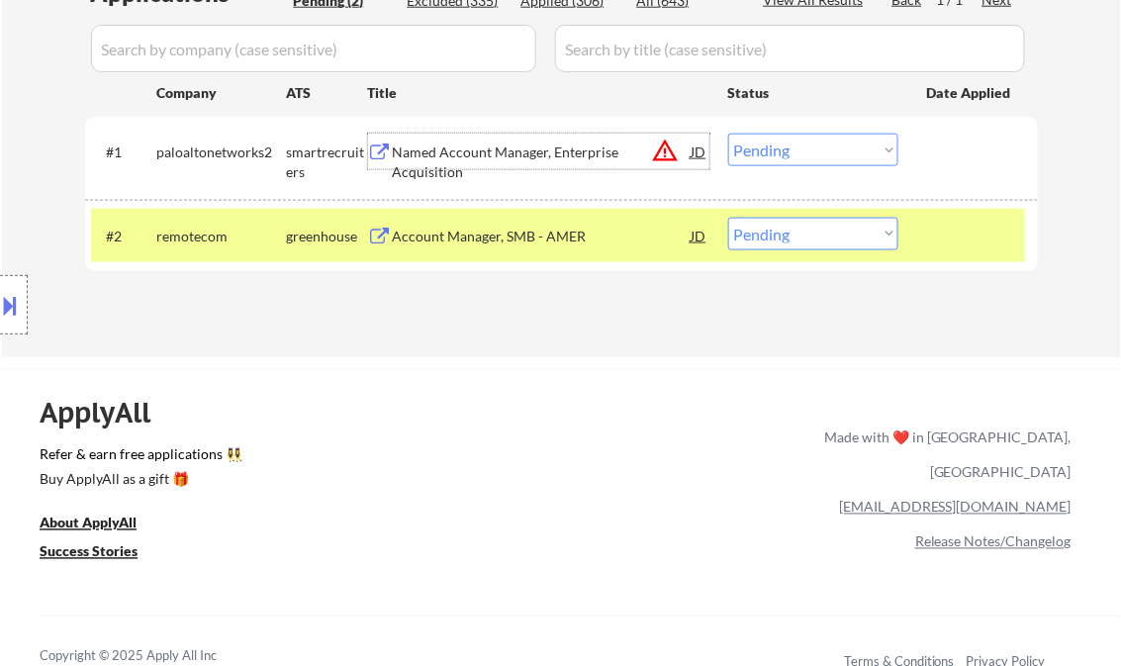
drag, startPoint x: 795, startPoint y: 148, endPoint x: 829, endPoint y: 166, distance: 39.0
click at [795, 148] on select "Choose an option... Pending Applied Excluded (Questions) Excluded (Expired) Exc…" at bounding box center [813, 150] width 170 height 33
drag, startPoint x: 805, startPoint y: 153, endPoint x: 827, endPoint y: 166, distance: 26.1
click at [805, 153] on select "Choose an option... Pending Applied Excluded (Questions) Excluded (Expired) Exc…" at bounding box center [813, 150] width 170 height 33
click at [728, 134] on select "Choose an option... Pending Applied Excluded (Questions) Excluded (Expired) Exc…" at bounding box center [813, 150] width 170 height 33
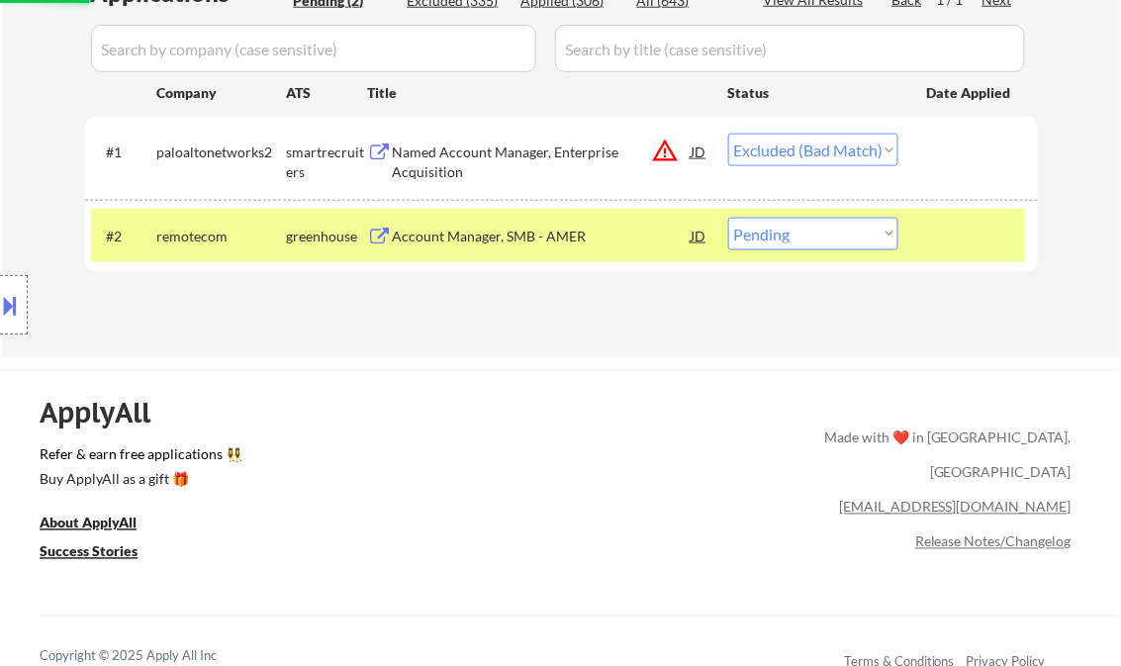
click at [523, 243] on div "Account Manager, SMB - AMER" at bounding box center [542, 237] width 299 height 20
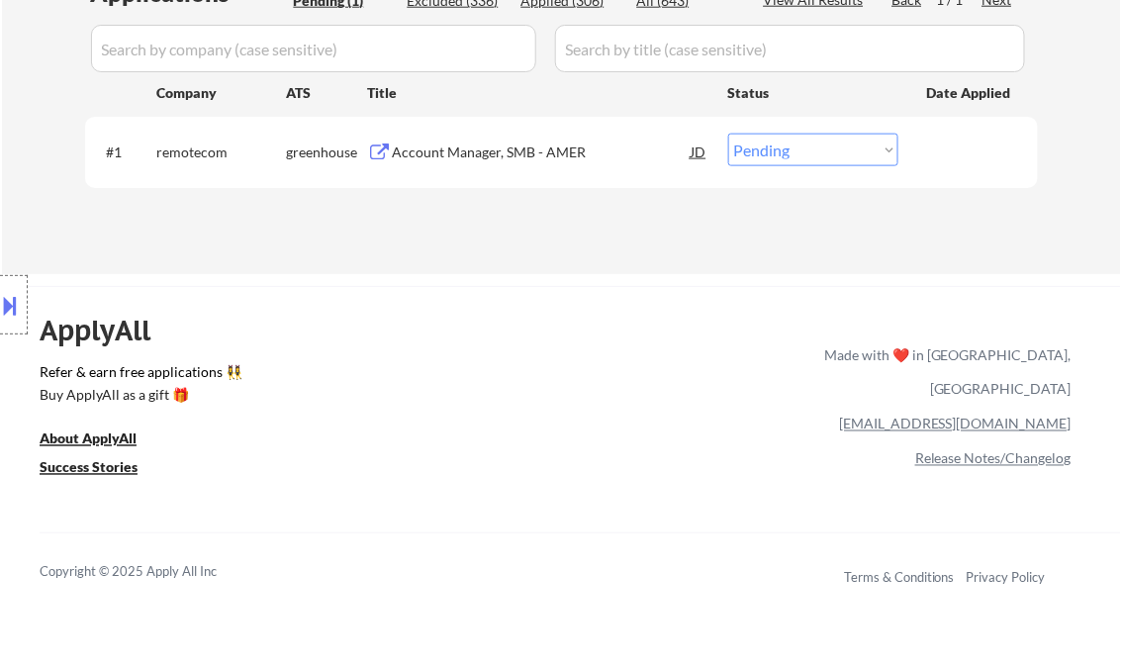
click at [473, 155] on div "Account Manager, SMB - AMER" at bounding box center [542, 153] width 299 height 20
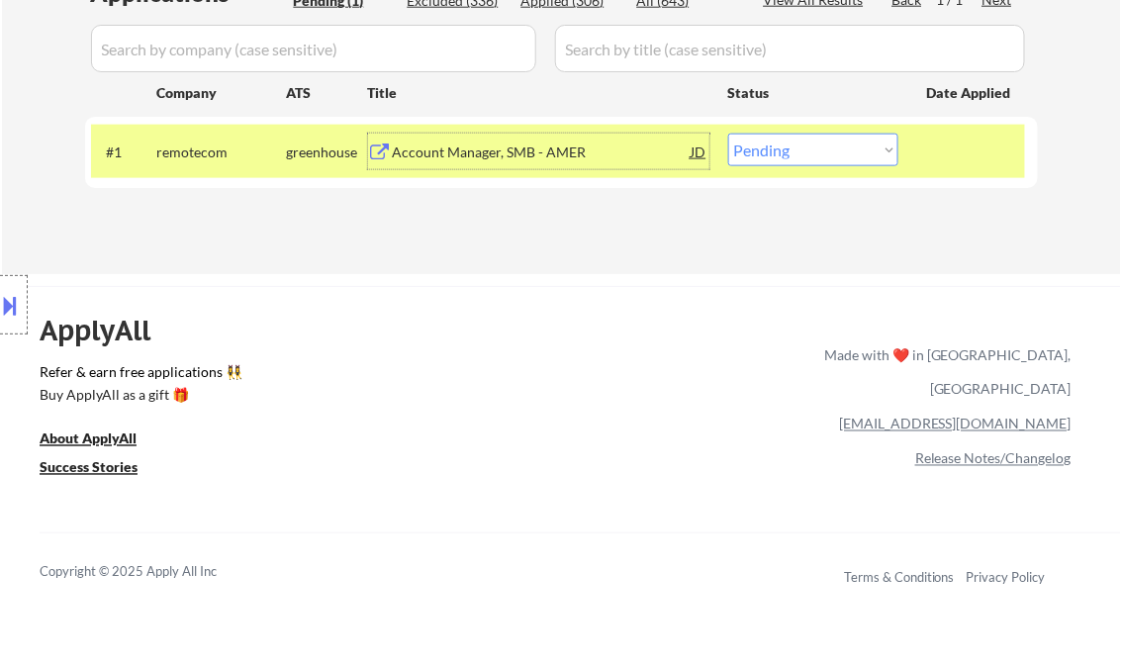
drag, startPoint x: 794, startPoint y: 146, endPoint x: 796, endPoint y: 165, distance: 18.9
click at [794, 146] on select "Choose an option... Pending Applied Excluded (Questions) Excluded (Expired) Exc…" at bounding box center [813, 150] width 170 height 33
select select ""applied""
click at [728, 134] on select "Choose an option... Pending Applied Excluded (Questions) Excluded (Expired) Exc…" at bounding box center [813, 150] width 170 height 33
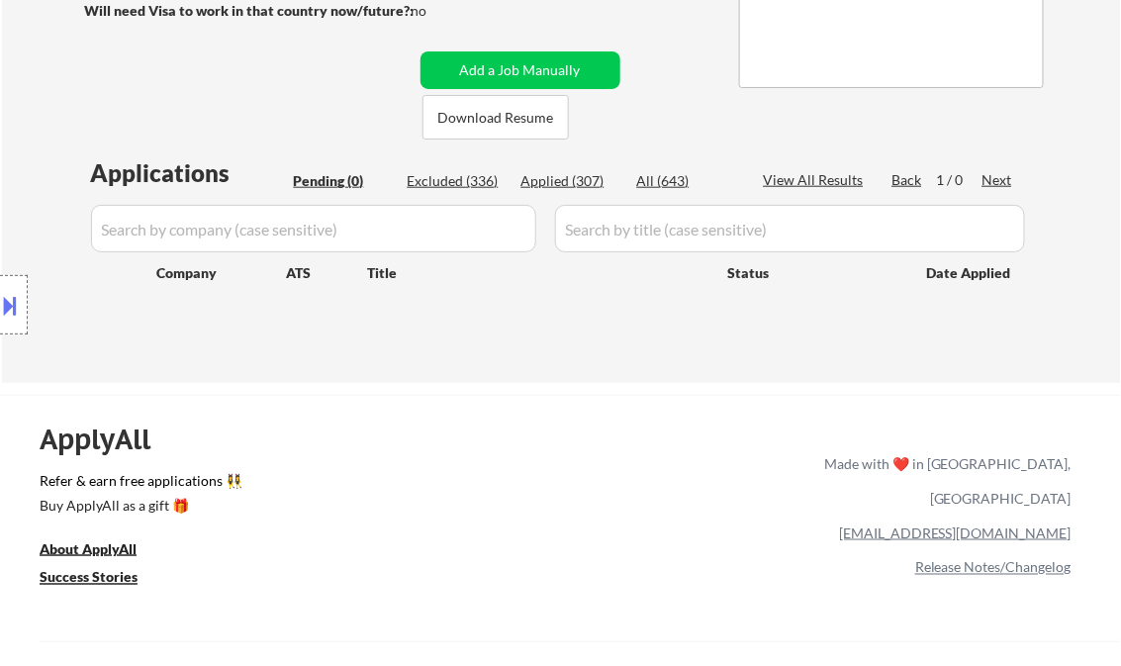
scroll to position [238, 0]
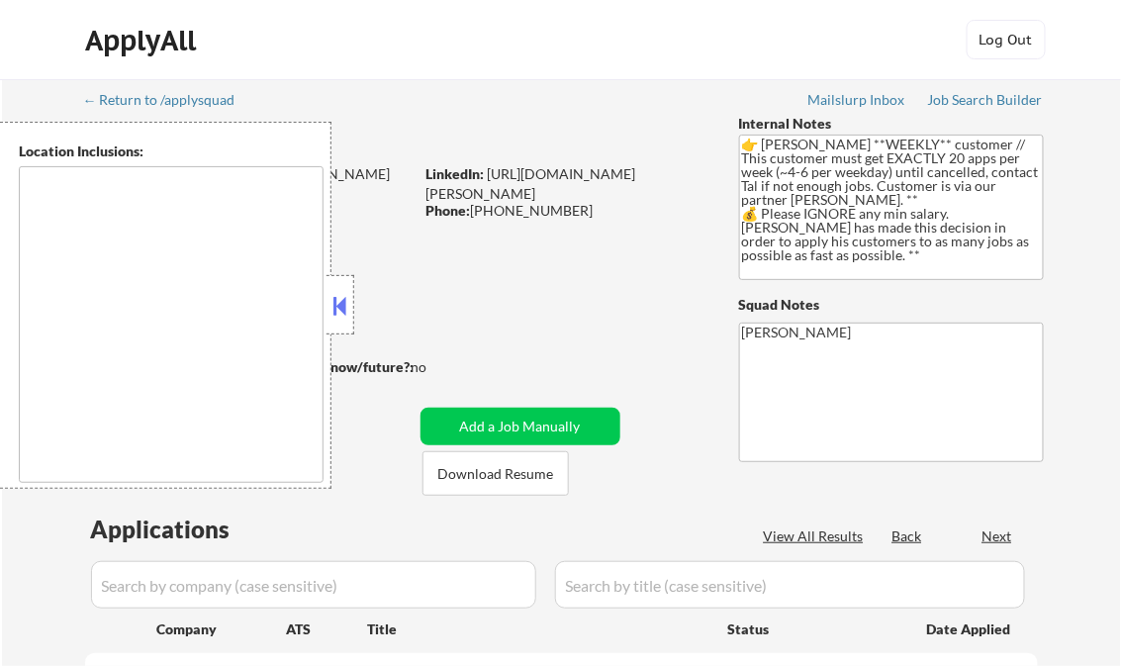
type textarea "[GEOGRAPHIC_DATA], [GEOGRAPHIC_DATA] [GEOGRAPHIC_DATA], [GEOGRAPHIC_DATA], [GEO…"
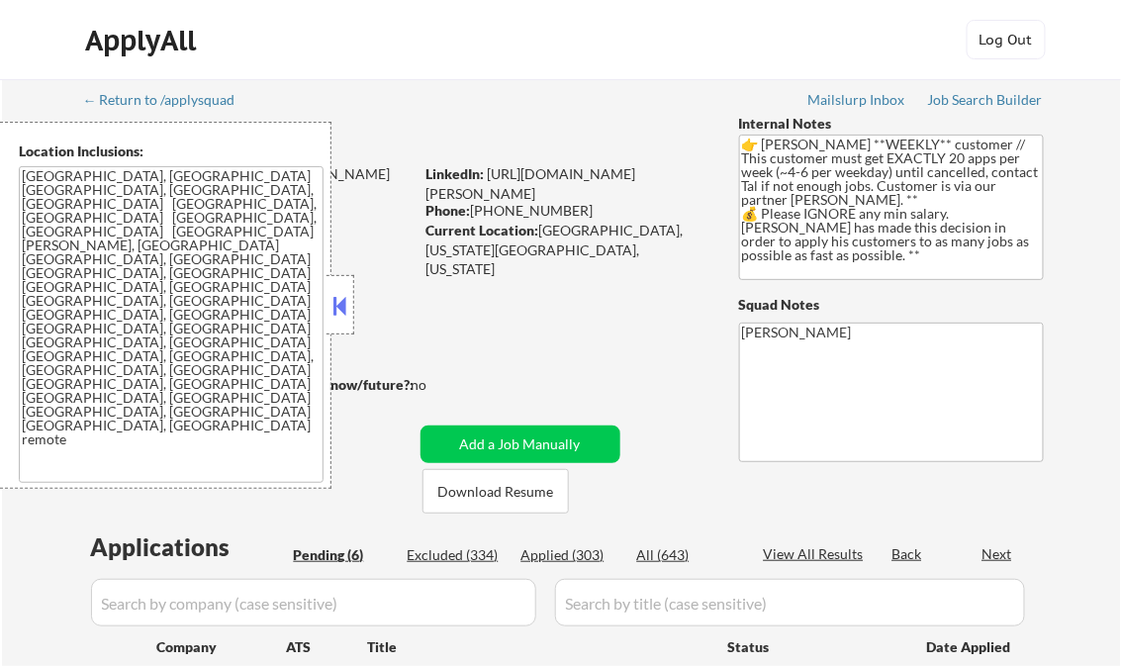
select select ""pending""
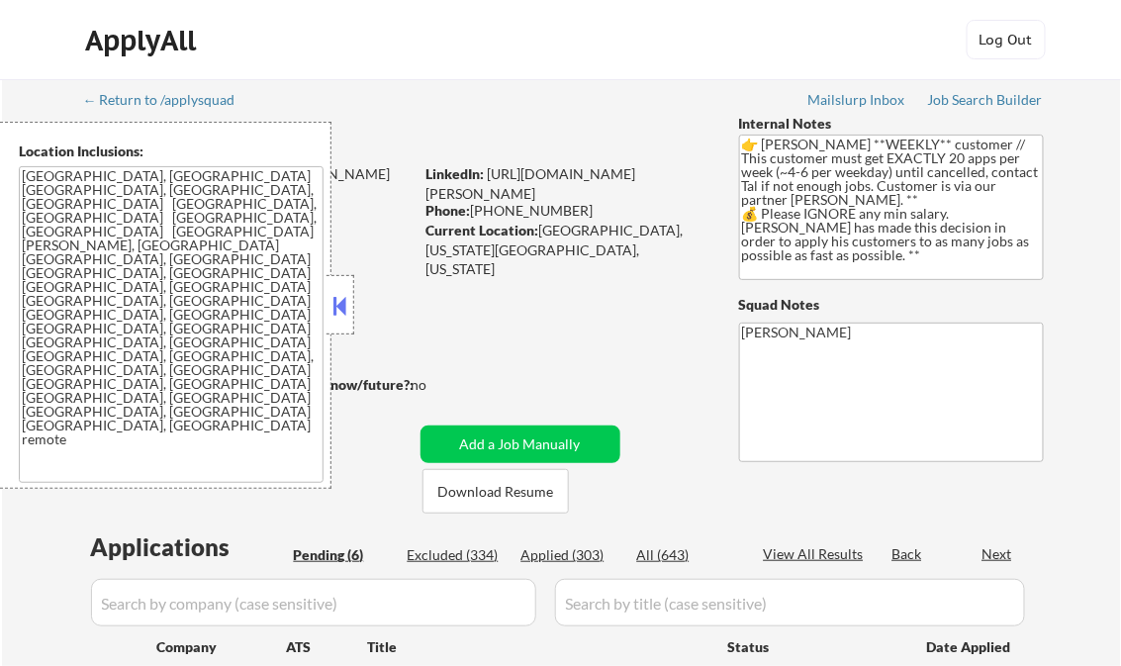
select select ""pending""
click at [342, 293] on button at bounding box center [341, 306] width 22 height 30
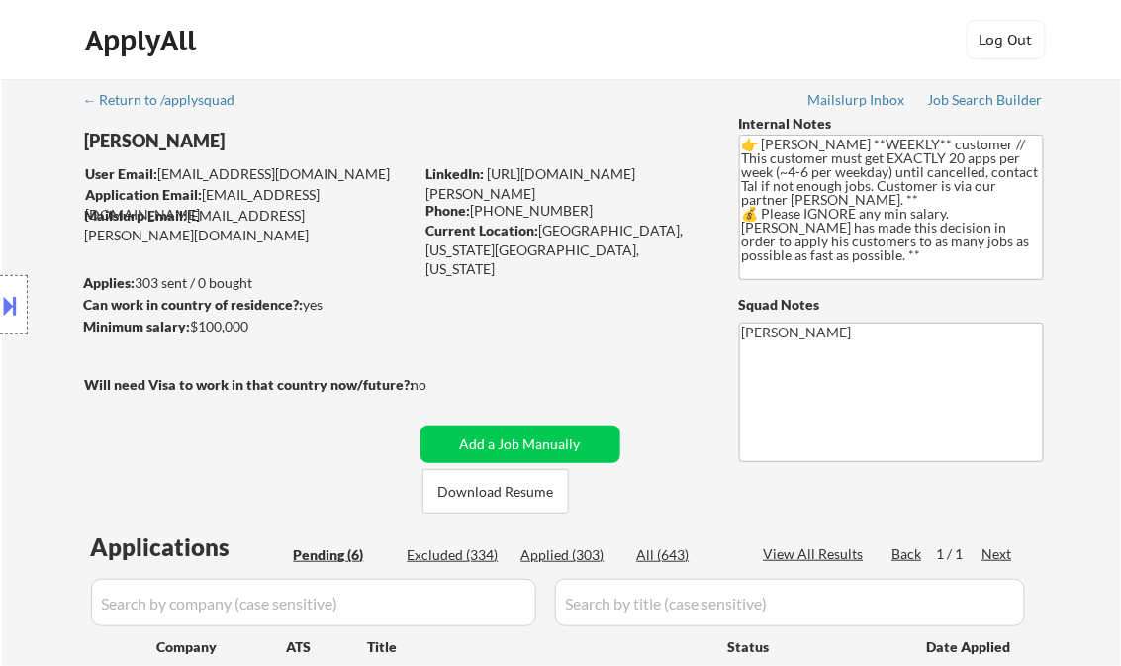
click at [548, 561] on div "Applied (303)" at bounding box center [571, 555] width 99 height 20
click at [842, 552] on div "View All Results" at bounding box center [817, 554] width 106 height 20
select select ""applied""
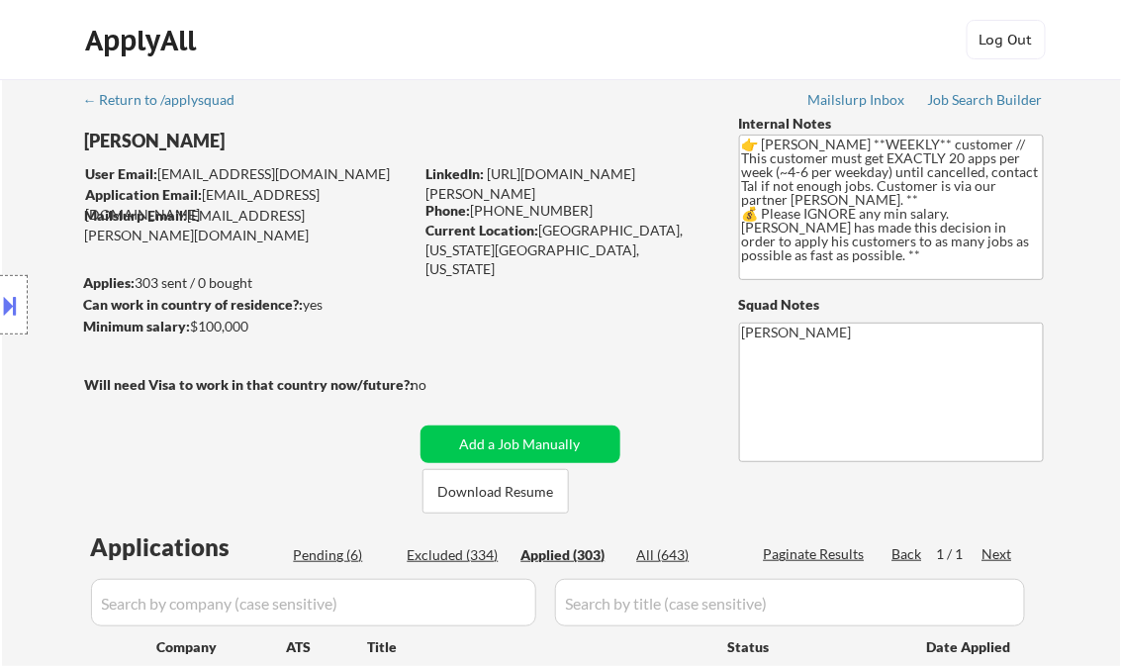
select select ""applied""
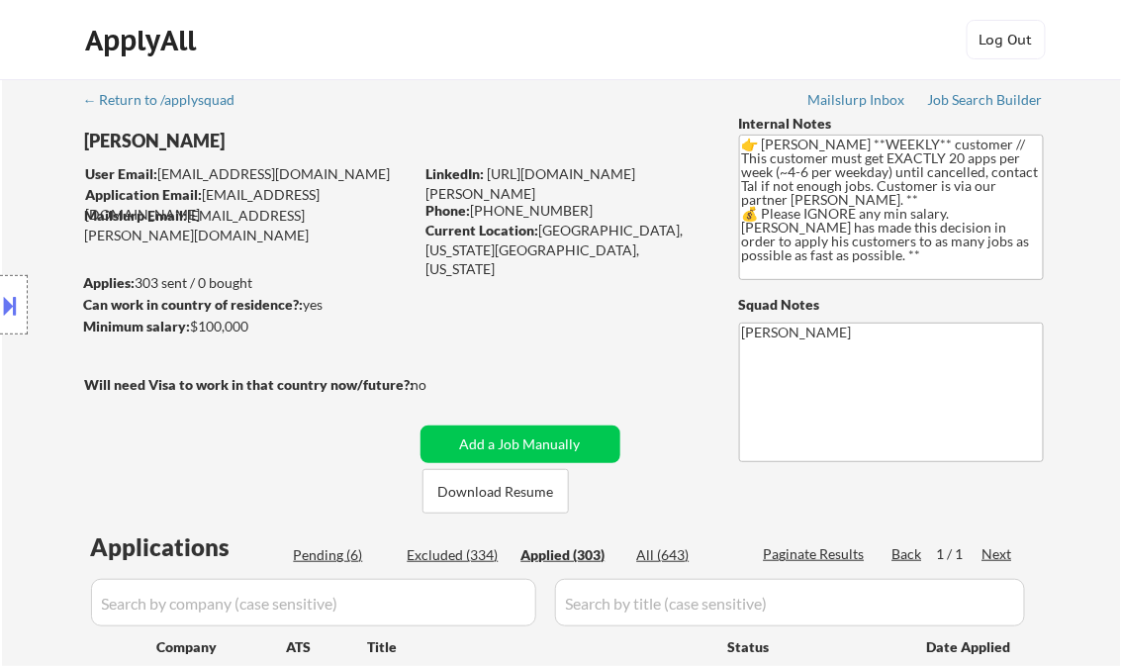
select select ""applied""
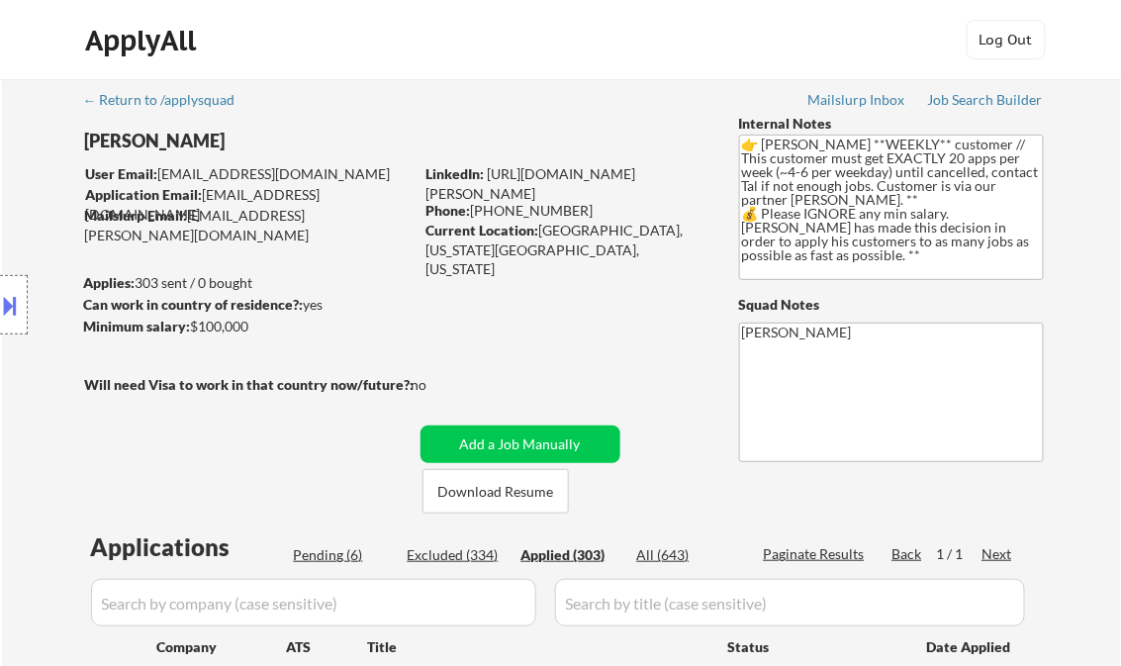
select select ""applied""
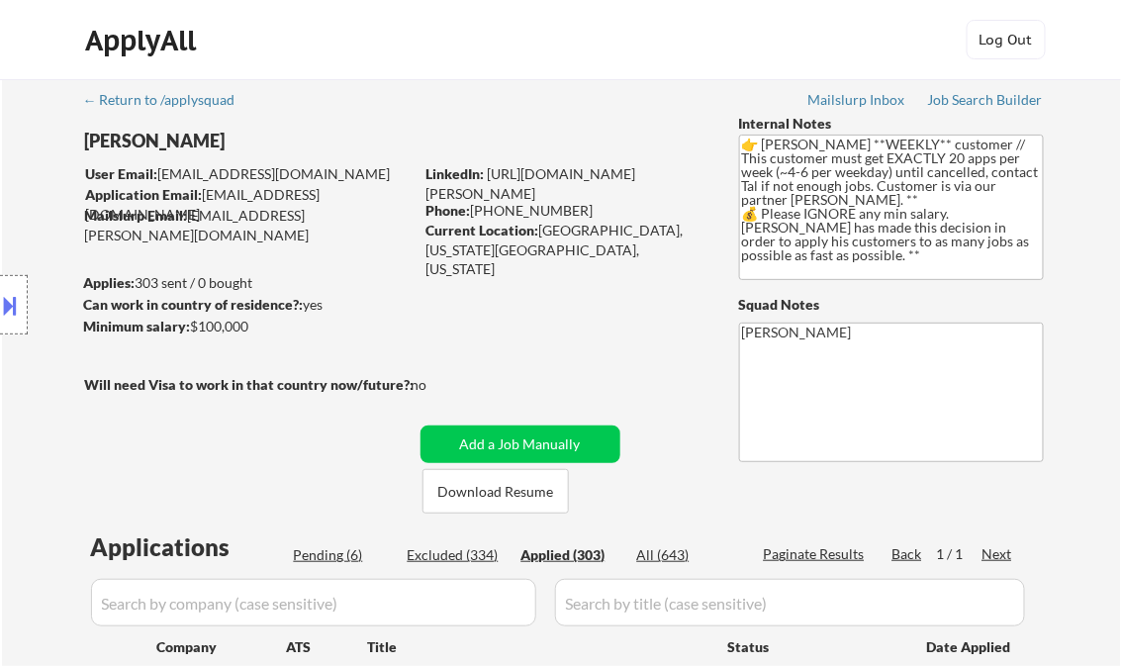
select select ""applied""
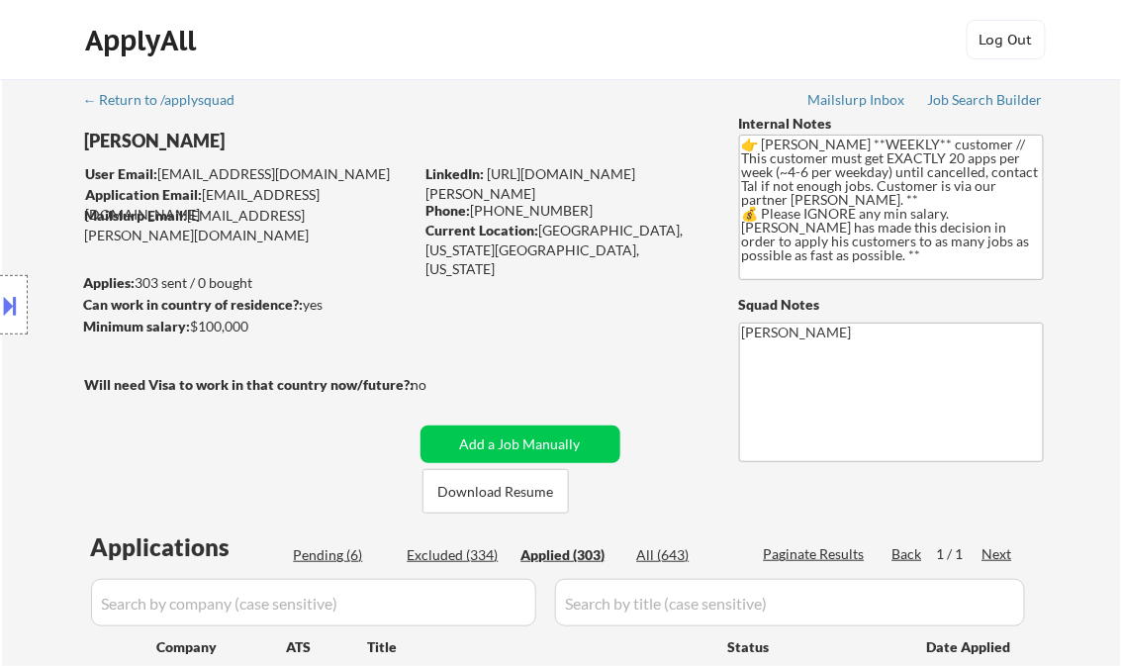
select select ""applied""
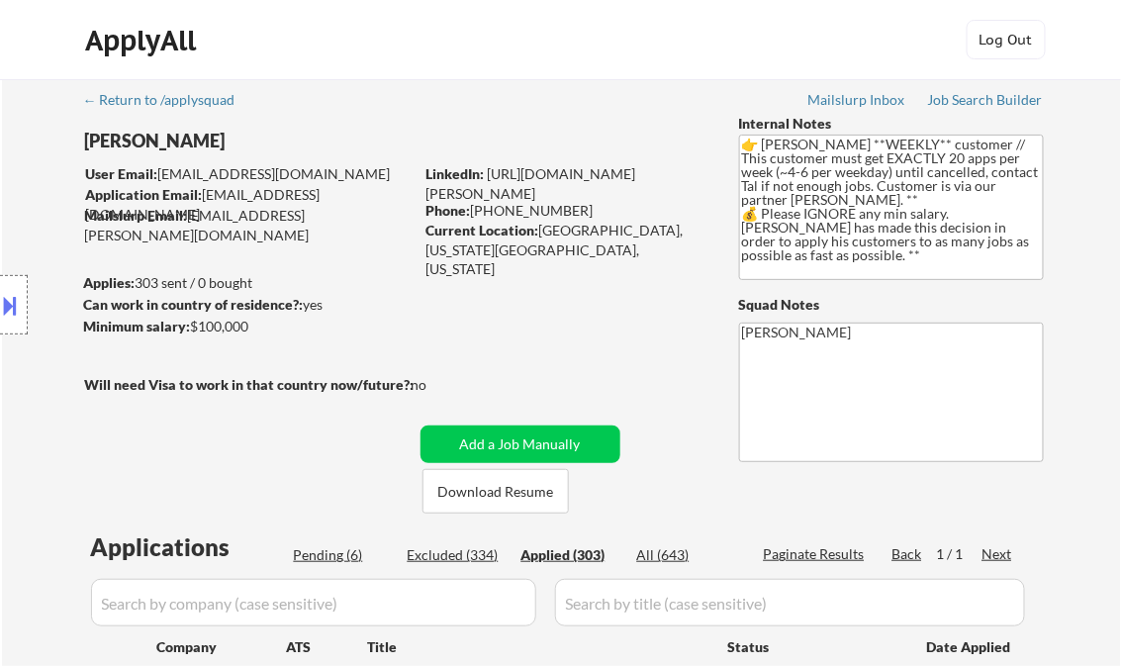
select select ""applied""
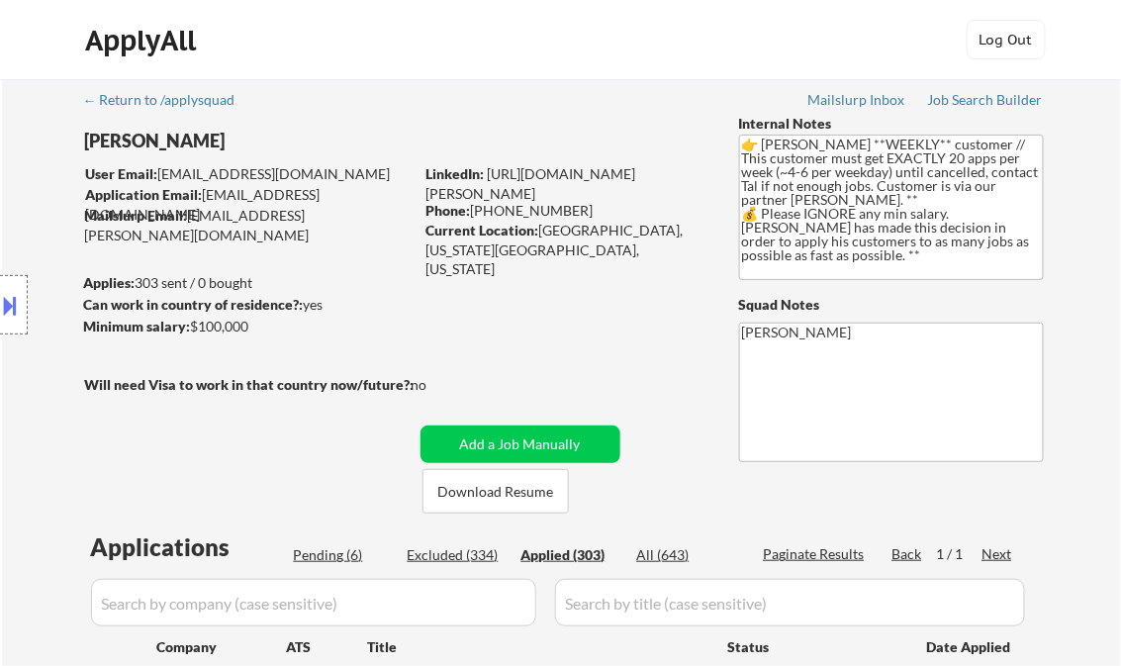
select select ""applied""
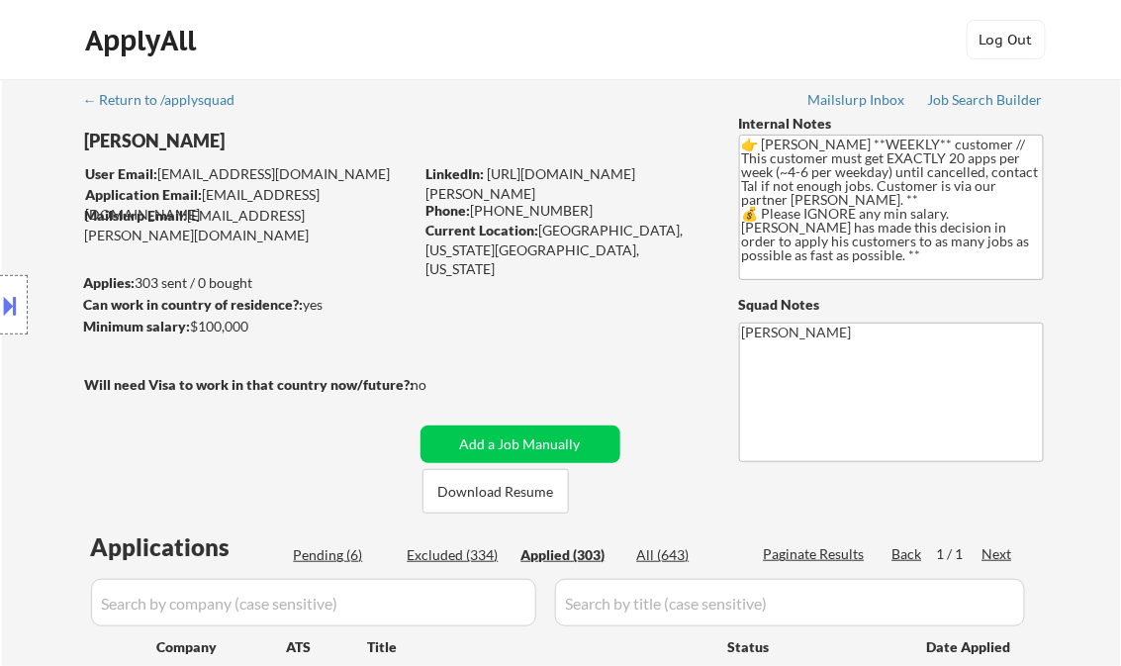
select select ""applied""
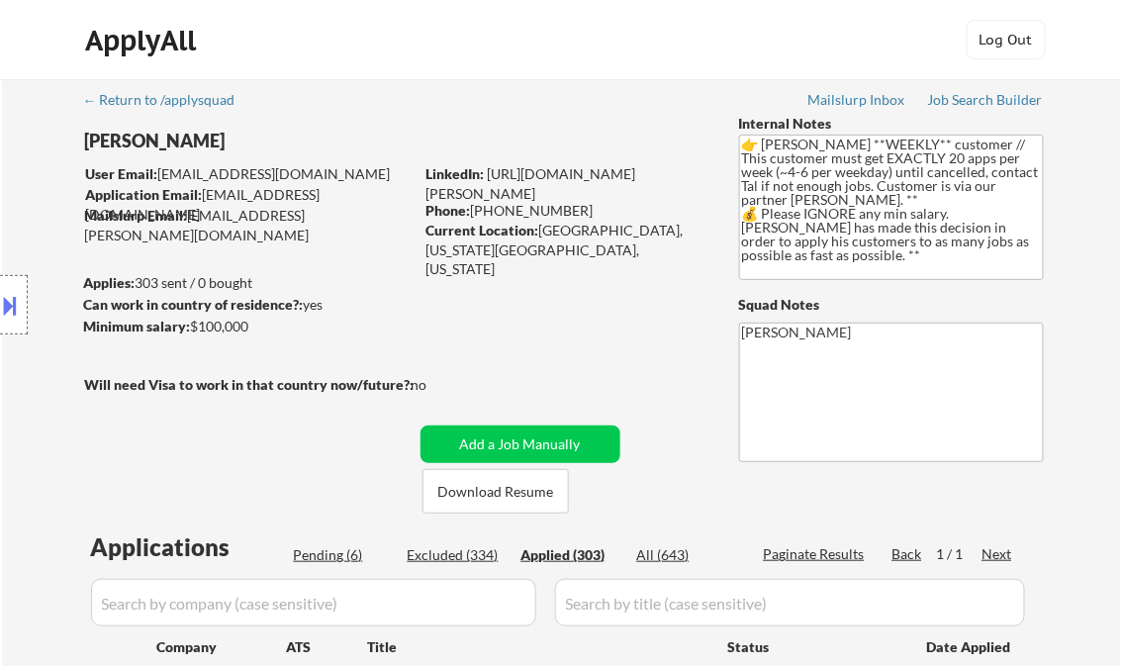
select select ""applied""
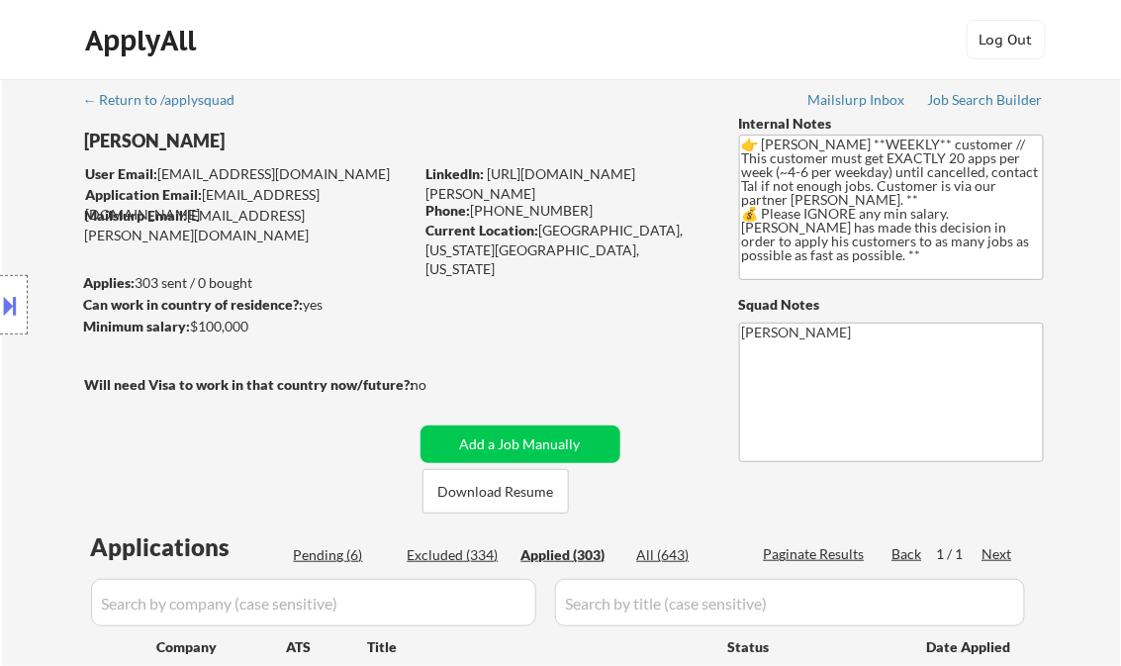
select select ""applied""
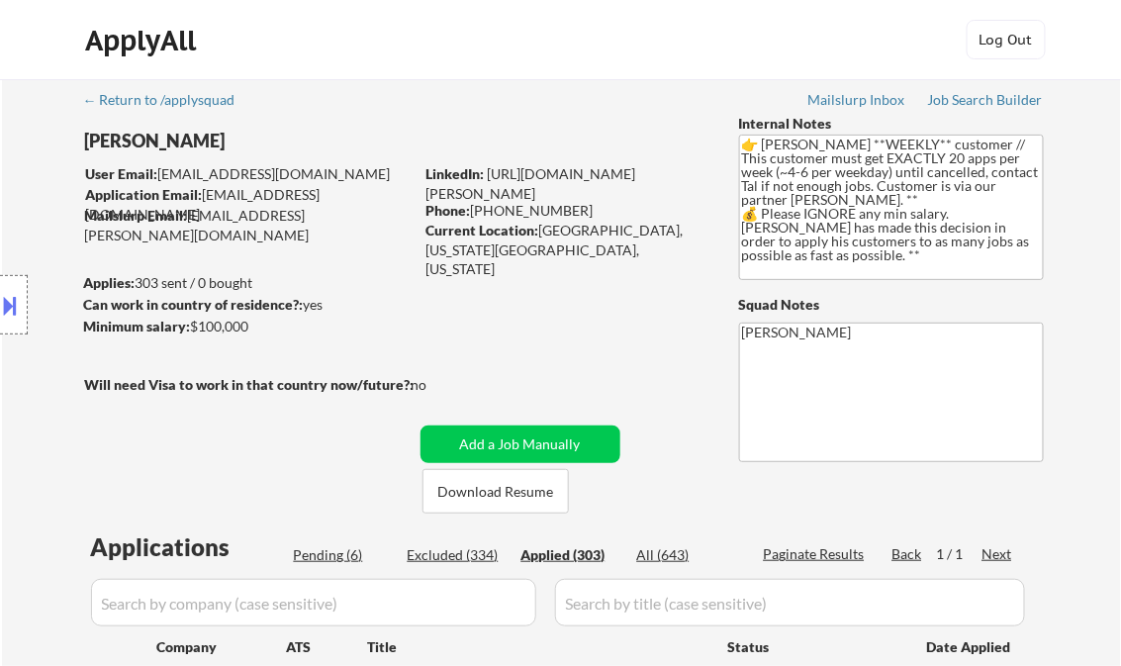
select select ""applied""
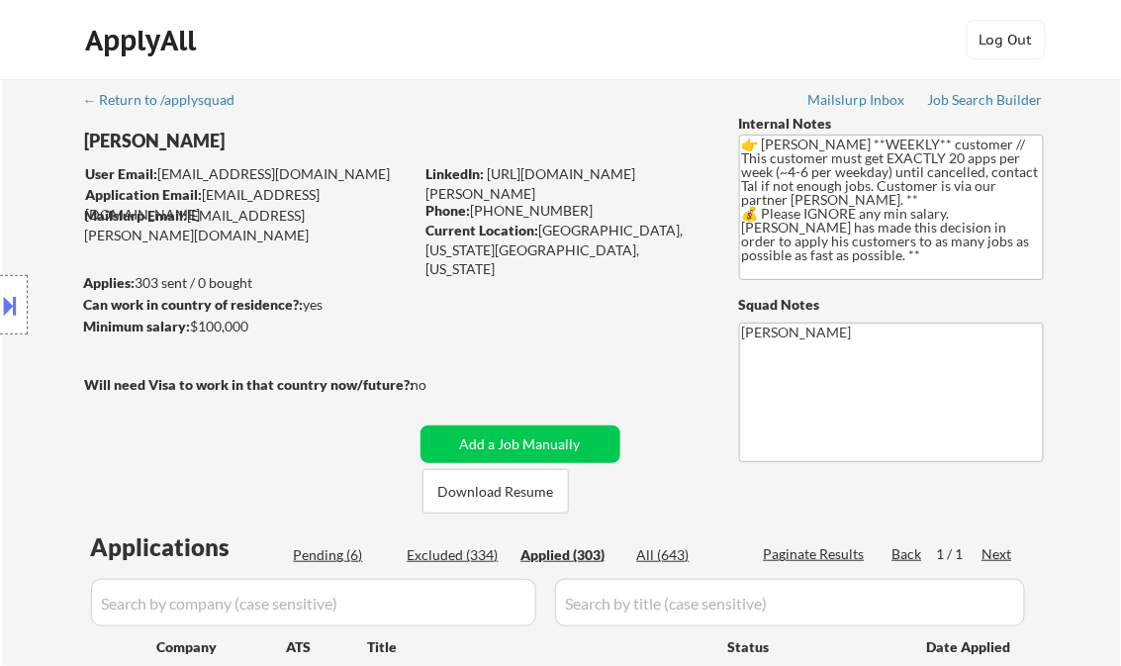
select select ""applied""
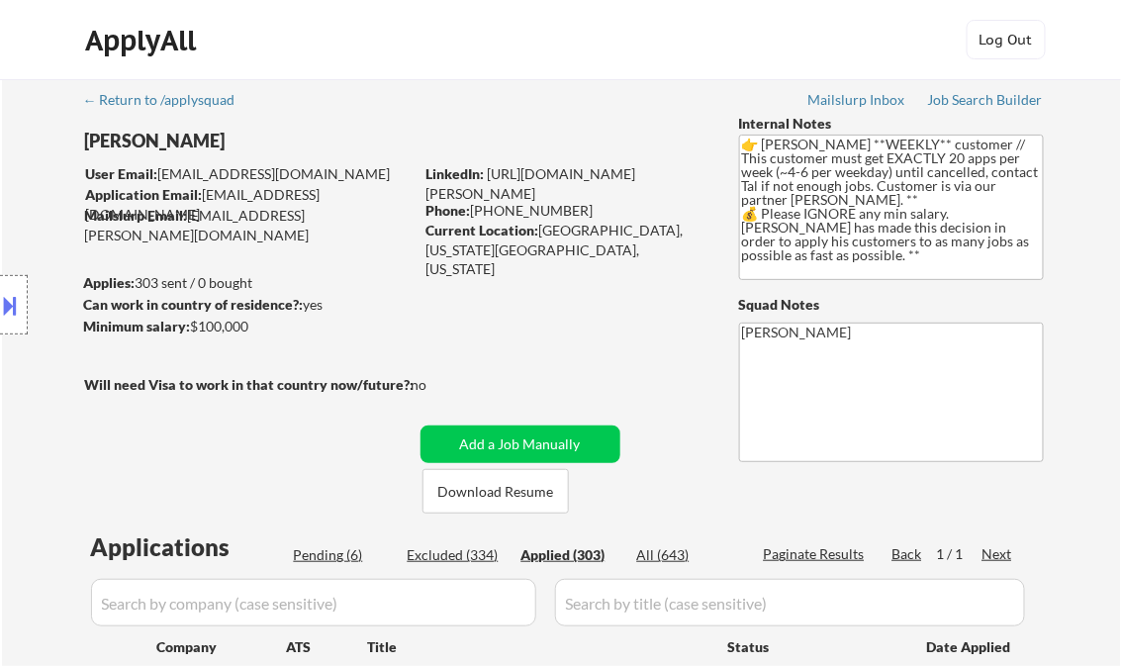
select select ""applied""
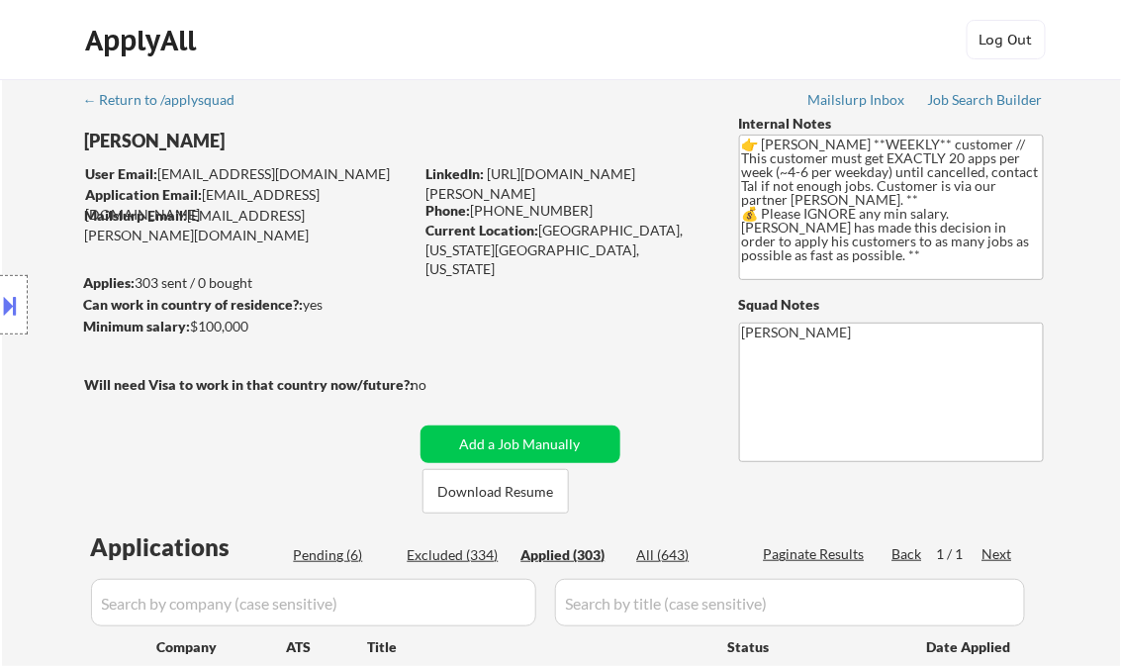
select select ""applied""
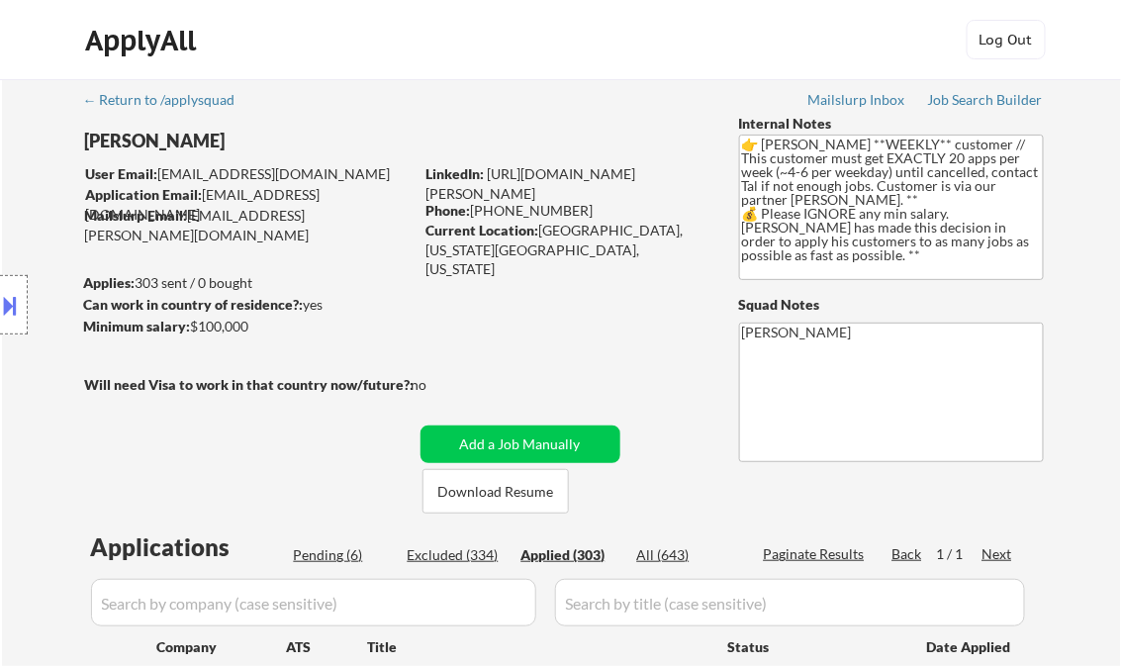
select select ""applied""
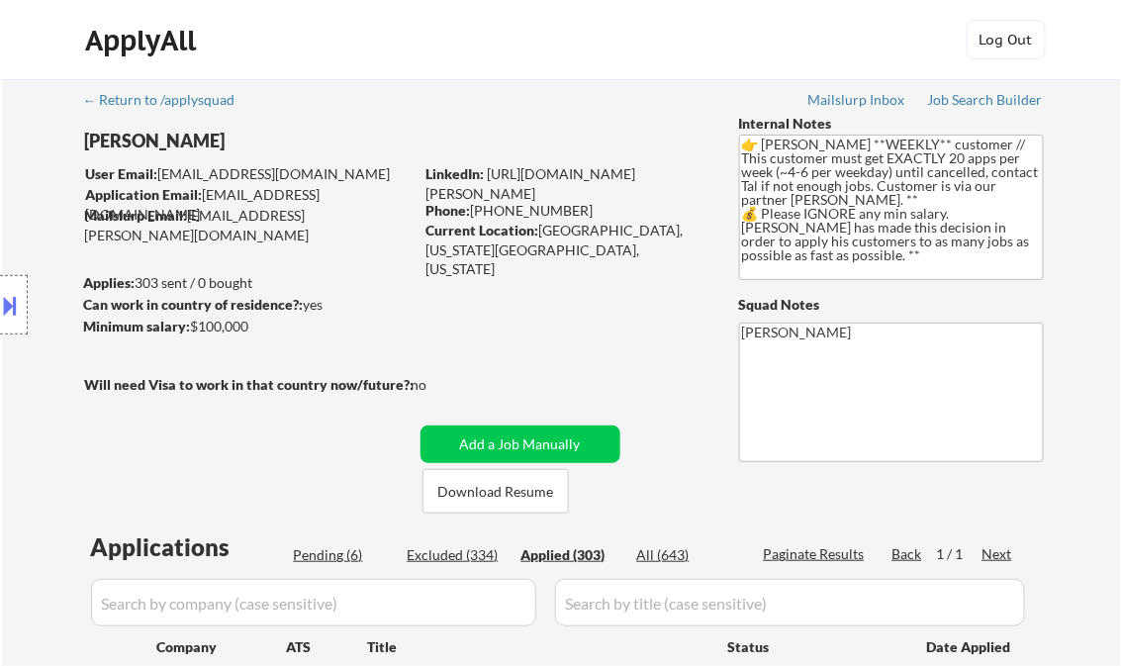
select select ""applied""
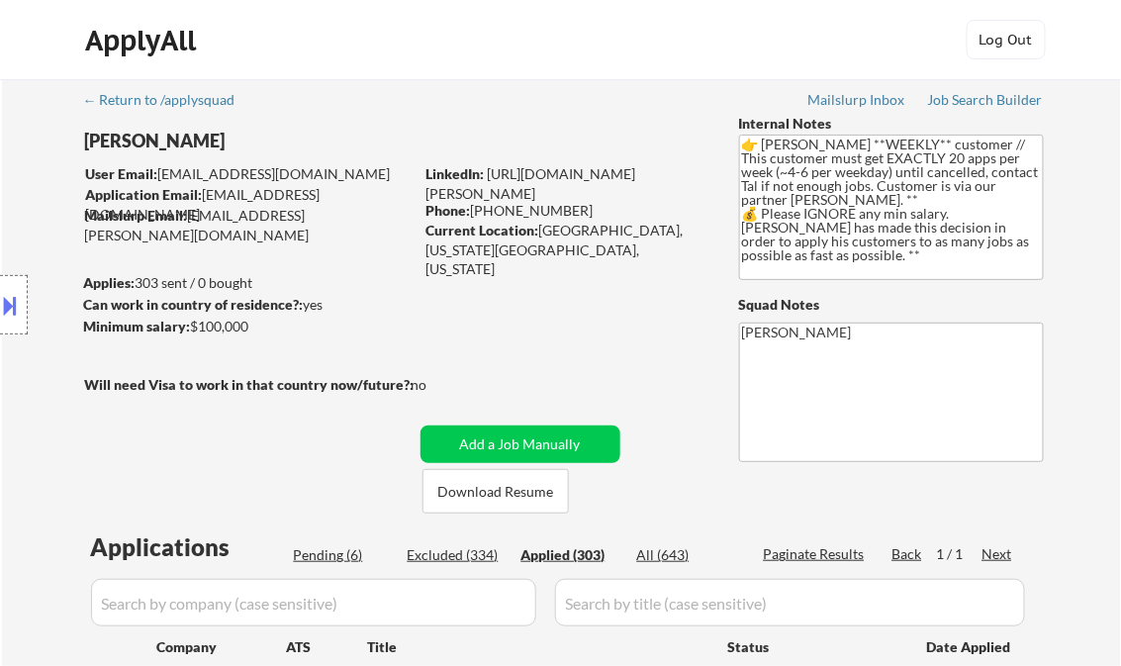
select select ""applied""
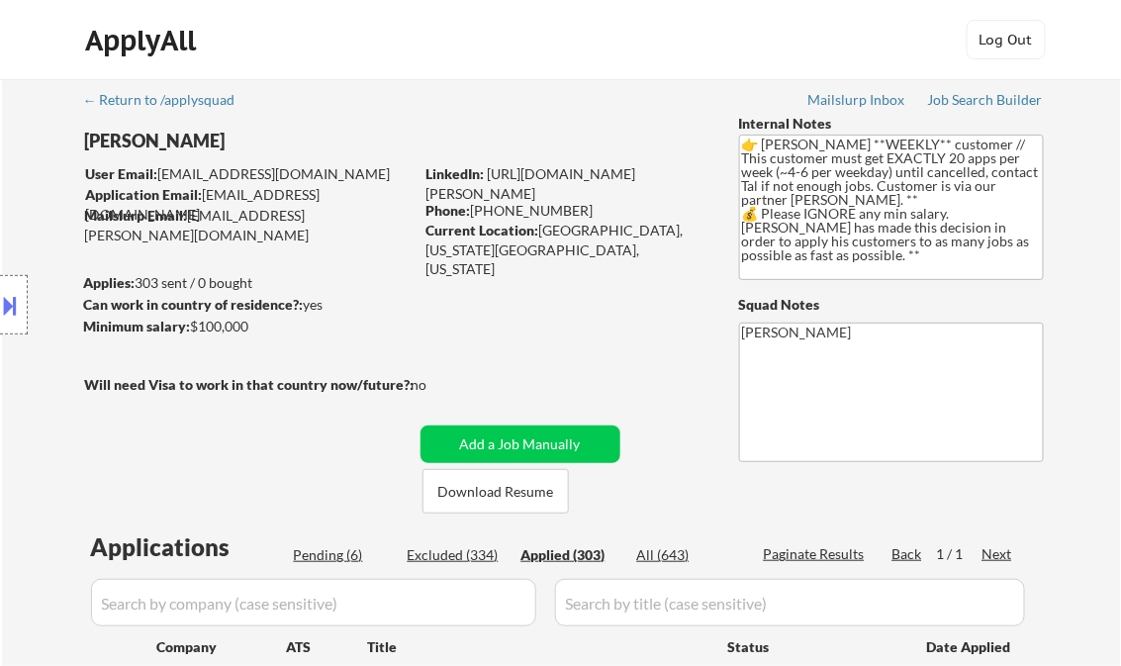
select select ""applied""
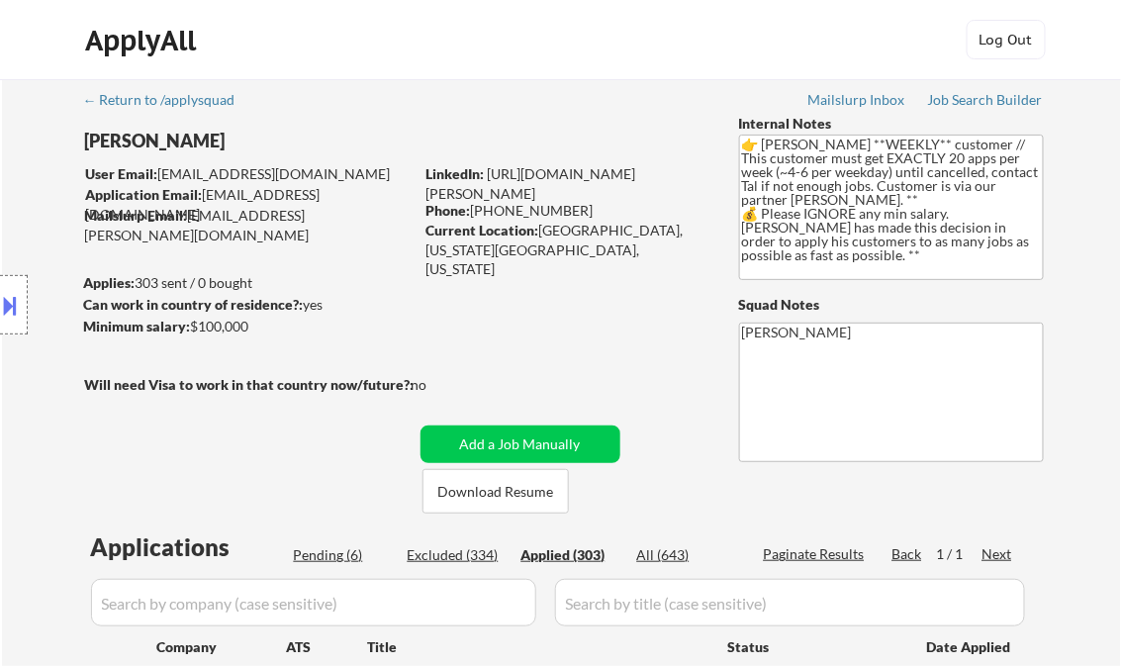
select select ""applied""
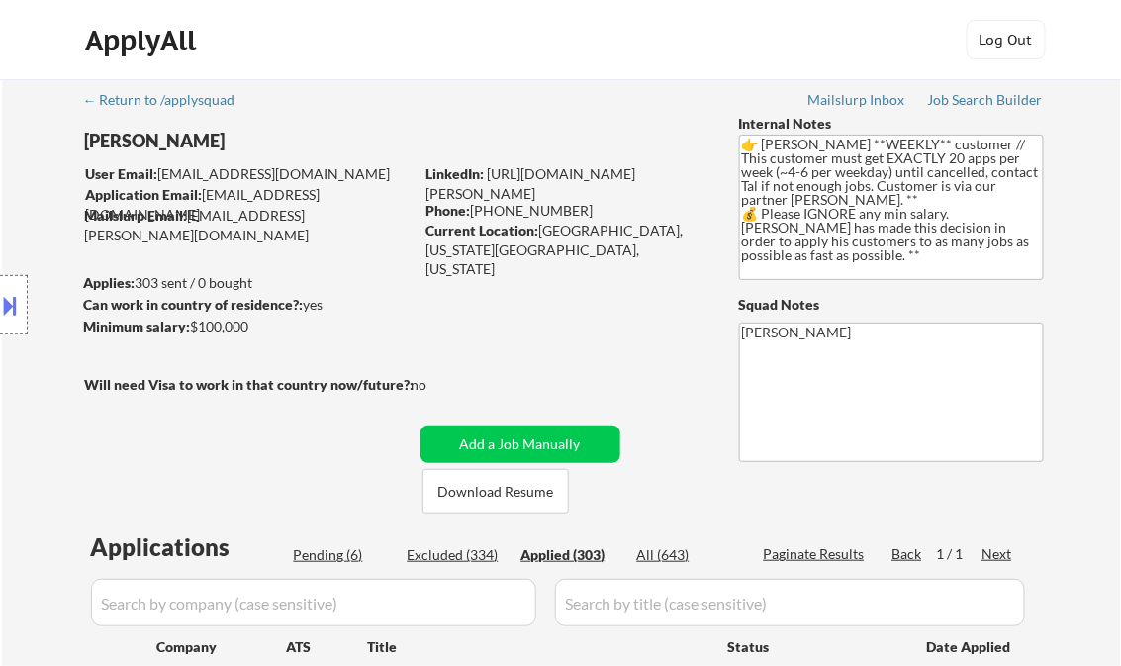
select select ""applied""
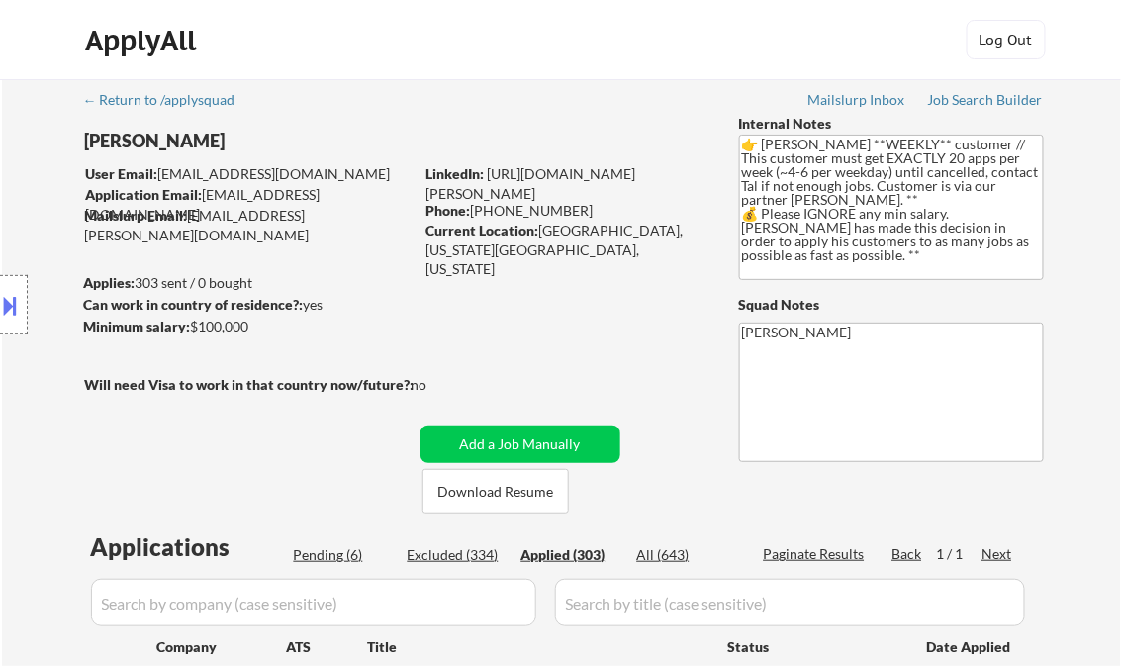
select select ""applied""
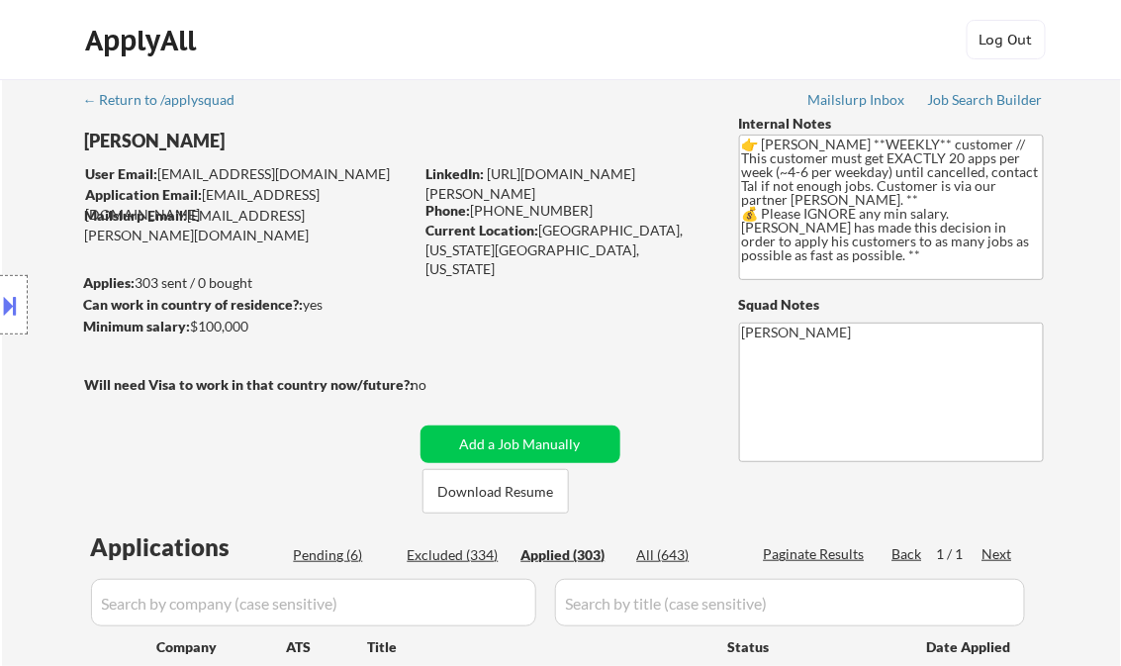
select select ""applied""
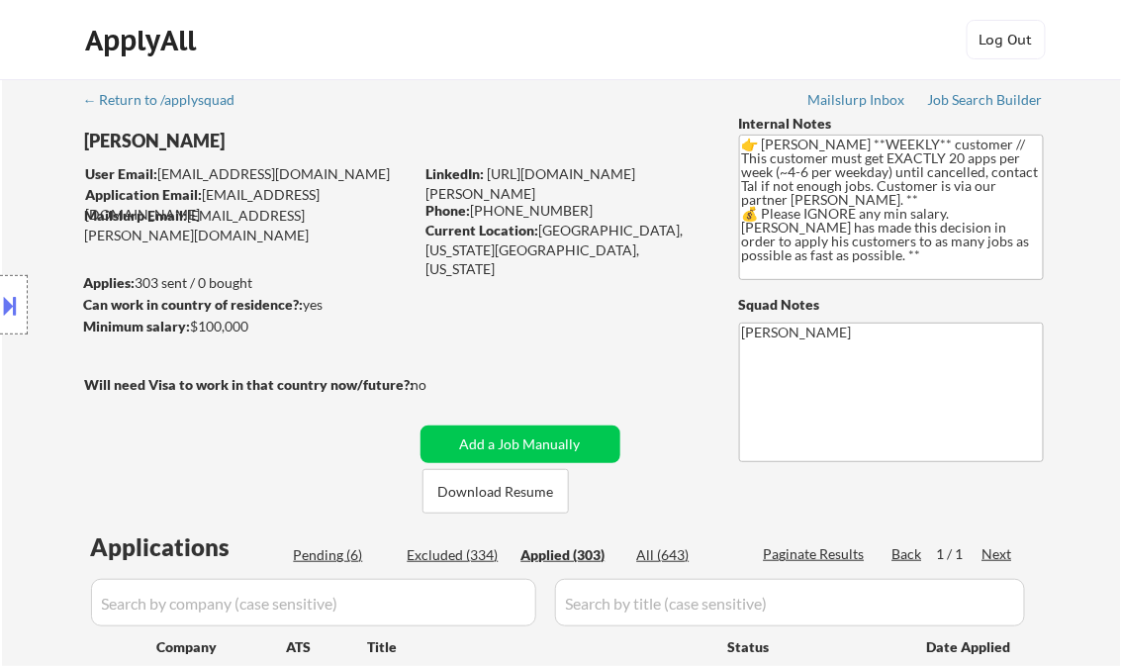
select select ""applied""
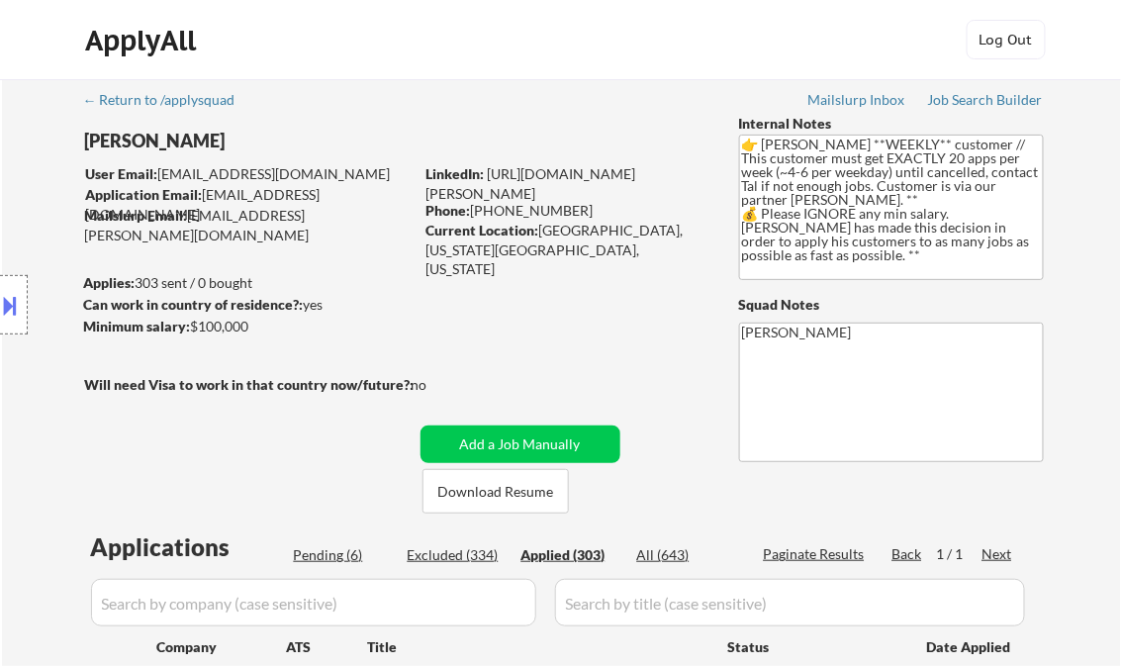
select select ""applied""
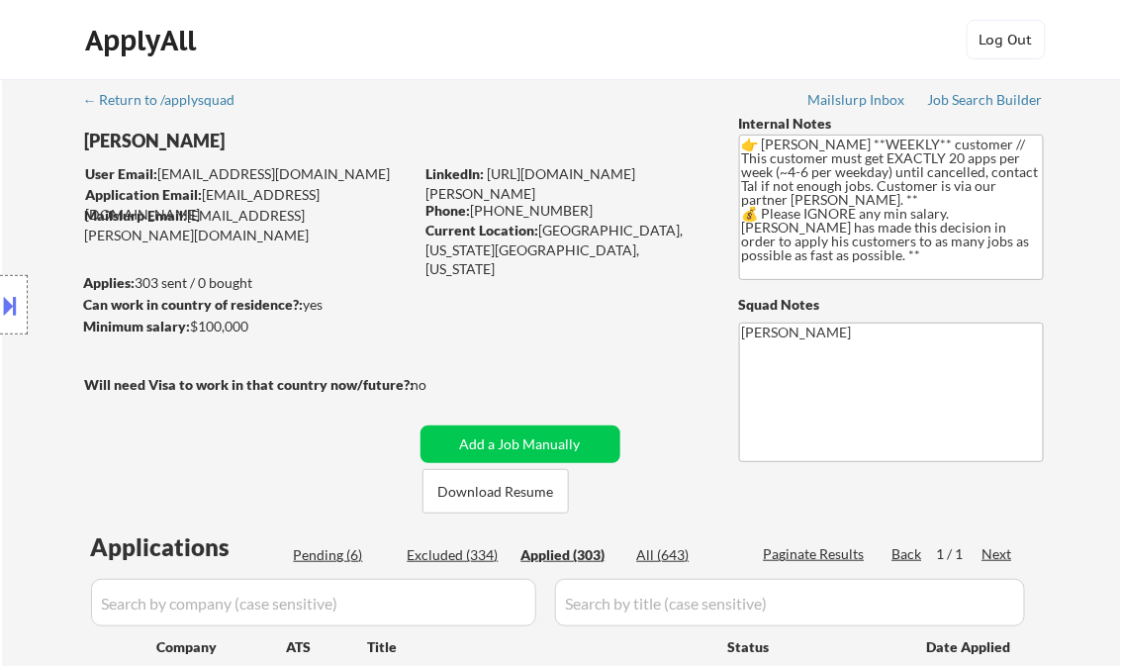
select select ""applied""
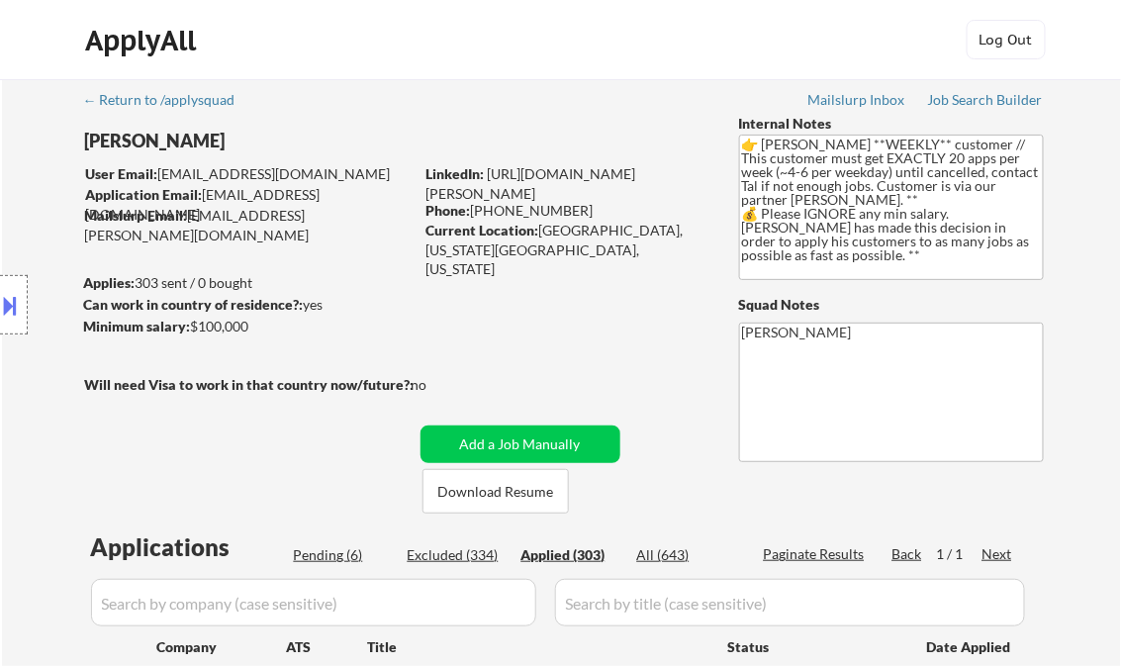
select select ""applied""
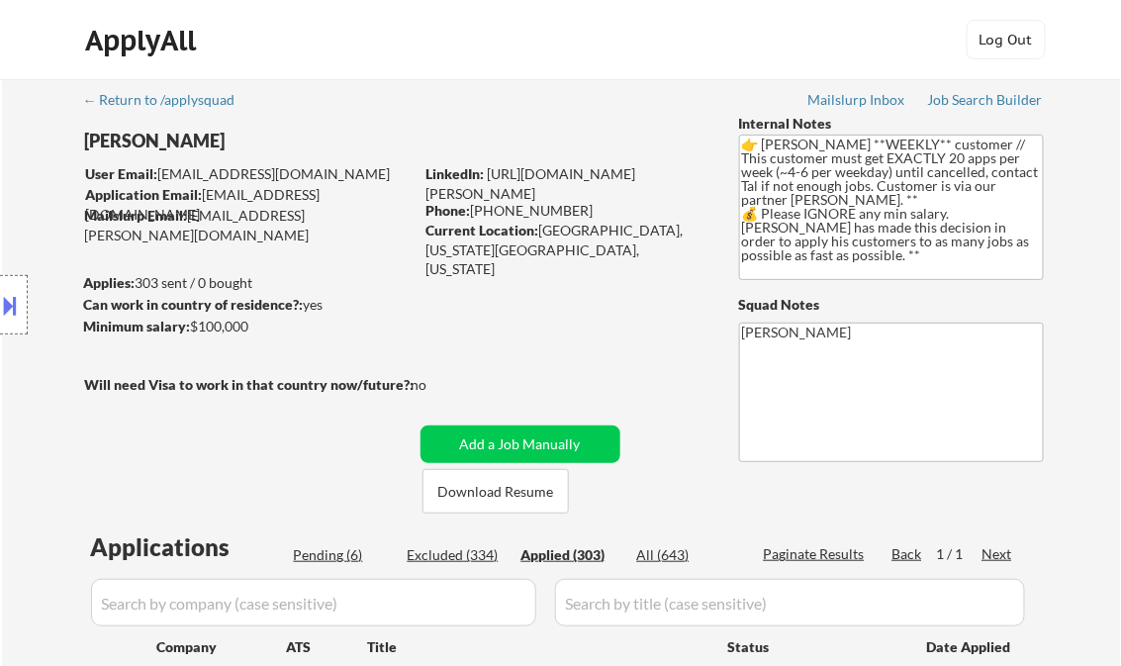
select select ""applied""
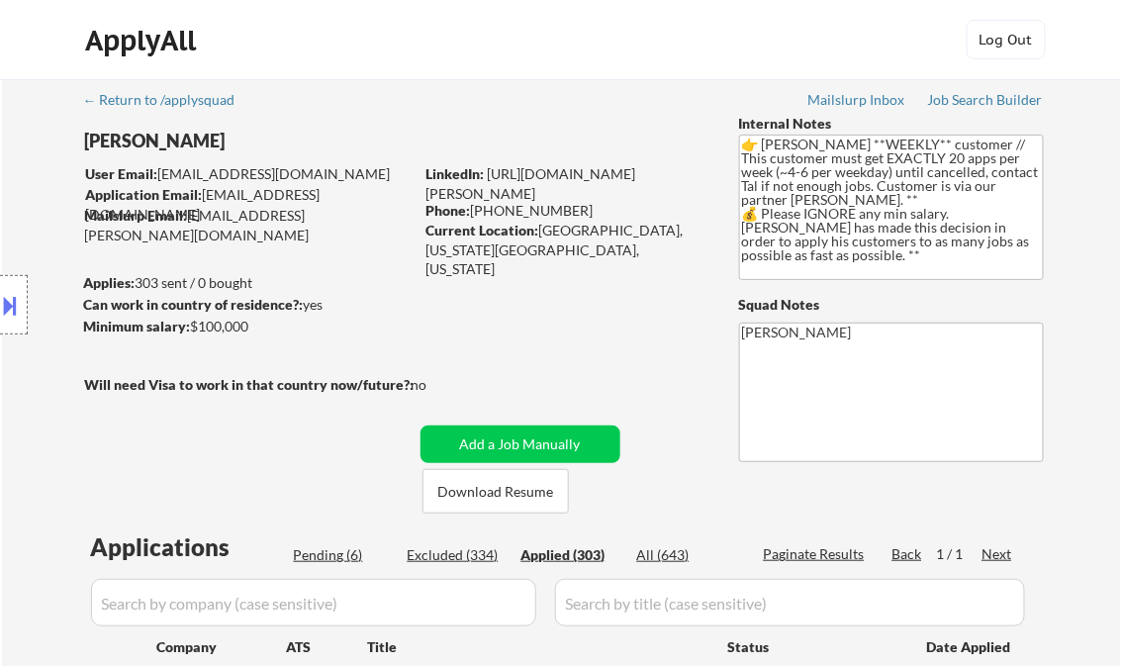
select select ""applied""
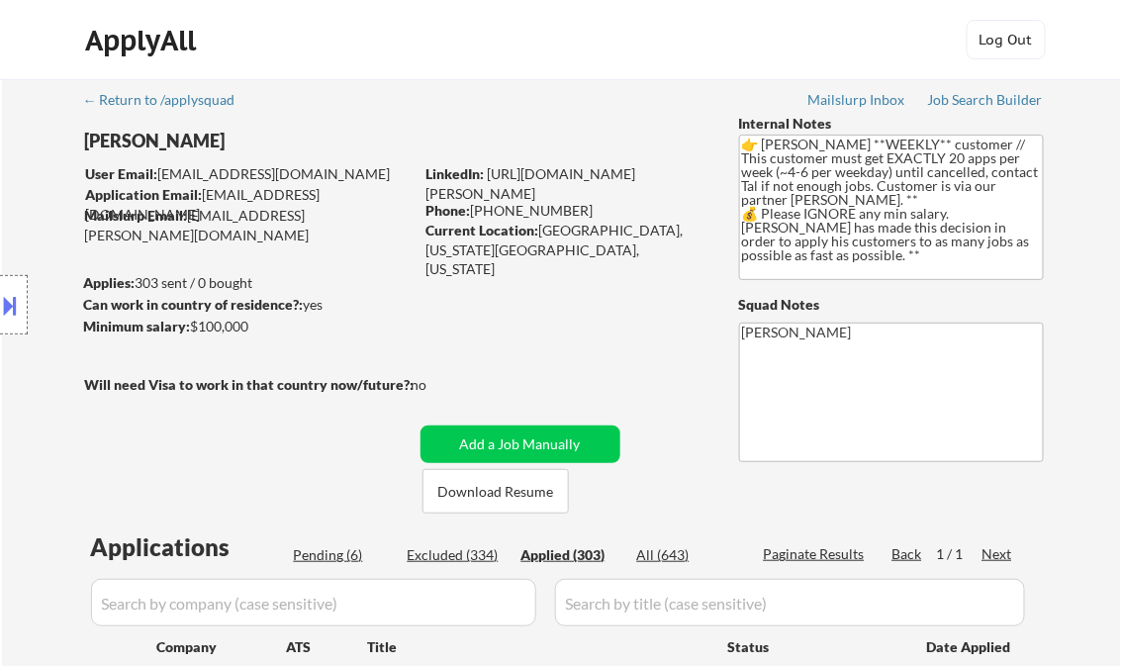
select select ""applied""
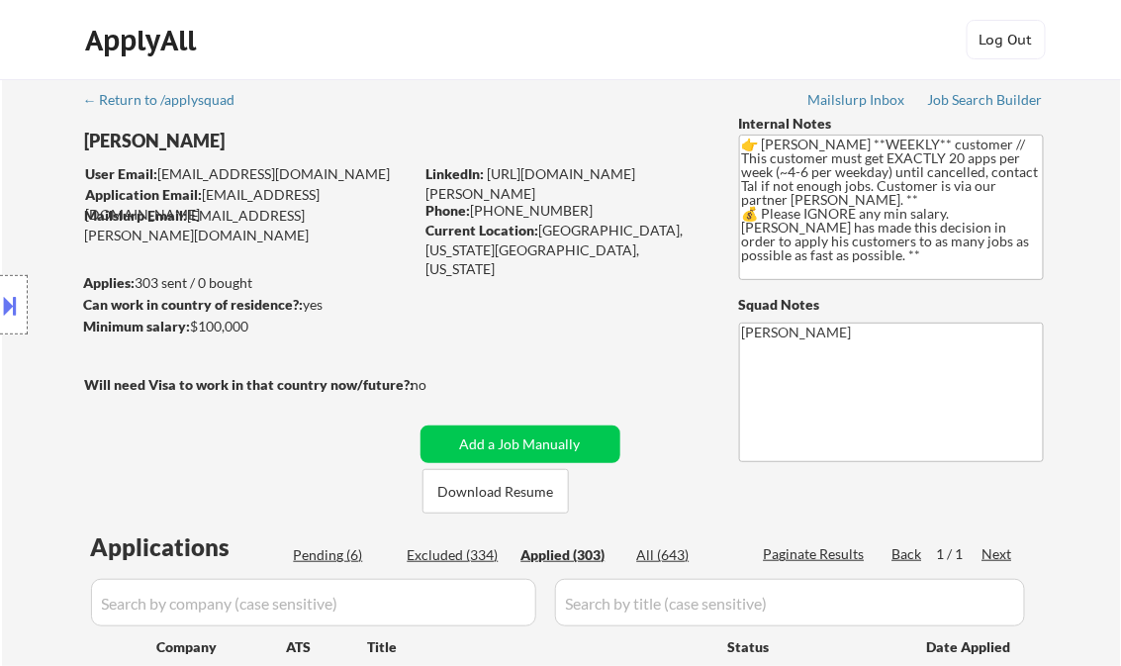
select select ""applied""
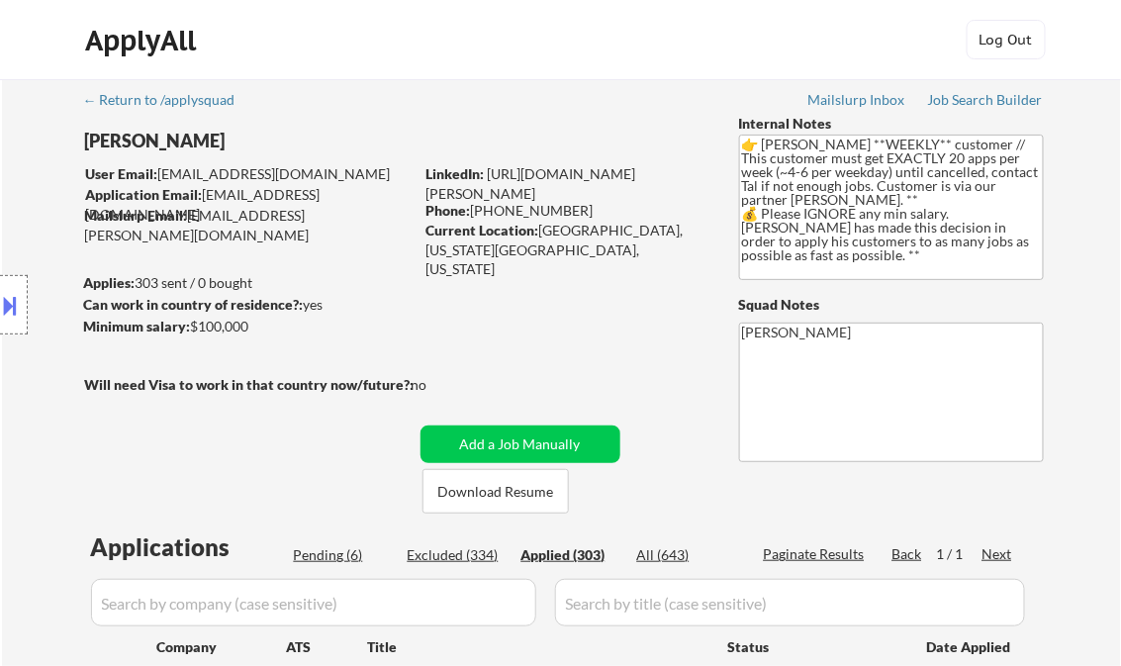
select select ""applied""
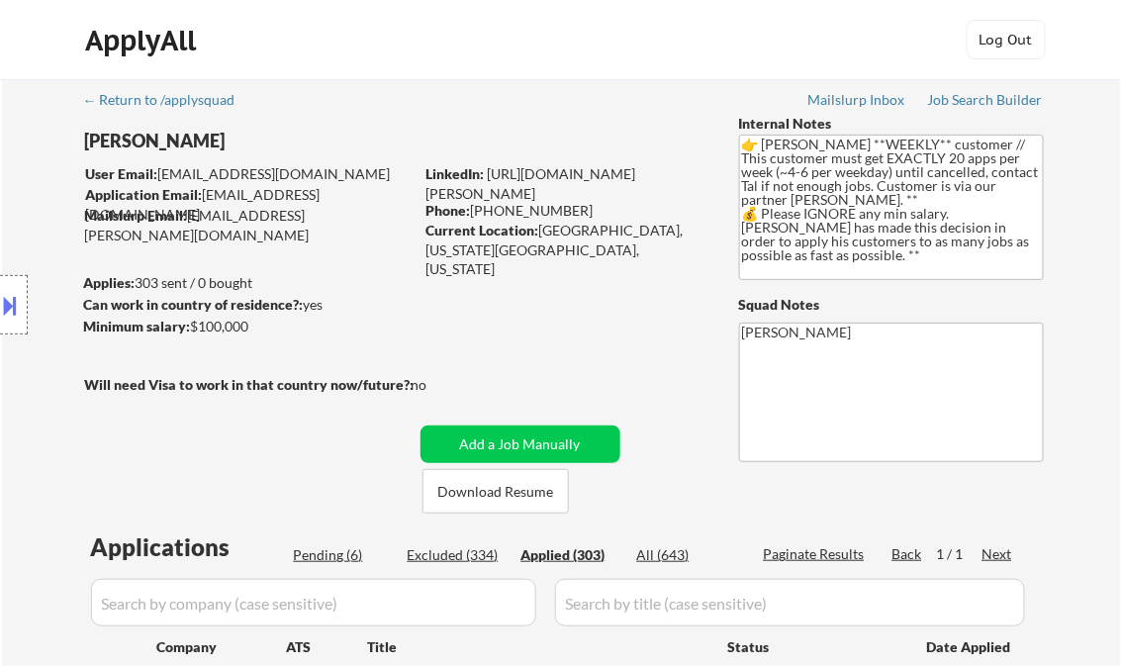
select select ""applied""
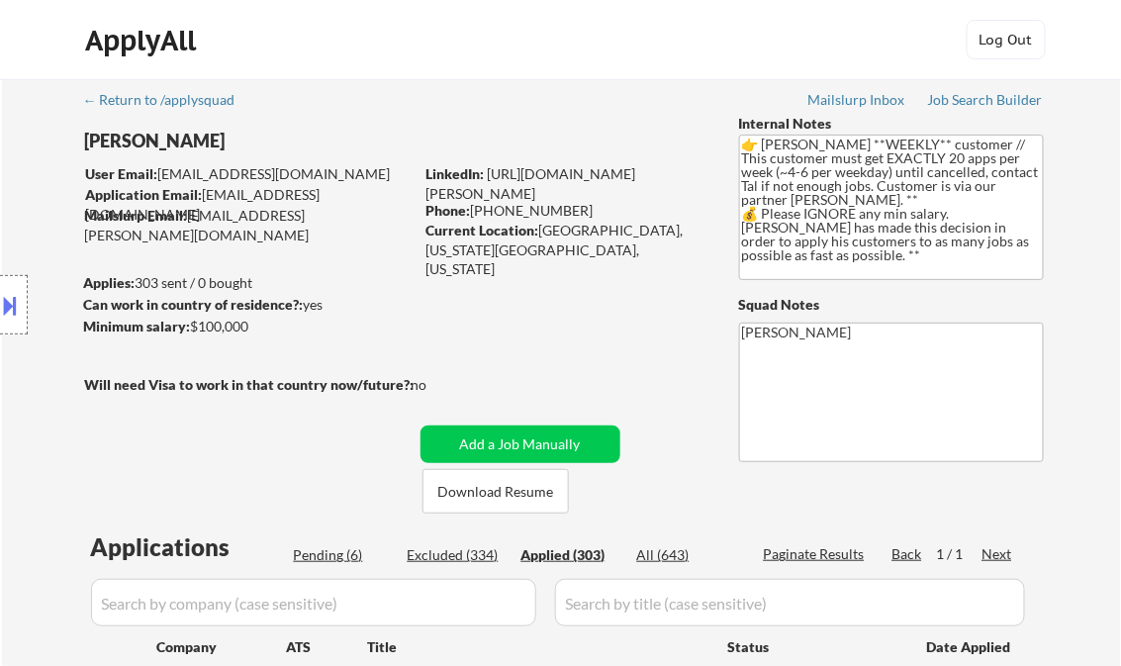
select select ""applied""
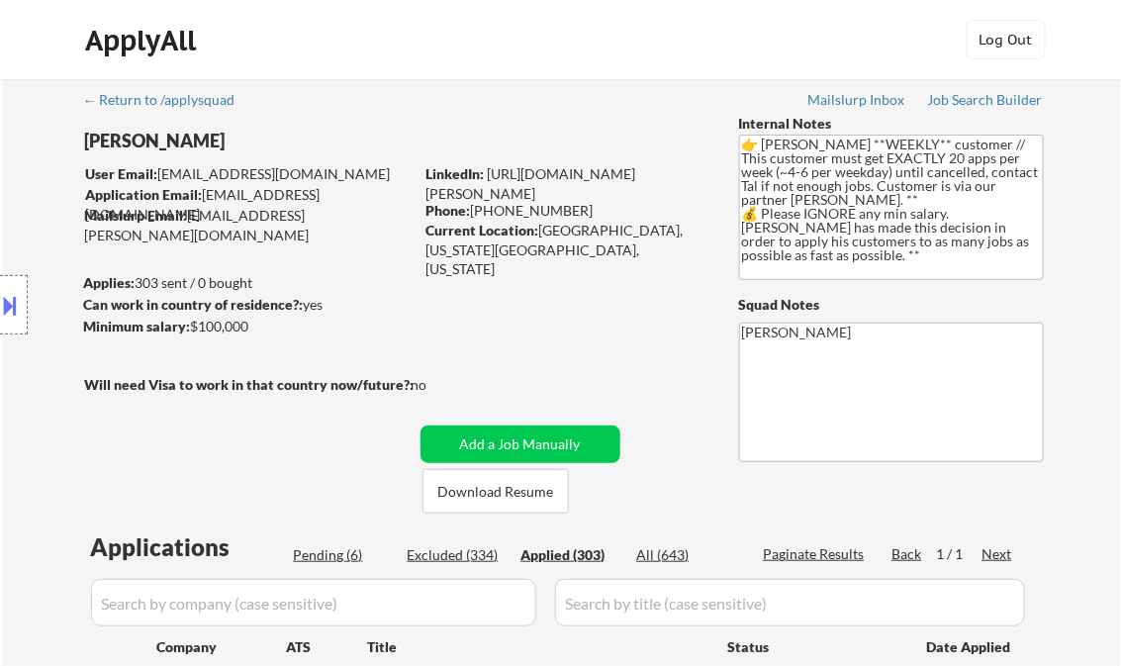
select select ""applied""
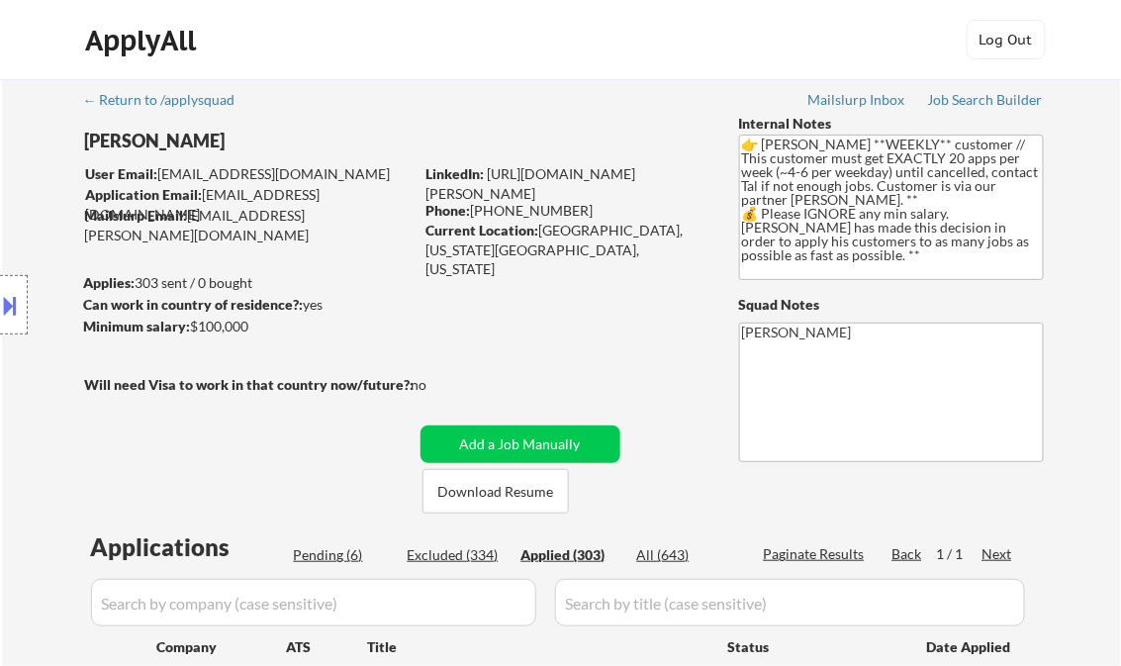
select select ""applied""
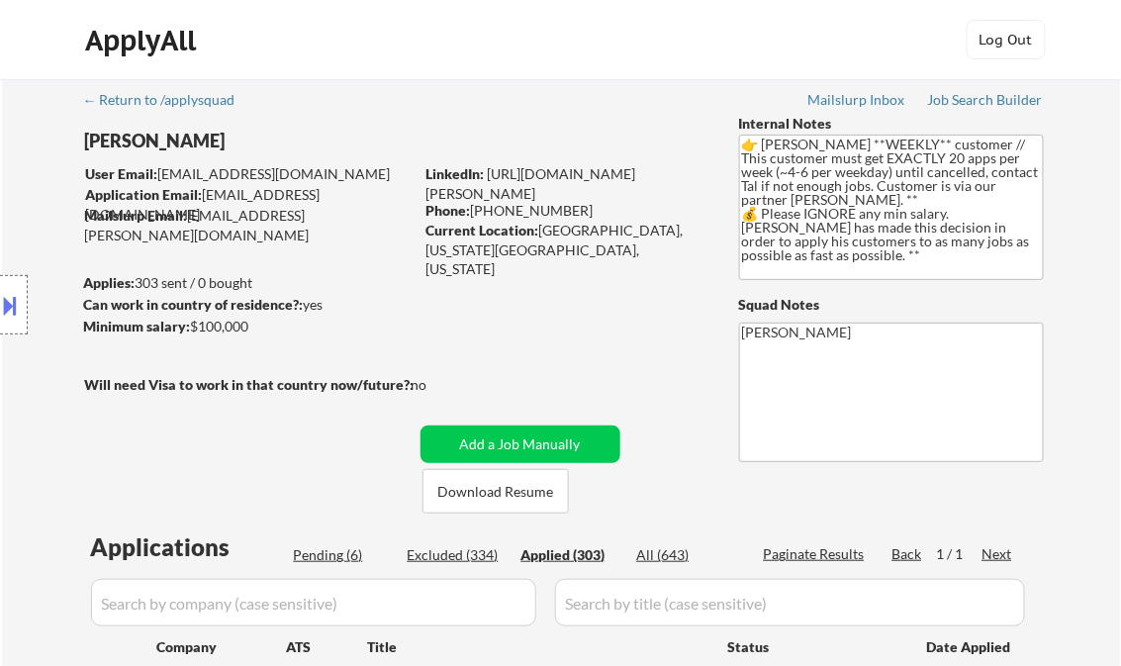
select select ""applied""
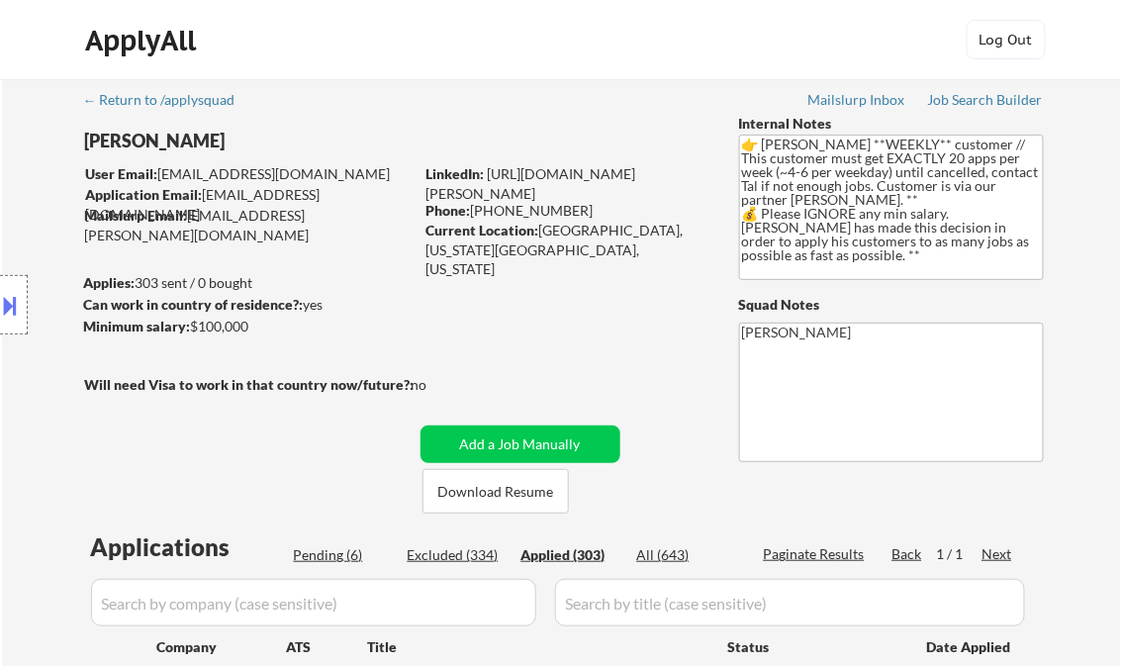
select select ""applied""
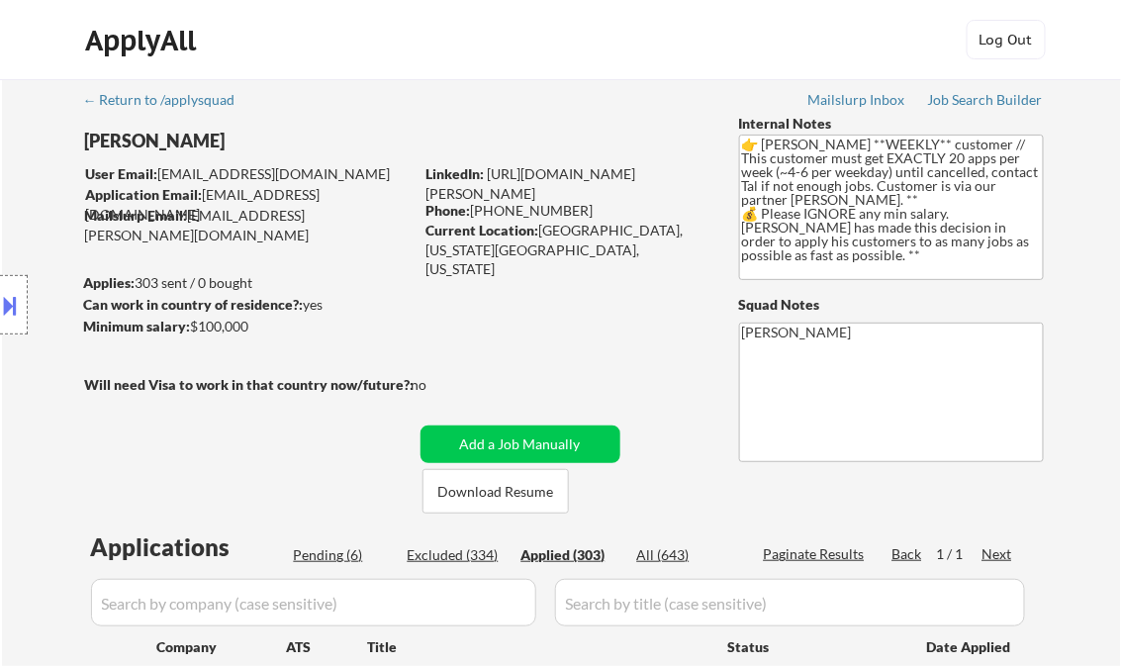
select select ""applied""
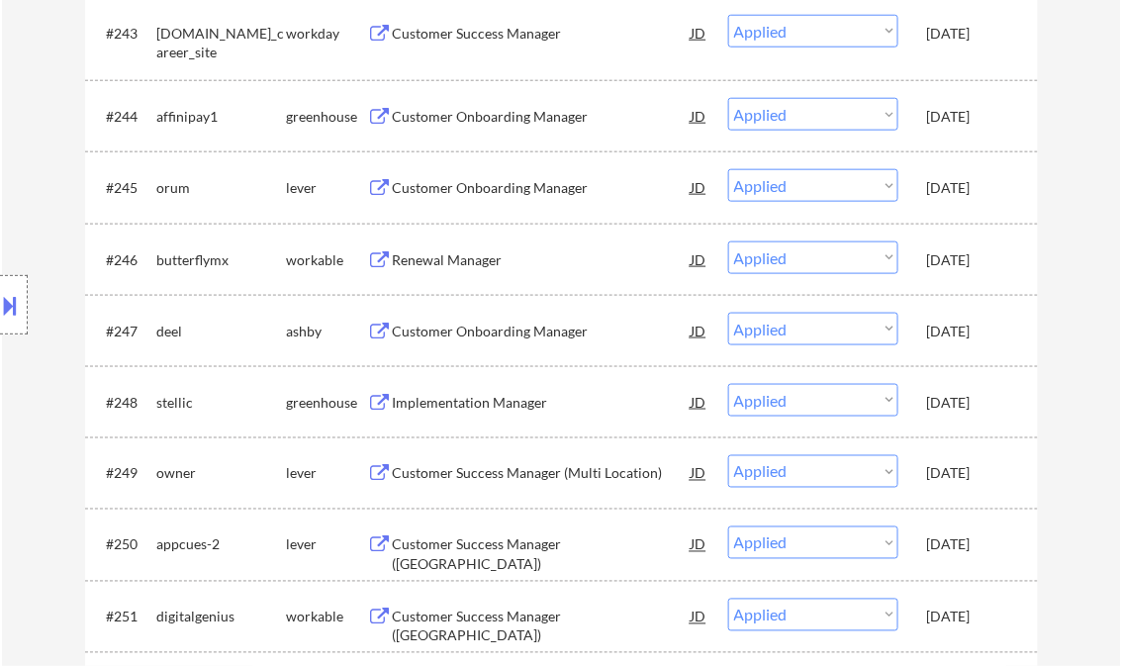
scroll to position [15470, 0]
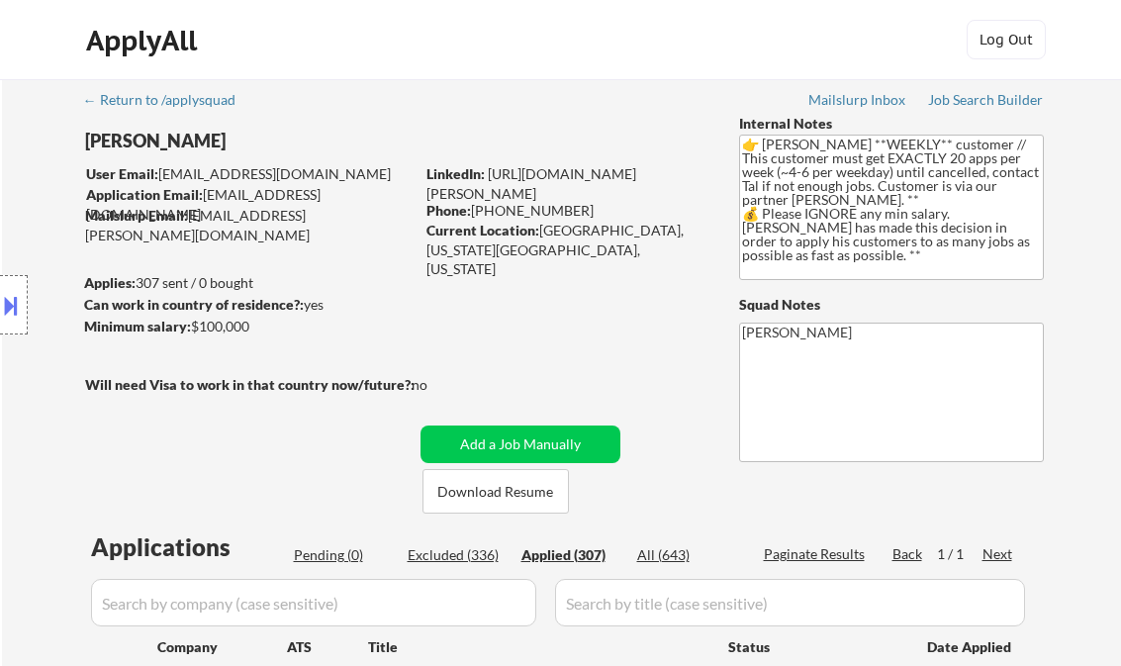
select select ""applied""
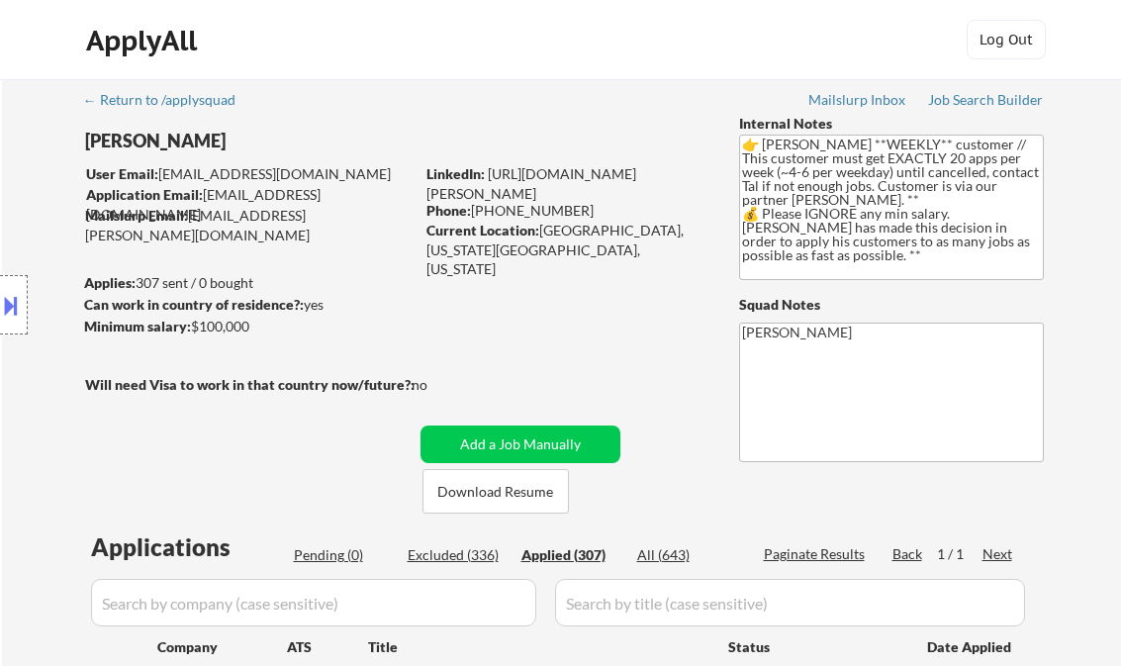
select select ""applied""
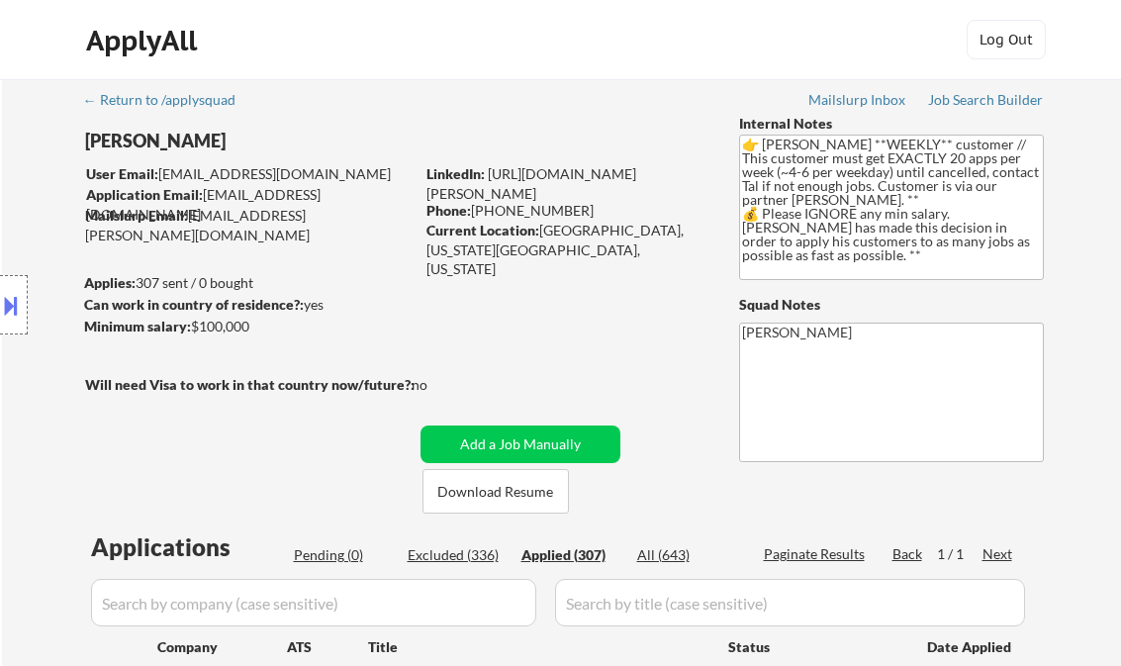
select select ""applied""
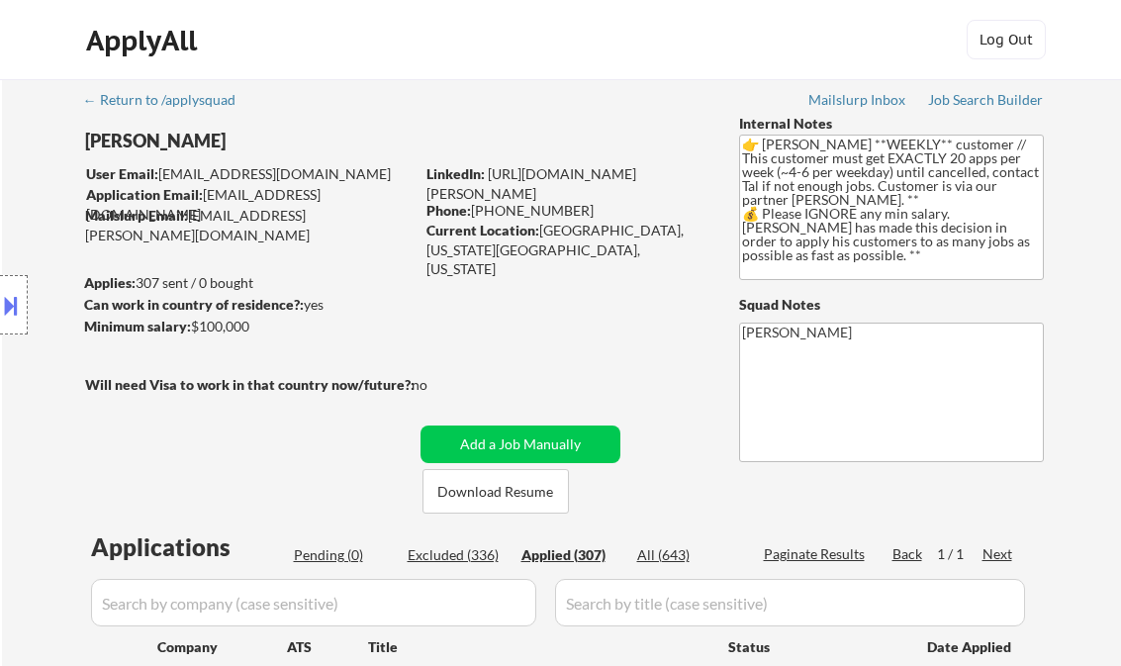
select select ""applied""
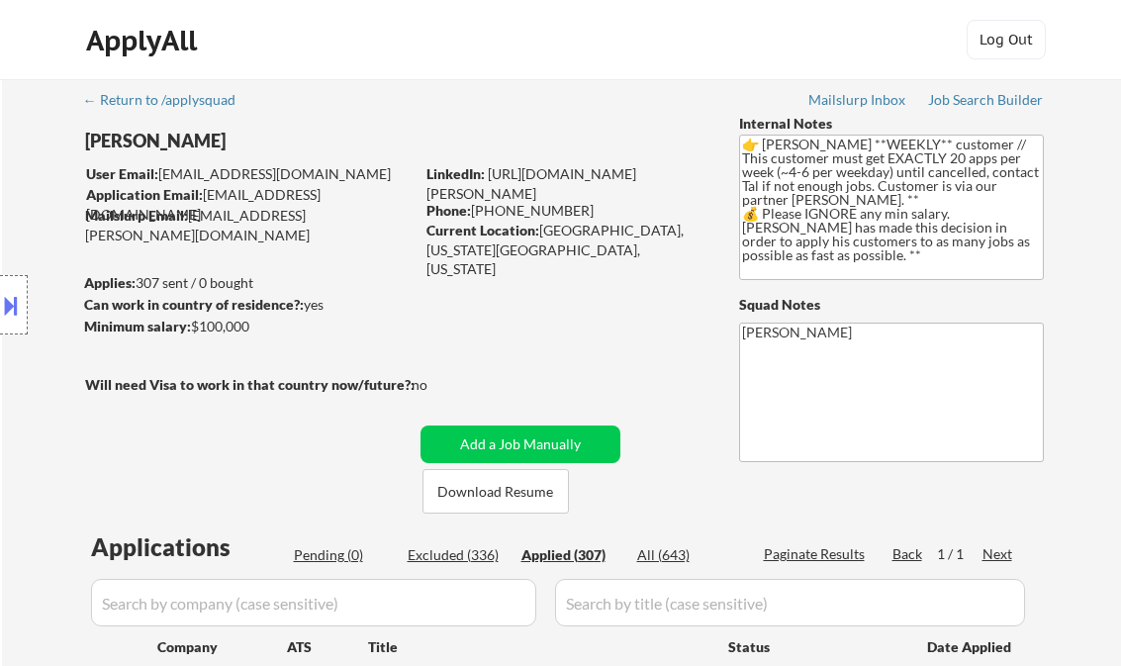
select select ""applied""
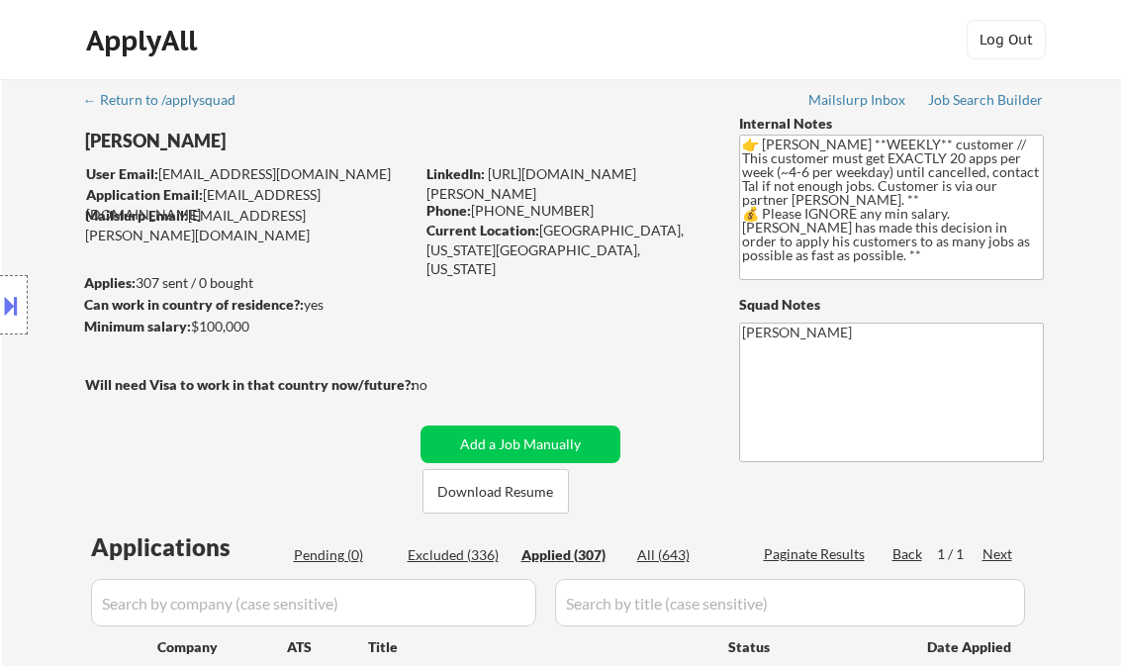
select select ""applied""
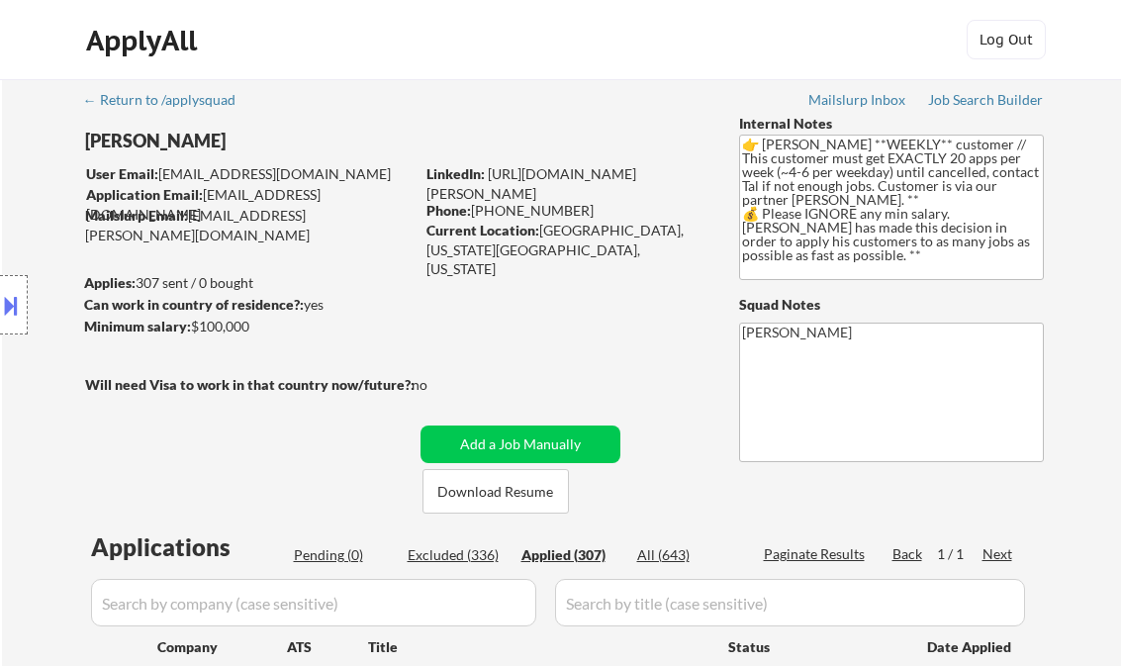
select select ""applied""
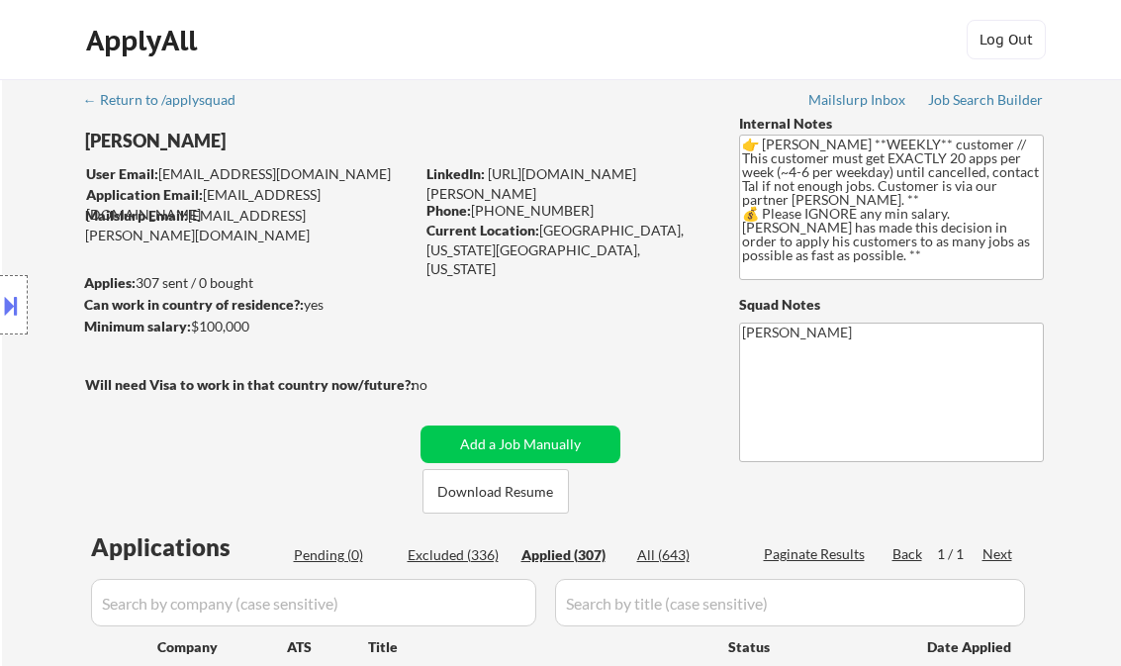
select select ""applied""
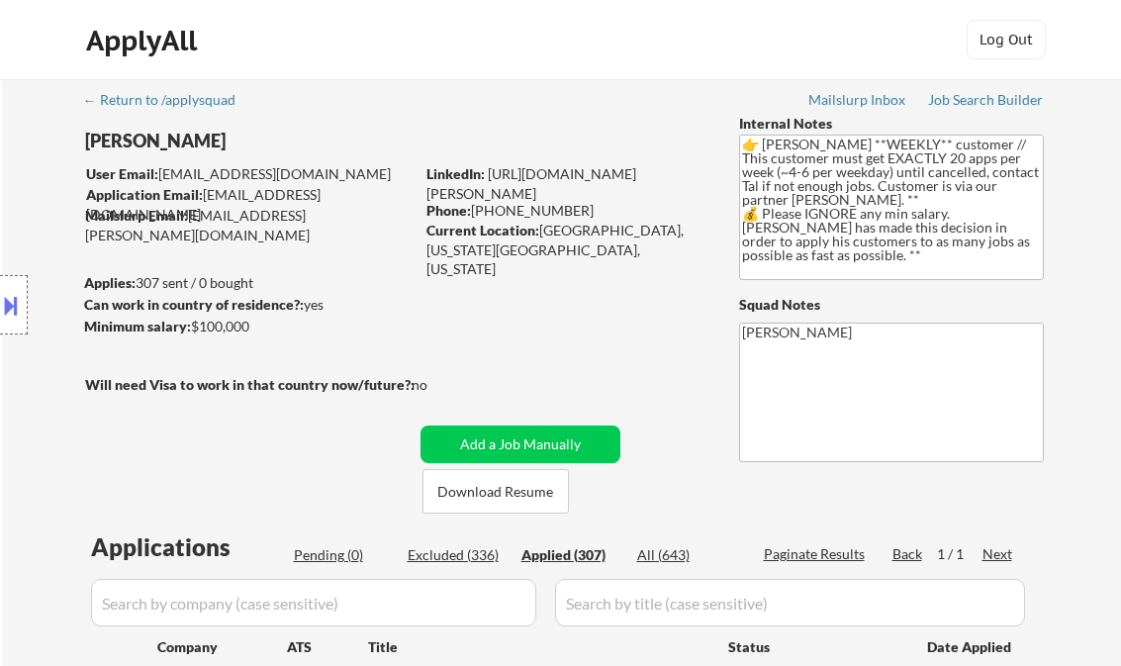
select select ""applied""
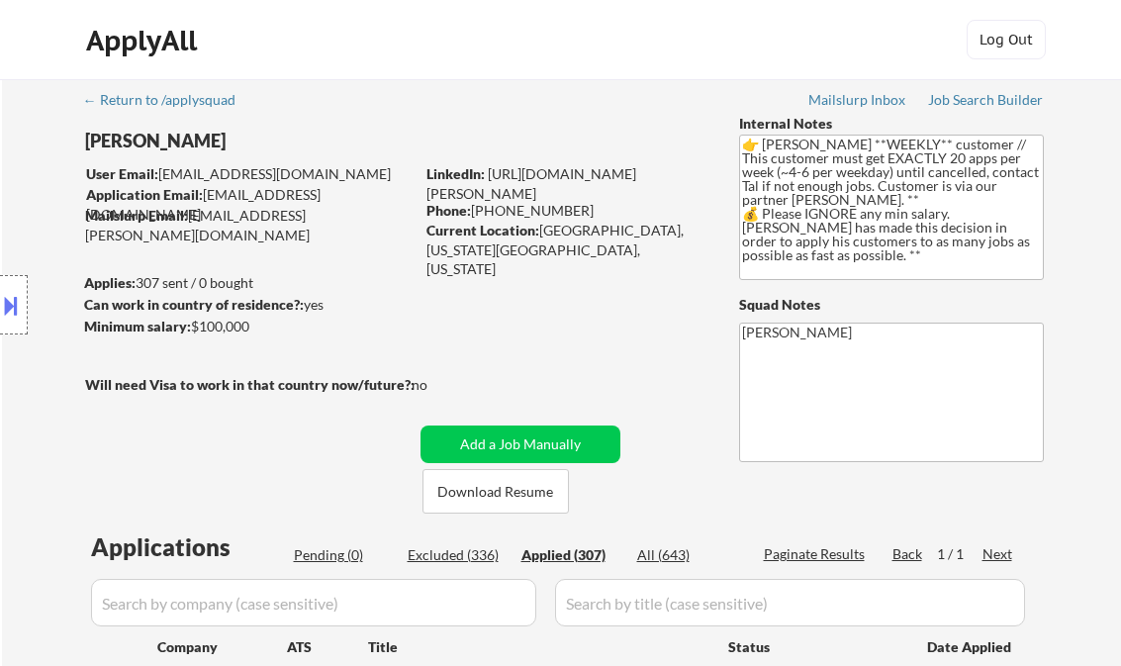
select select ""applied""
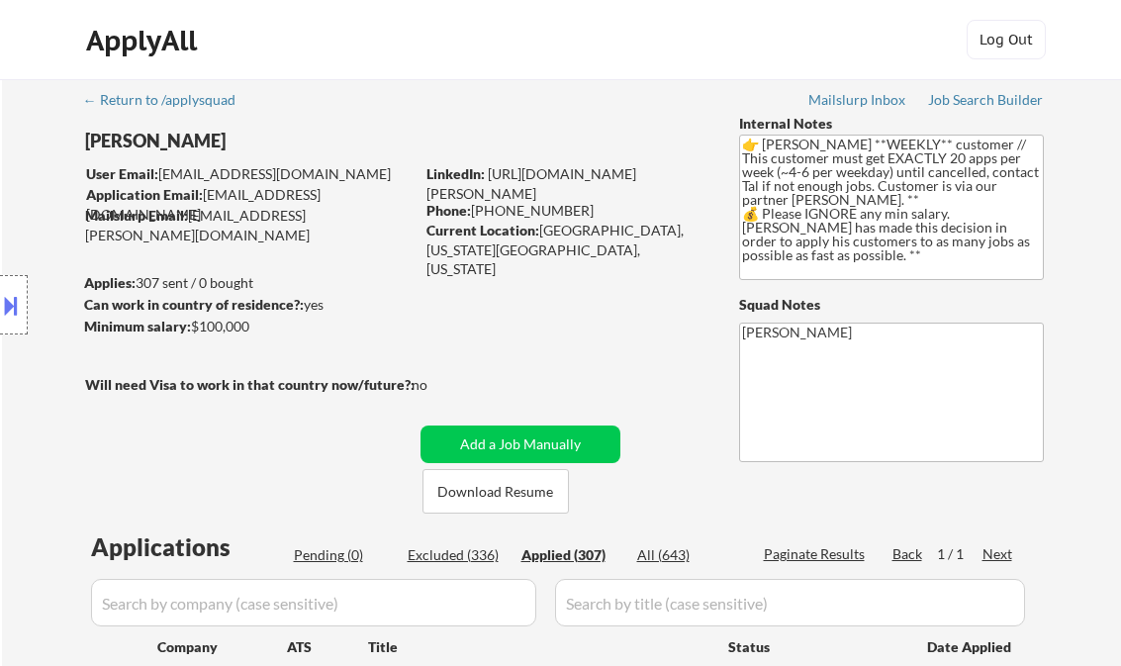
select select ""applied""
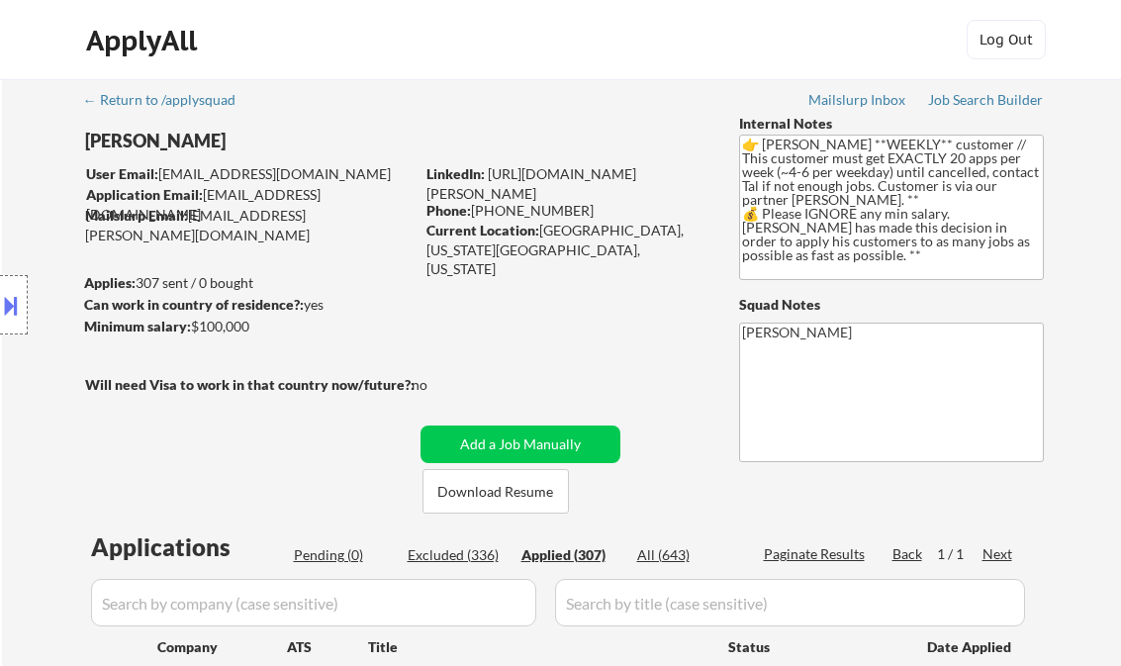
select select ""applied""
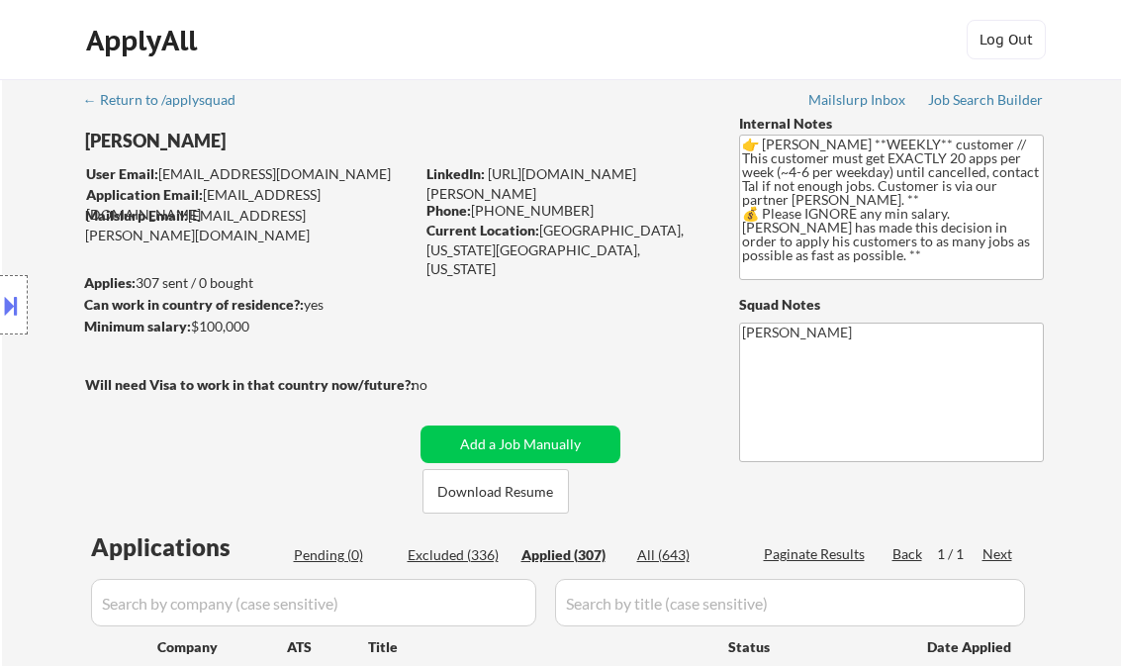
select select ""applied""
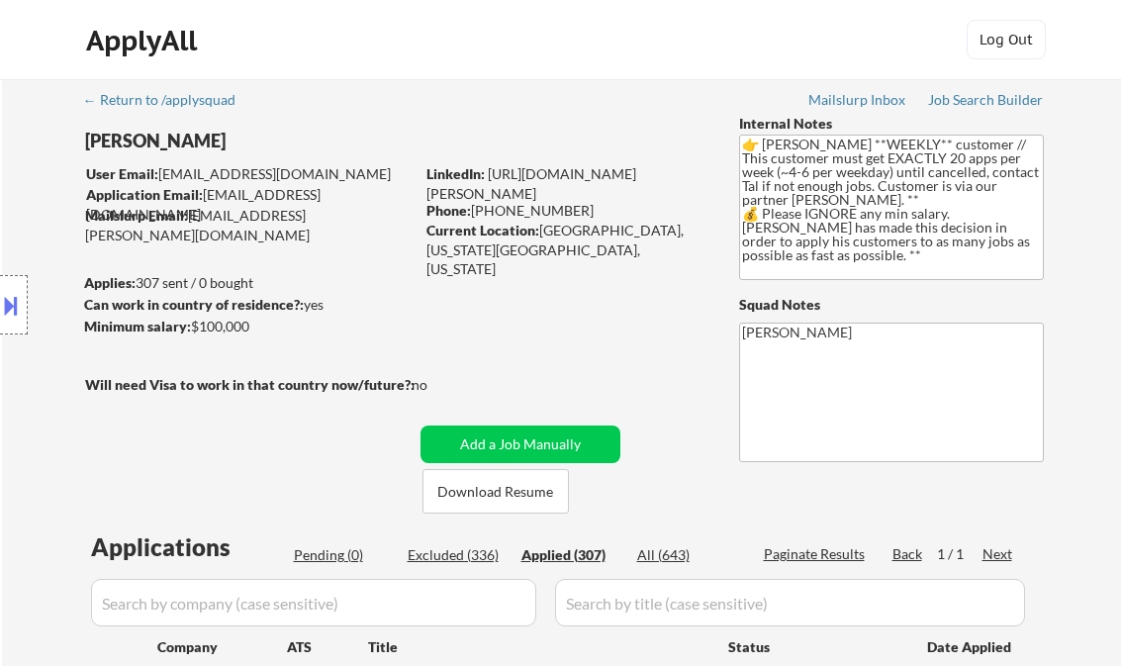
select select ""applied""
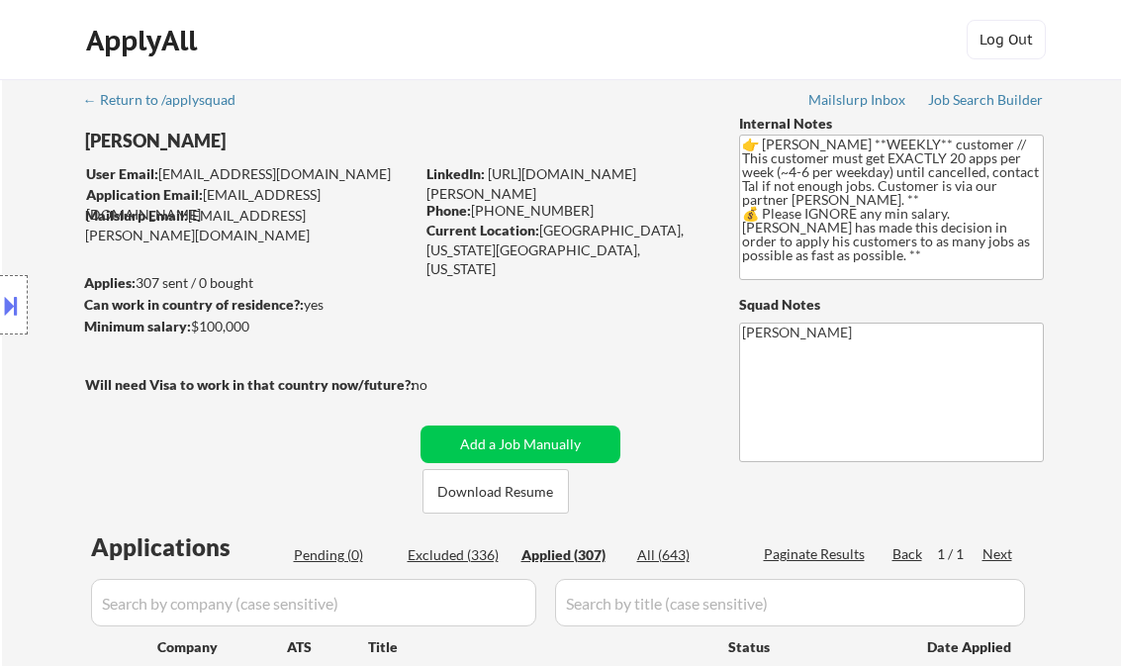
select select ""applied""
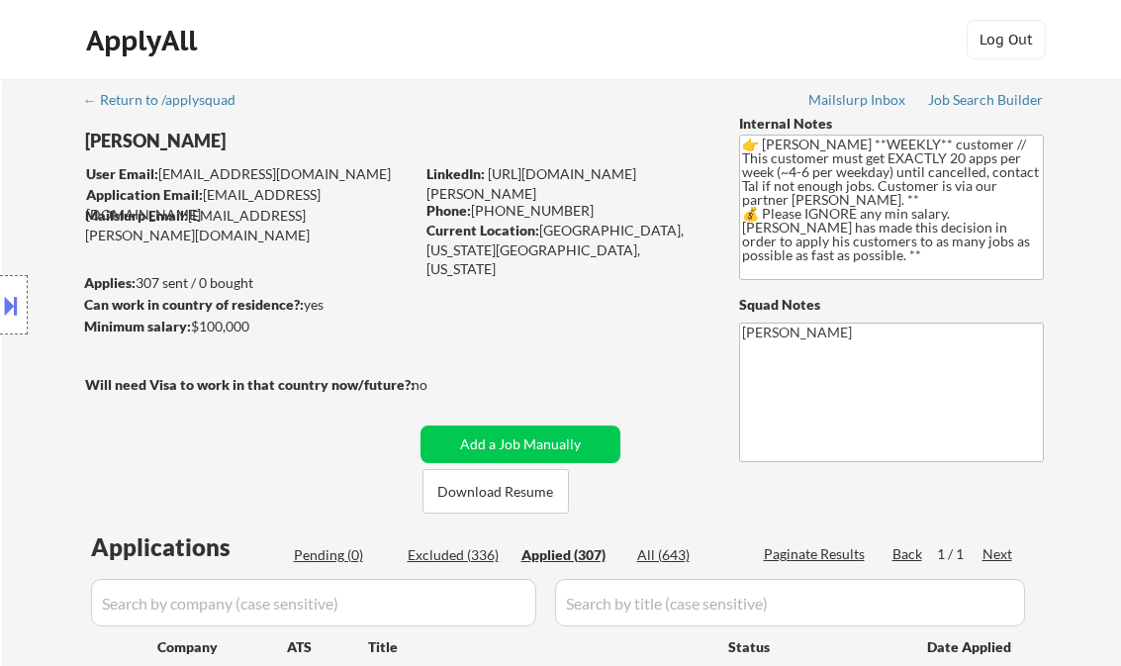
select select ""applied""
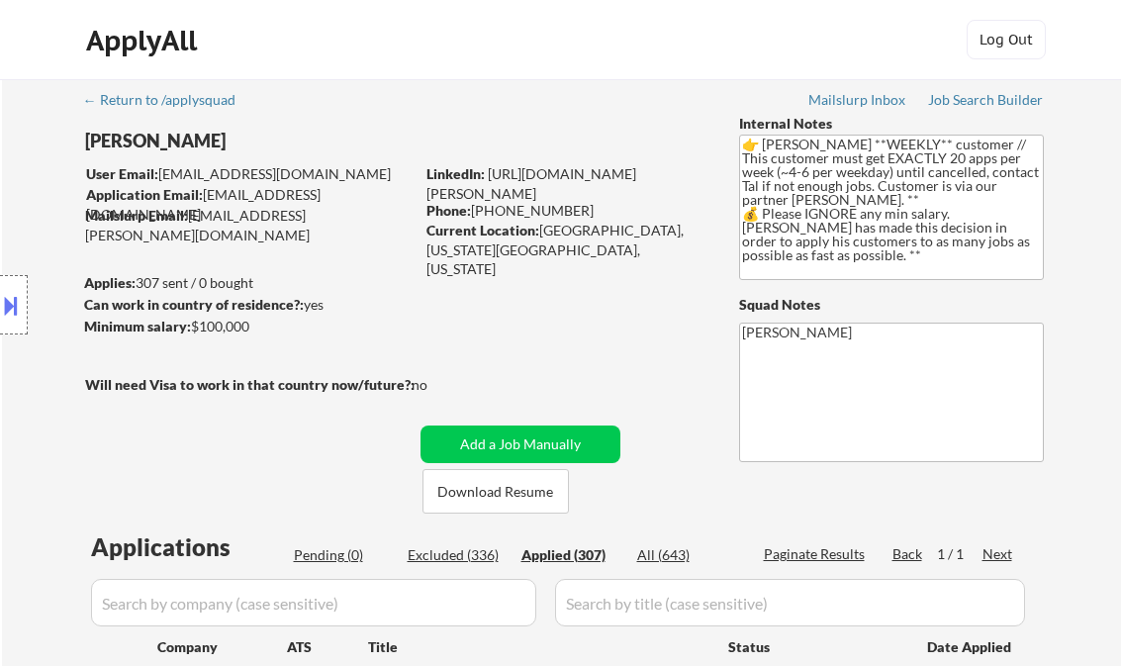
select select ""applied""
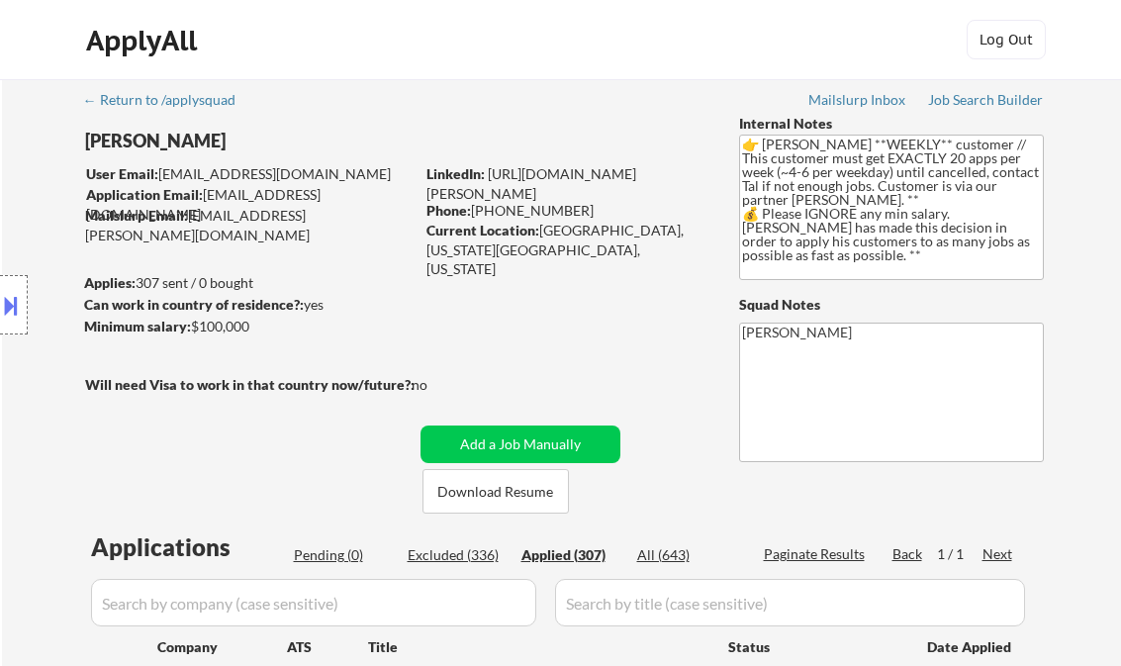
select select ""applied""
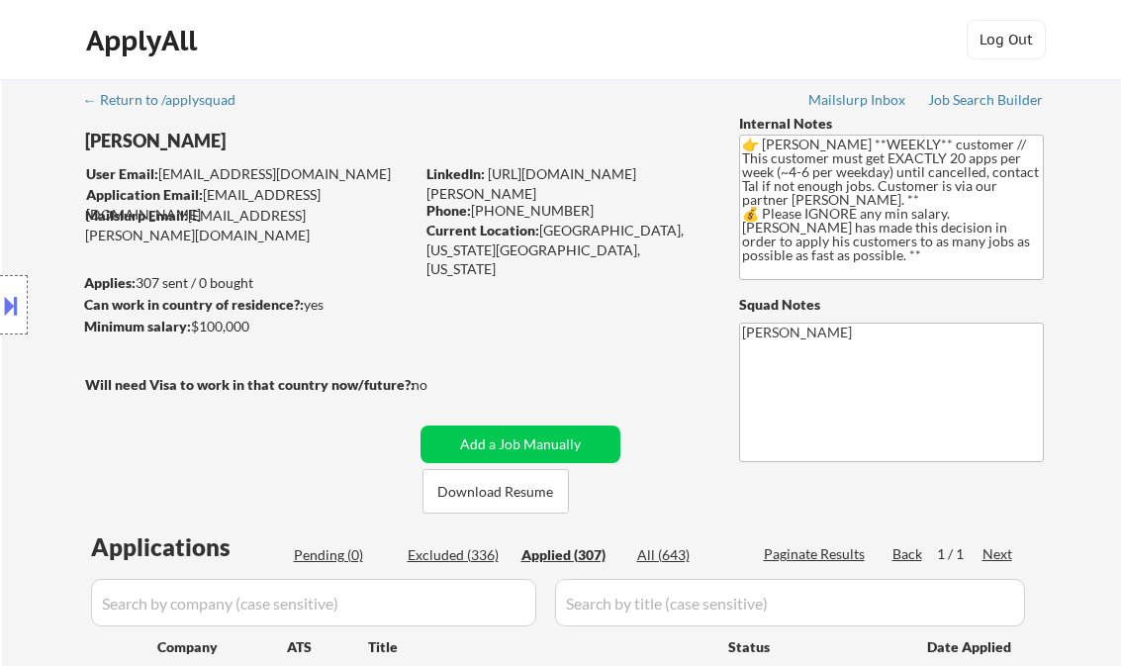
select select ""applied""
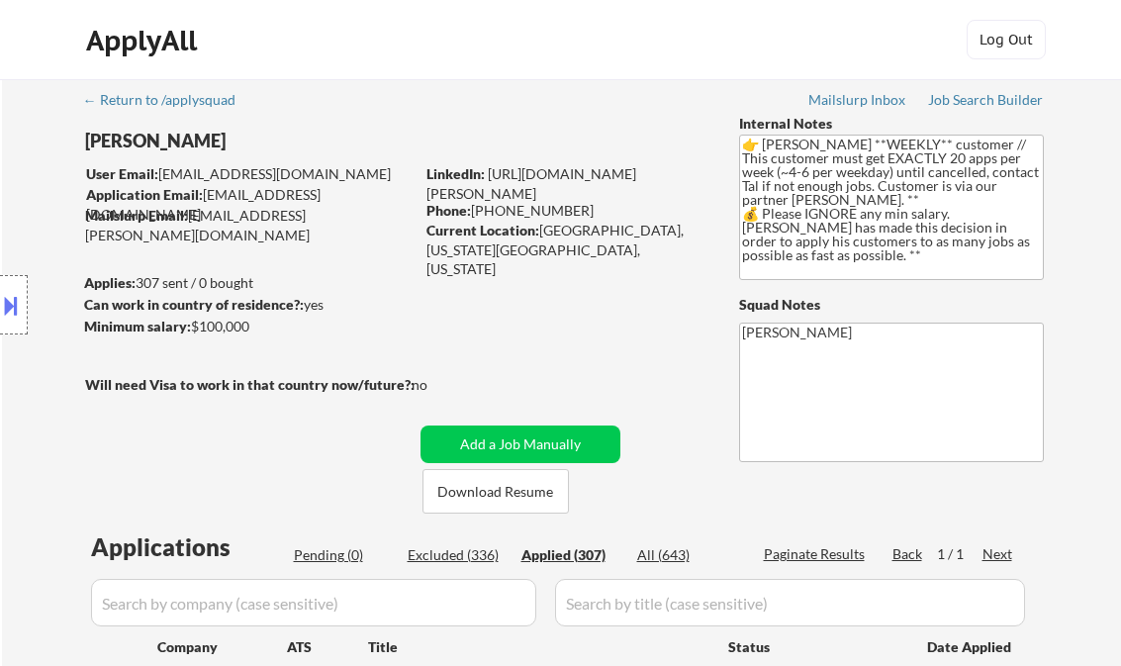
select select ""applied""
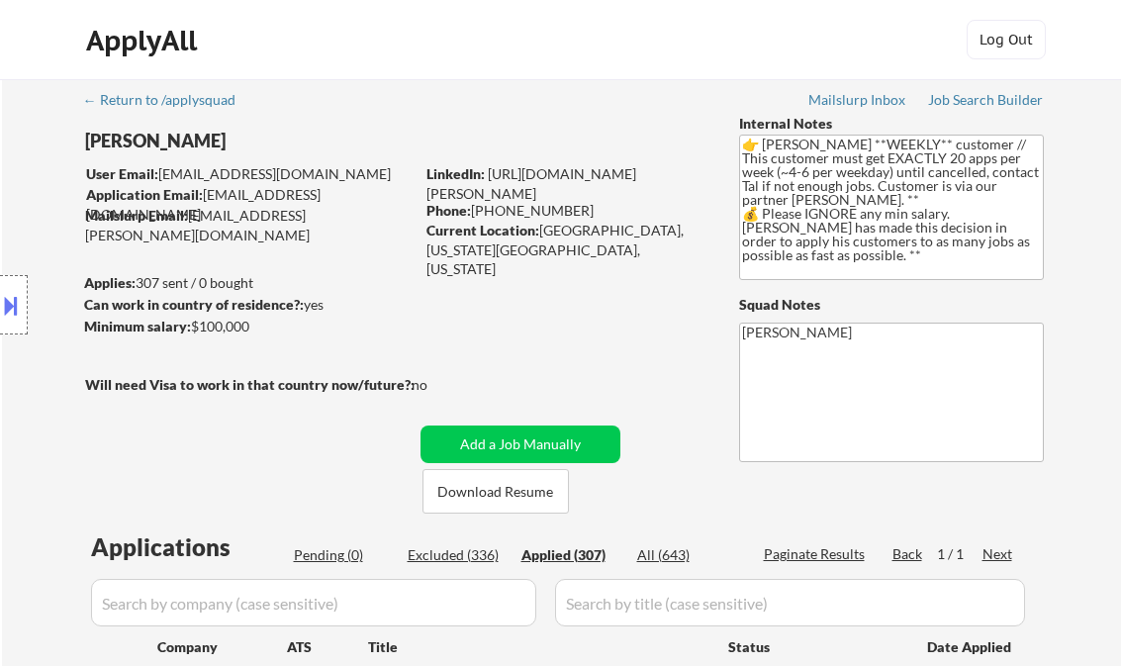
select select ""applied""
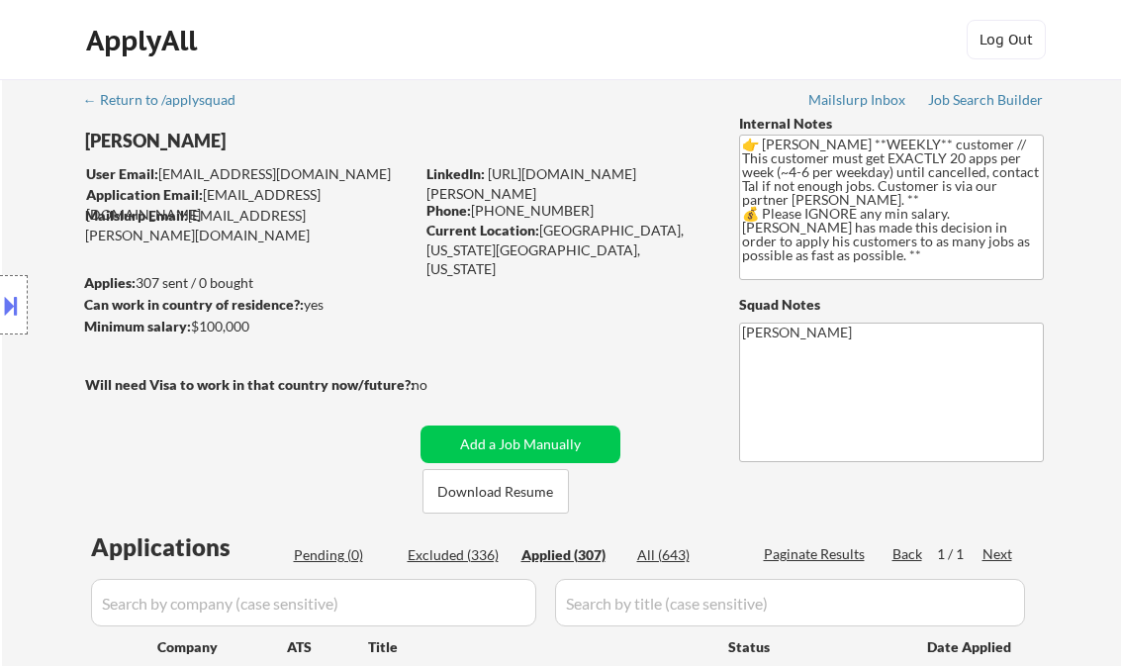
select select ""applied""
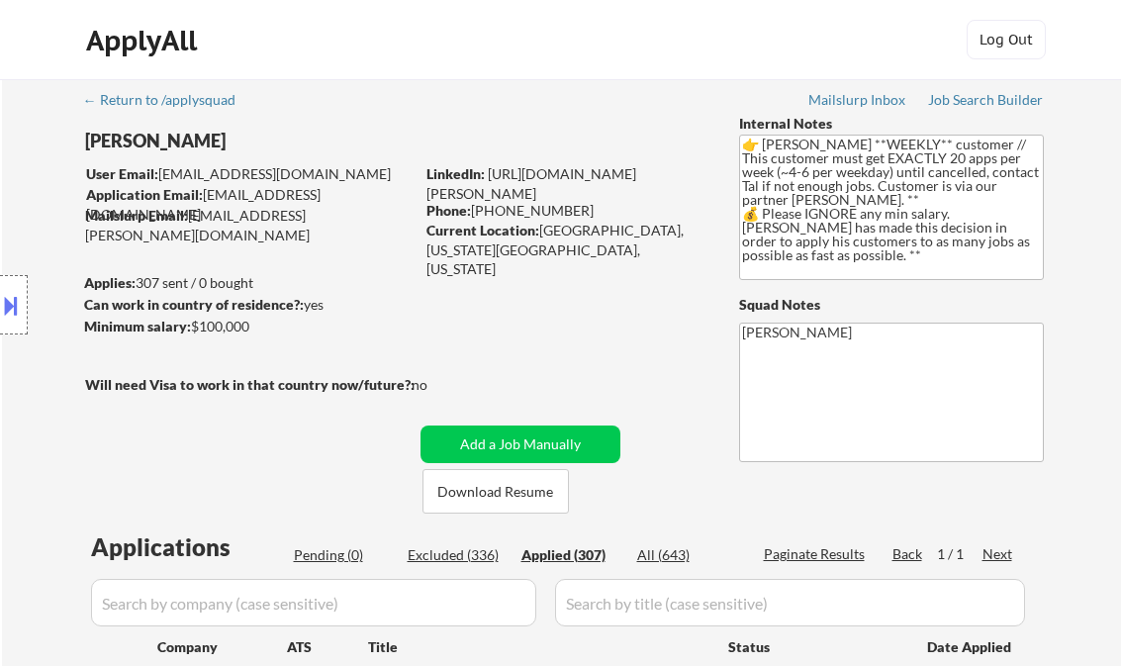
select select ""applied""
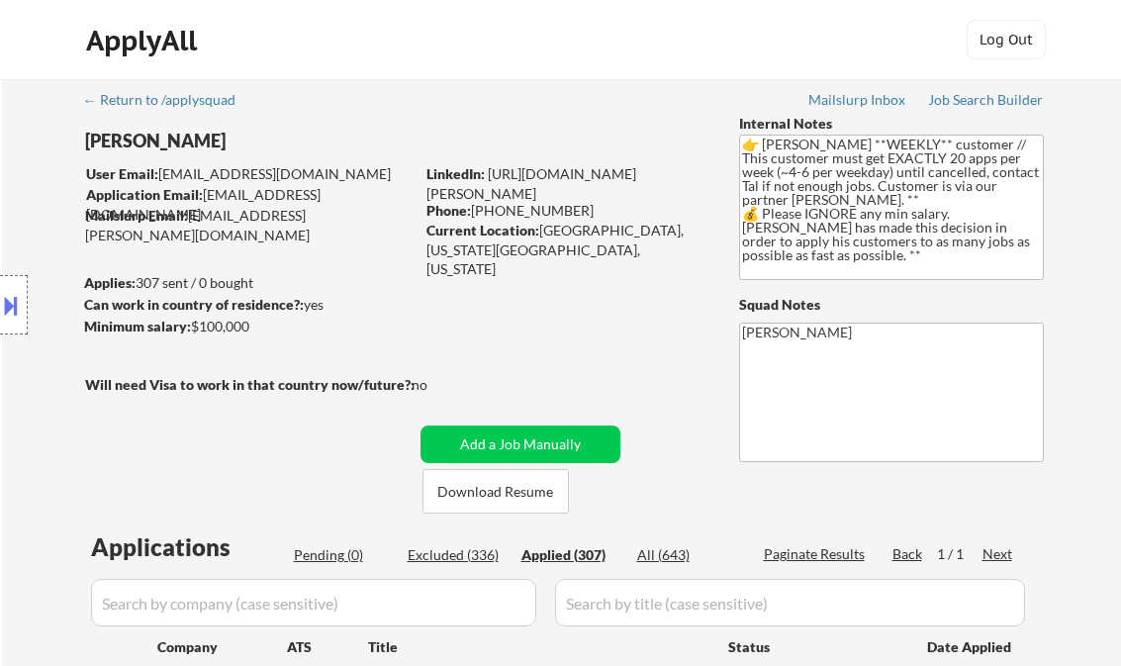
select select ""applied""
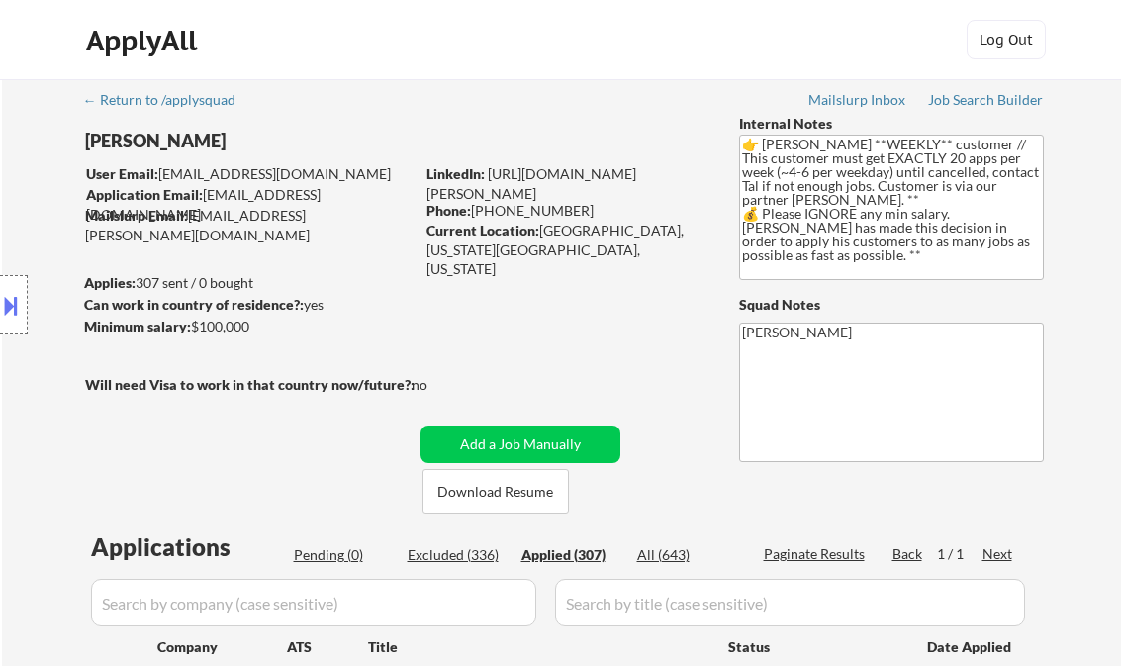
select select ""applied""
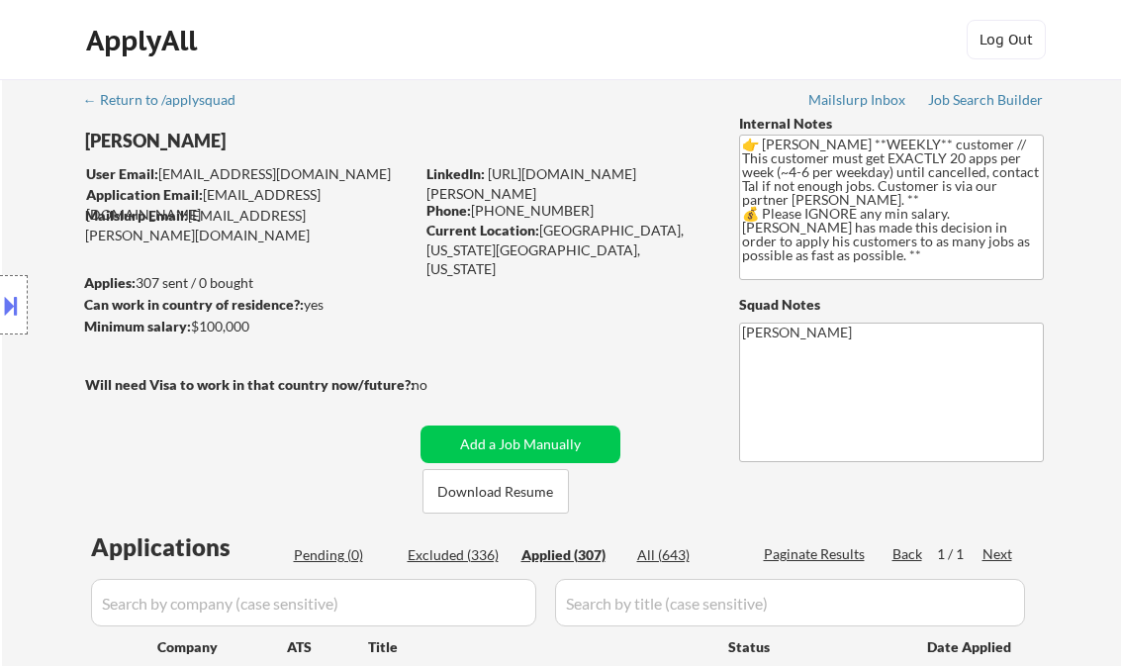
select select ""applied""
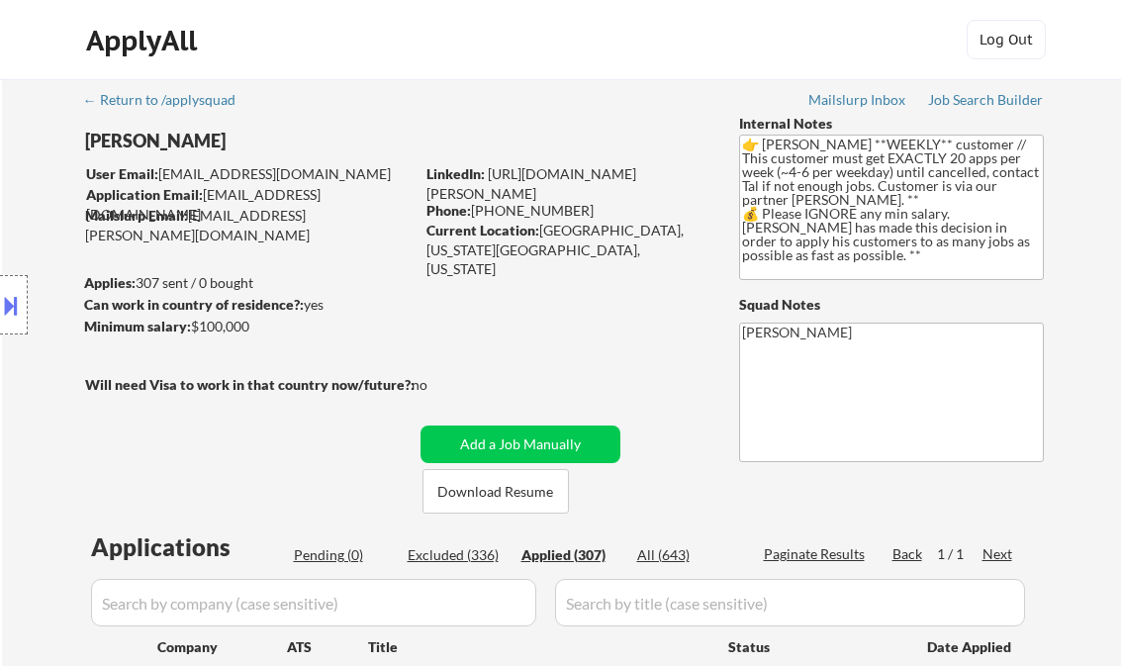
select select ""applied""
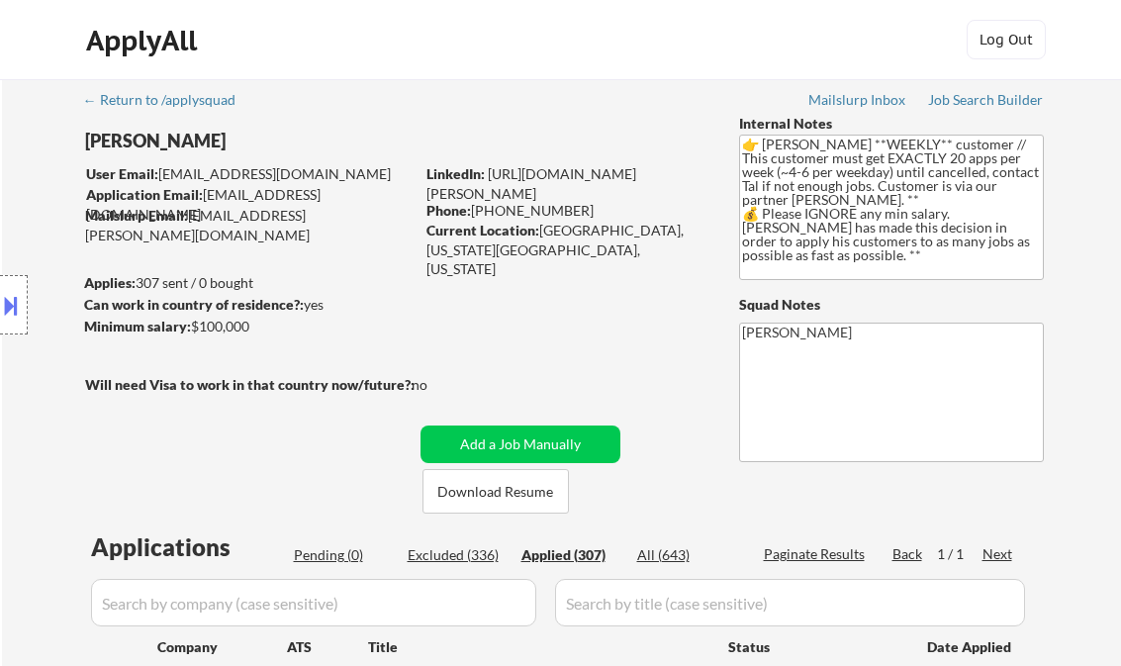
select select ""applied""
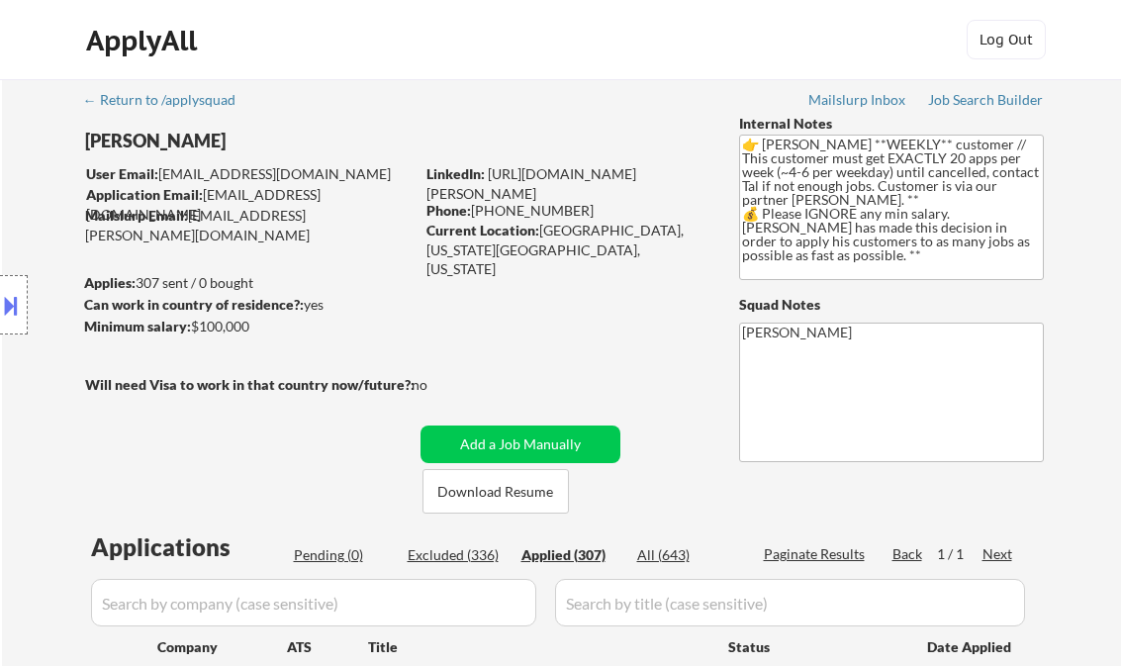
select select ""applied""
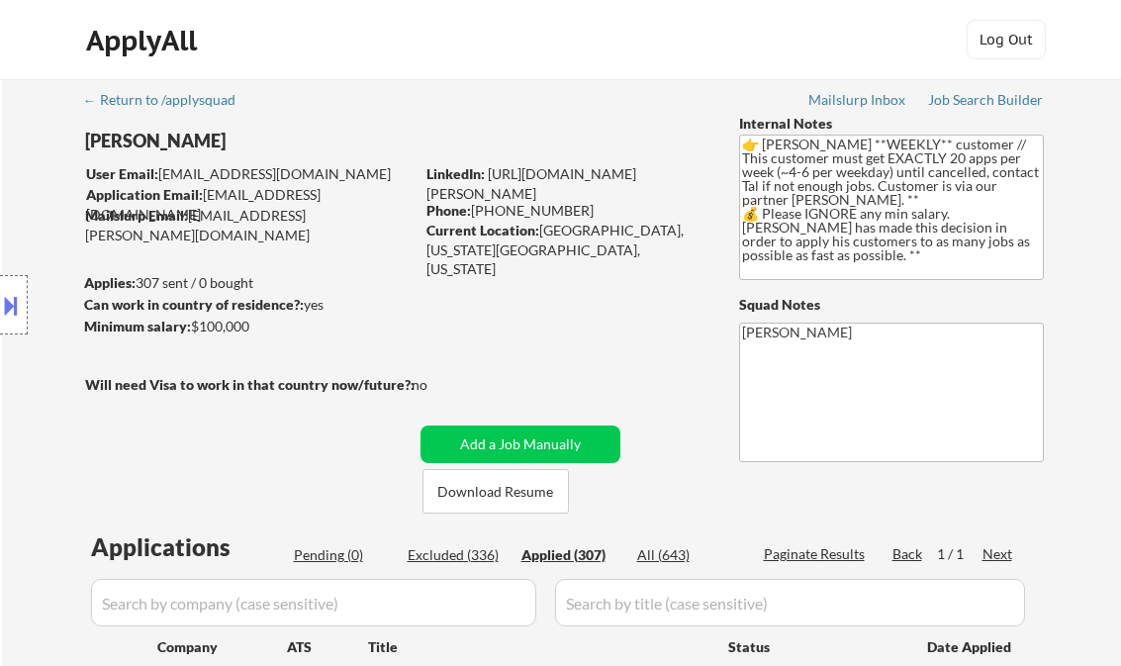
select select ""applied""
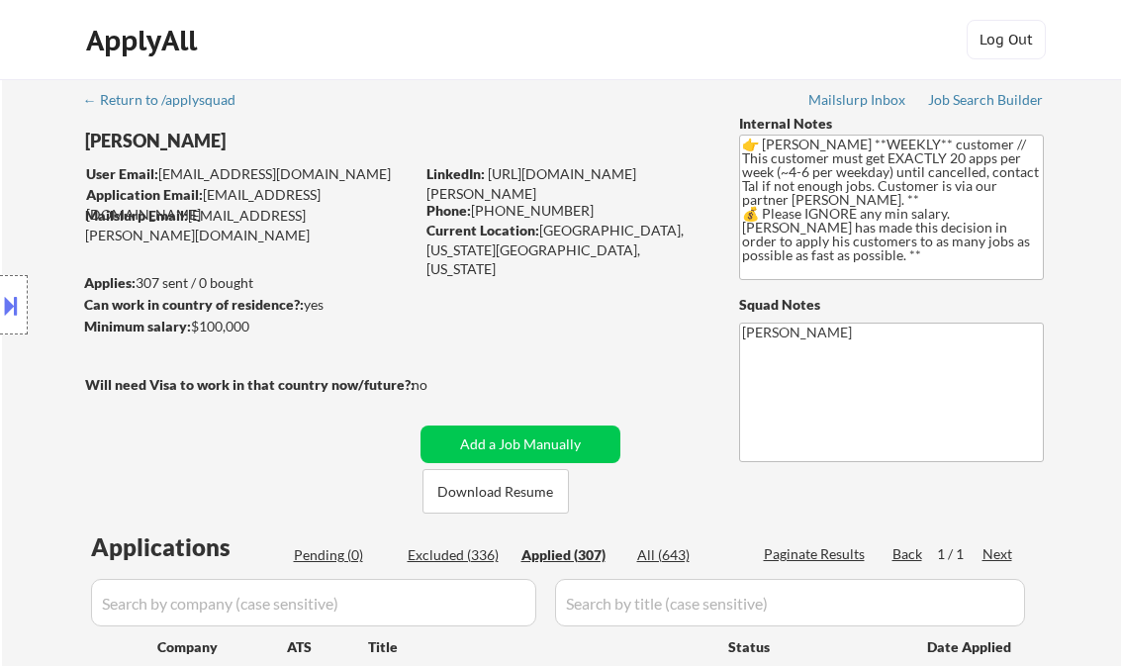
select select ""applied""
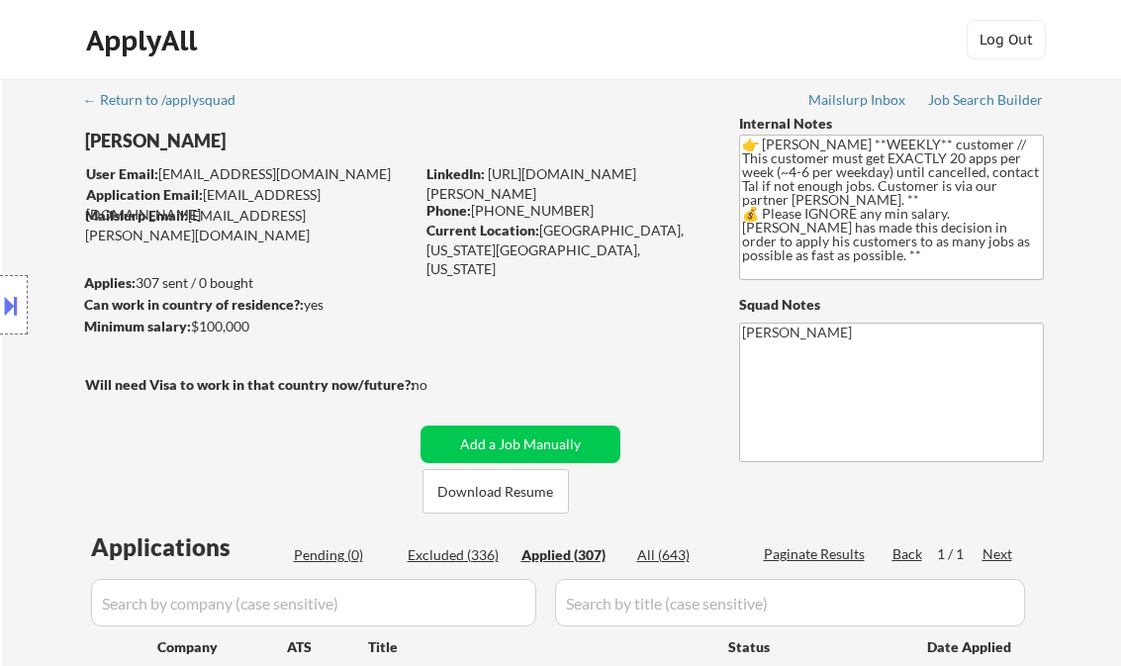
select select ""applied""
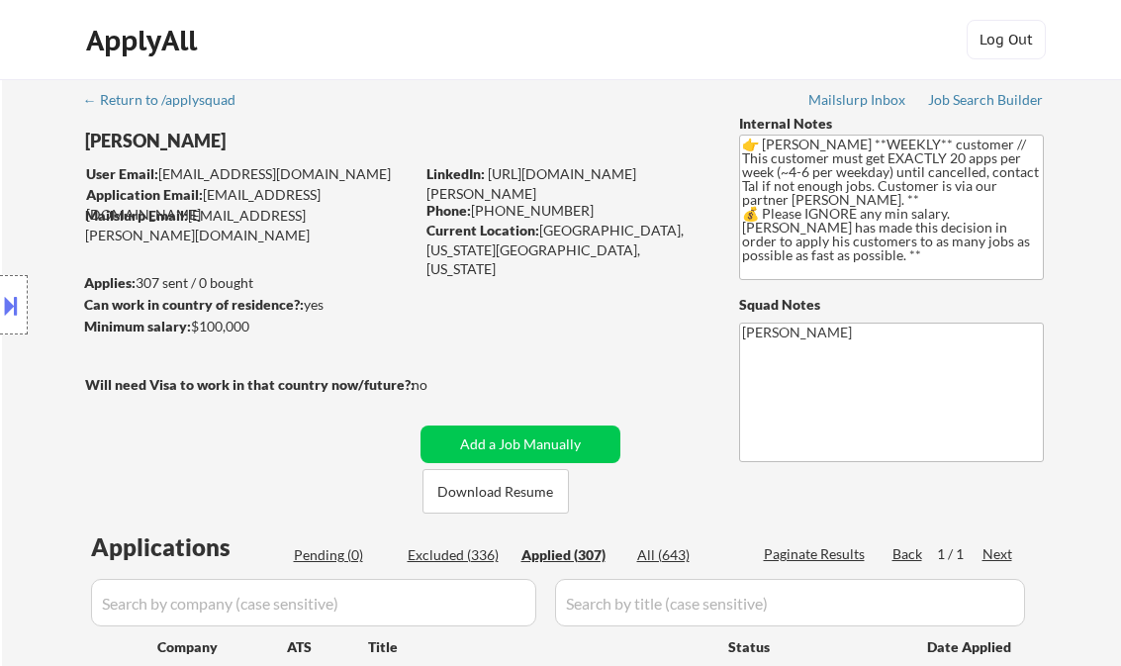
select select ""applied""
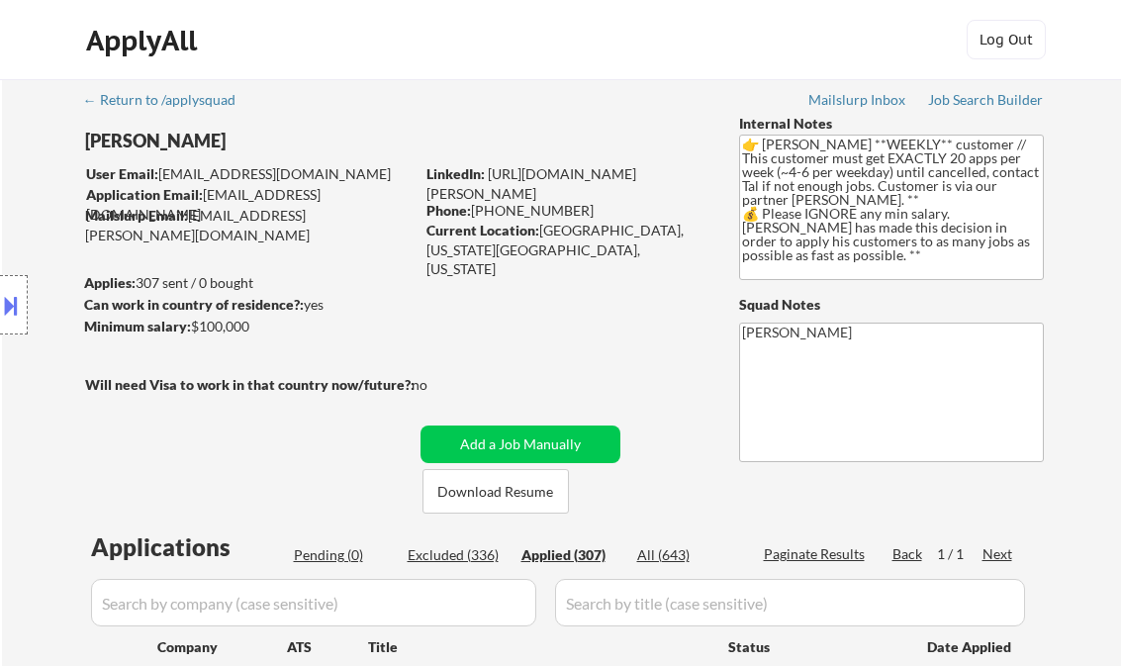
select select ""applied""
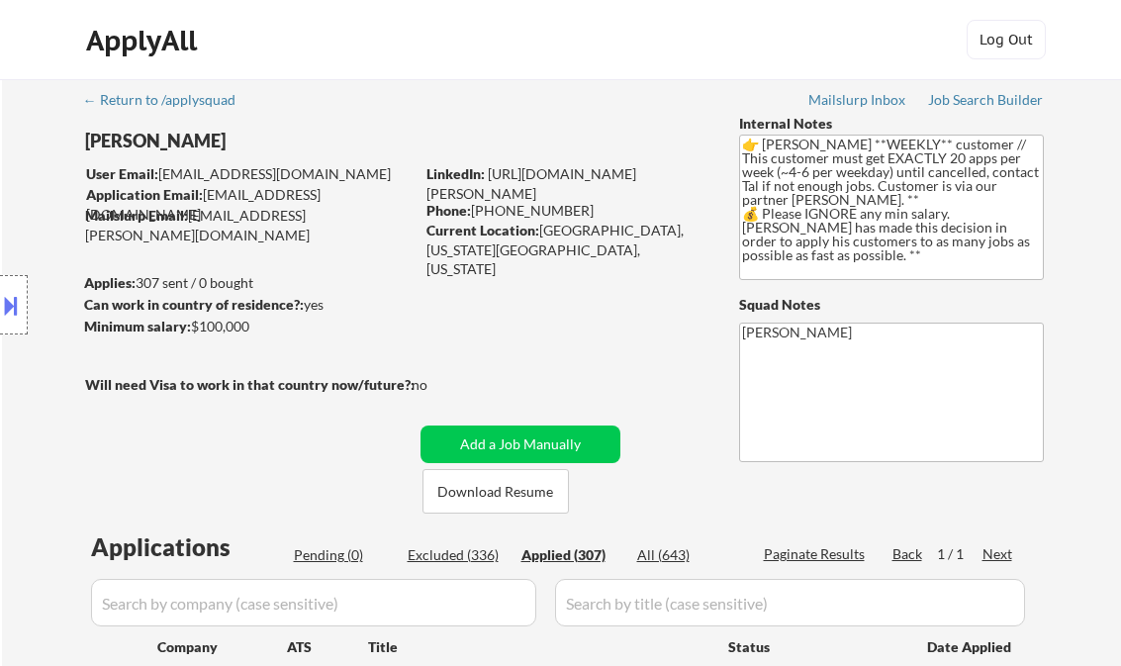
select select ""applied""
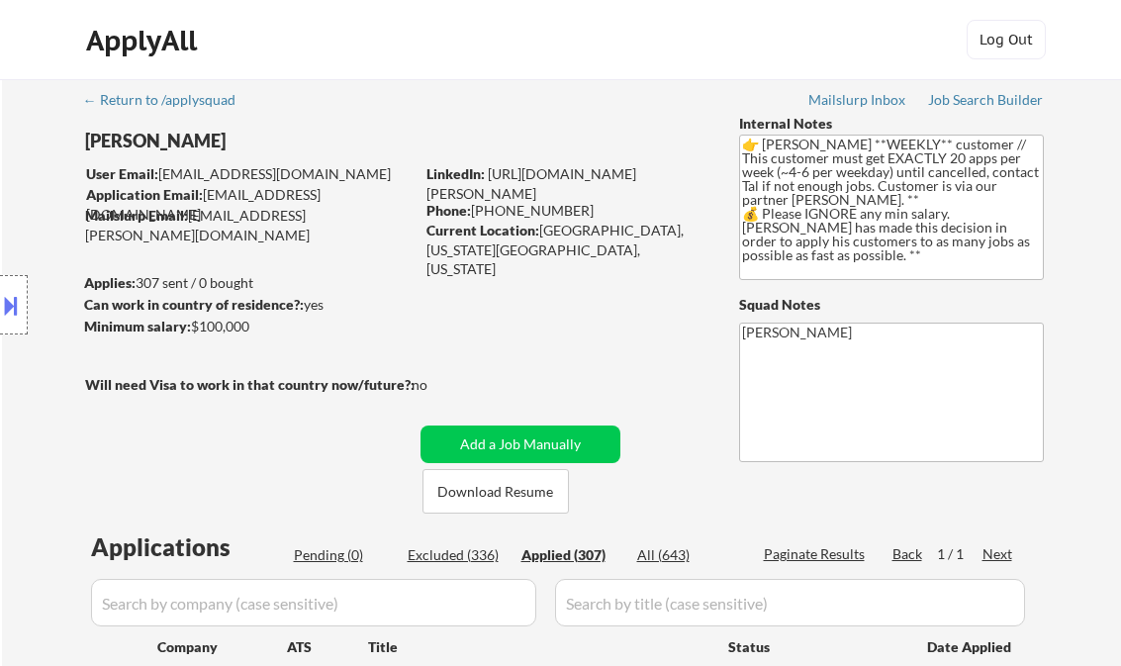
select select ""applied""
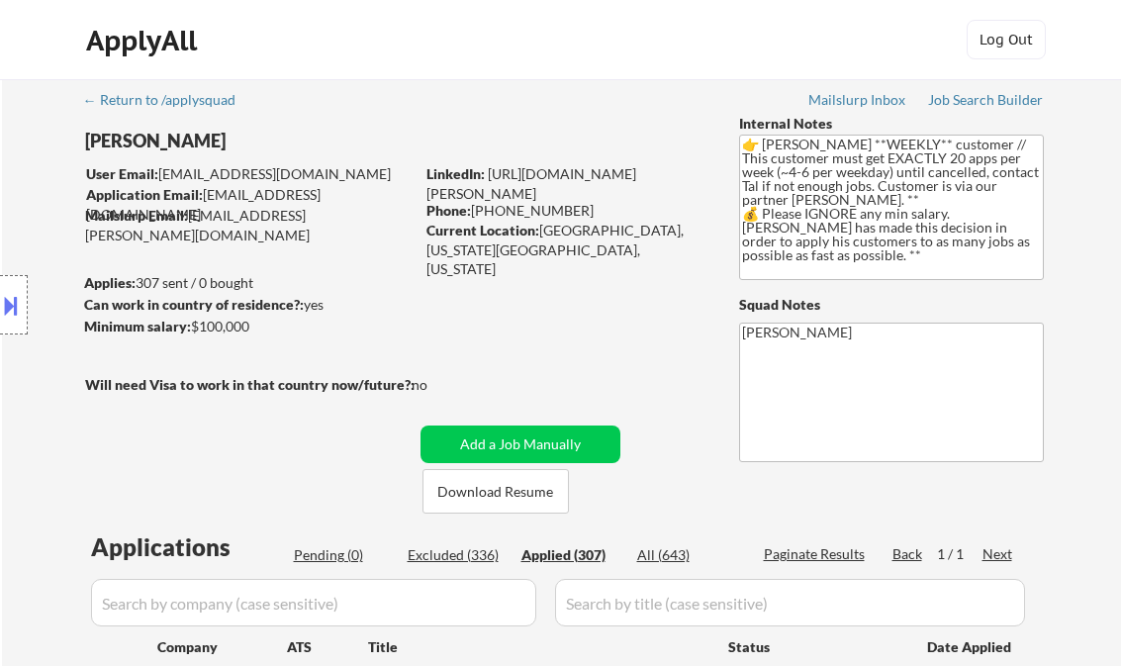
select select ""applied""
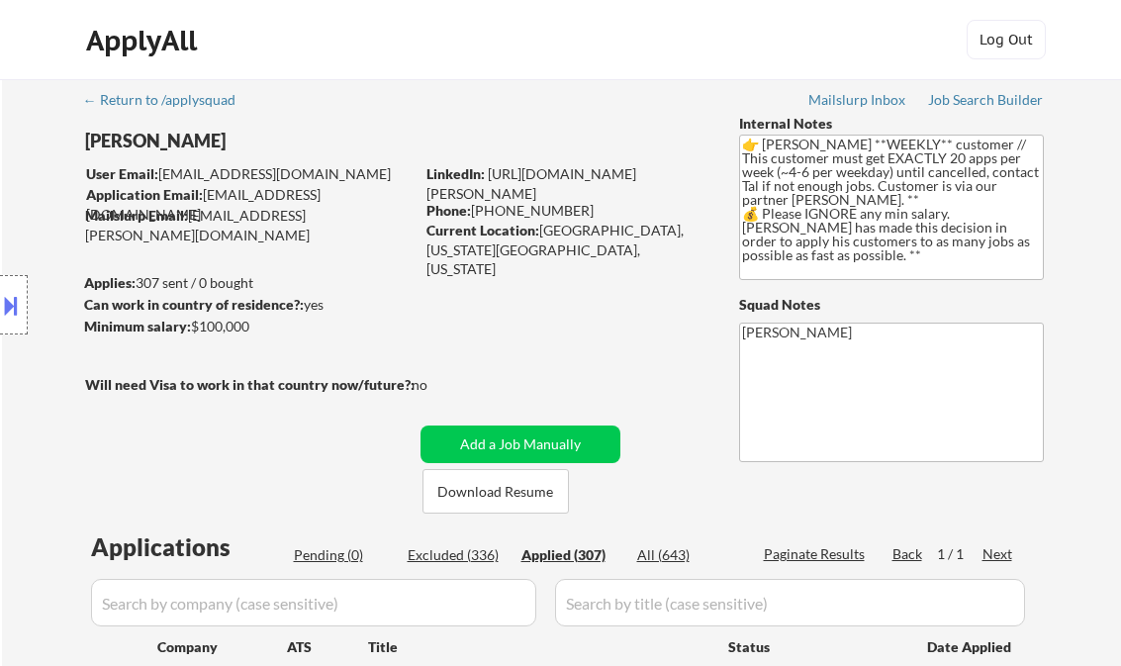
select select ""applied""
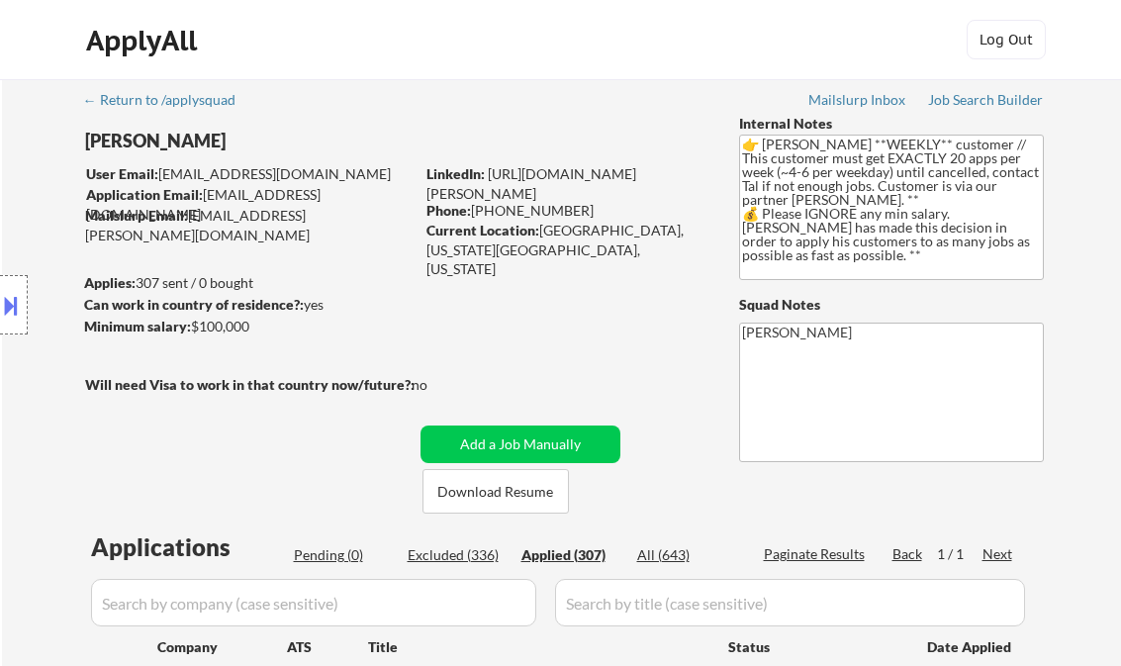
select select ""applied""
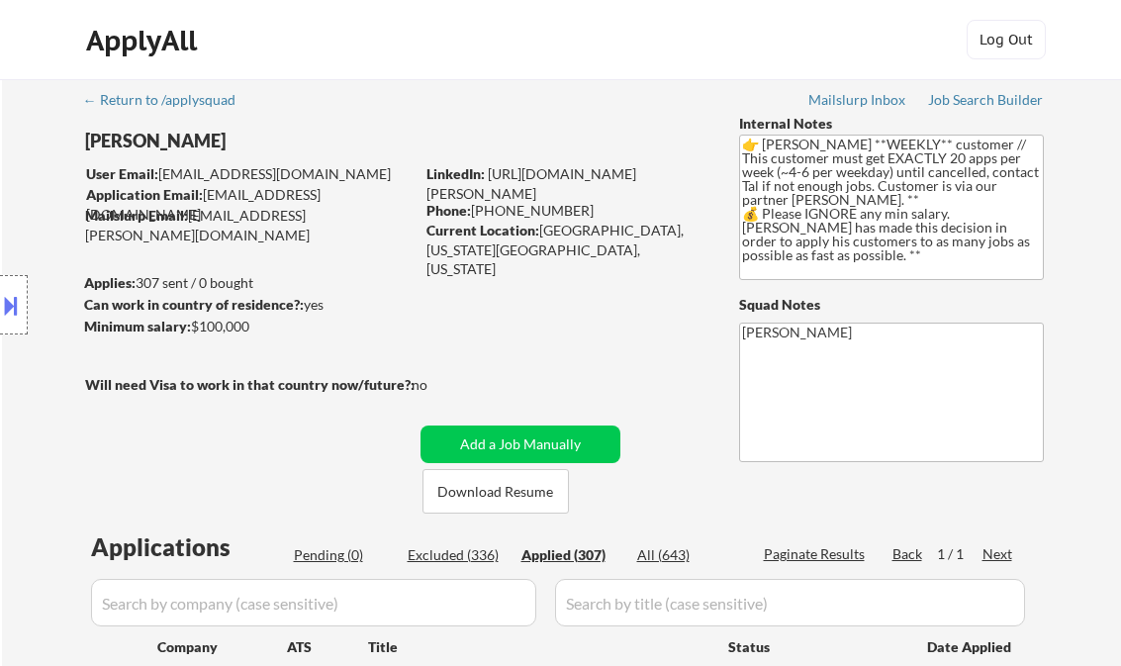
select select ""applied""
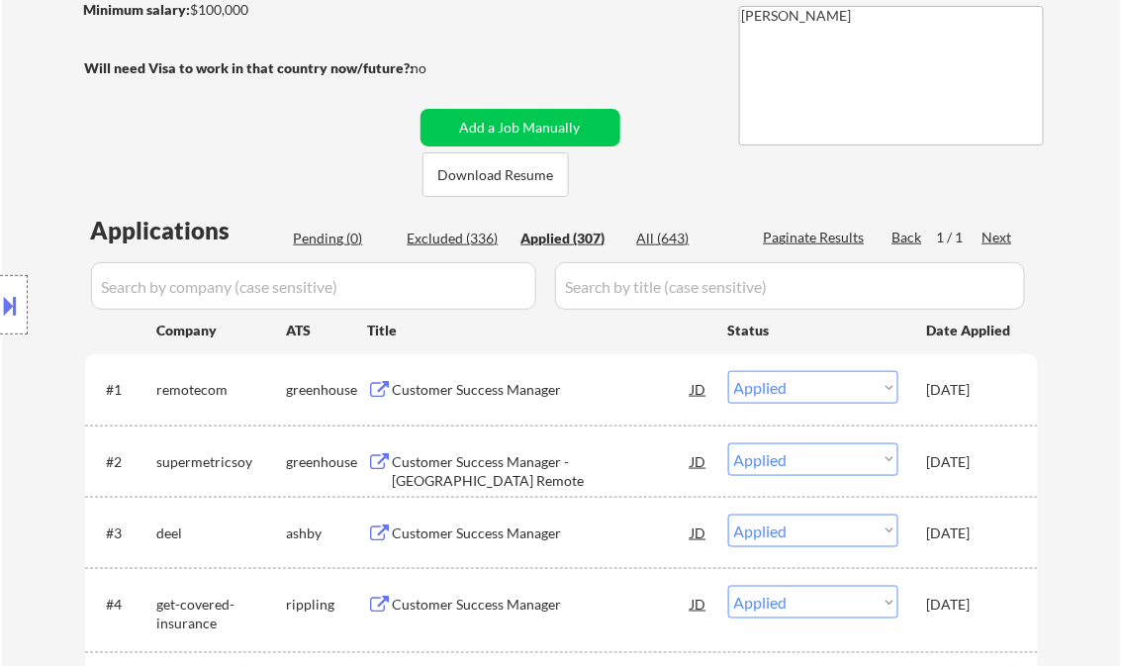
scroll to position [396, 0]
